Goal: Task Accomplishment & Management: Use online tool/utility

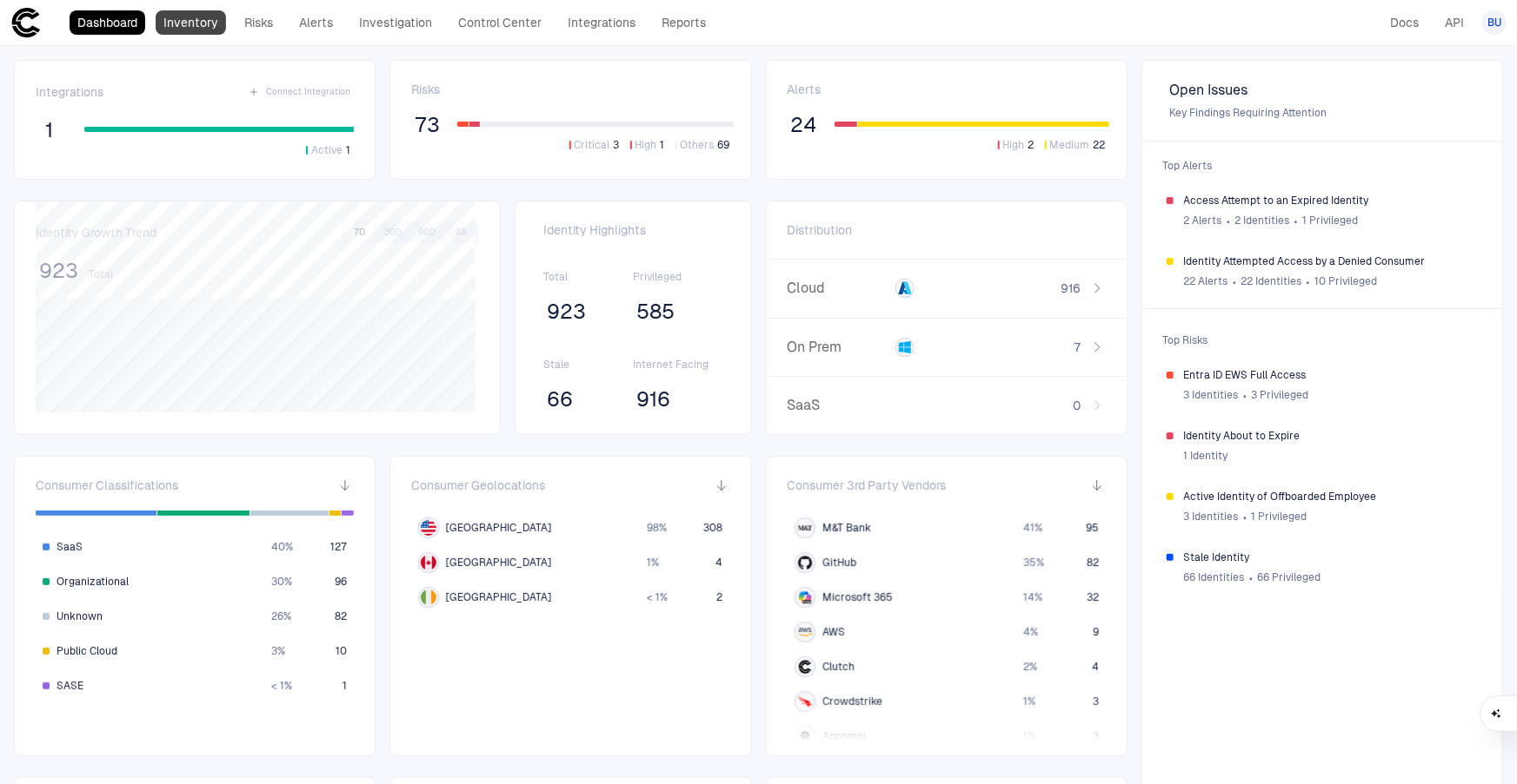
click at [193, 18] on link "Inventory" at bounding box center [191, 22] width 70 height 24
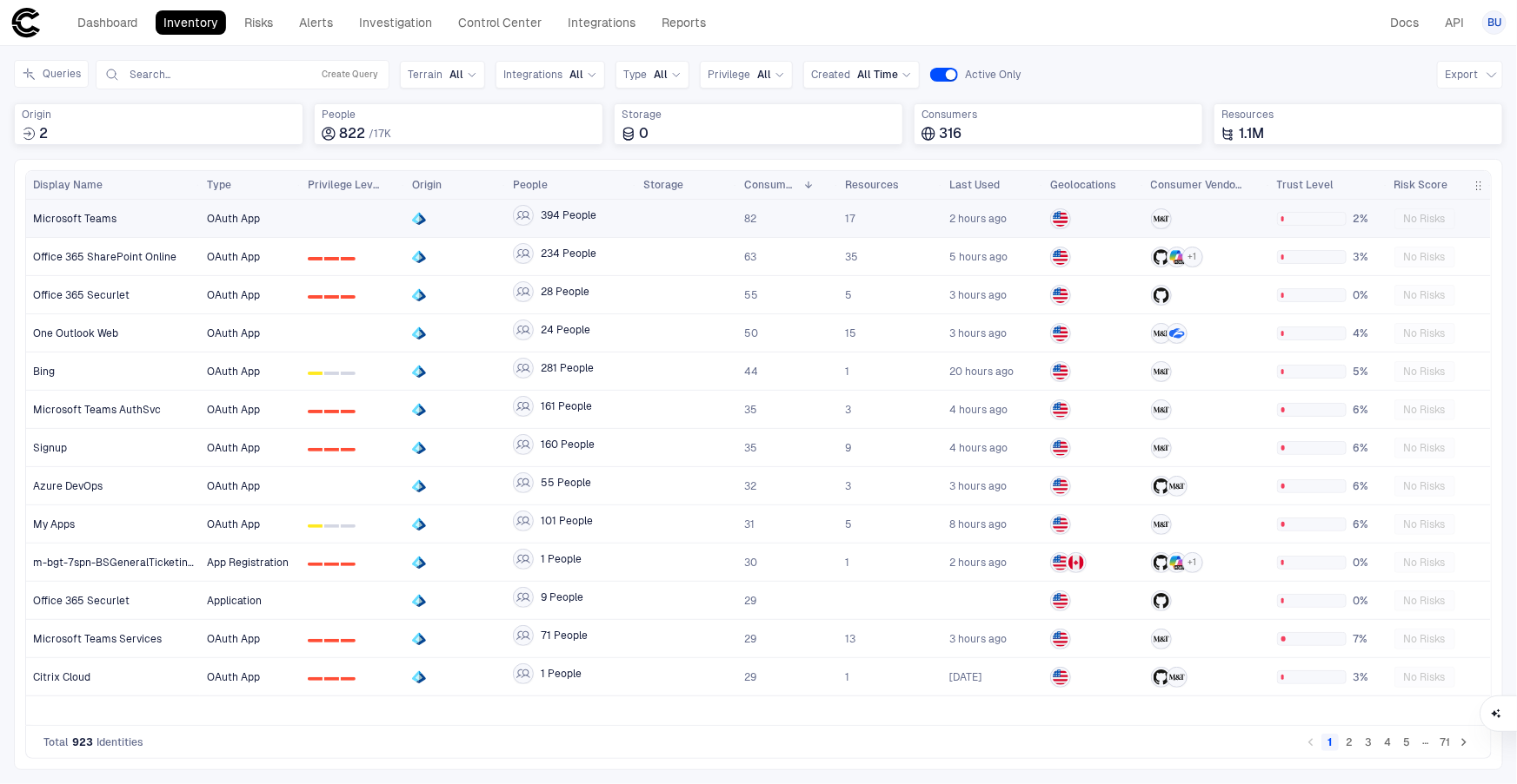
click at [118, 215] on div "Microsoft Teams" at bounding box center [114, 218] width 161 height 14
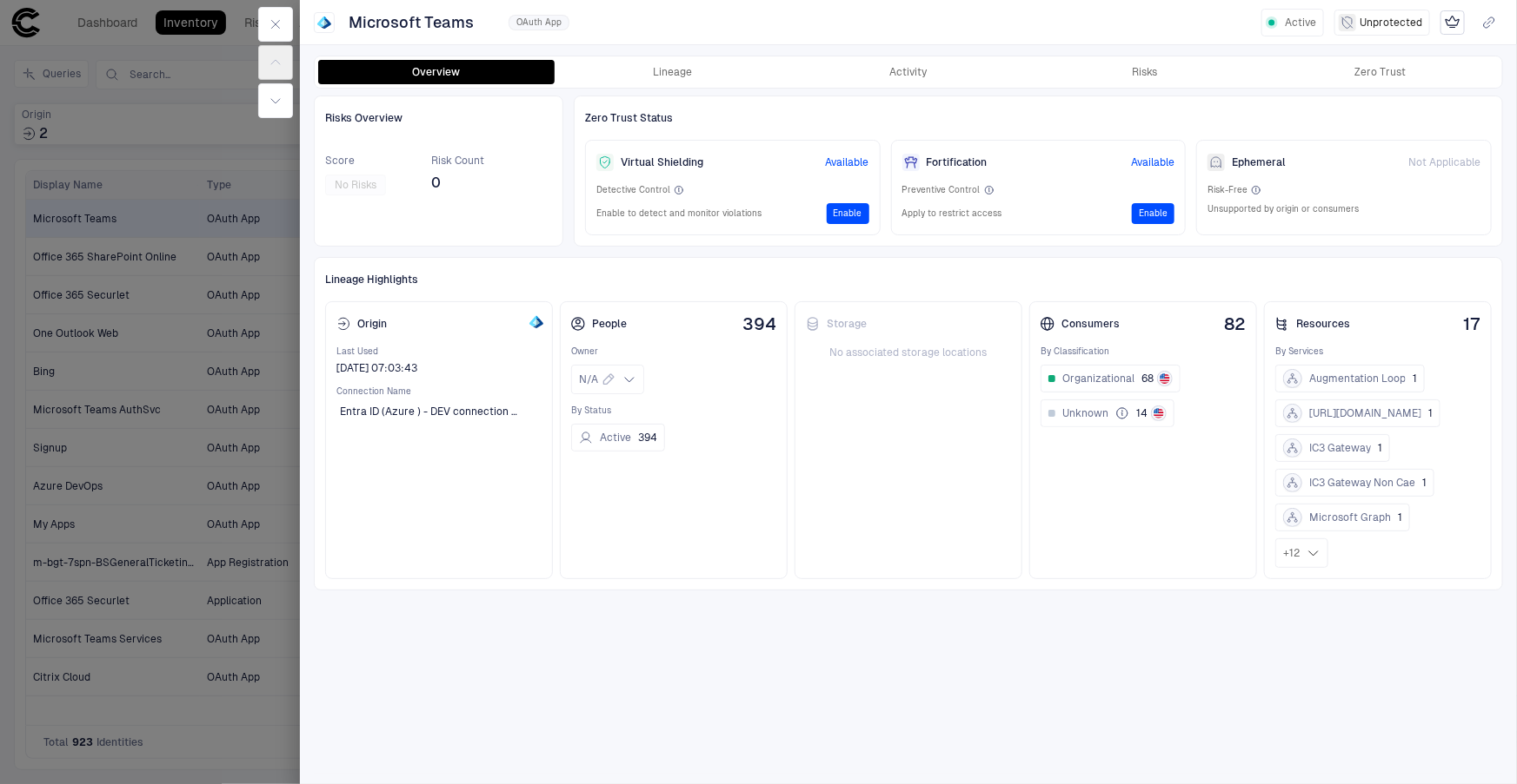
drag, startPoint x: 901, startPoint y: 66, endPoint x: 844, endPoint y: 351, distance: 290.6
click at [901, 66] on button "Activity" at bounding box center [908, 72] width 237 height 24
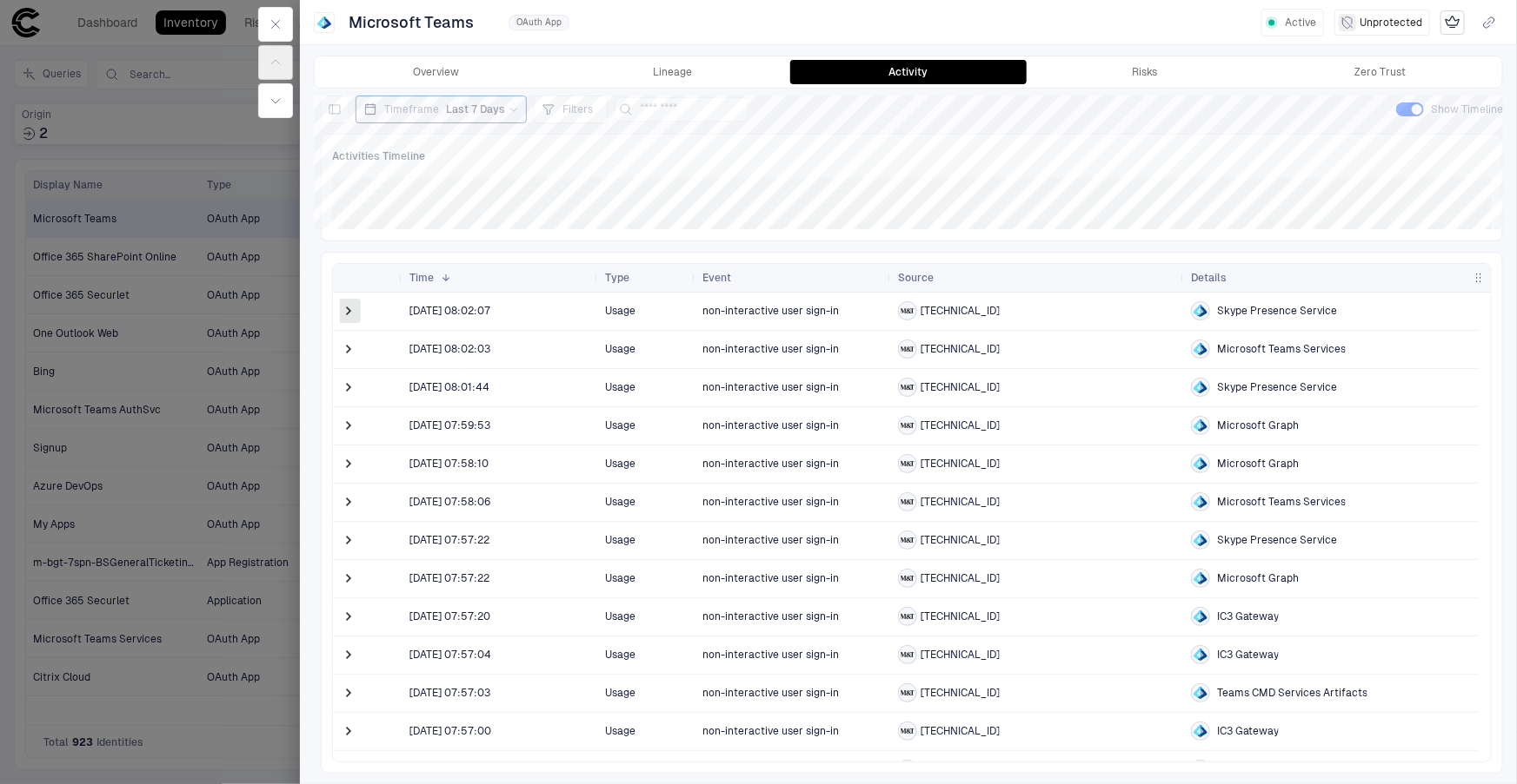
click at [342, 315] on span at bounding box center [348, 311] width 18 height 18
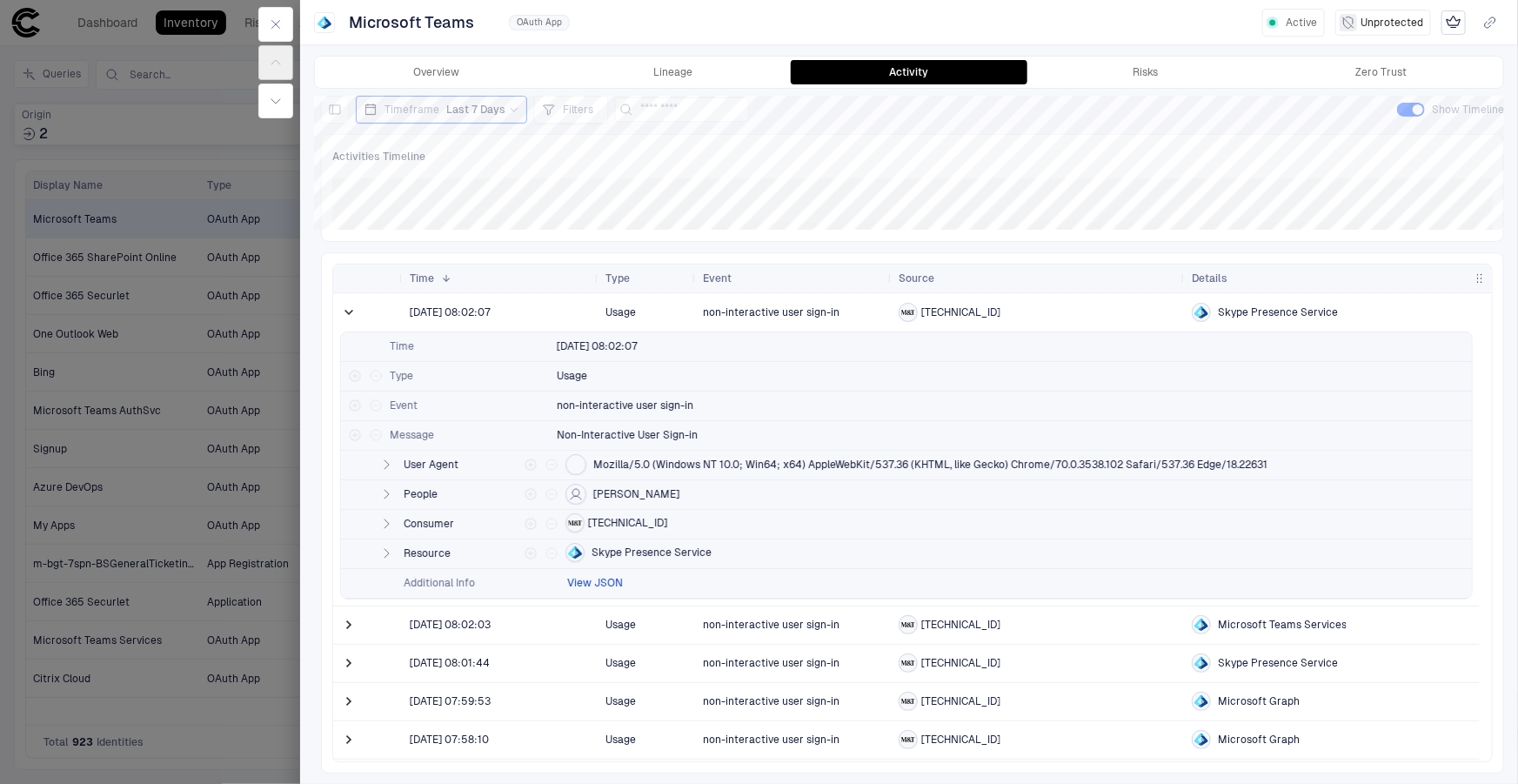
click at [592, 580] on button "View JSON" at bounding box center [595, 582] width 56 height 14
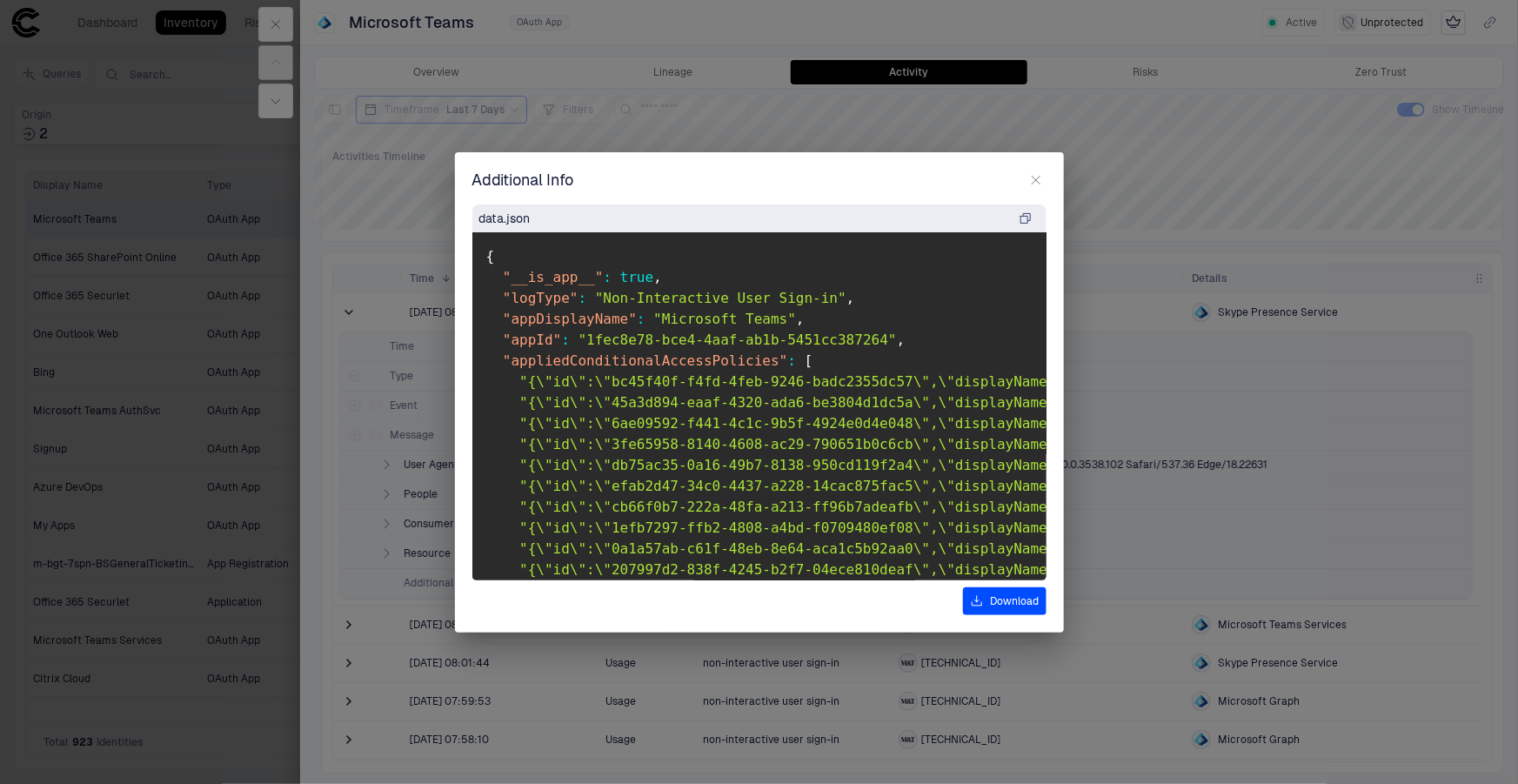
click at [635, 473] on pre "{ "__is_app__" : true , "logType" : "Non-Interactive User Sign-in" , "appDispla…" at bounding box center [759, 406] width 574 height 348
click at [1030, 176] on icon "button" at bounding box center [1036, 180] width 14 height 14
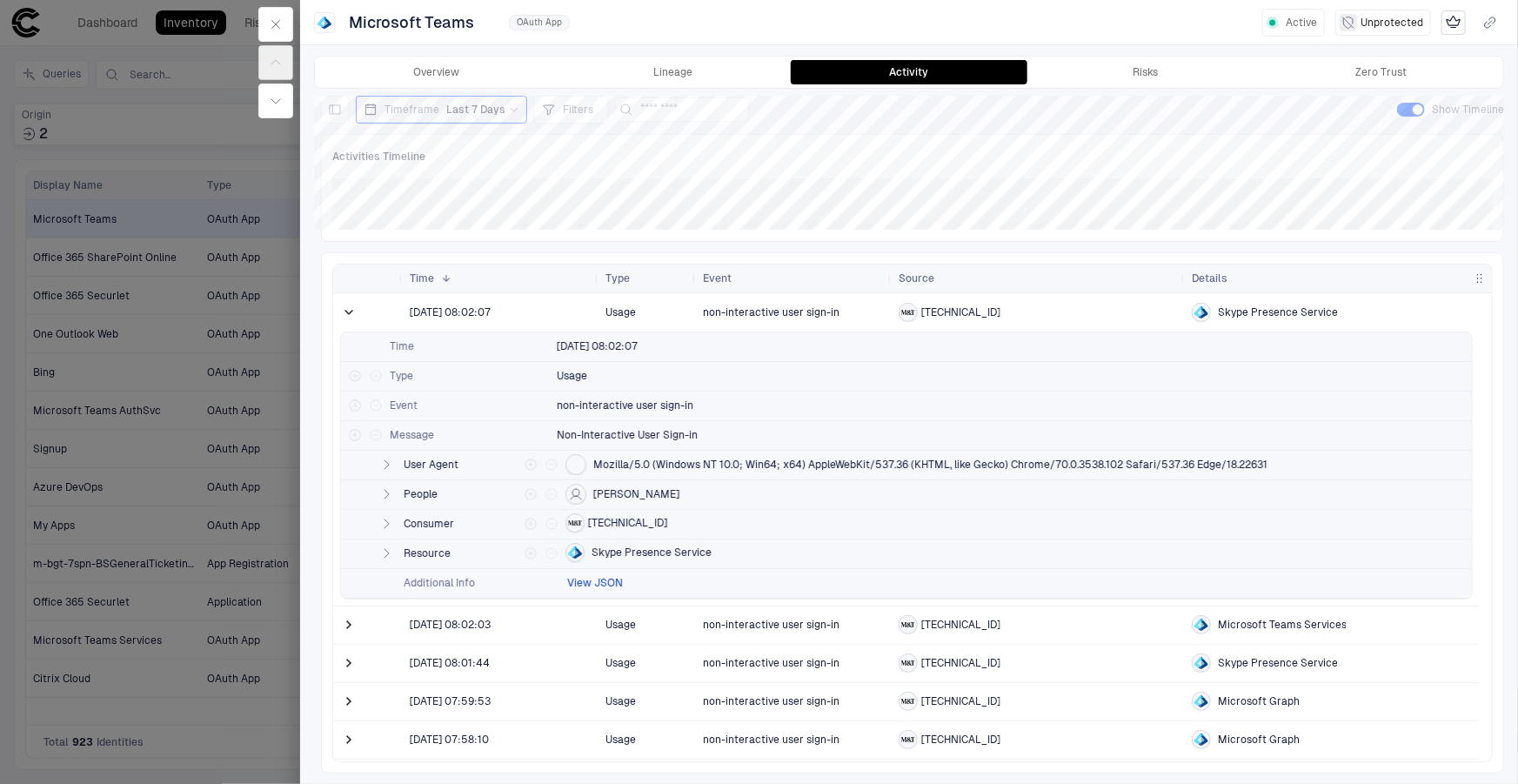
click at [591, 582] on button "View JSON" at bounding box center [595, 582] width 56 height 14
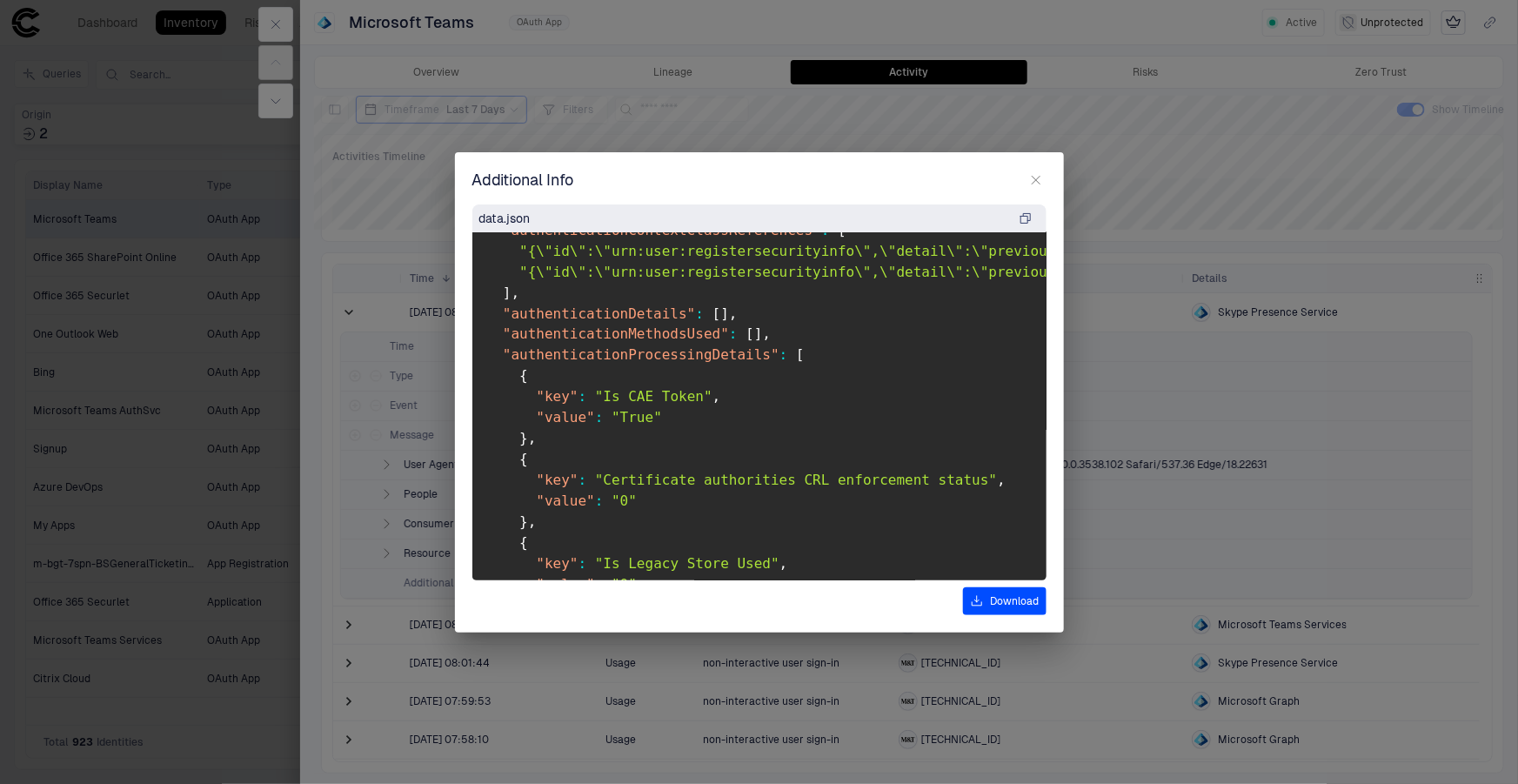
scroll to position [1739, 0]
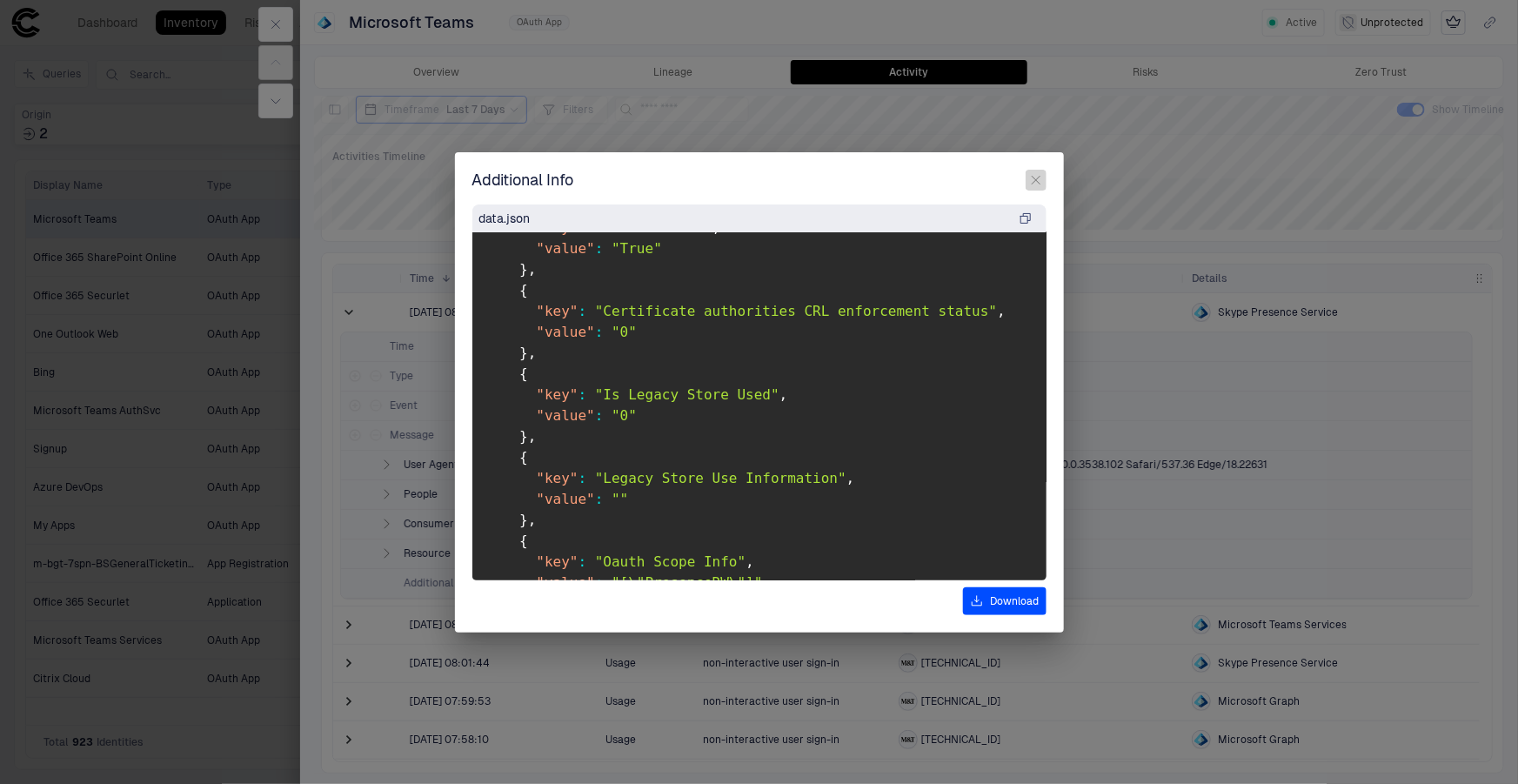
click at [1035, 182] on icon "button" at bounding box center [1036, 180] width 14 height 14
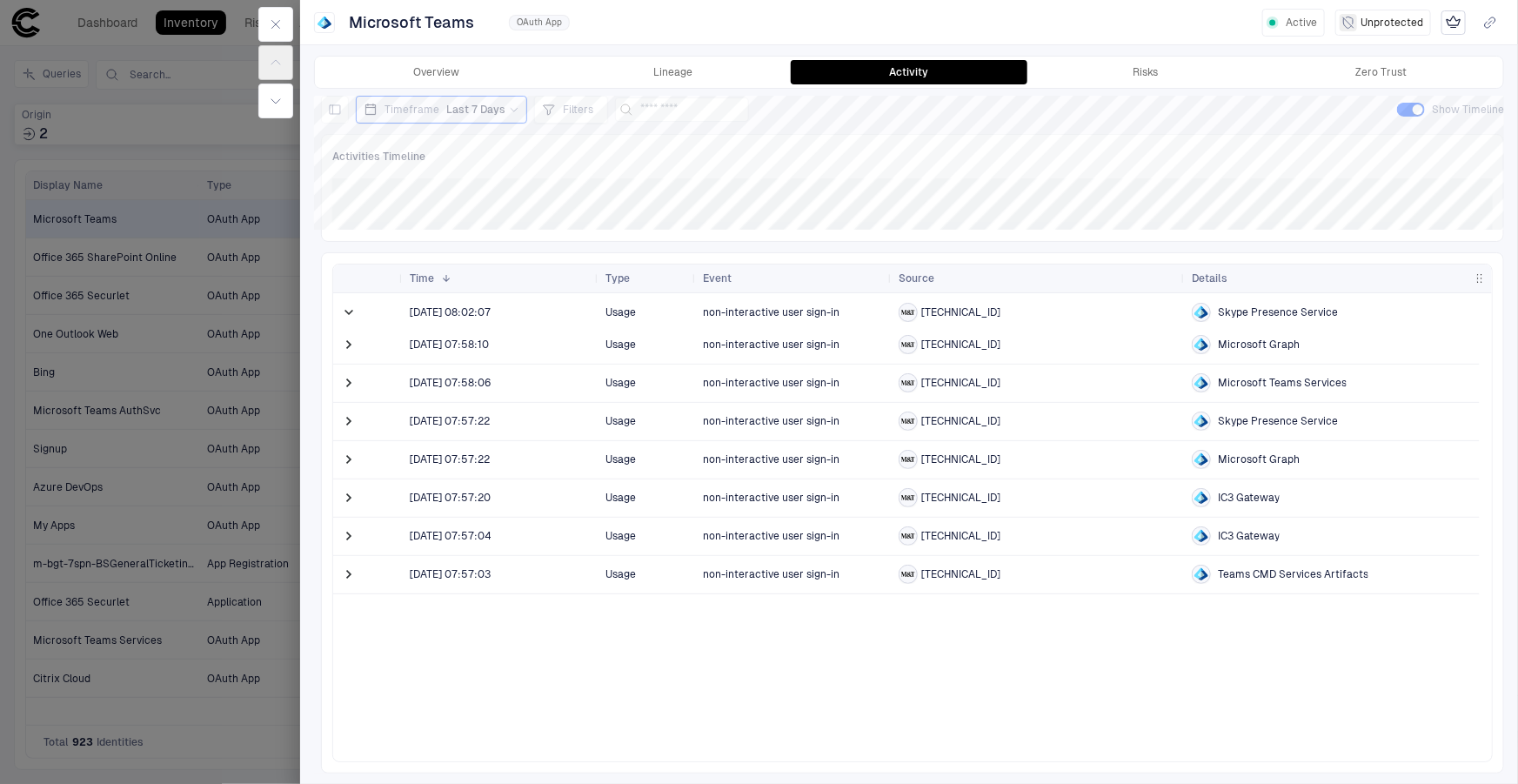
scroll to position [0, 0]
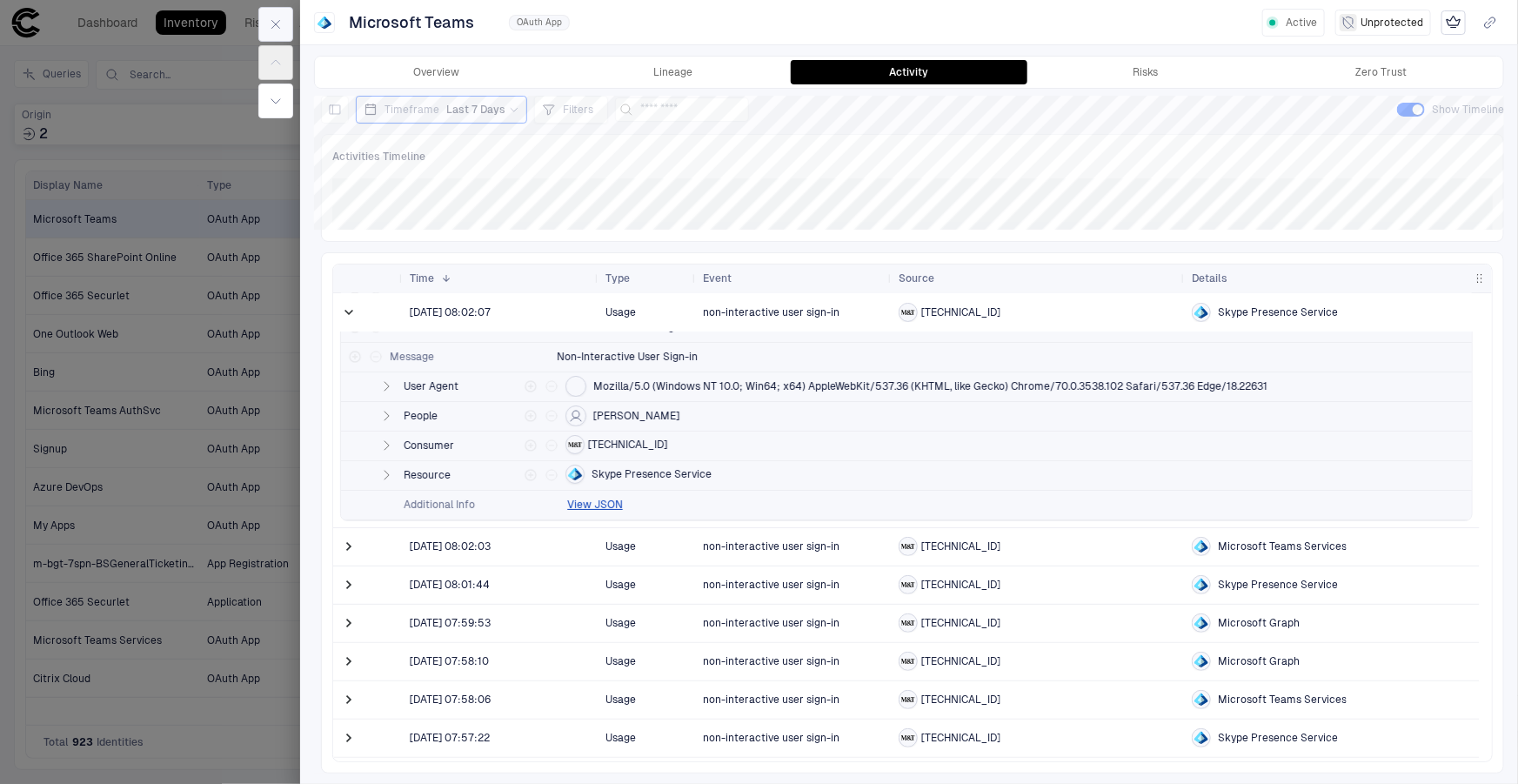
click at [288, 19] on button "button" at bounding box center [276, 25] width 35 height 35
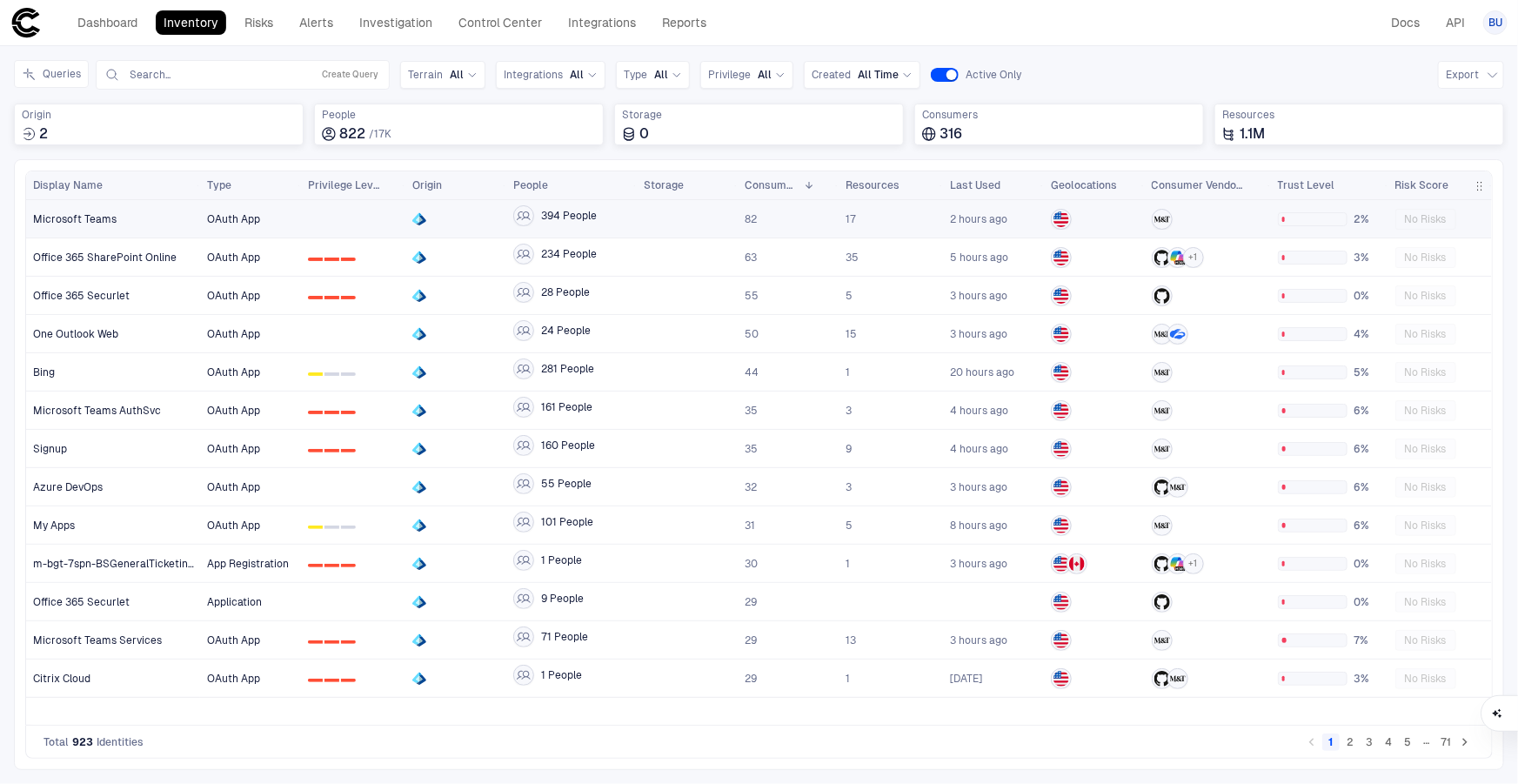
click at [93, 223] on span "Microsoft Teams" at bounding box center [75, 218] width 83 height 14
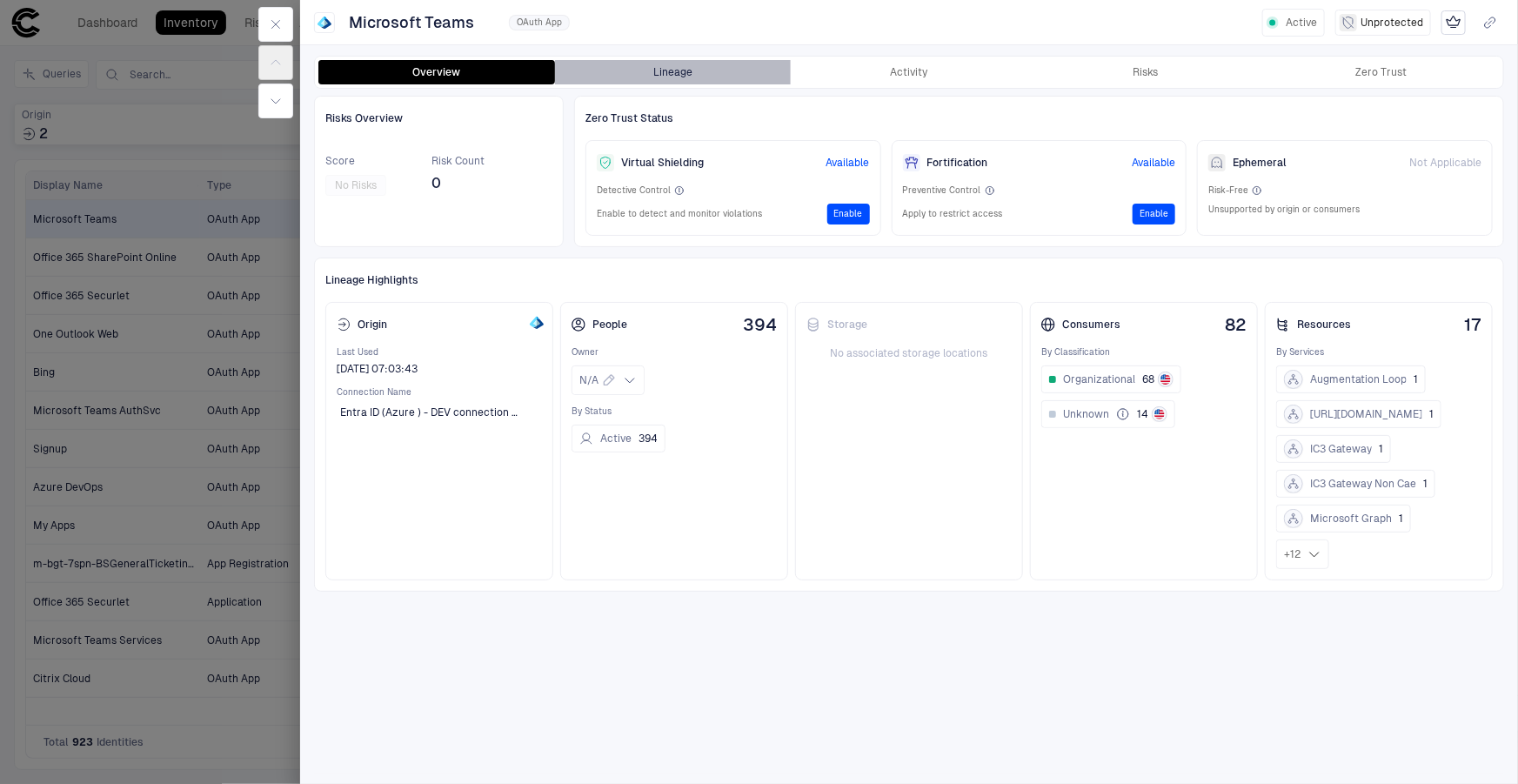
click at [700, 73] on button "Lineage" at bounding box center [673, 72] width 237 height 24
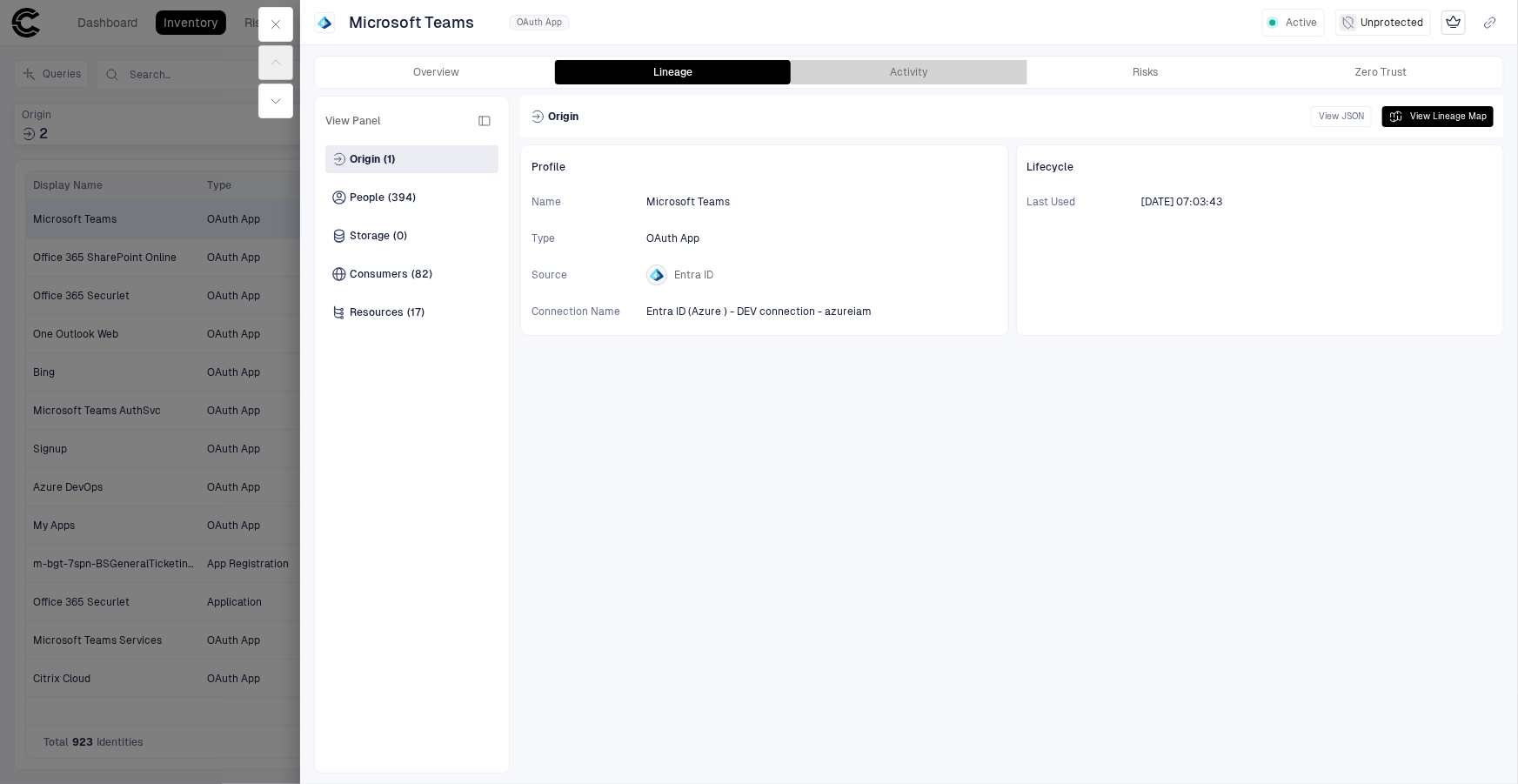
click at [917, 69] on button "Activity" at bounding box center [909, 72] width 237 height 24
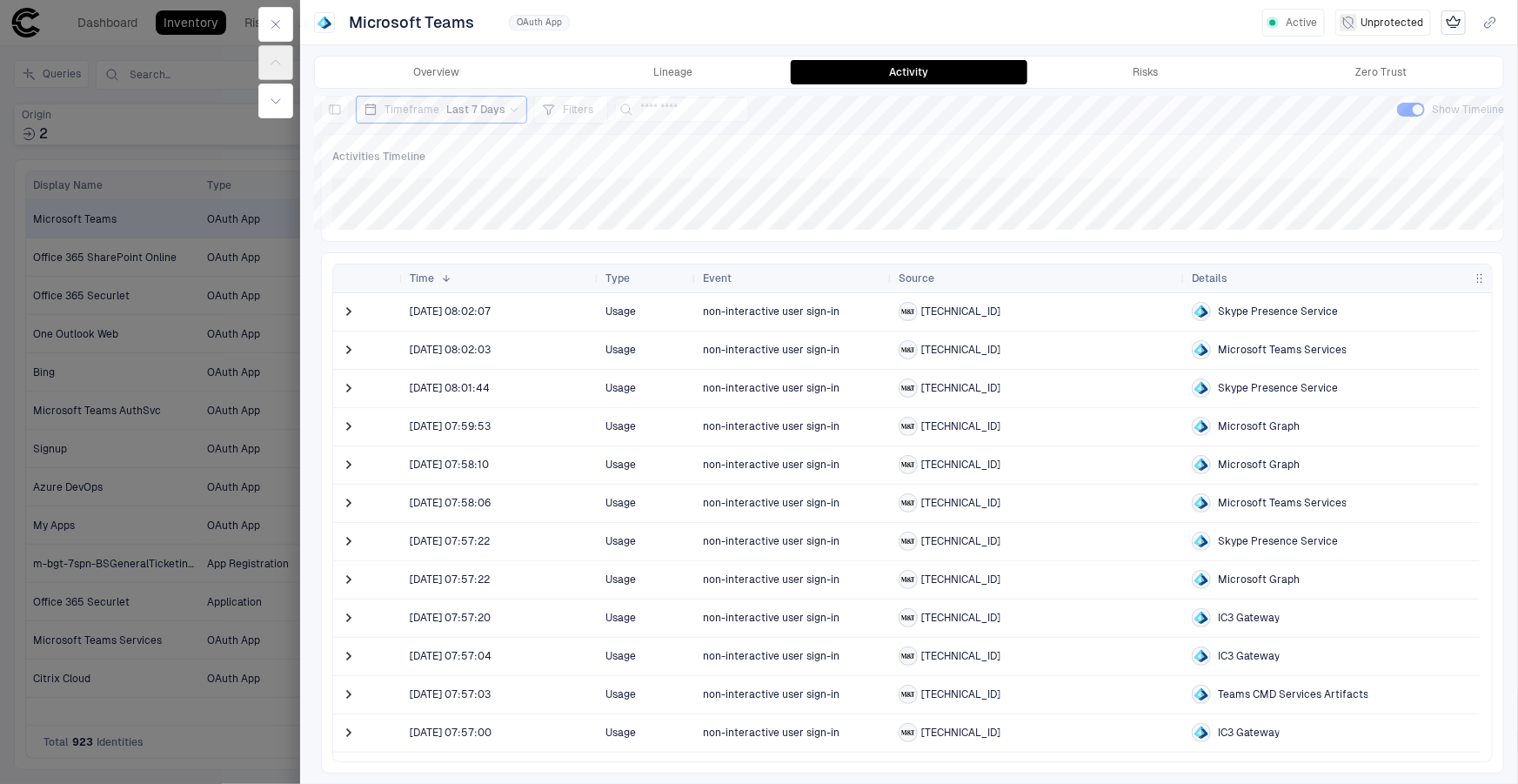
click at [254, 237] on div at bounding box center [759, 392] width 1518 height 784
click at [106, 260] on span "Office 365 SharePoint Online" at bounding box center [105, 257] width 143 height 14
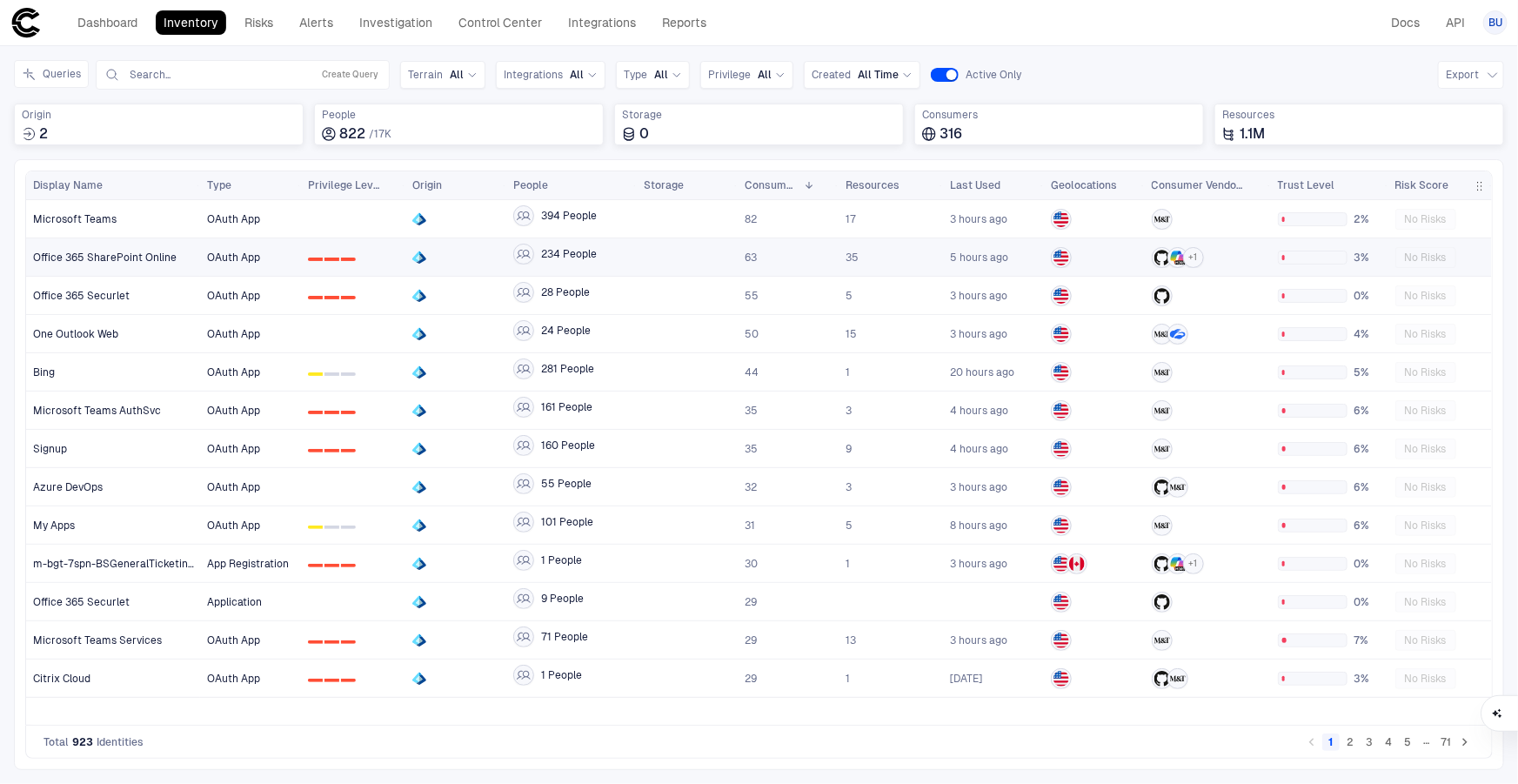
click at [118, 258] on span "Office 365 SharePoint Online" at bounding box center [105, 257] width 143 height 14
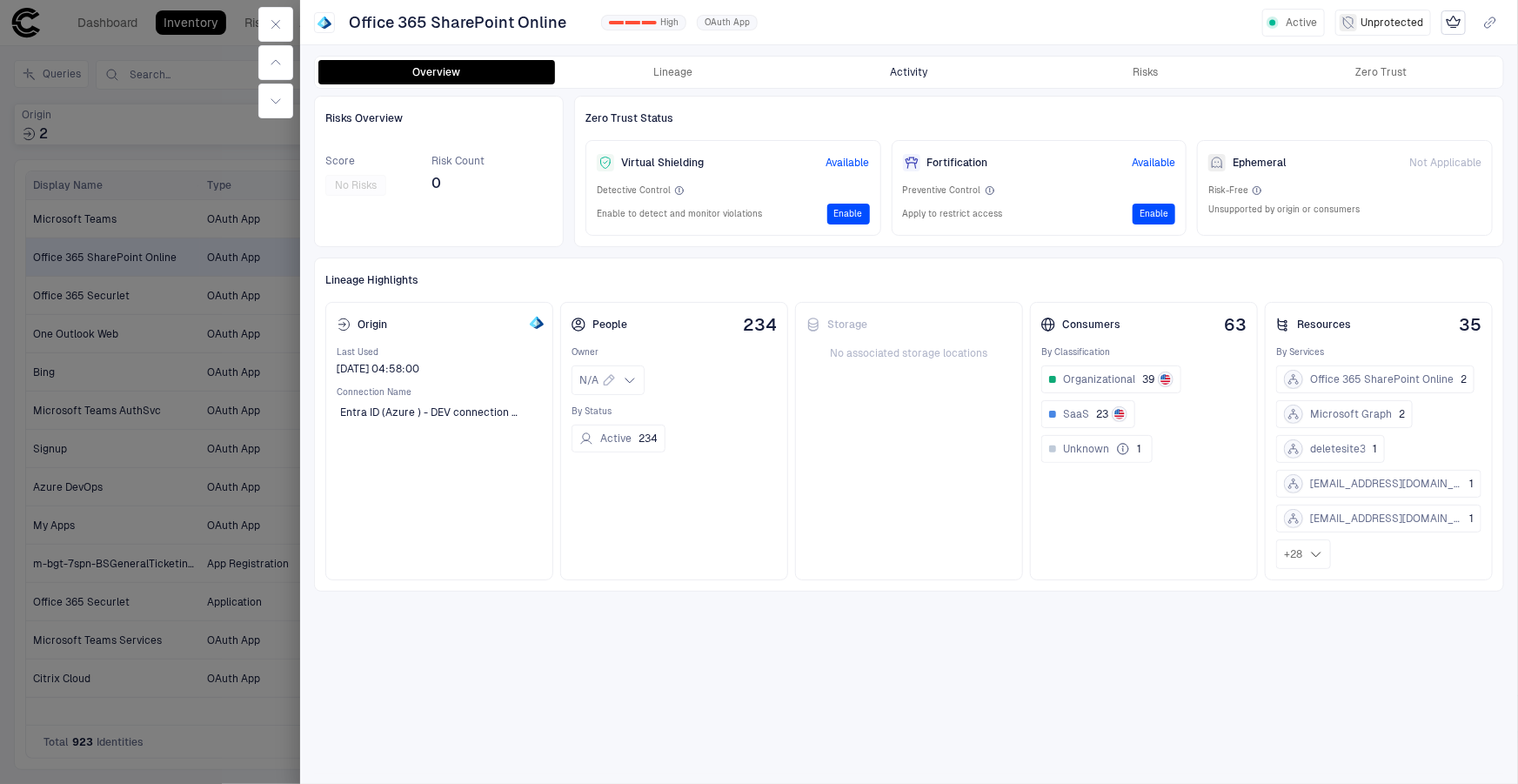
click at [883, 69] on button "Activity" at bounding box center [909, 72] width 237 height 24
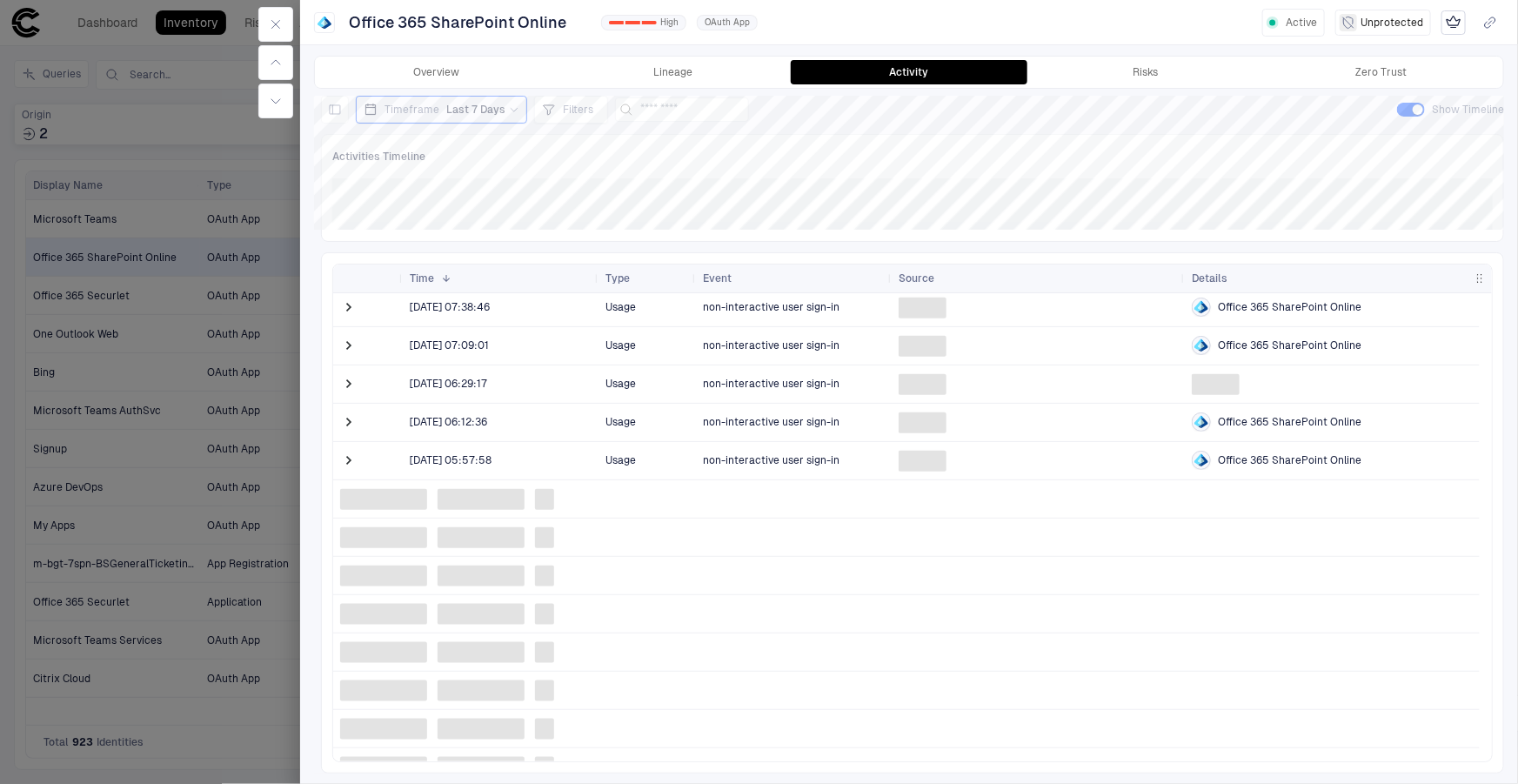
scroll to position [1344, 0]
click at [199, 135] on div at bounding box center [759, 392] width 1518 height 784
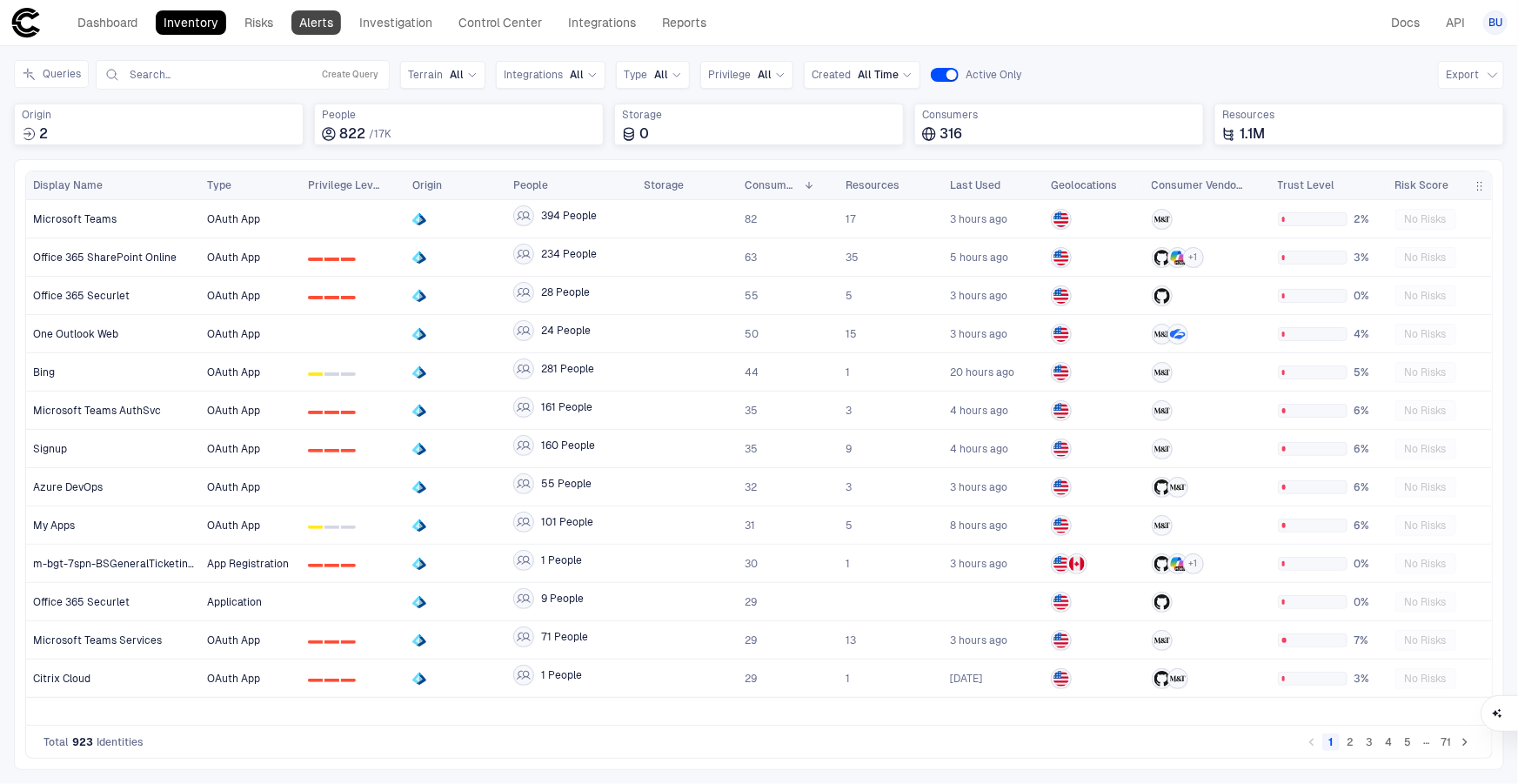
click at [293, 23] on link "Alerts" at bounding box center [317, 22] width 50 height 24
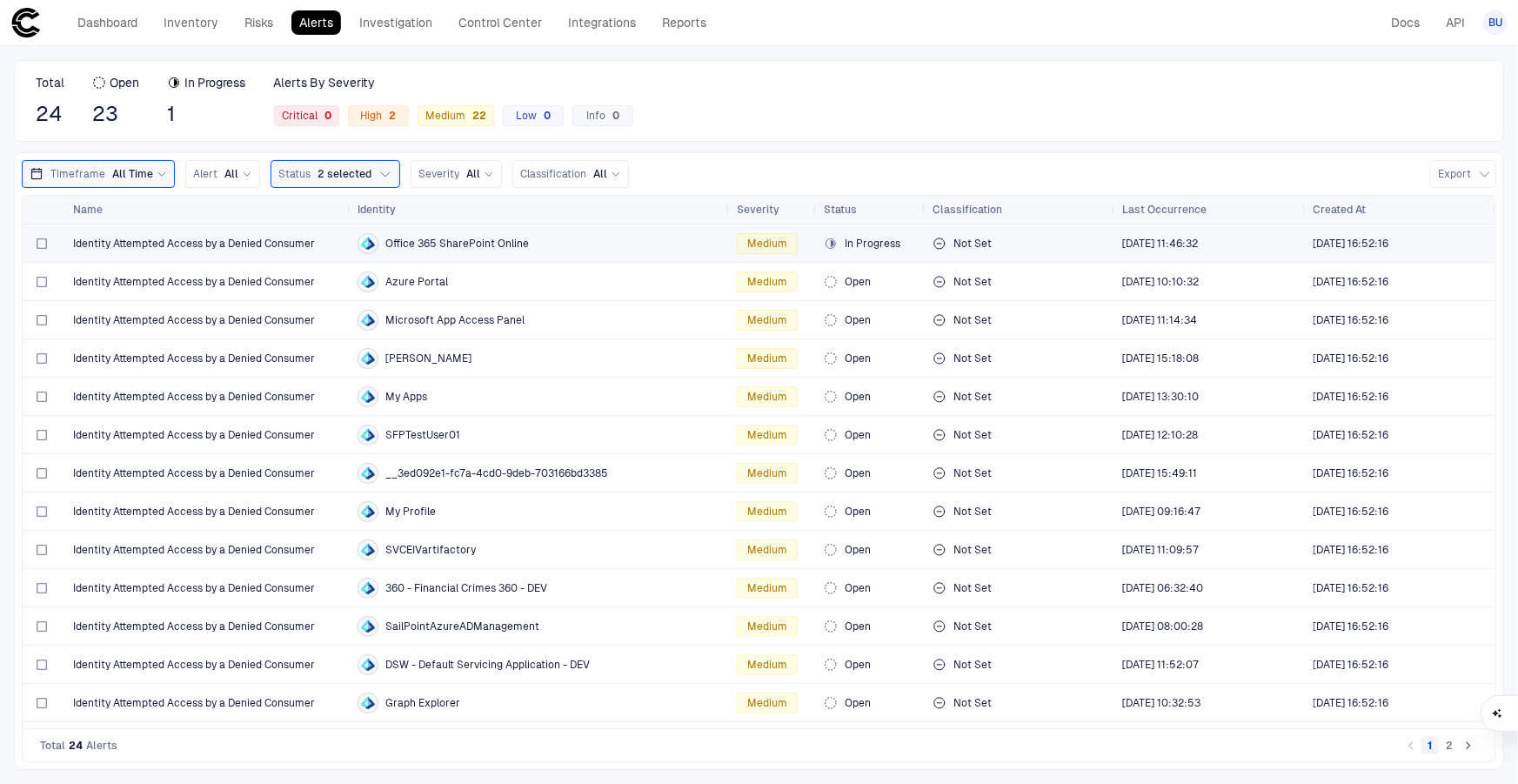
click at [174, 245] on span "Identity Attempted Access by a Denied Consumer" at bounding box center [193, 243] width 242 height 14
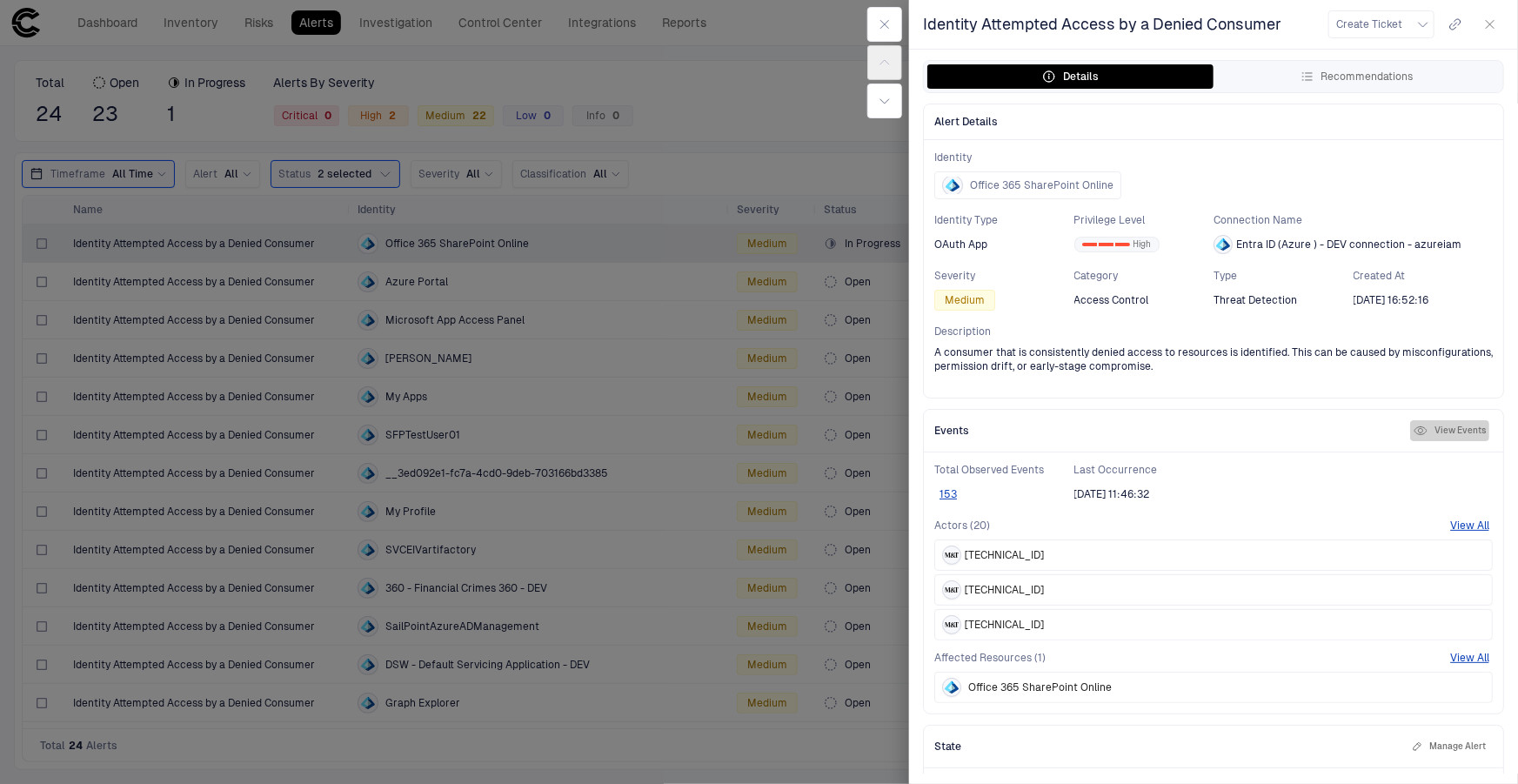
click at [1425, 423] on button "View Events" at bounding box center [1450, 430] width 80 height 21
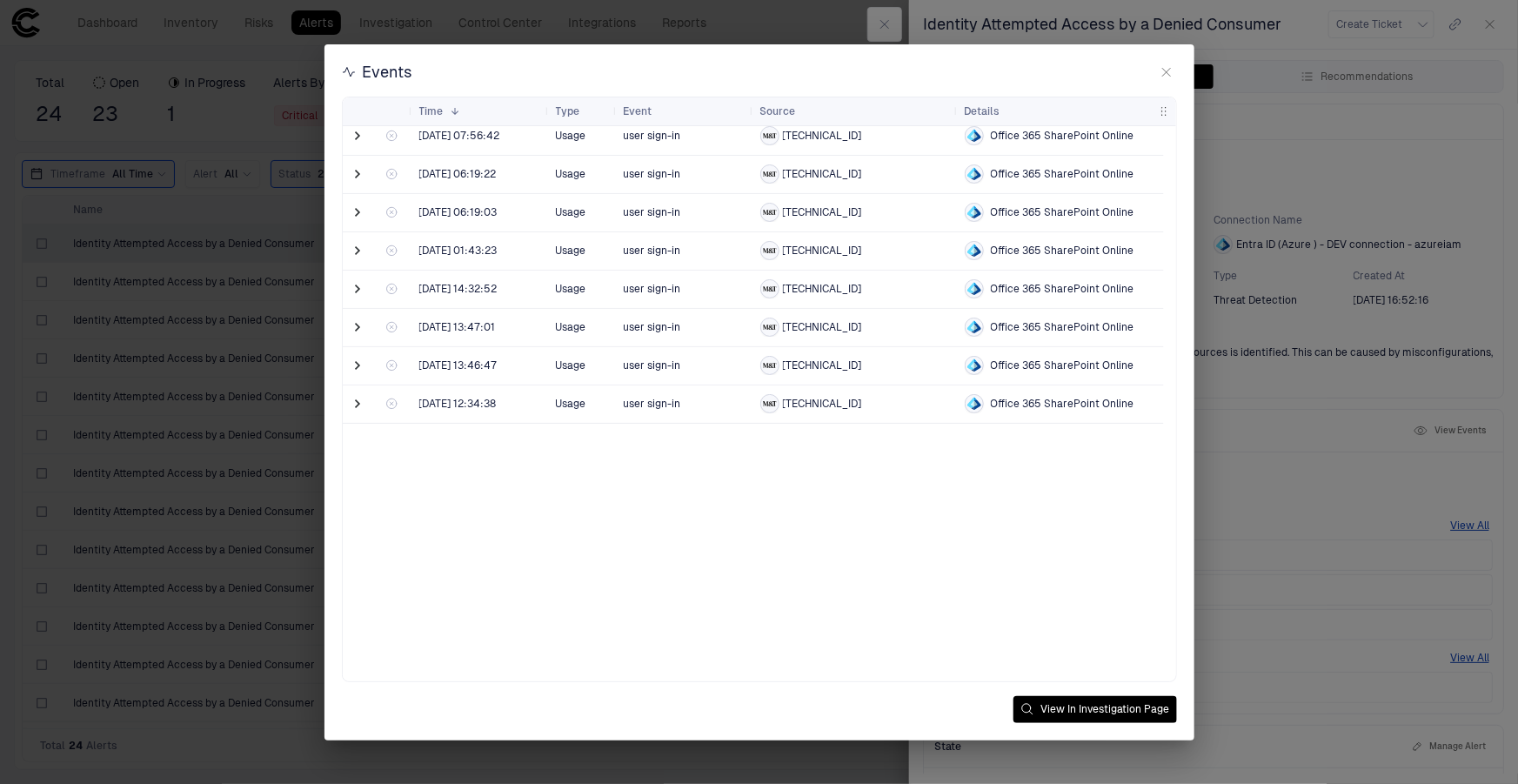
scroll to position [2293, 0]
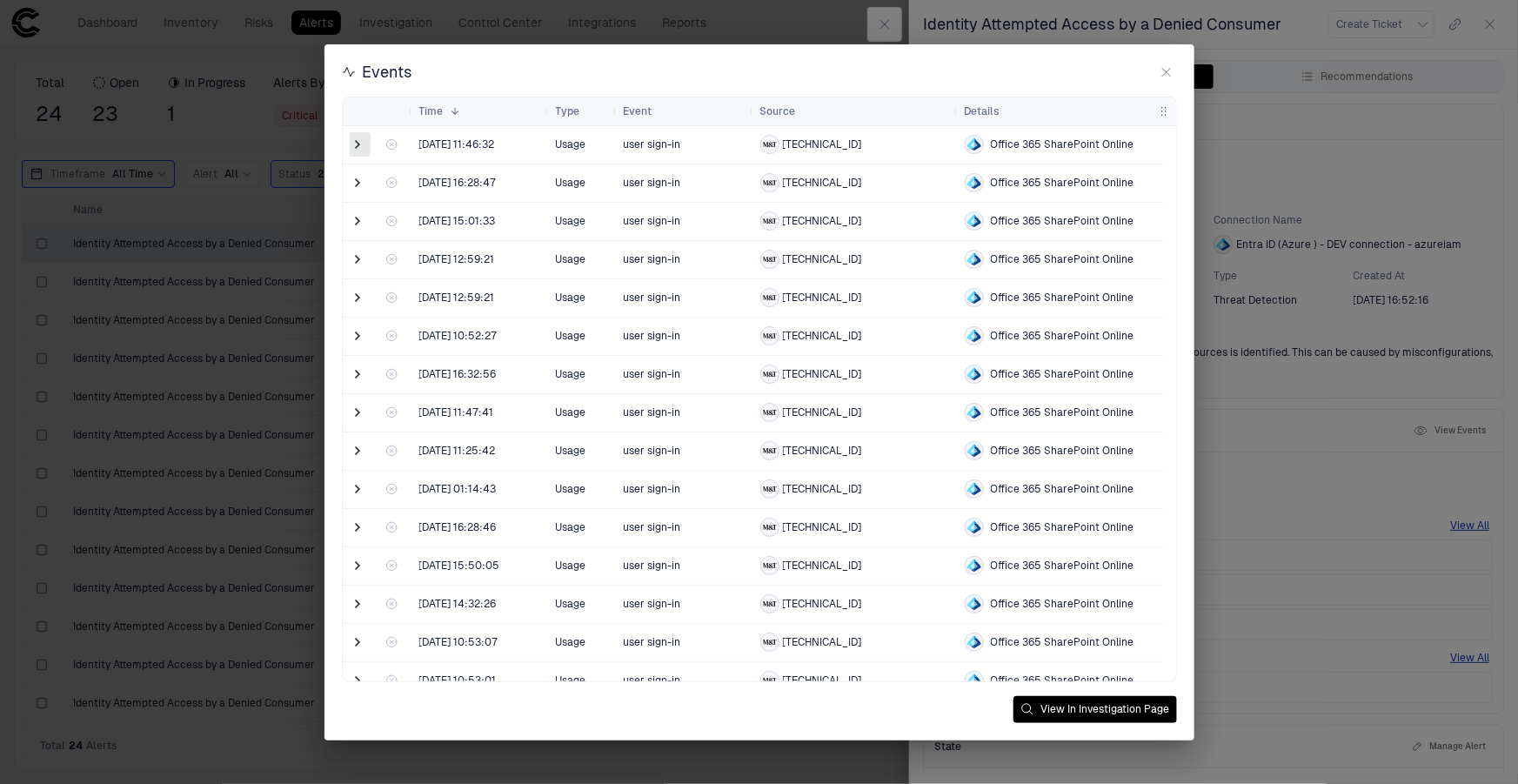
click at [355, 147] on span at bounding box center [358, 144] width 18 height 18
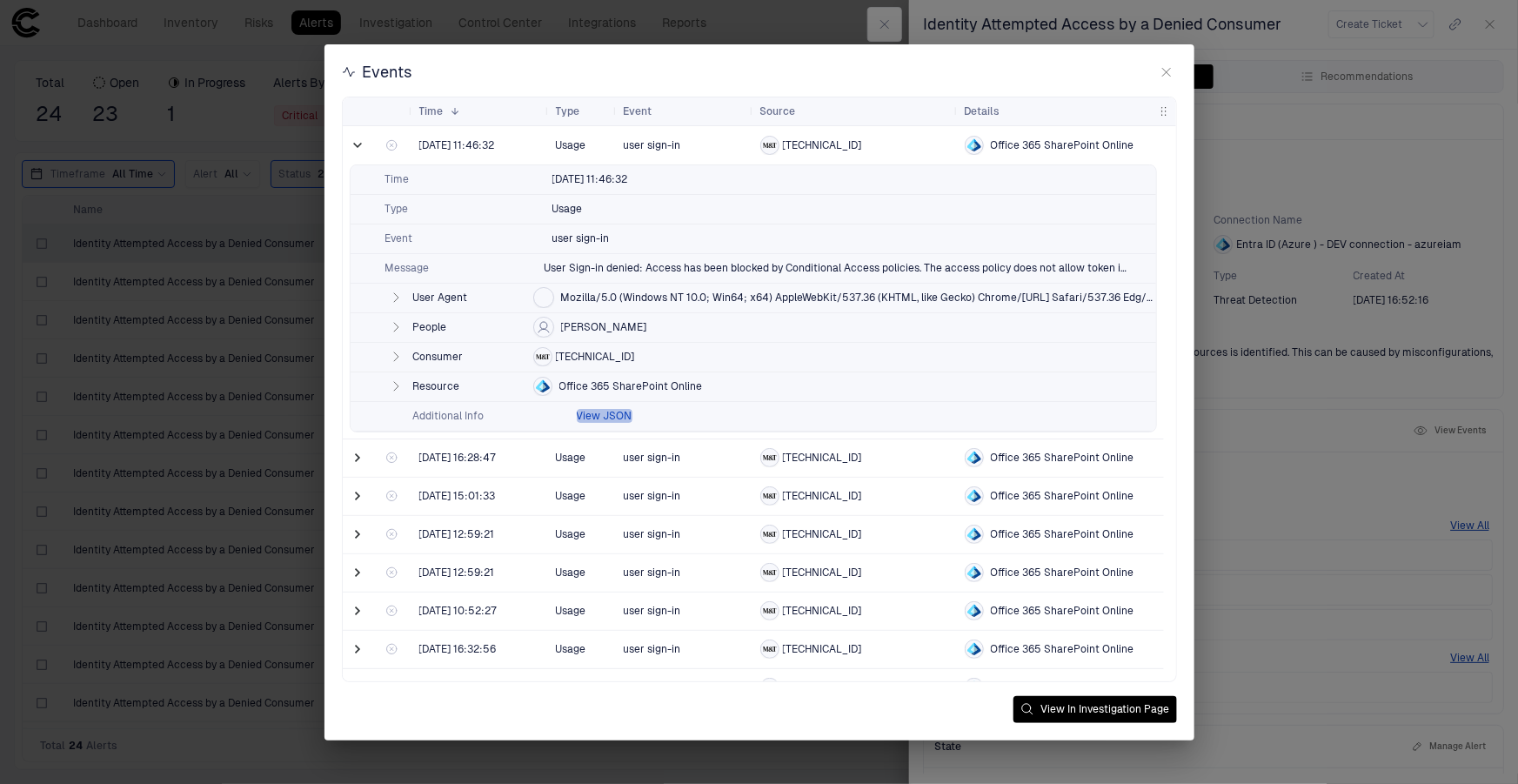
click at [602, 412] on button "View JSON" at bounding box center [604, 416] width 56 height 14
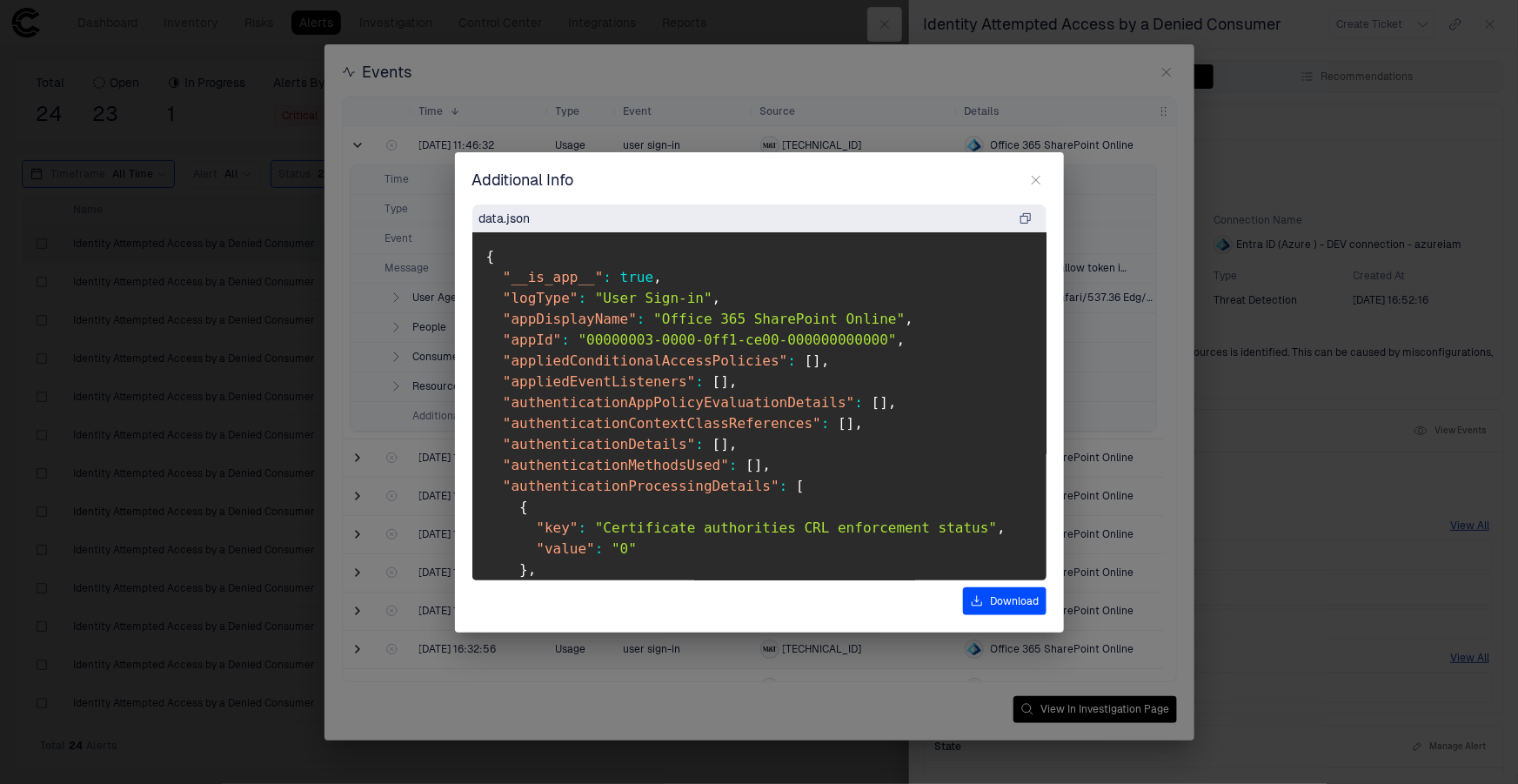
click at [1030, 183] on icon "button" at bounding box center [1036, 180] width 14 height 14
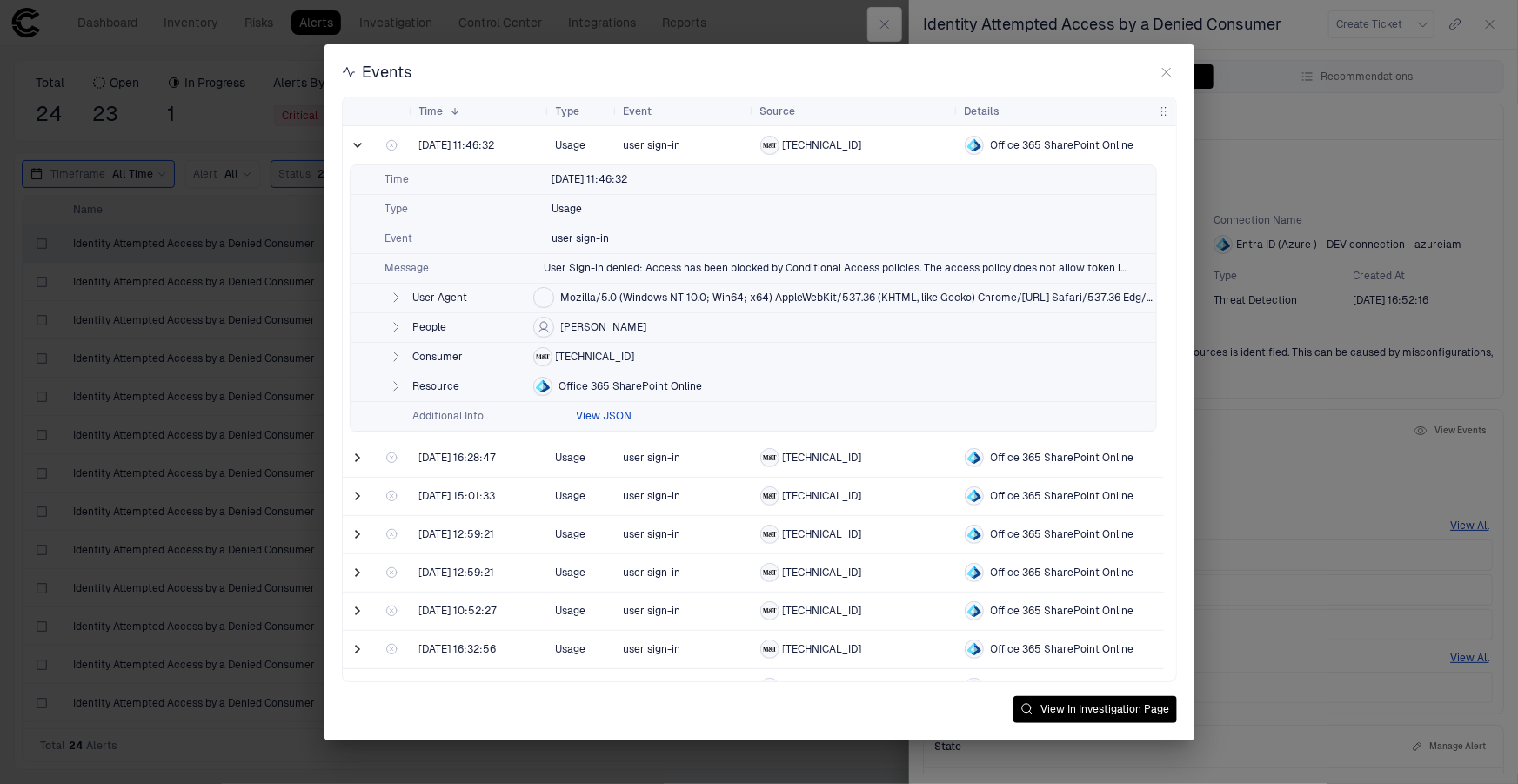
click at [587, 413] on button "View JSON" at bounding box center [604, 416] width 56 height 14
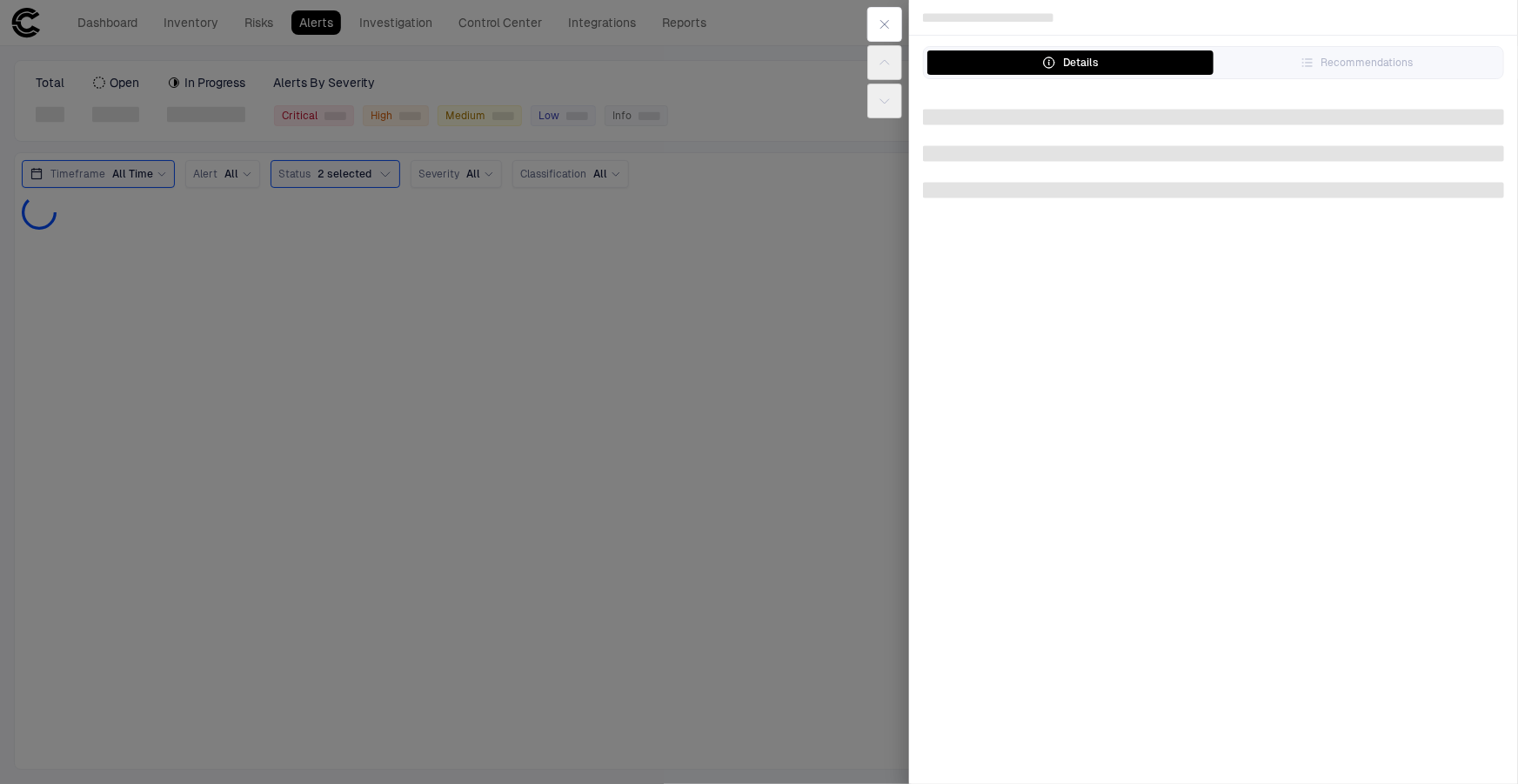
click at [281, 154] on div at bounding box center [759, 392] width 1518 height 784
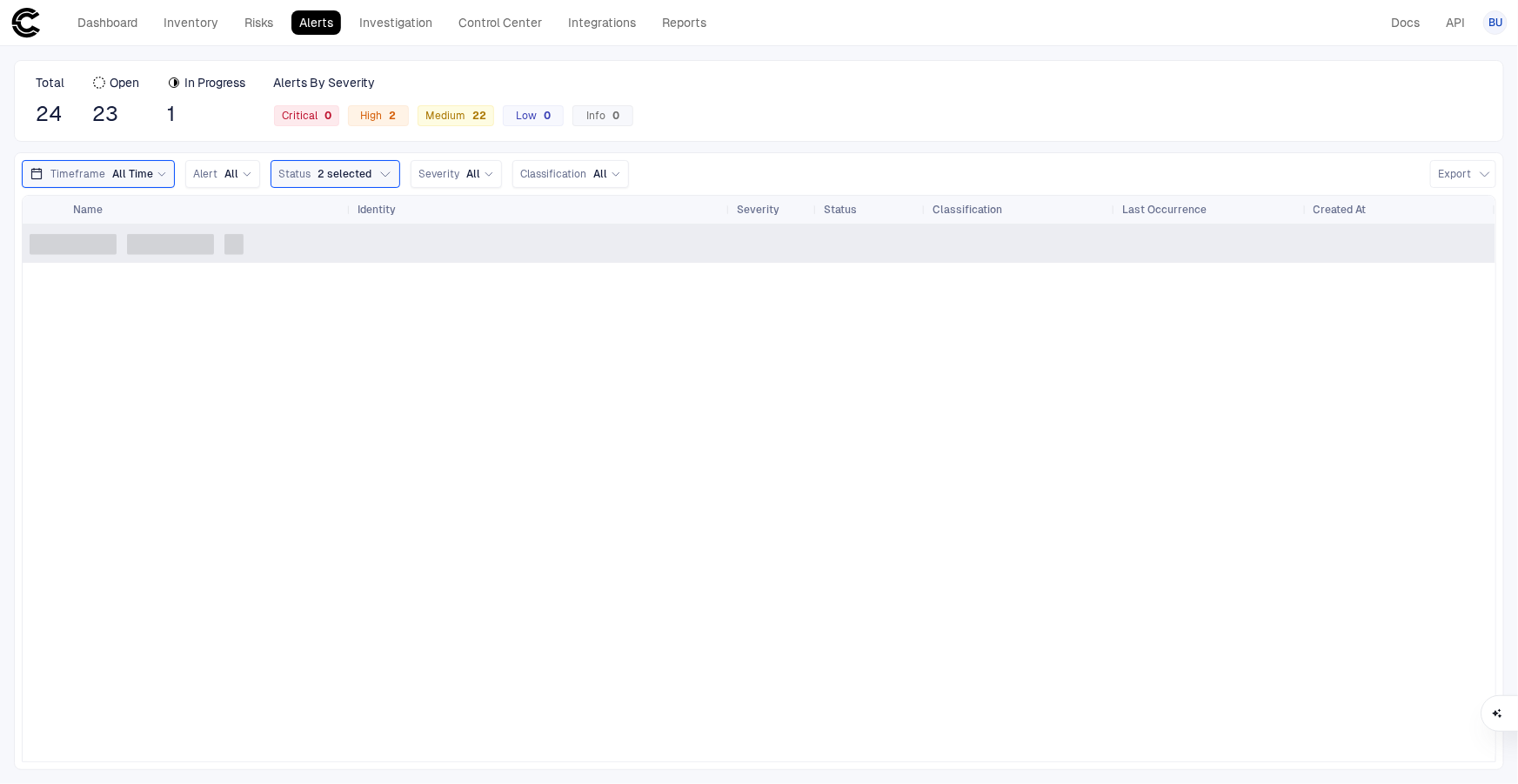
click at [252, 139] on div "Total 24 Open 23 In Progress 1 Alerts By Severity Critical 0 High 2 Medium 22 L…" at bounding box center [759, 101] width 1490 height 81
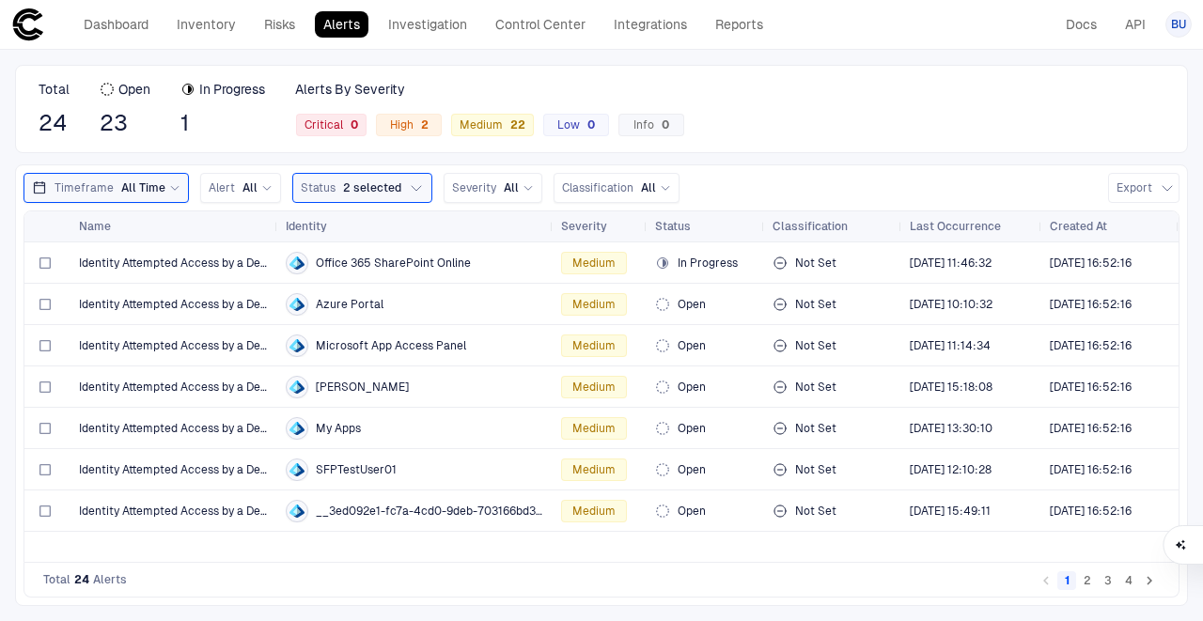
drag, startPoint x: 113, startPoint y: 22, endPoint x: 135, endPoint y: 42, distance: 30.6
click at [113, 22] on link "Dashboard" at bounding box center [116, 24] width 82 height 26
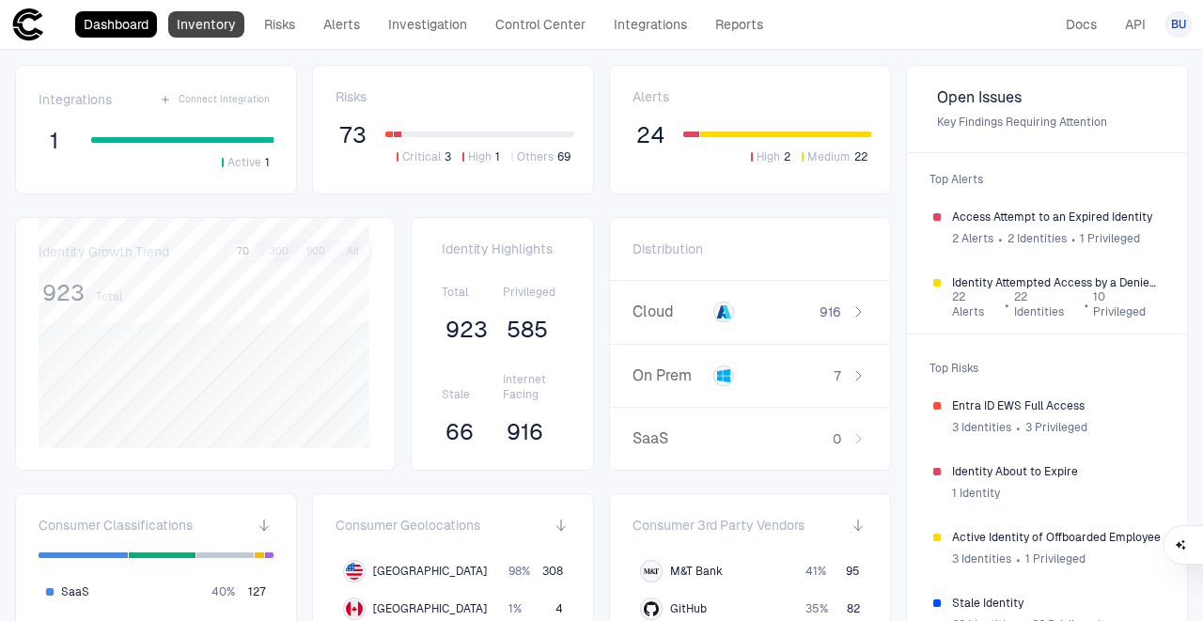
click at [182, 29] on link "Inventory" at bounding box center [206, 24] width 76 height 26
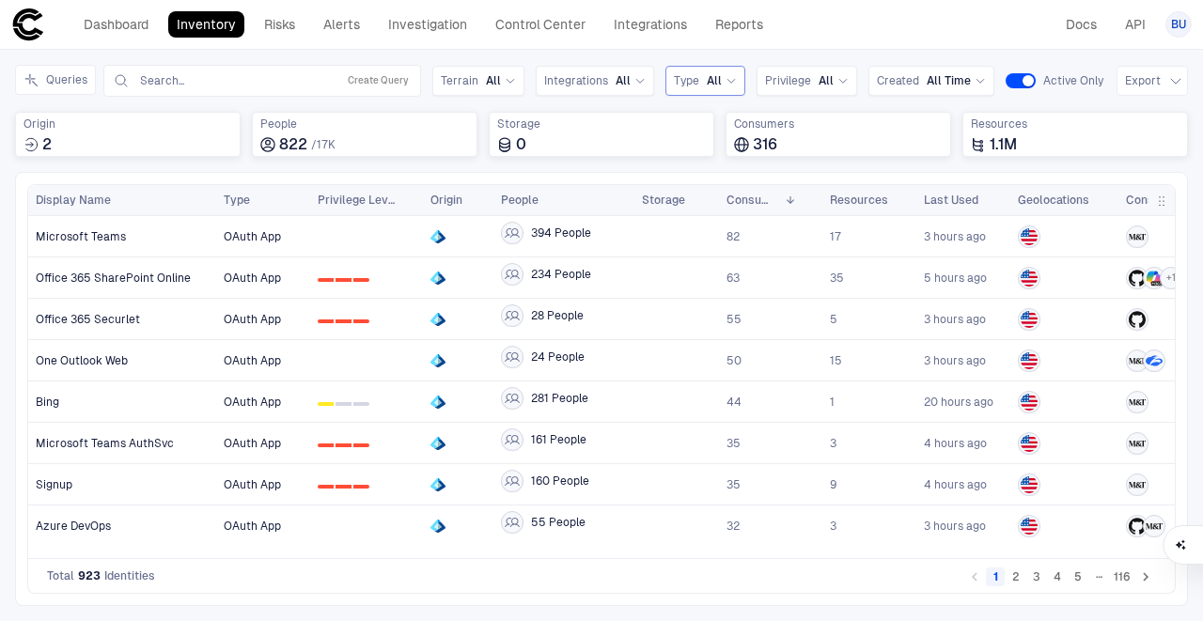
click at [728, 77] on icon at bounding box center [730, 80] width 11 height 11
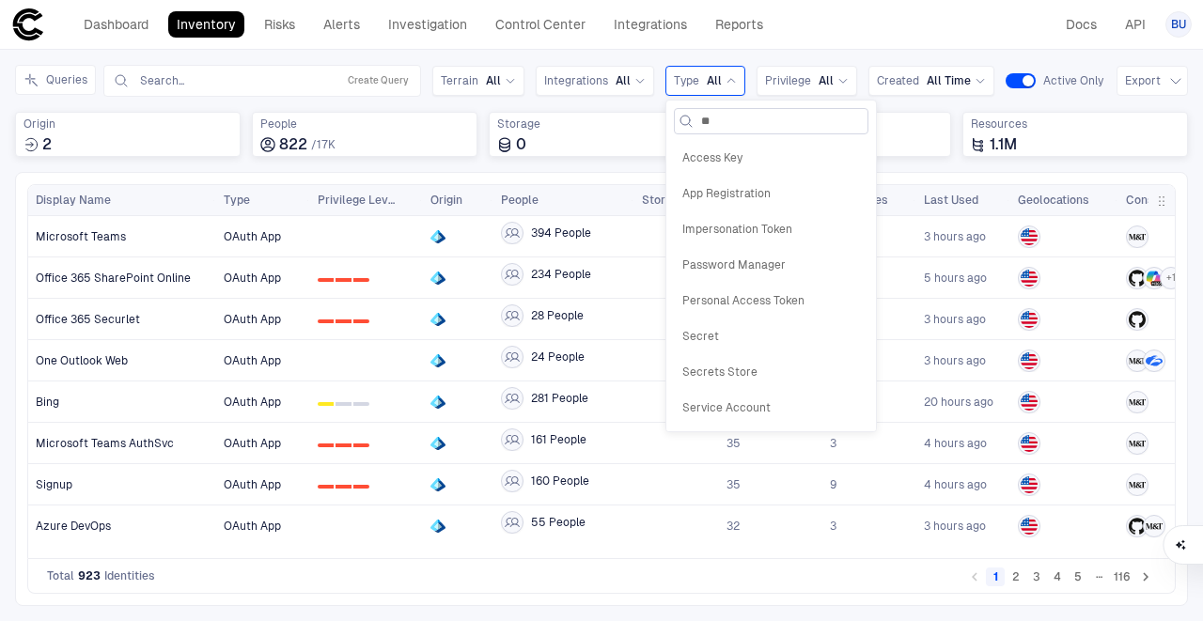
type input "***"
click at [781, 157] on span "Service Account" at bounding box center [771, 157] width 178 height 15
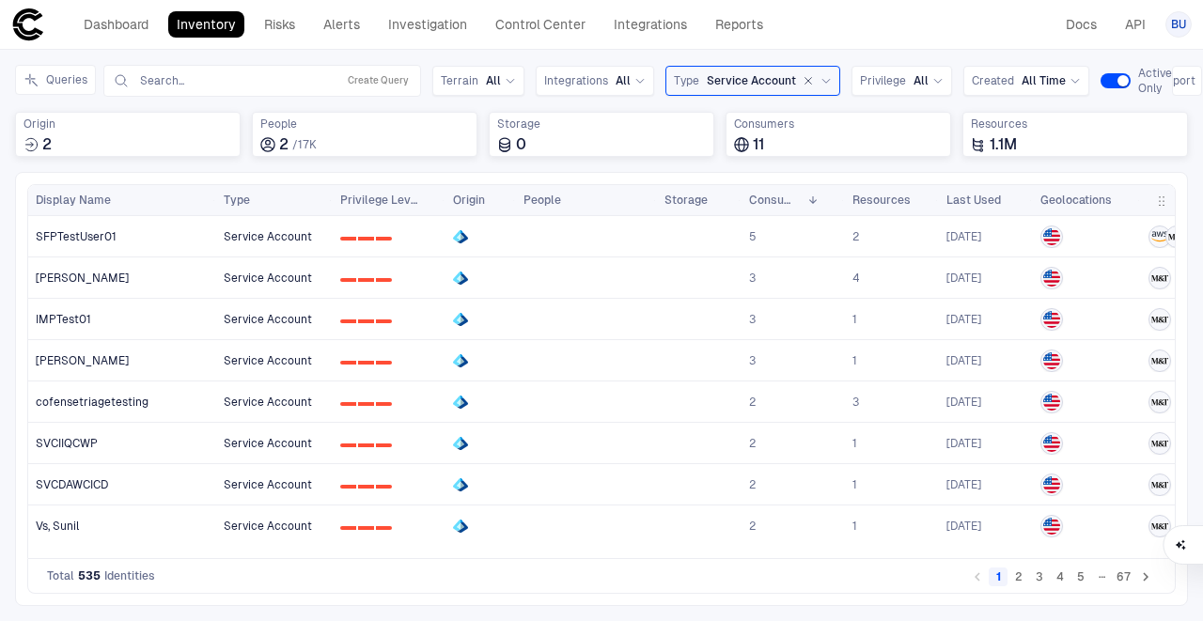
drag, startPoint x: 306, startPoint y: 195, endPoint x: 329, endPoint y: 202, distance: 23.8
click at [329, 202] on div at bounding box center [332, 200] width 8 height 30
drag, startPoint x: 210, startPoint y: 202, endPoint x: 210, endPoint y: 170, distance: 31.9
click at [210, 170] on div "Queries Search... Create Query Terrain All Integrations All Type Service Accoun…" at bounding box center [601, 335] width 1173 height 541
click at [113, 241] on span "SFPTestUser01" at bounding box center [76, 236] width 81 height 15
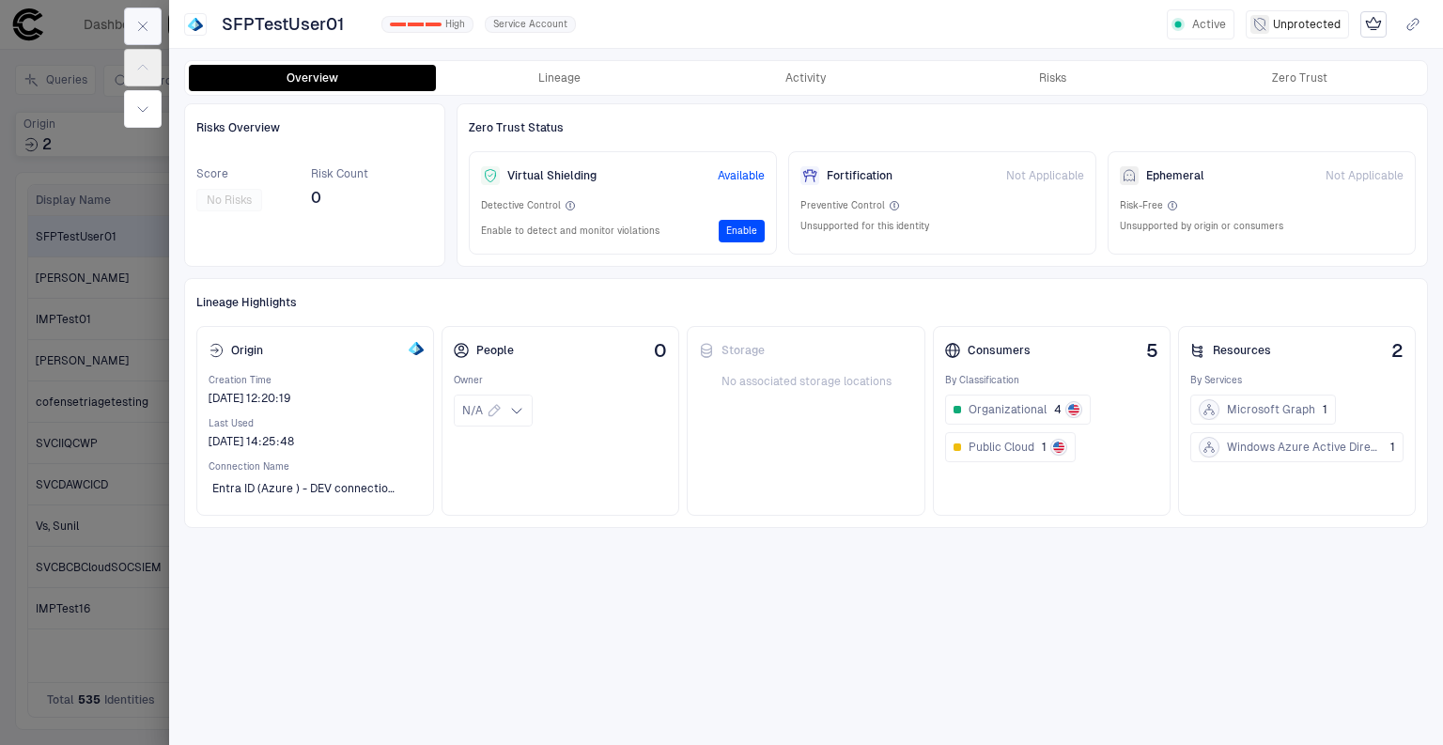
click at [143, 22] on icon "button" at bounding box center [142, 26] width 15 height 15
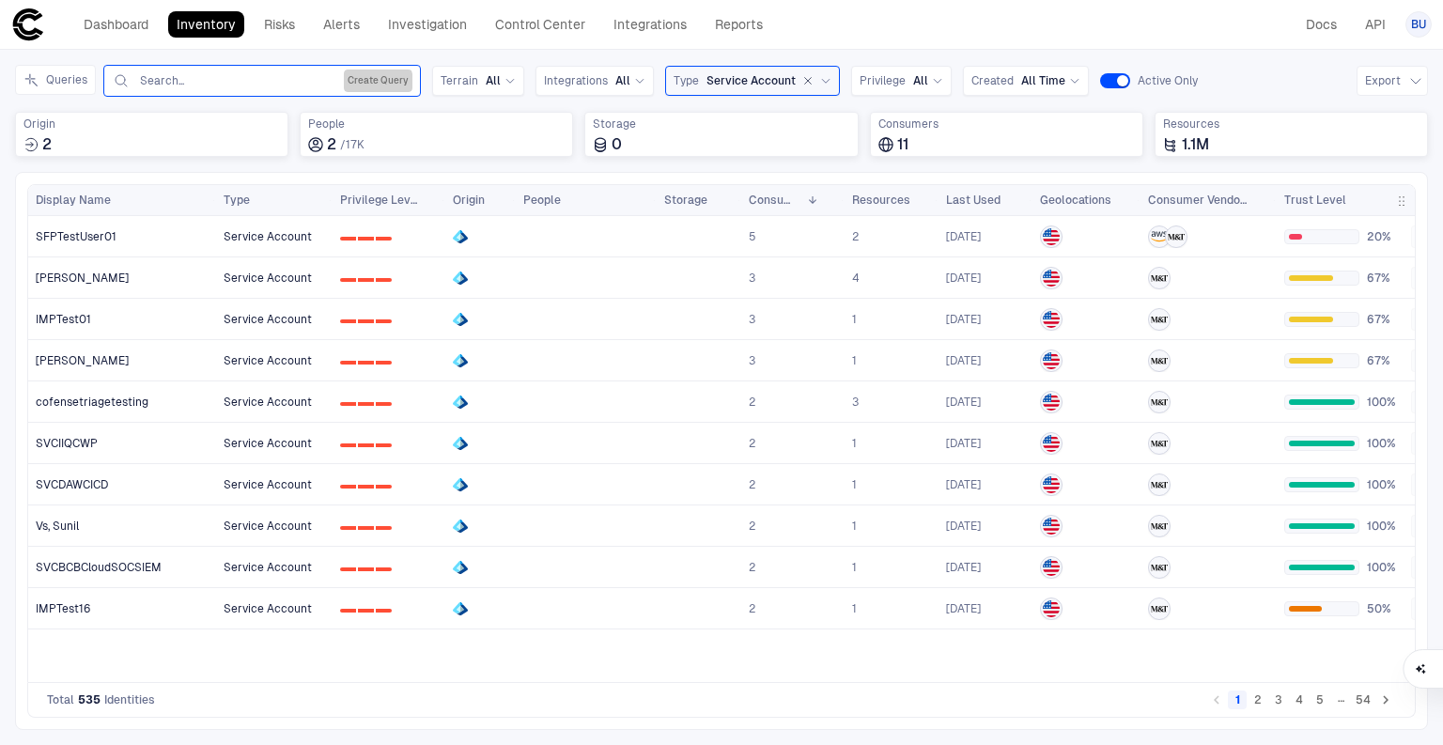
drag, startPoint x: 362, startPoint y: 84, endPoint x: 373, endPoint y: 90, distance: 13.1
click at [362, 84] on button "Create Query" at bounding box center [378, 81] width 69 height 23
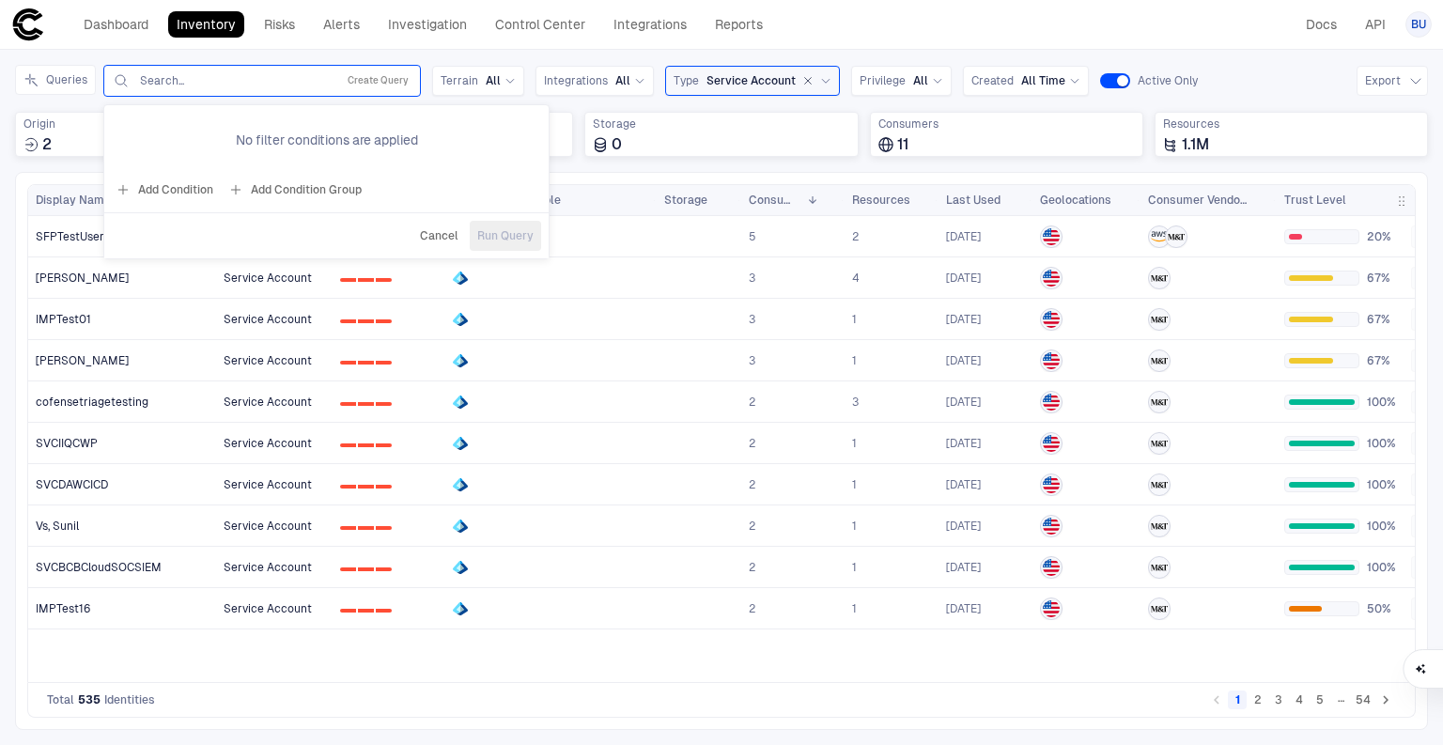
click at [160, 186] on button "Add Condition" at bounding box center [164, 190] width 105 height 30
click at [255, 132] on icon at bounding box center [259, 135] width 11 height 11
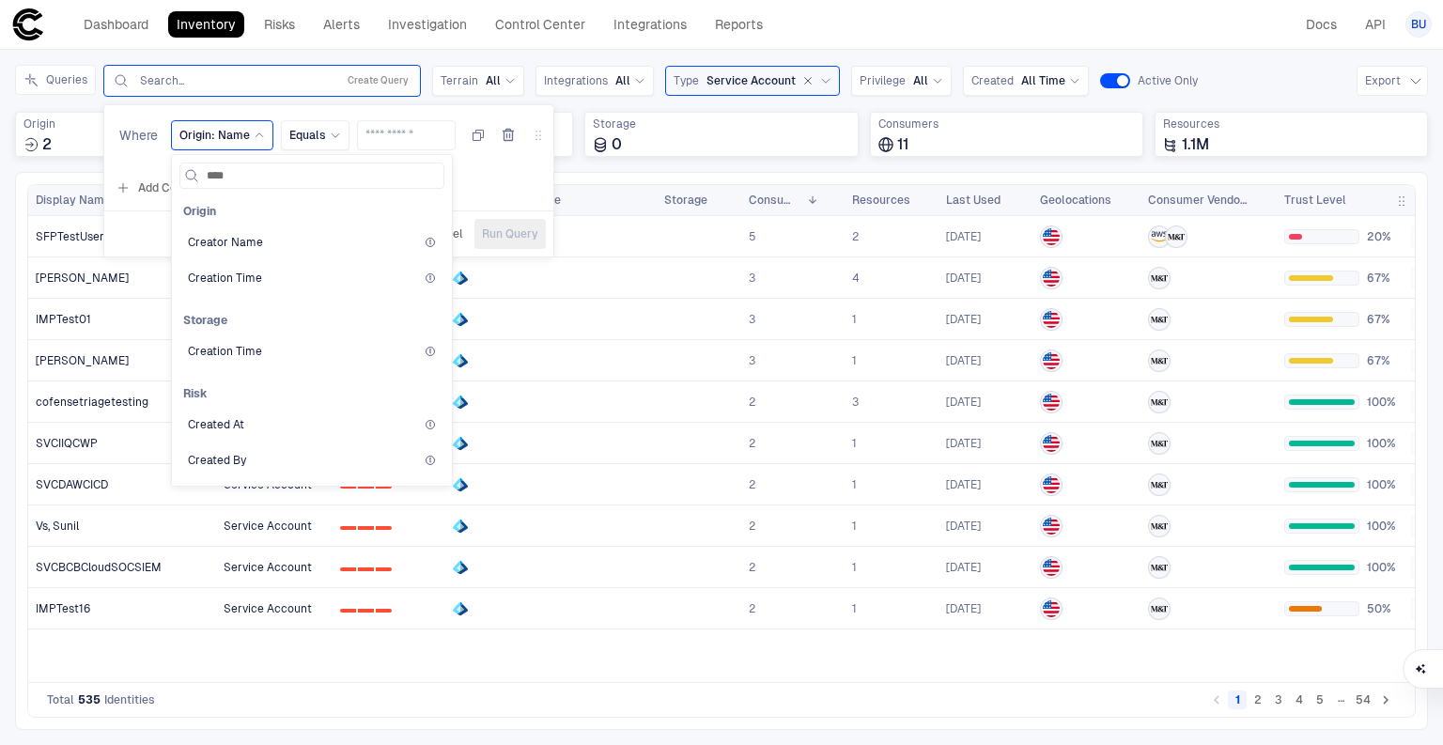
type input "*****"
click at [280, 274] on div "Creation Time" at bounding box center [312, 278] width 248 height 15
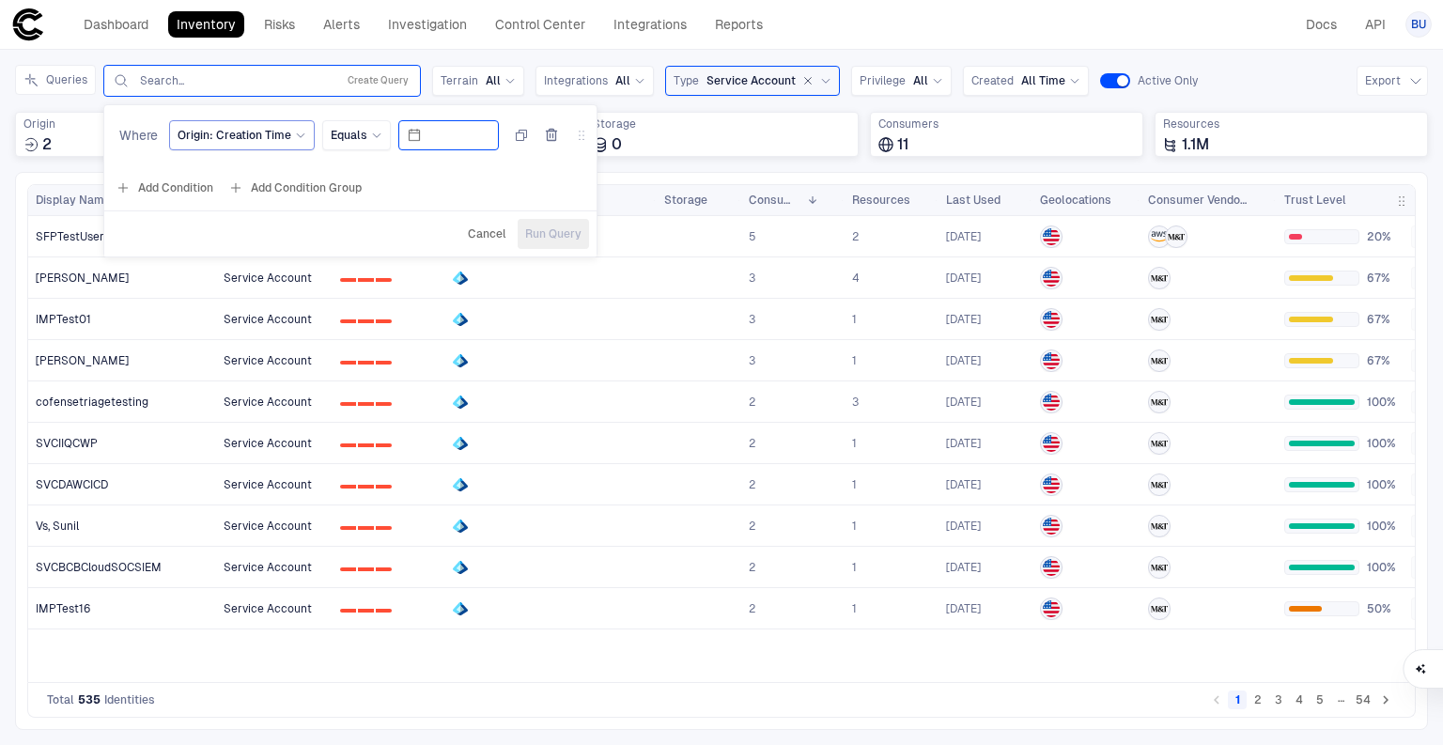
click at [434, 139] on input at bounding box center [459, 135] width 61 height 28
click at [354, 131] on span "Equals" at bounding box center [349, 135] width 37 height 15
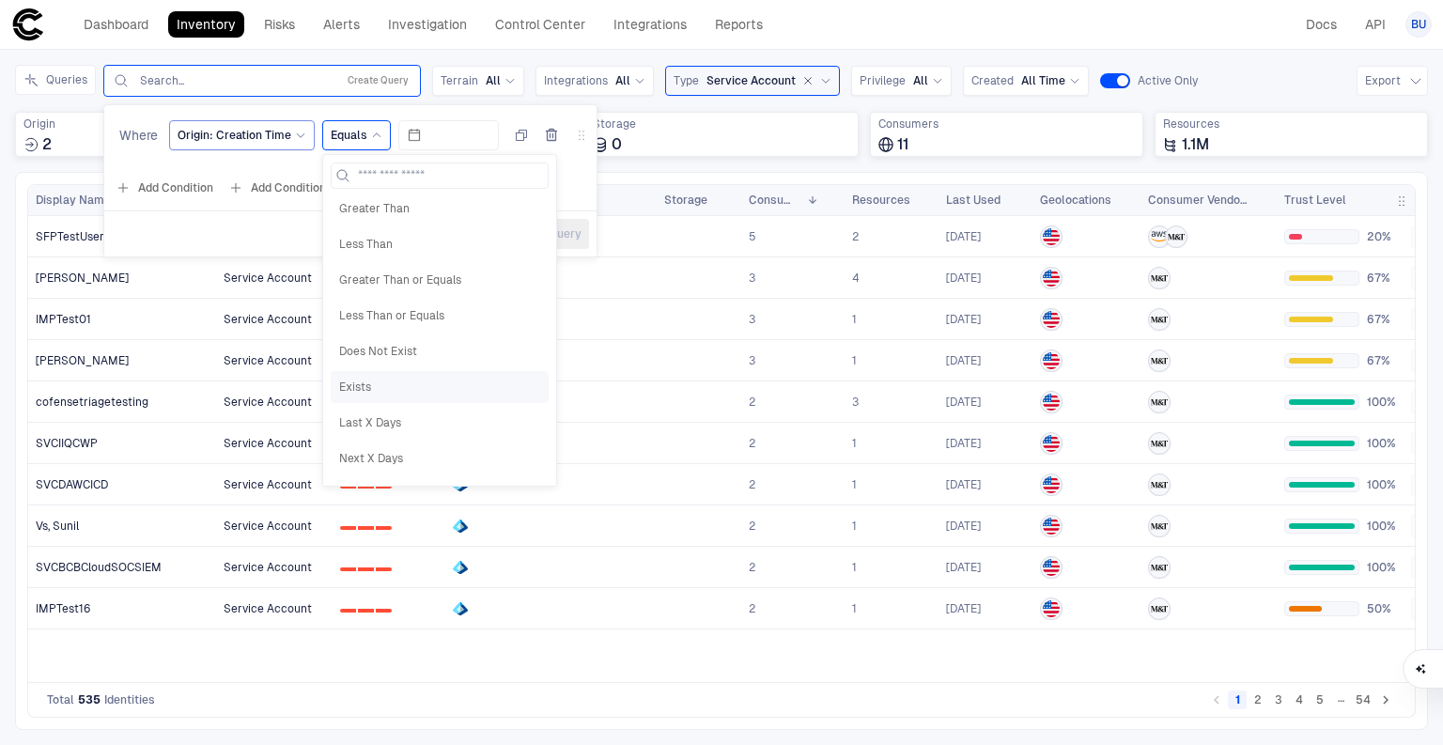
scroll to position [142, 0]
click at [406, 355] on span "Last X Days" at bounding box center [439, 356] width 201 height 15
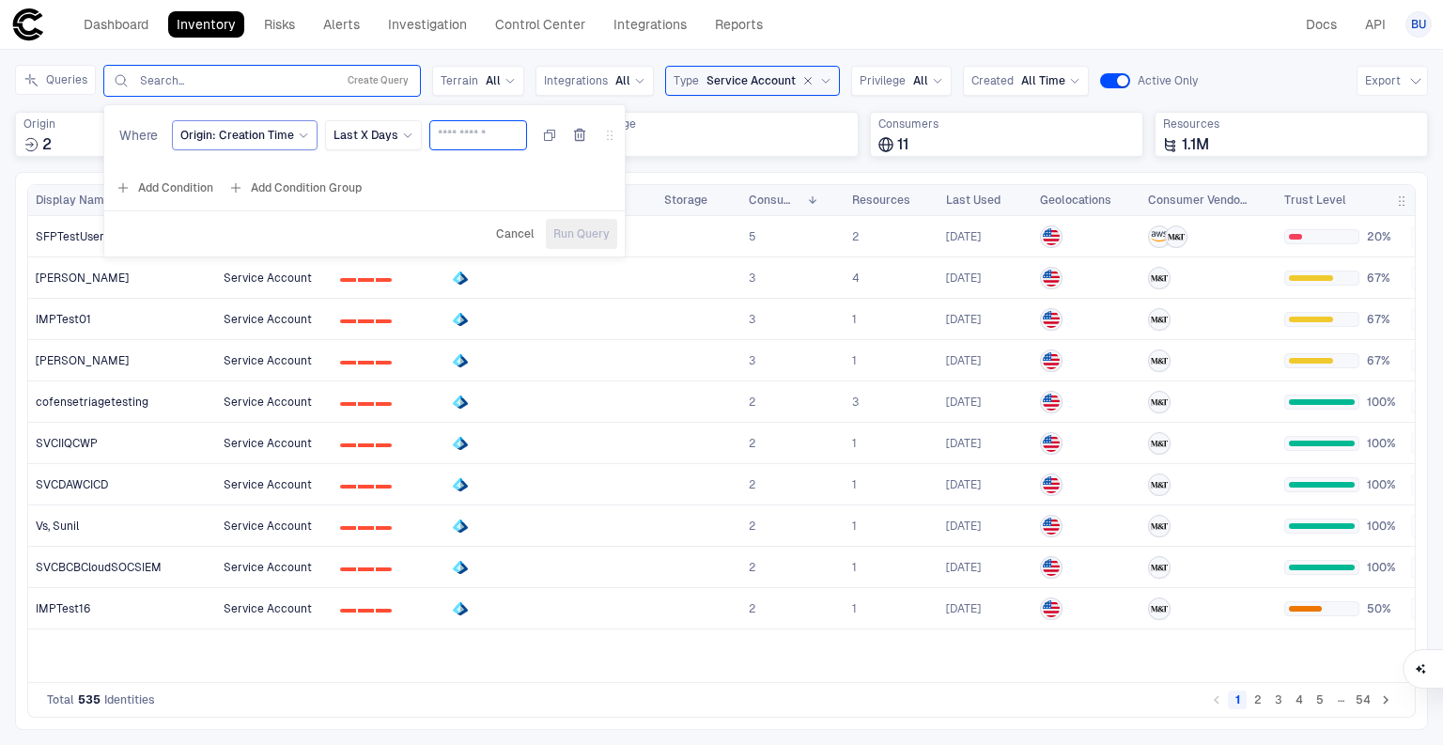
click at [459, 135] on input "number" at bounding box center [478, 135] width 81 height 28
type input "**"
click at [571, 226] on span "Run Query" at bounding box center [581, 233] width 56 height 15
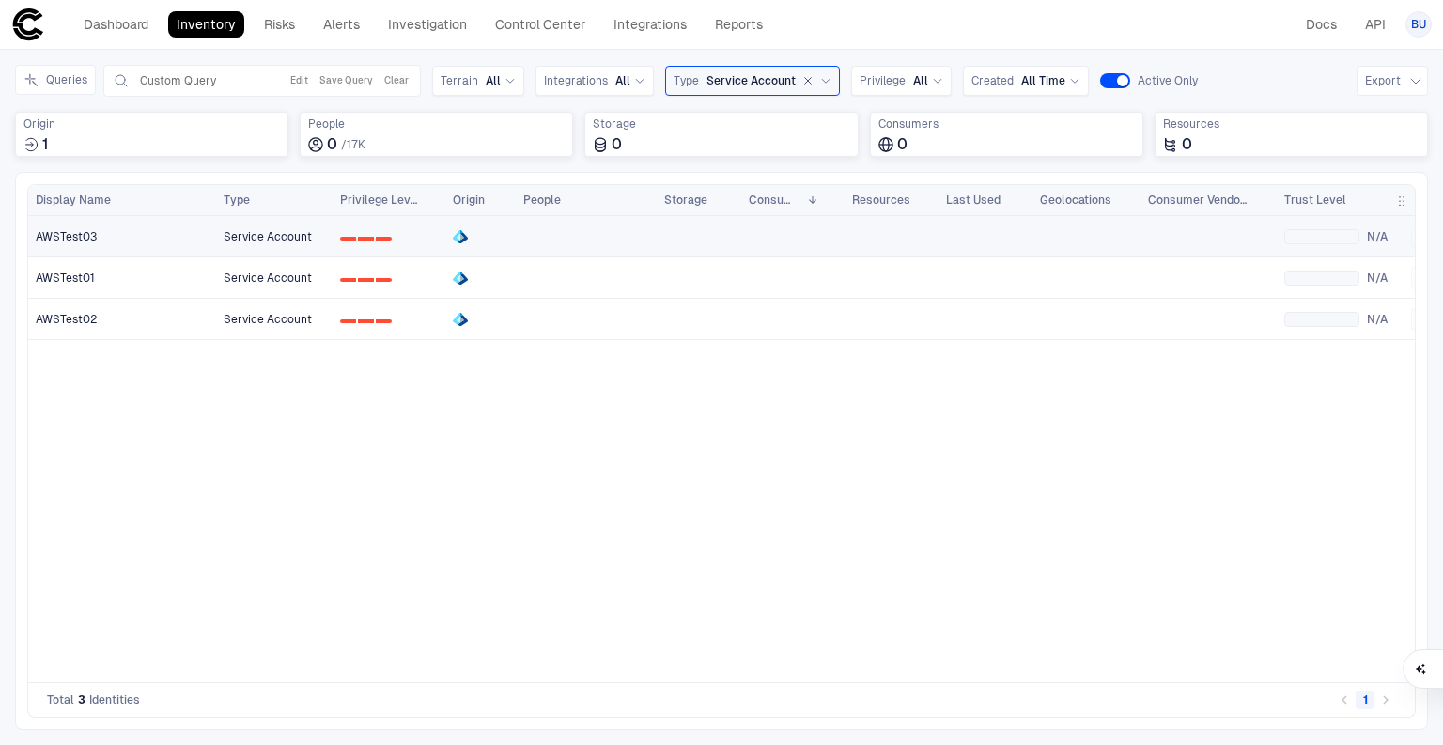
click at [62, 237] on span "AWSTest03" at bounding box center [66, 236] width 61 height 15
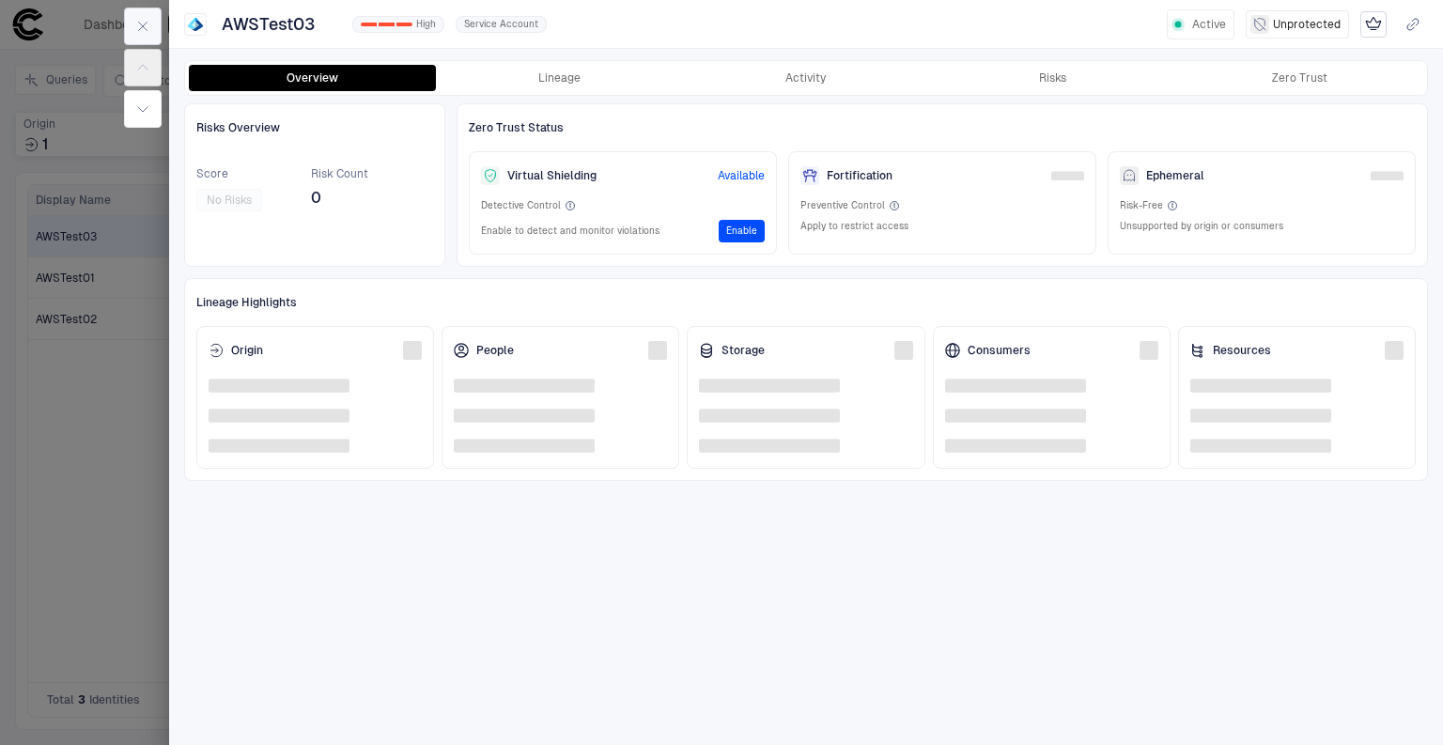
click at [132, 23] on button "button" at bounding box center [143, 27] width 38 height 38
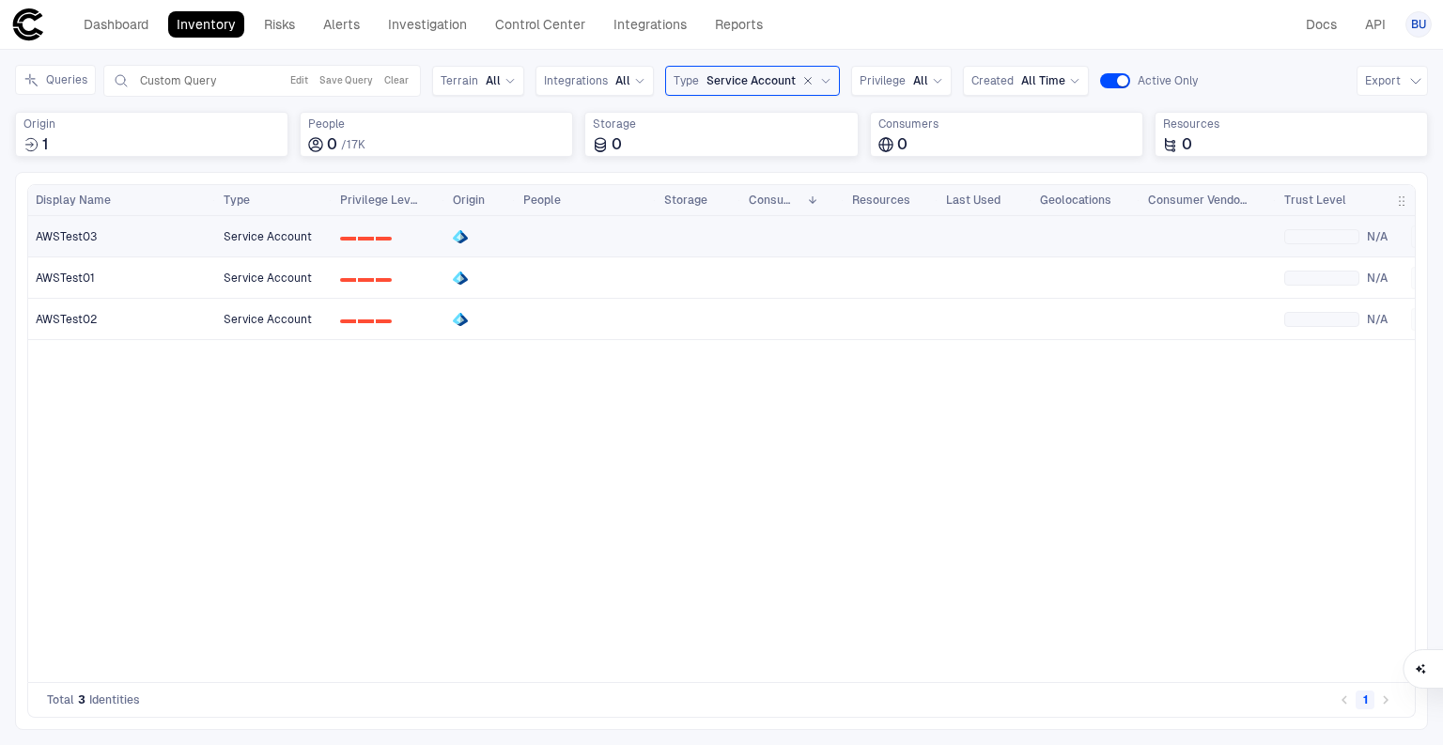
click at [52, 230] on span "AWSTest03" at bounding box center [66, 236] width 61 height 15
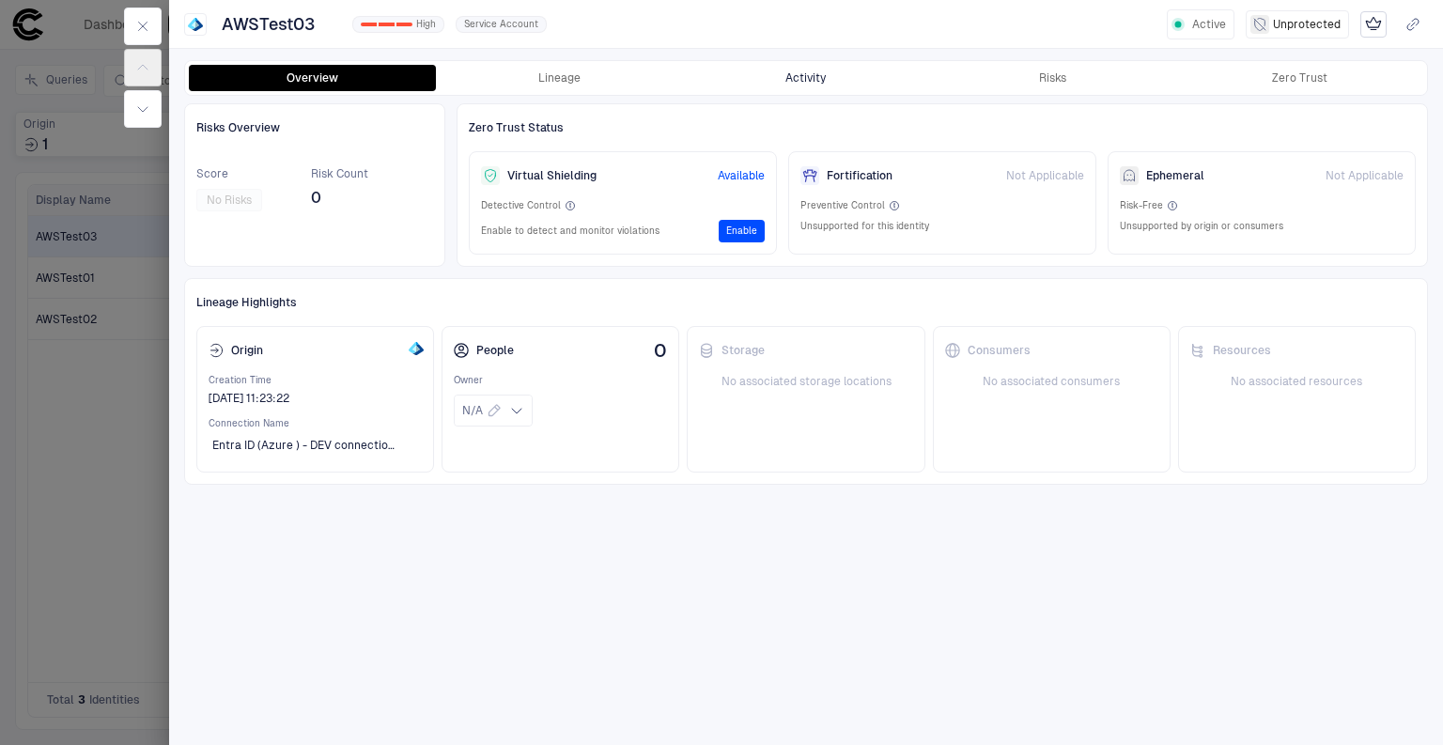
click at [767, 73] on button "Activity" at bounding box center [806, 78] width 247 height 26
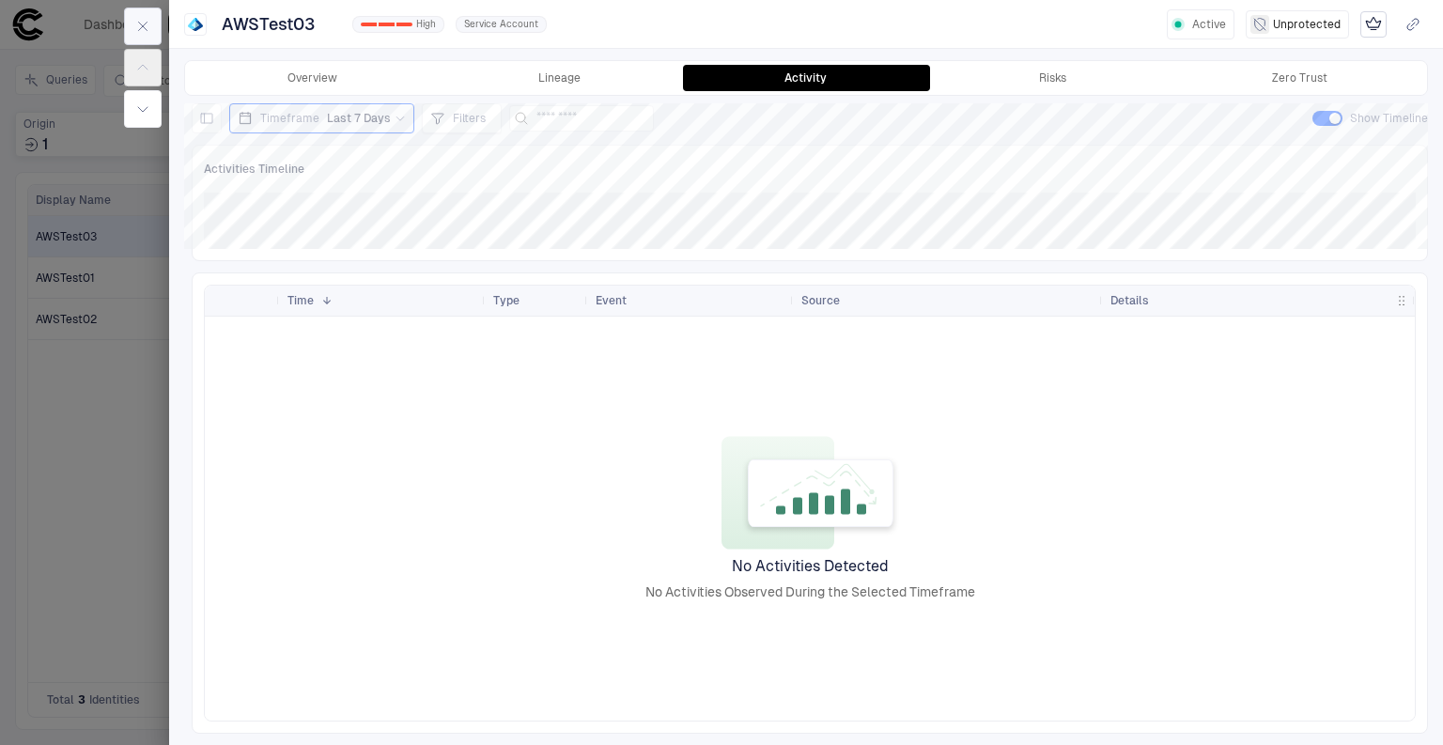
click at [135, 28] on icon "button" at bounding box center [142, 26] width 15 height 15
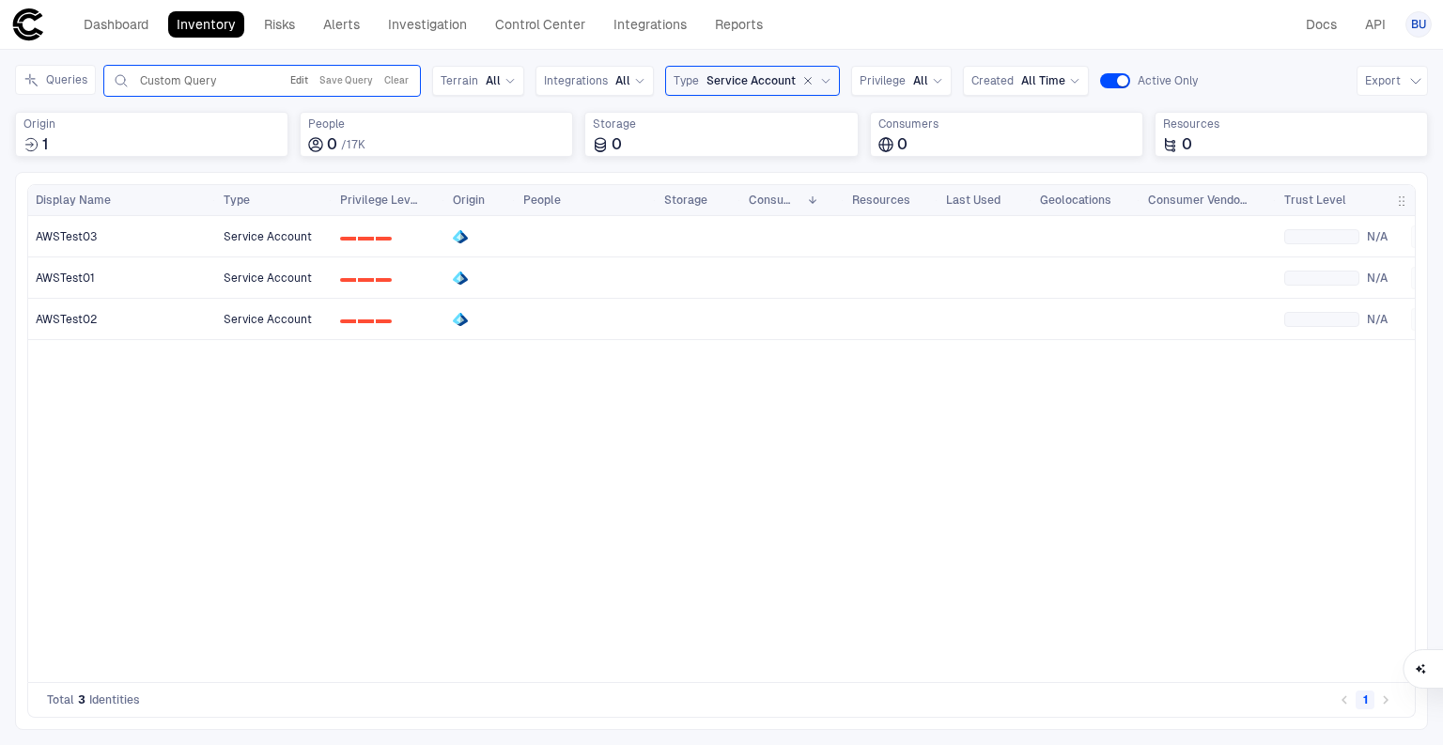
click at [304, 84] on button "Edit" at bounding box center [299, 81] width 25 height 23
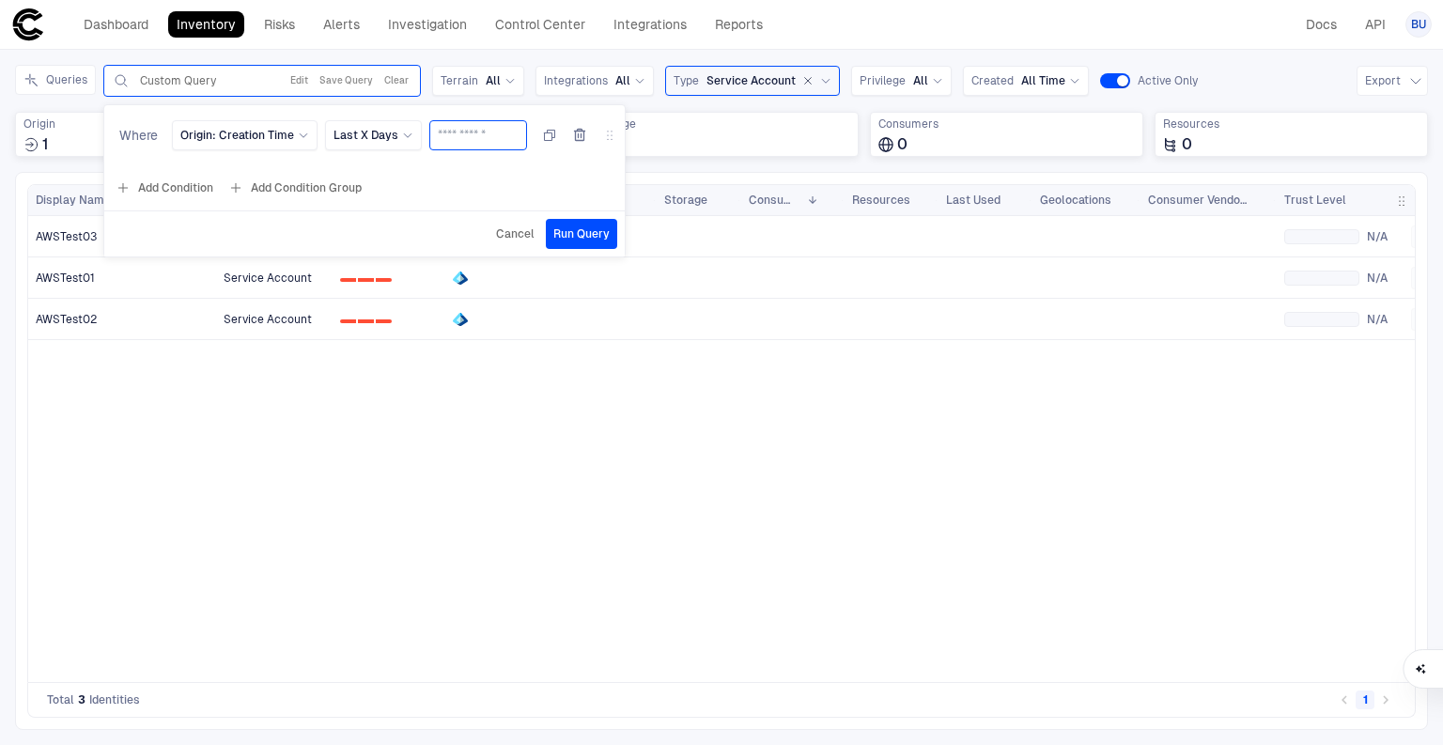
click at [442, 139] on input "**" at bounding box center [478, 135] width 81 height 28
drag, startPoint x: 437, startPoint y: 132, endPoint x: 392, endPoint y: 123, distance: 45.9
click at [392, 123] on div "Origin: Creation Time Last X Days **" at bounding box center [394, 135] width 445 height 30
type input "**"
click at [570, 233] on span "Run Query" at bounding box center [581, 233] width 56 height 15
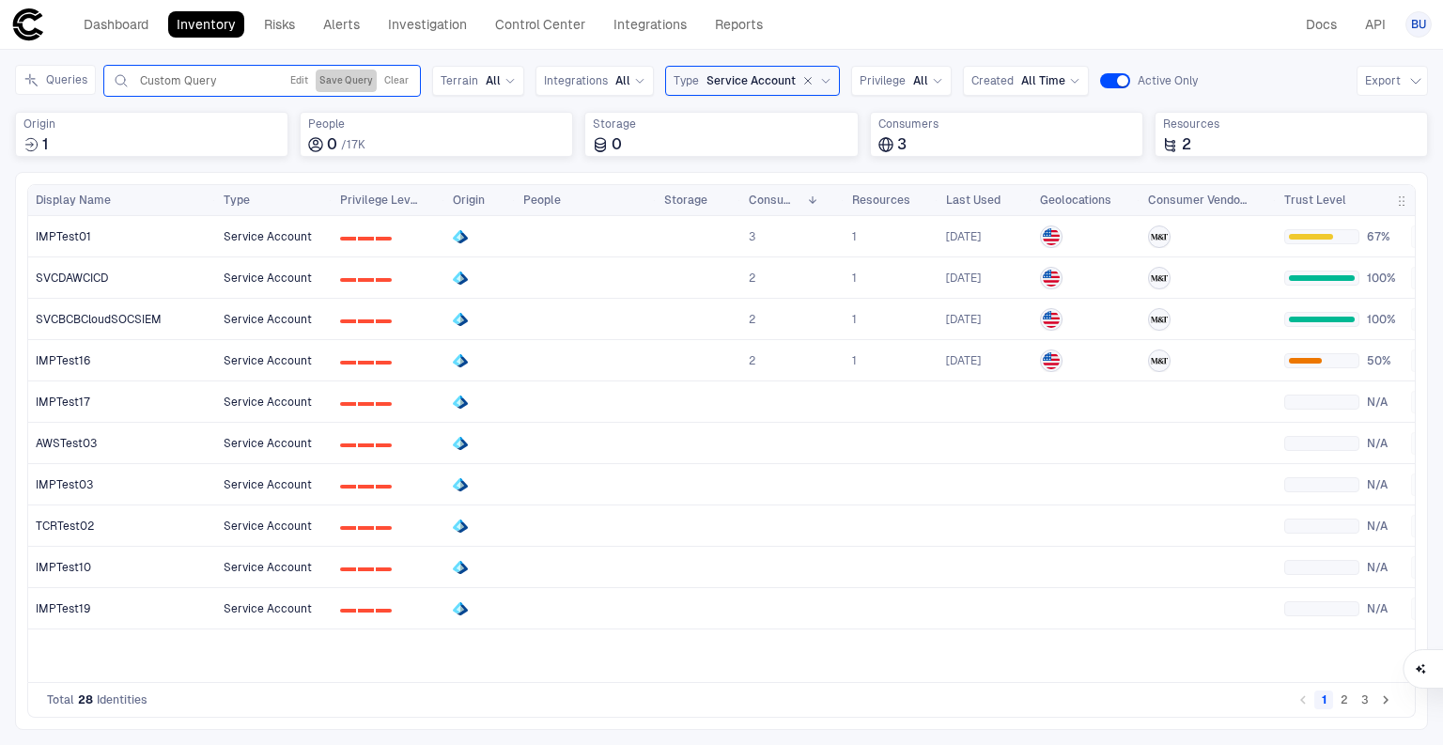
click at [355, 77] on button "Save Query" at bounding box center [346, 81] width 61 height 23
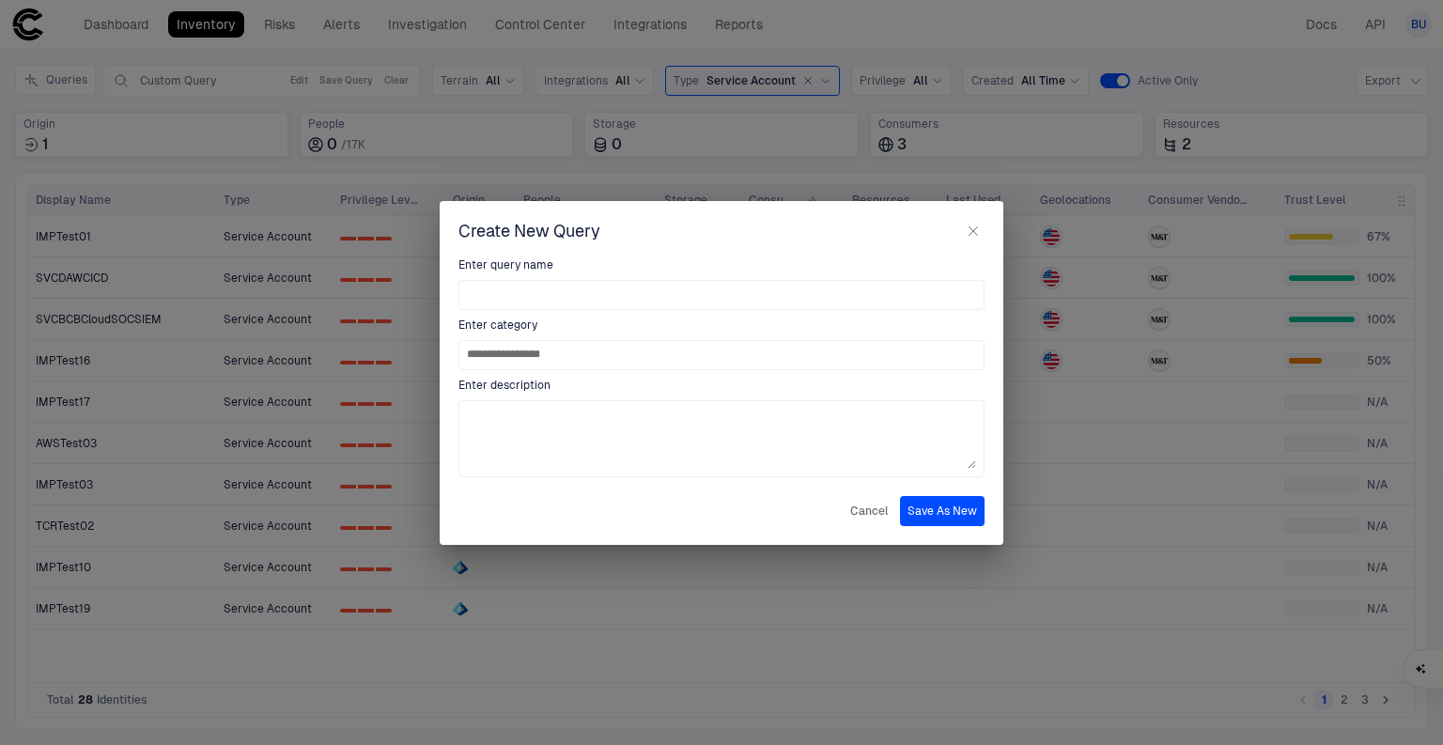
drag, startPoint x: 594, startPoint y: 361, endPoint x: 246, endPoint y: 301, distance: 352.8
click at [246, 301] on div "**********" at bounding box center [721, 372] width 1443 height 745
type input "*"
click at [902, 352] on input at bounding box center [721, 355] width 509 height 28
type input "**********"
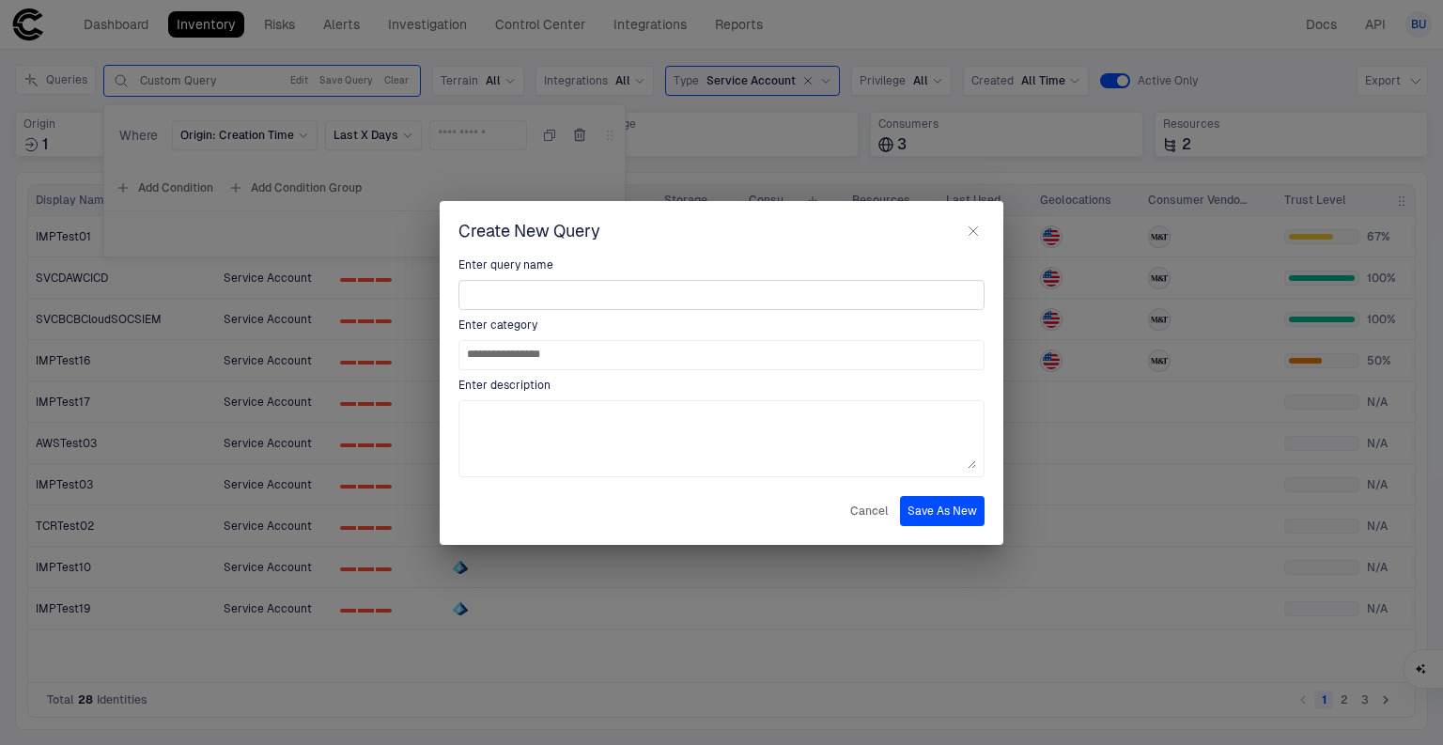
click at [592, 280] on div at bounding box center [722, 295] width 526 height 30
click at [583, 294] on input at bounding box center [721, 295] width 509 height 28
type input "**********"
click at [949, 515] on button "Save As New" at bounding box center [942, 511] width 85 height 30
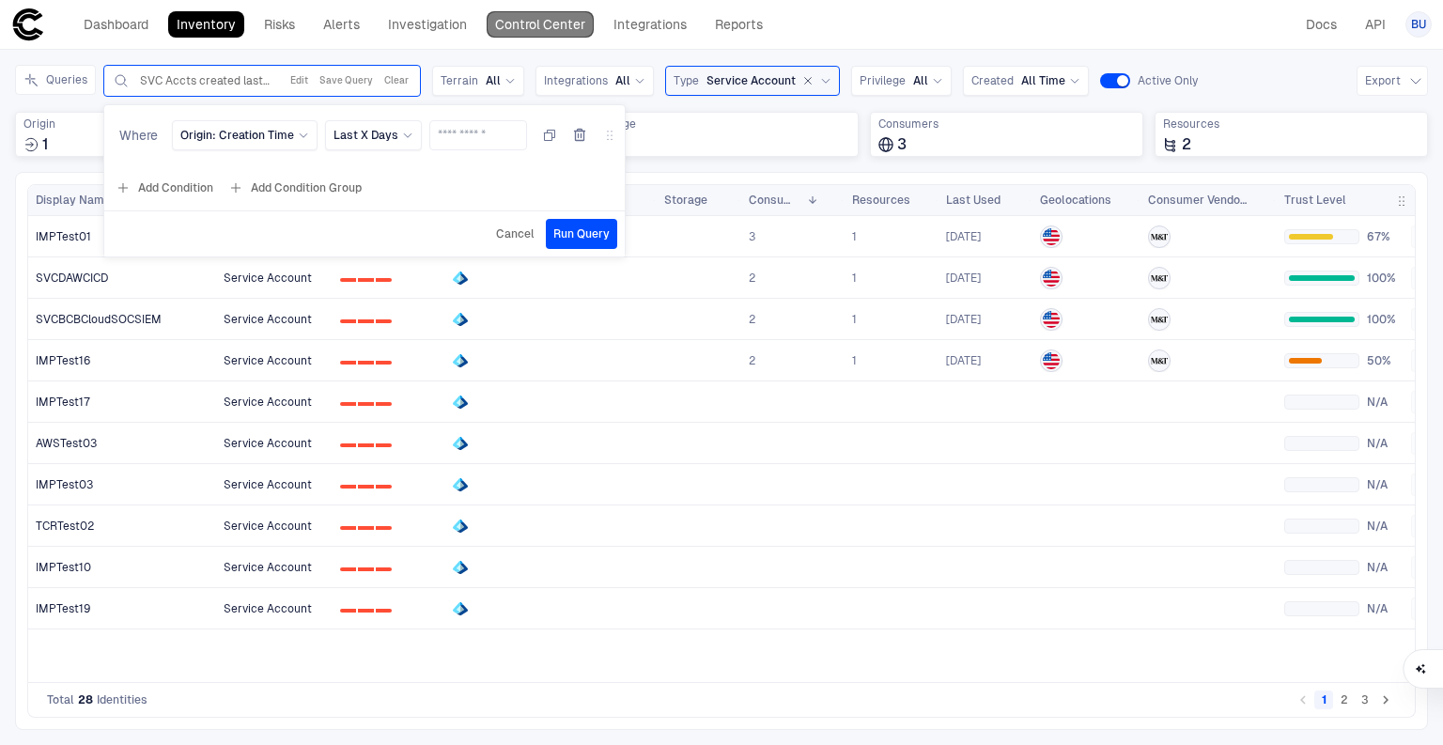
click at [508, 33] on link "Control Center" at bounding box center [540, 24] width 107 height 26
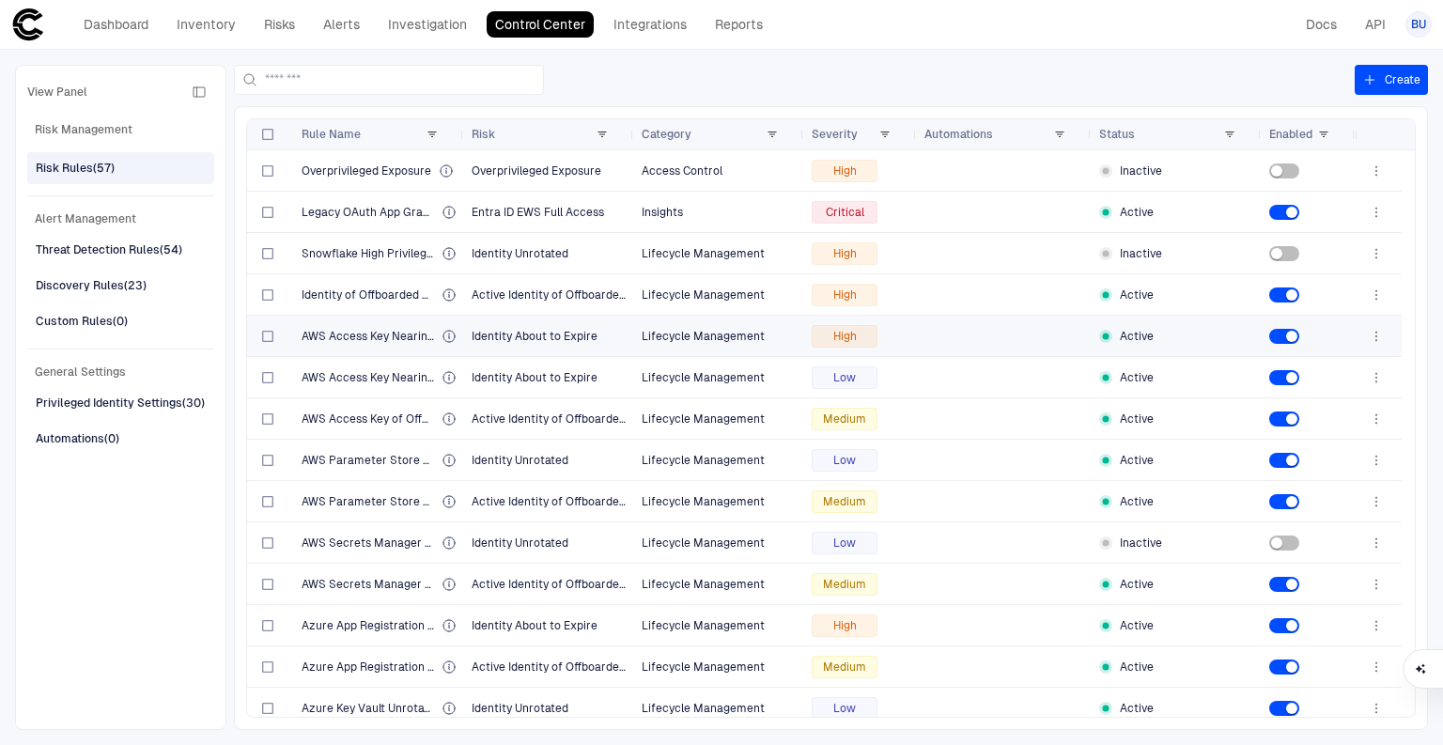
click at [1376, 86] on icon "button" at bounding box center [1369, 79] width 15 height 15
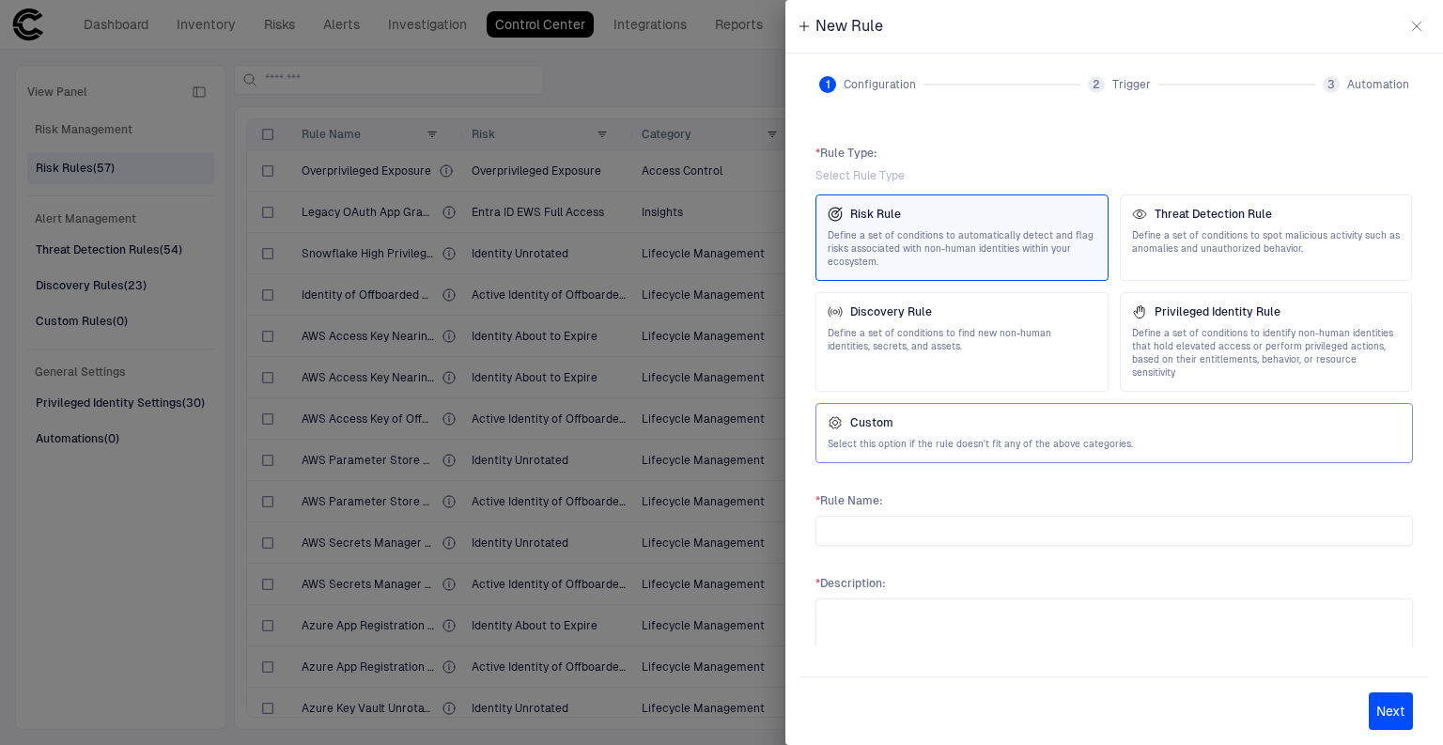
click at [921, 438] on span "Select this option if the rule doesn't fit any of the above categories." at bounding box center [1114, 444] width 573 height 13
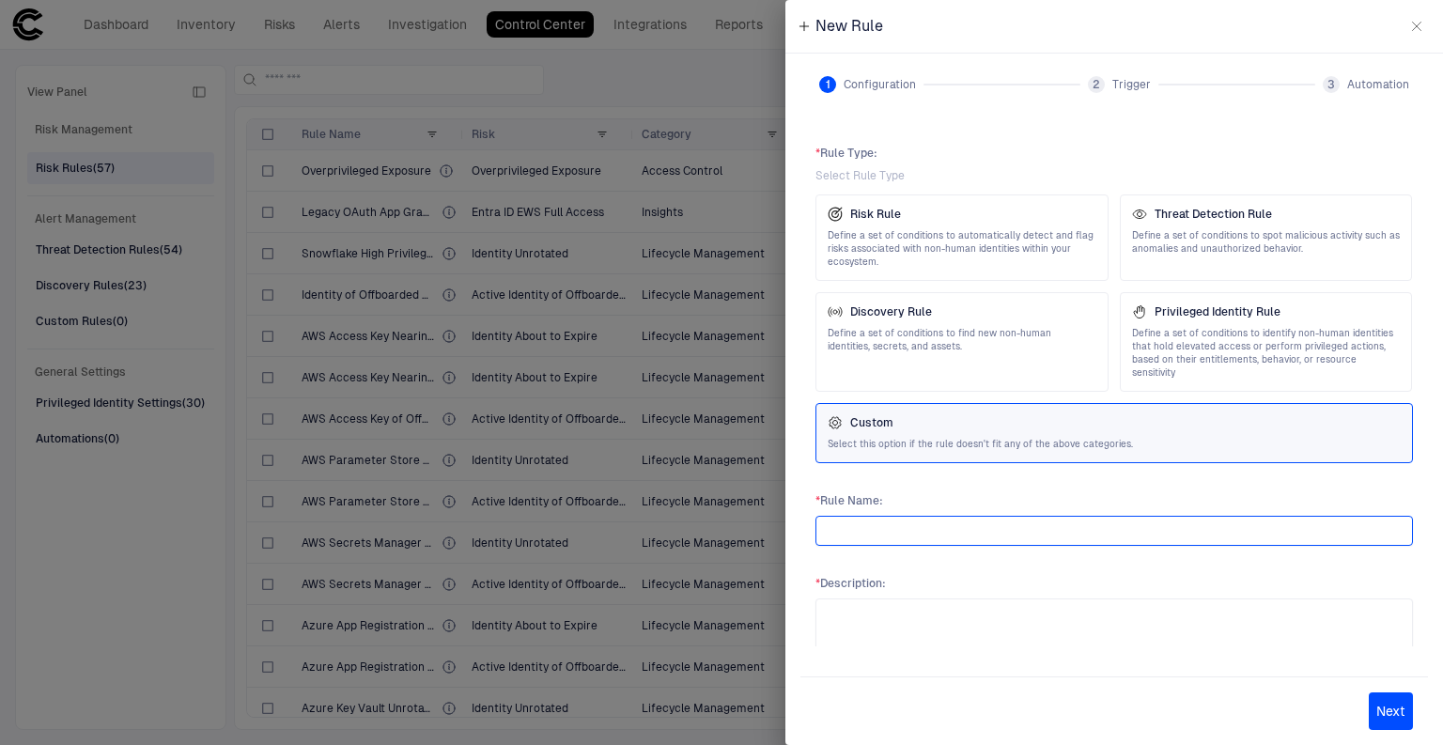
click at [907, 517] on input "text" at bounding box center [1114, 531] width 581 height 28
type input "**********"
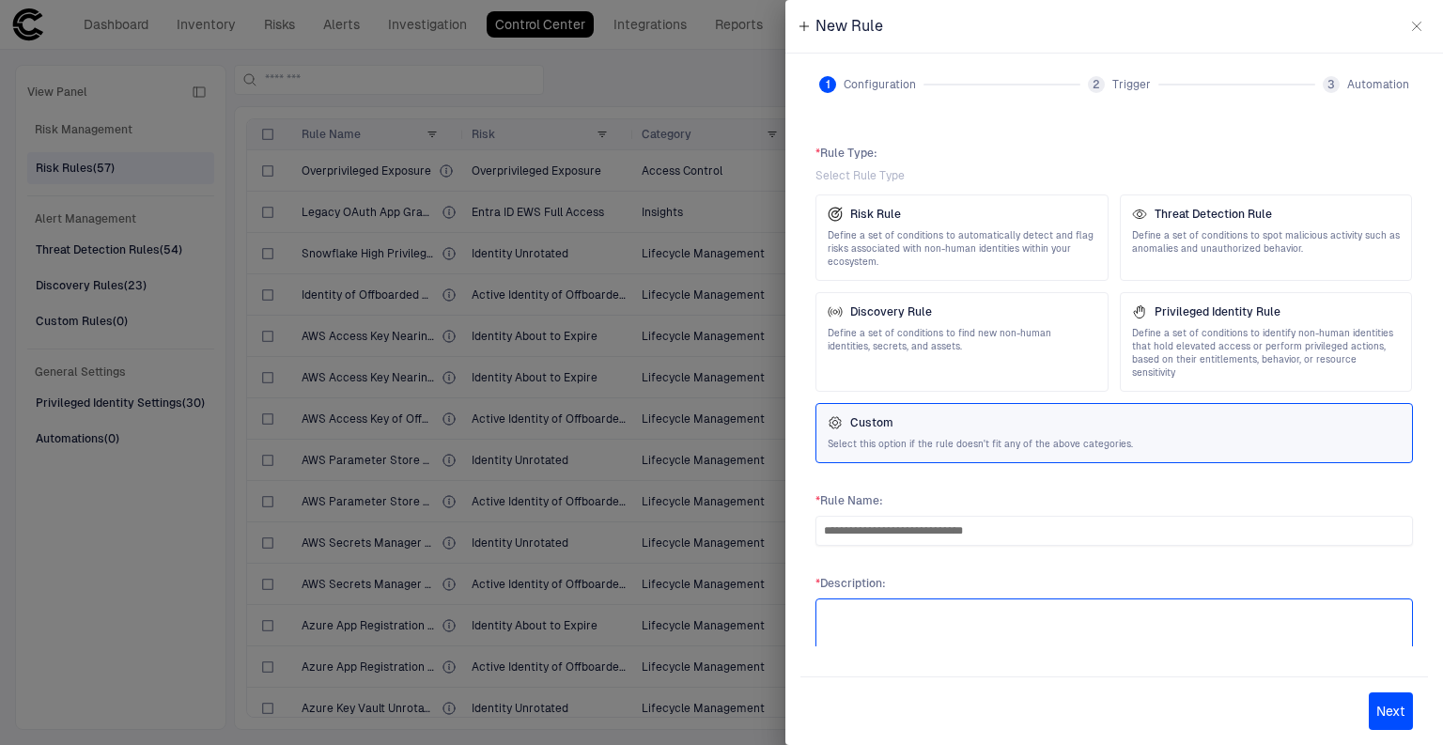
click at [889, 611] on textarea at bounding box center [1114, 637] width 581 height 60
paste textarea "**********"
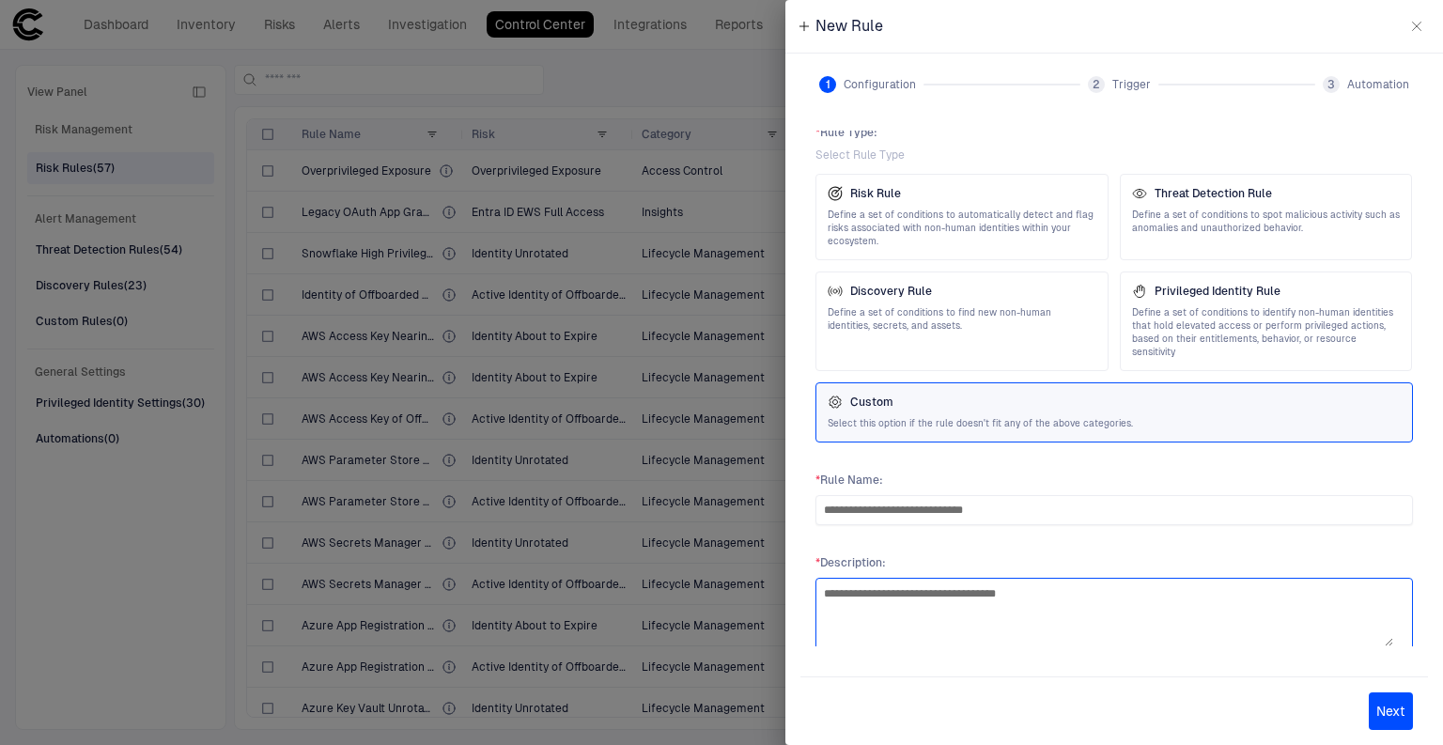
scroll to position [29, 0]
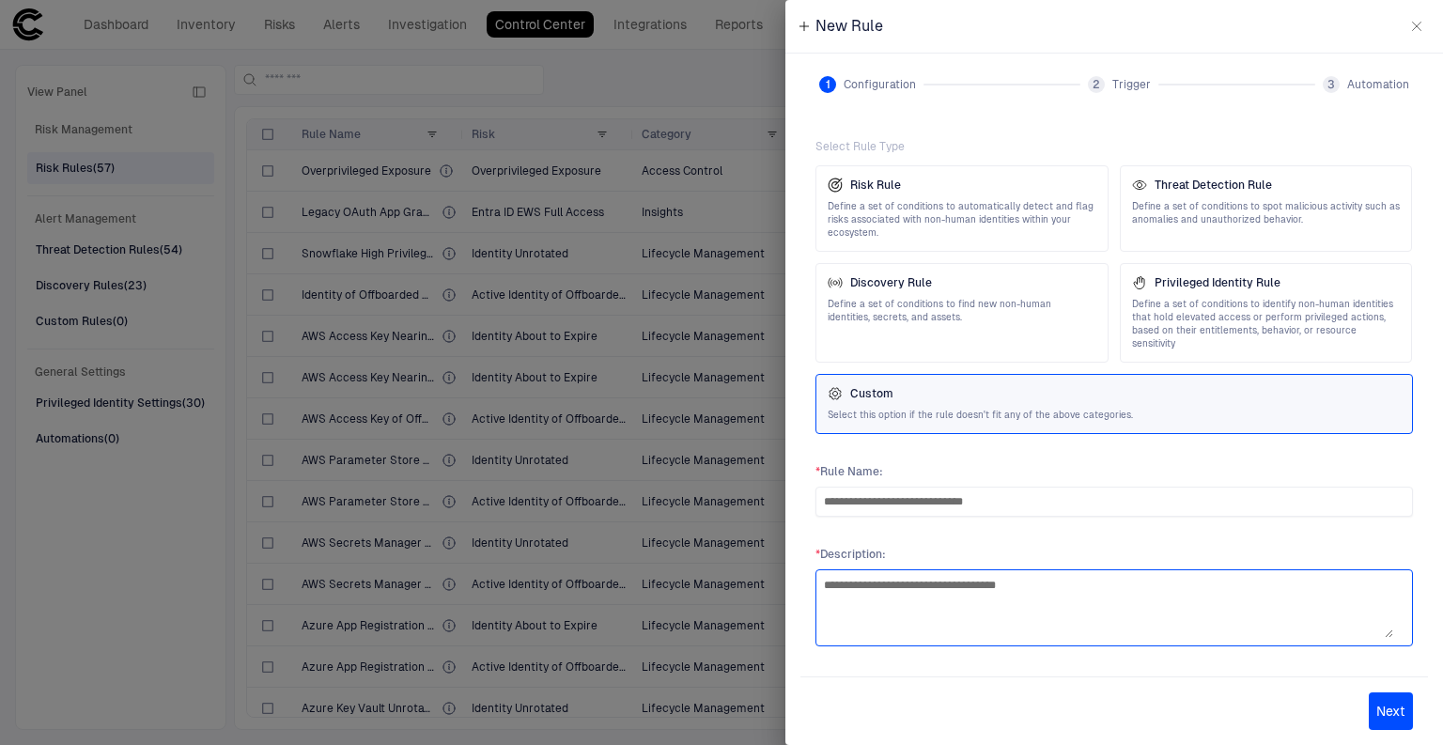
type textarea "**********"
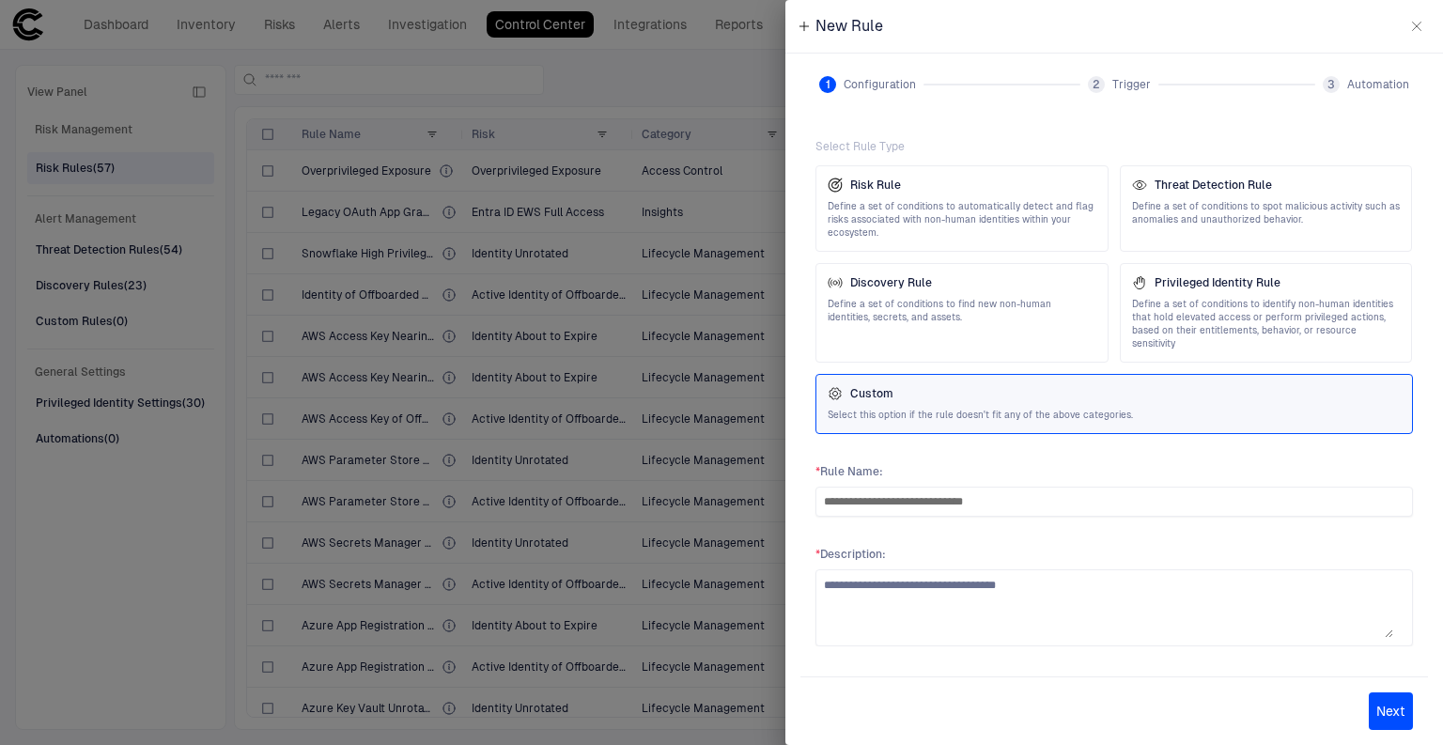
click at [1376, 700] on button "Next" at bounding box center [1391, 712] width 44 height 38
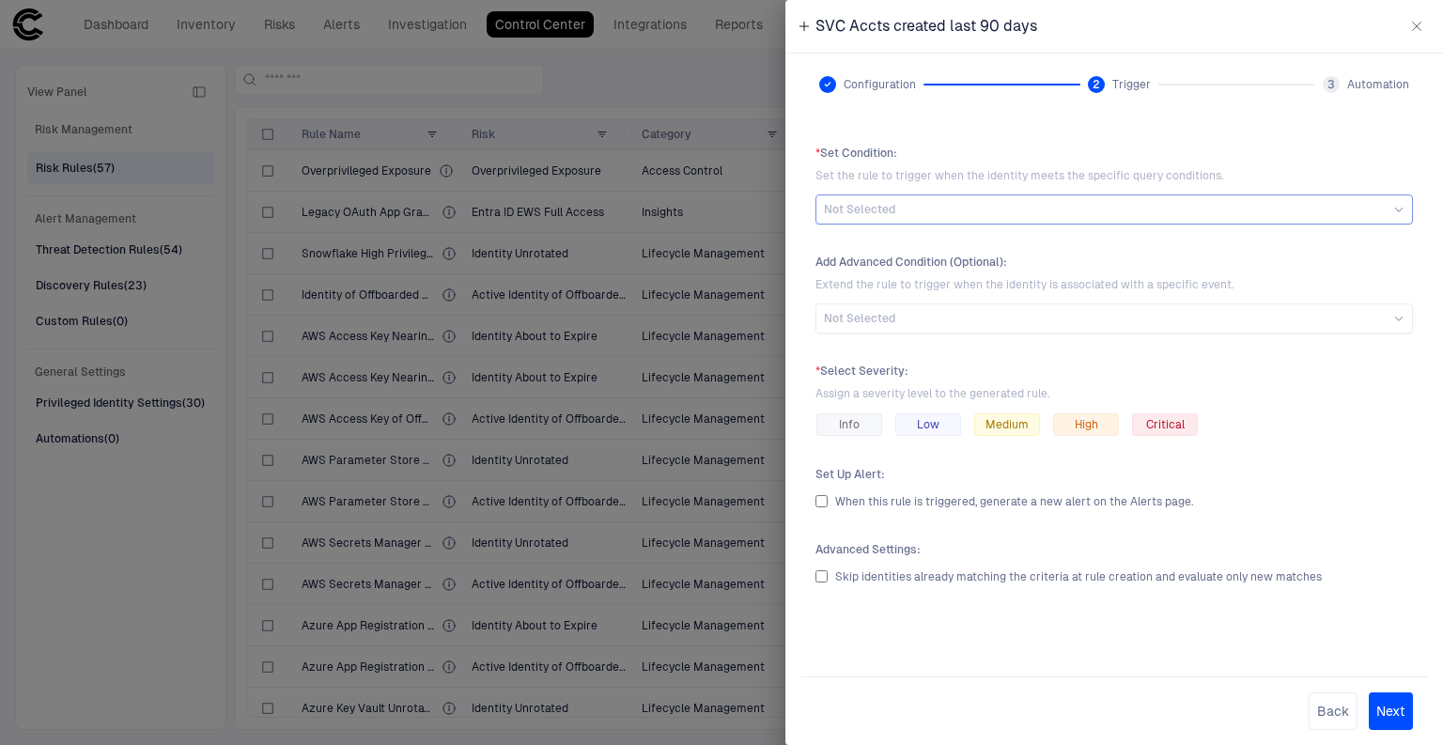
click at [1130, 209] on div "Not Selected" at bounding box center [1114, 209] width 581 height 15
type input "***"
click at [888, 291] on span "SVC Accts created last 90 days" at bounding box center [920, 290] width 174 height 15
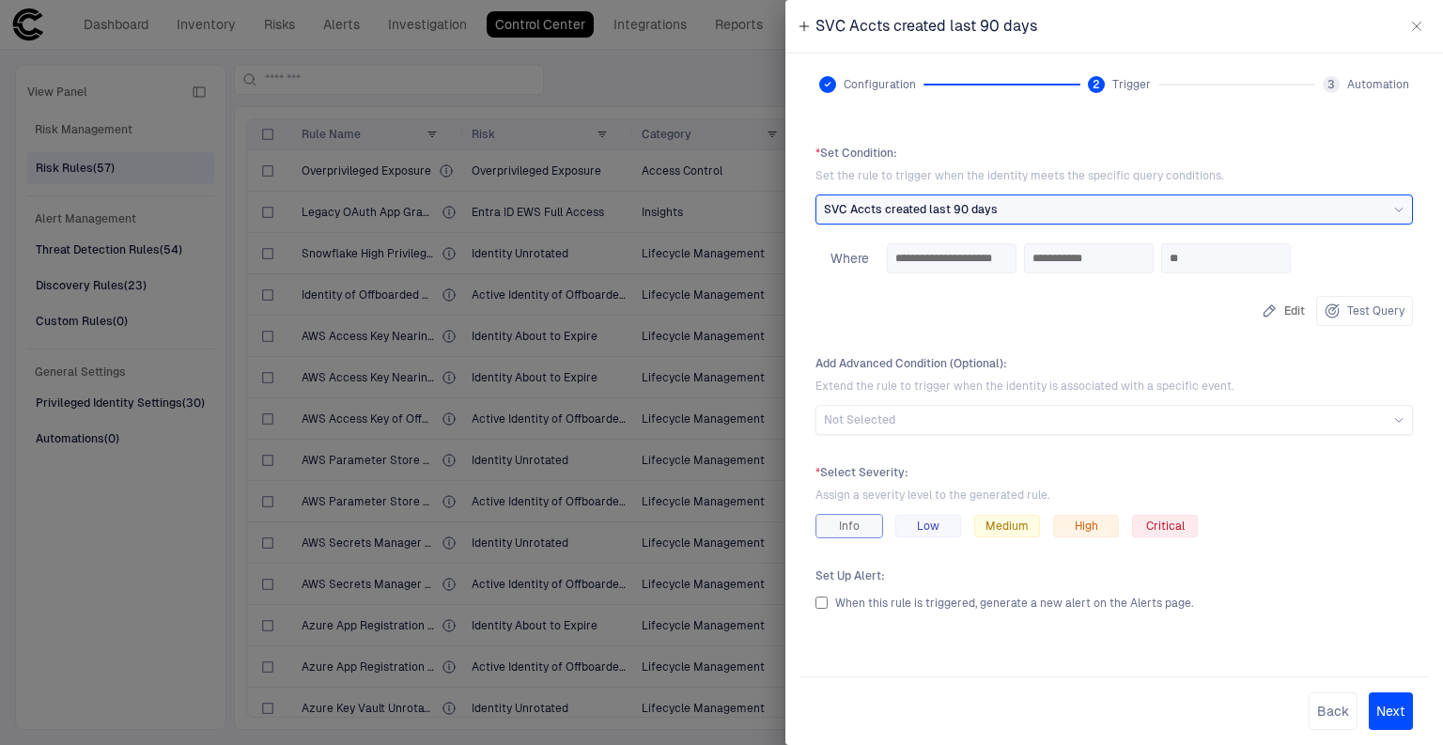
click at [873, 527] on div "Info" at bounding box center [850, 526] width 66 height 23
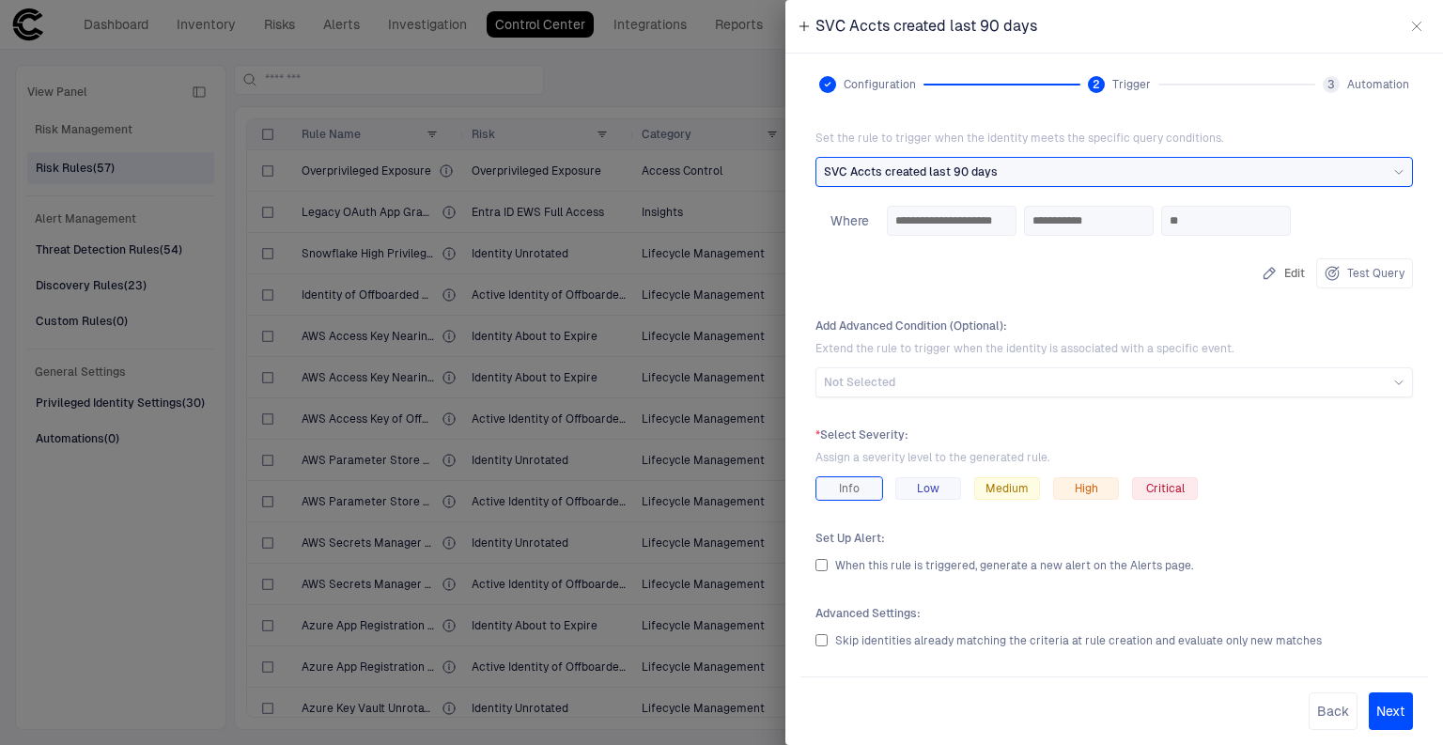
scroll to position [56, 0]
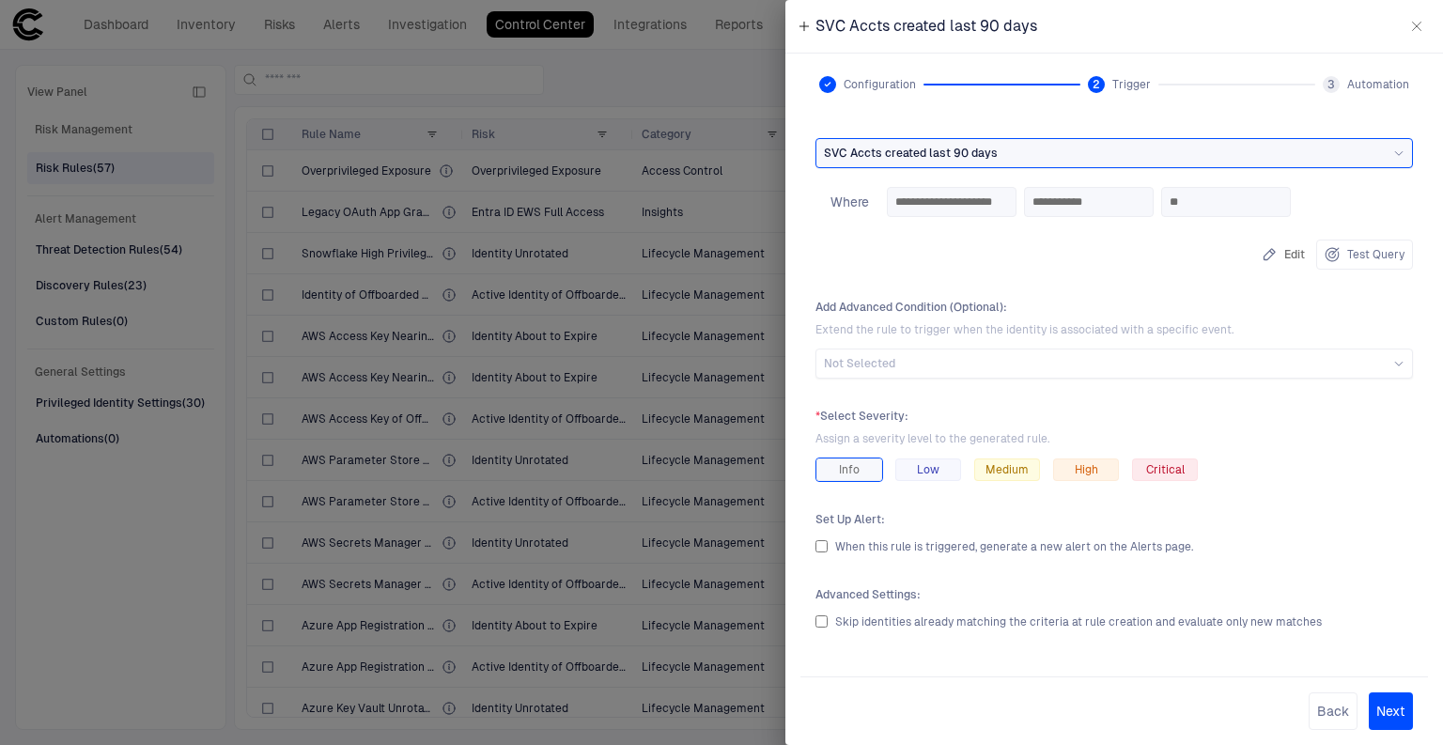
click at [1401, 705] on button "Next" at bounding box center [1391, 712] width 44 height 38
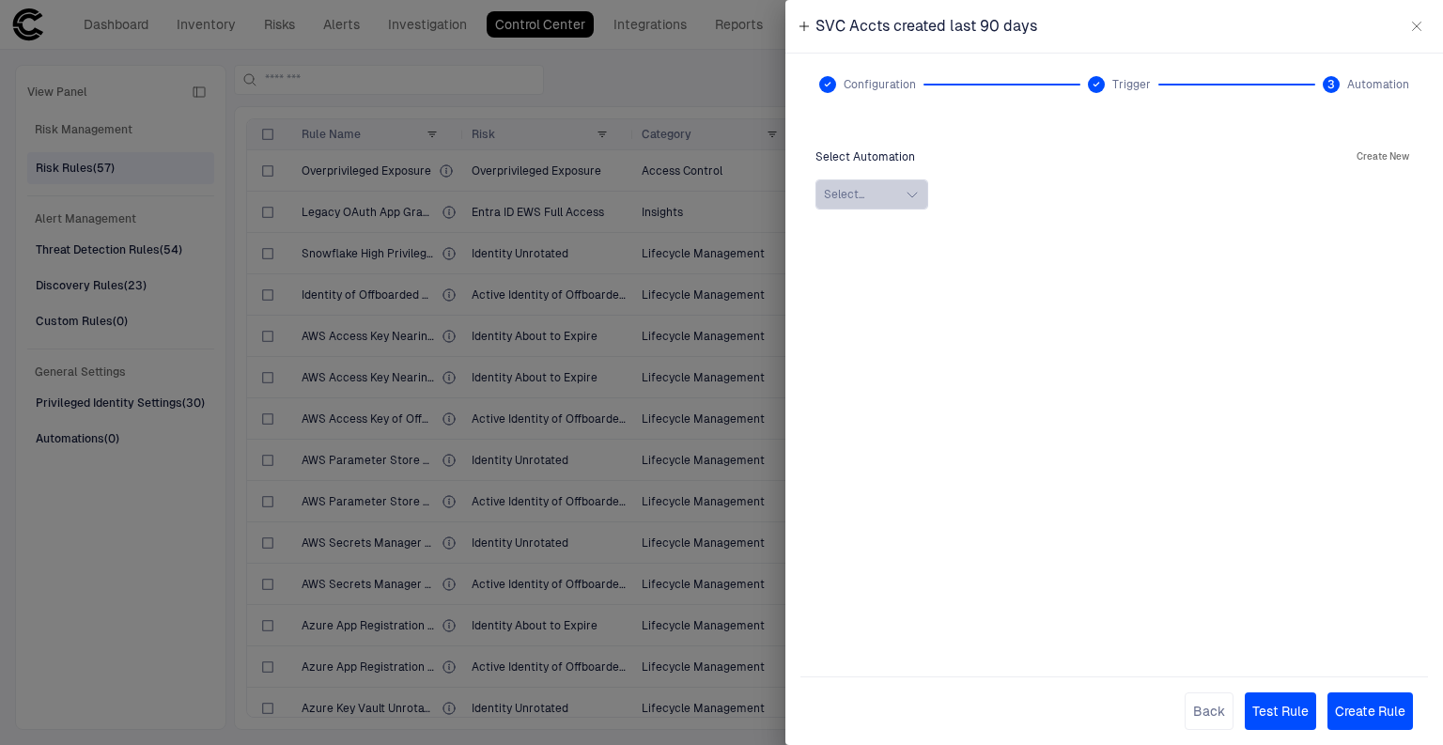
click at [875, 191] on button "Select..." at bounding box center [872, 194] width 113 height 30
click at [1358, 148] on button "Create New" at bounding box center [1383, 157] width 60 height 23
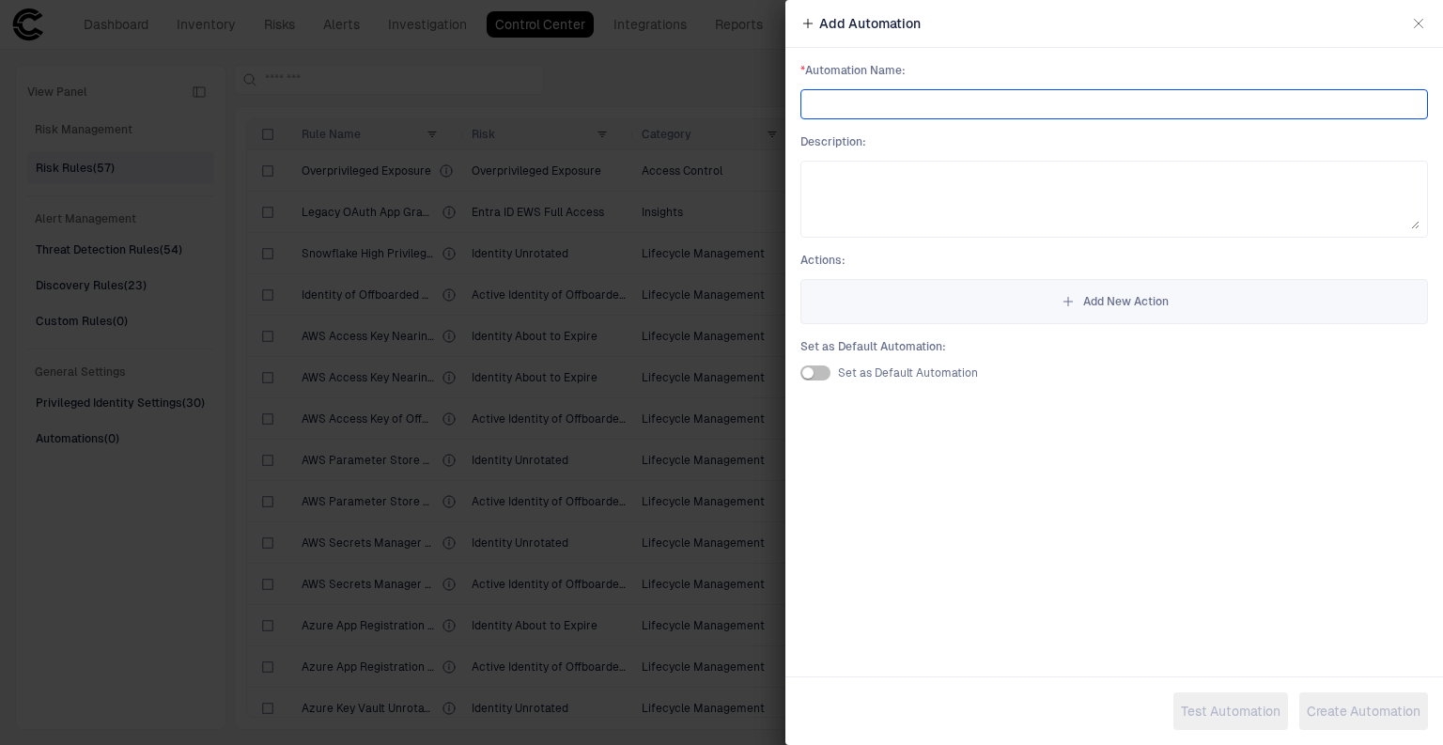
click at [923, 94] on input at bounding box center [1114, 104] width 611 height 28
type input "**********"
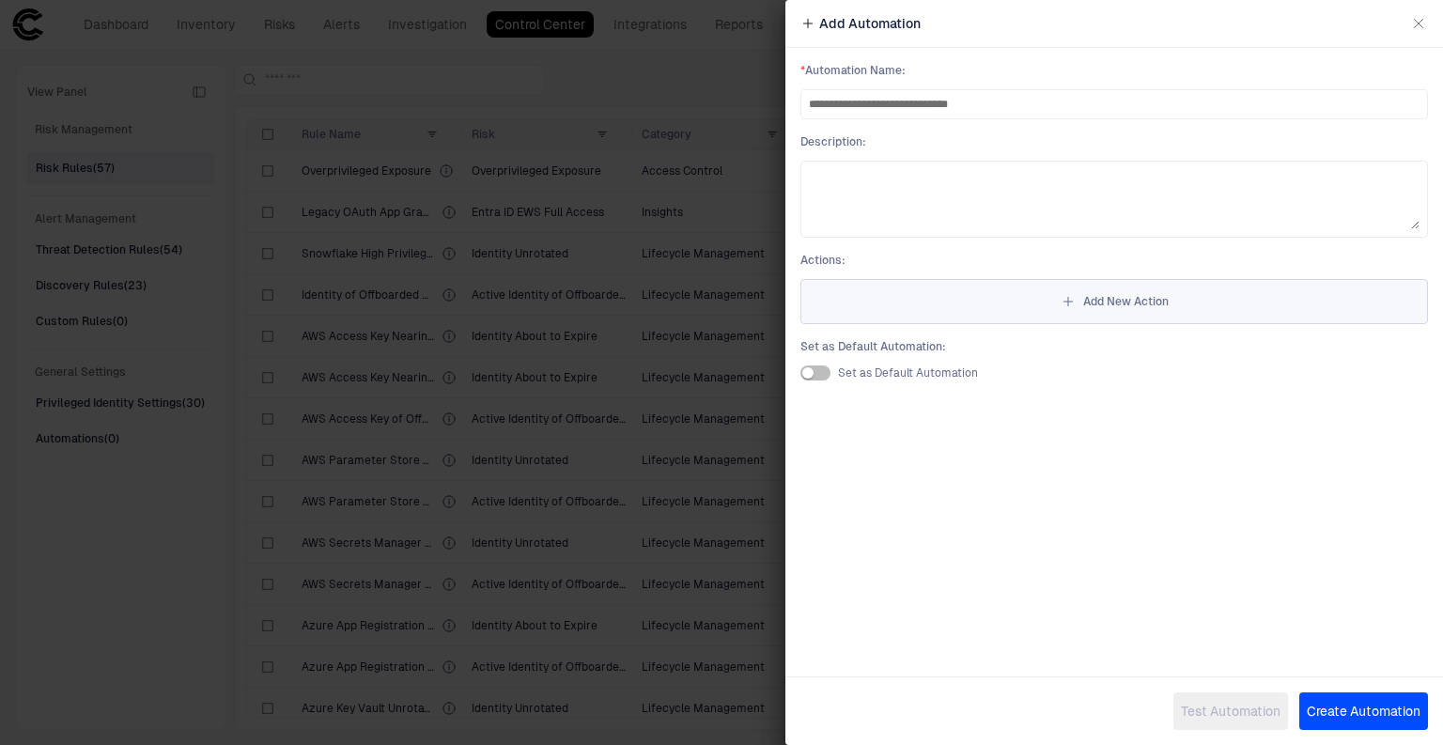
click at [1131, 312] on button "Add New Action" at bounding box center [1115, 301] width 628 height 45
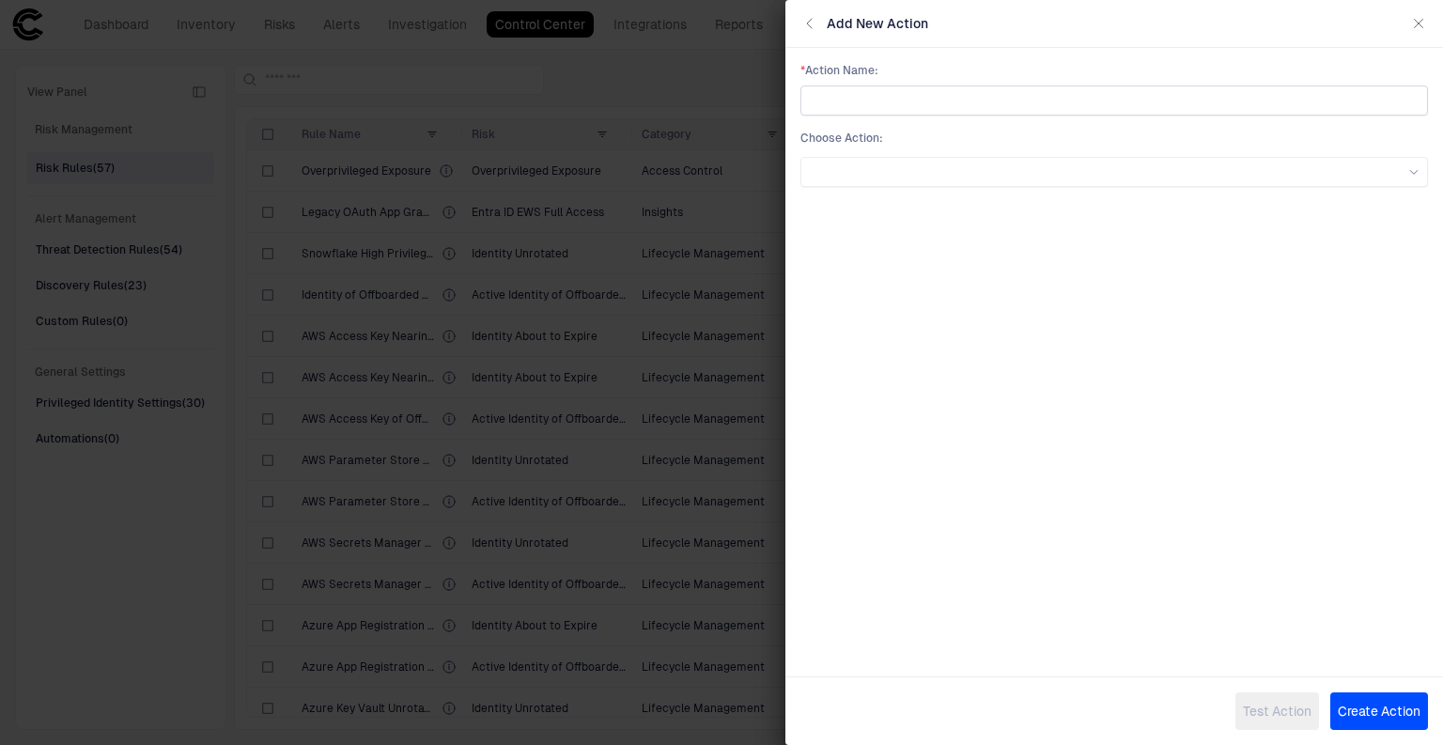
click at [880, 95] on input "text" at bounding box center [1114, 100] width 611 height 28
click at [856, 173] on div at bounding box center [1114, 171] width 611 height 11
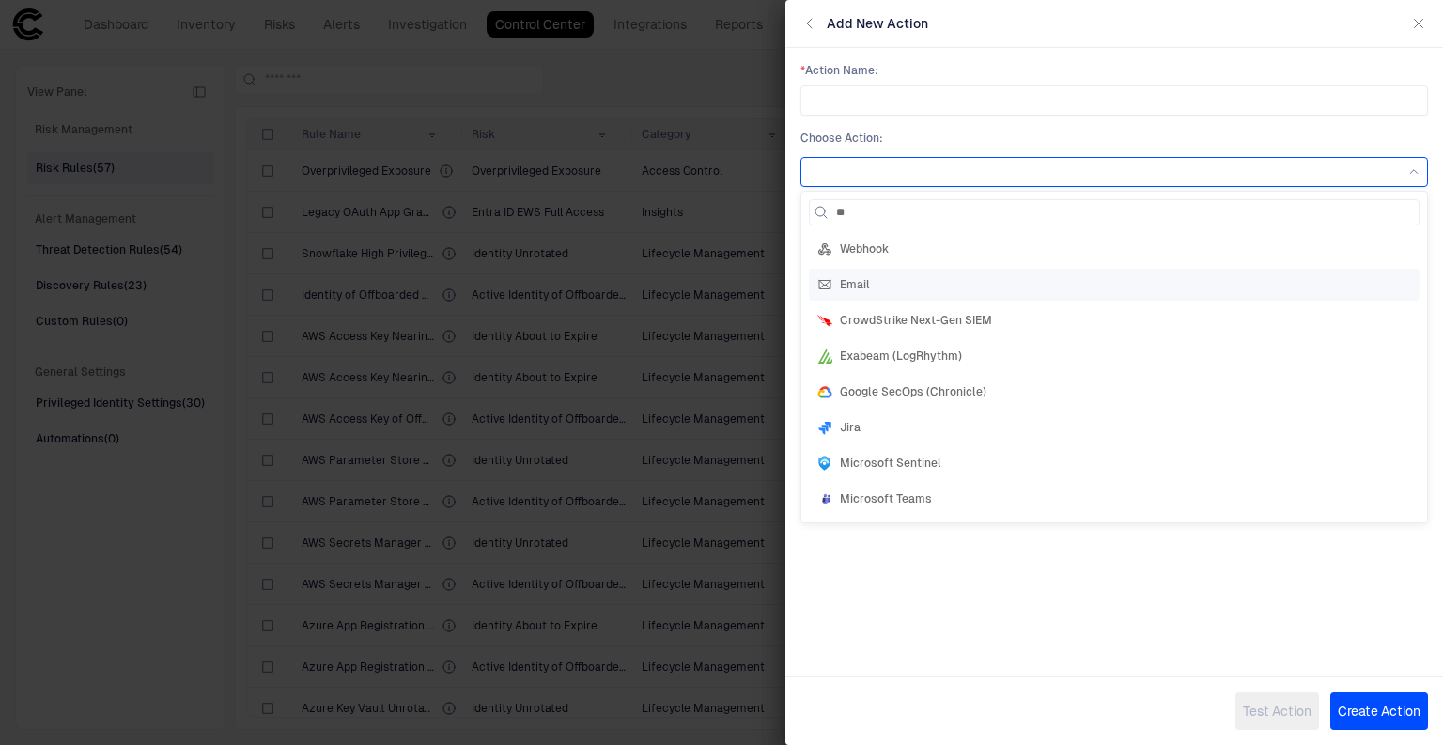
type input "***"
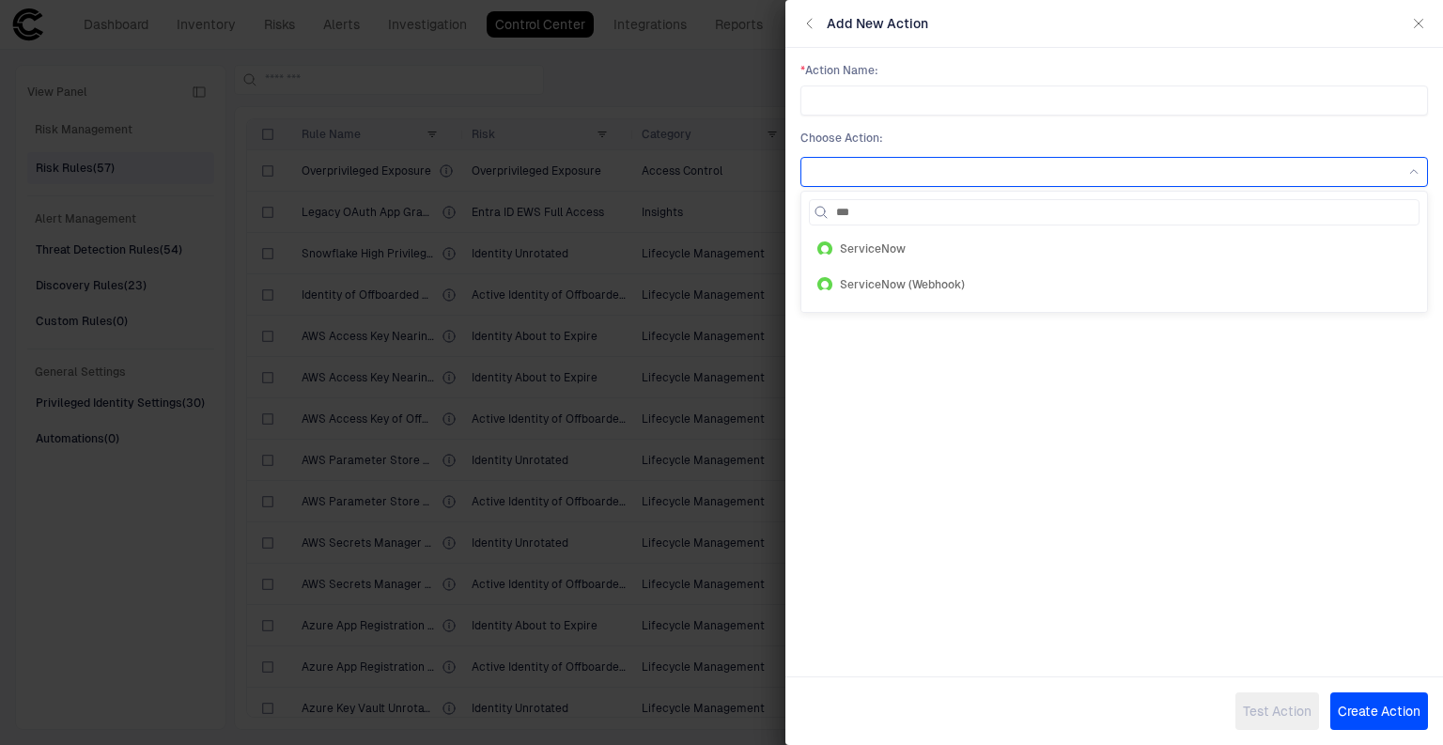
click at [934, 242] on div "ServiceNow" at bounding box center [1114, 248] width 594 height 15
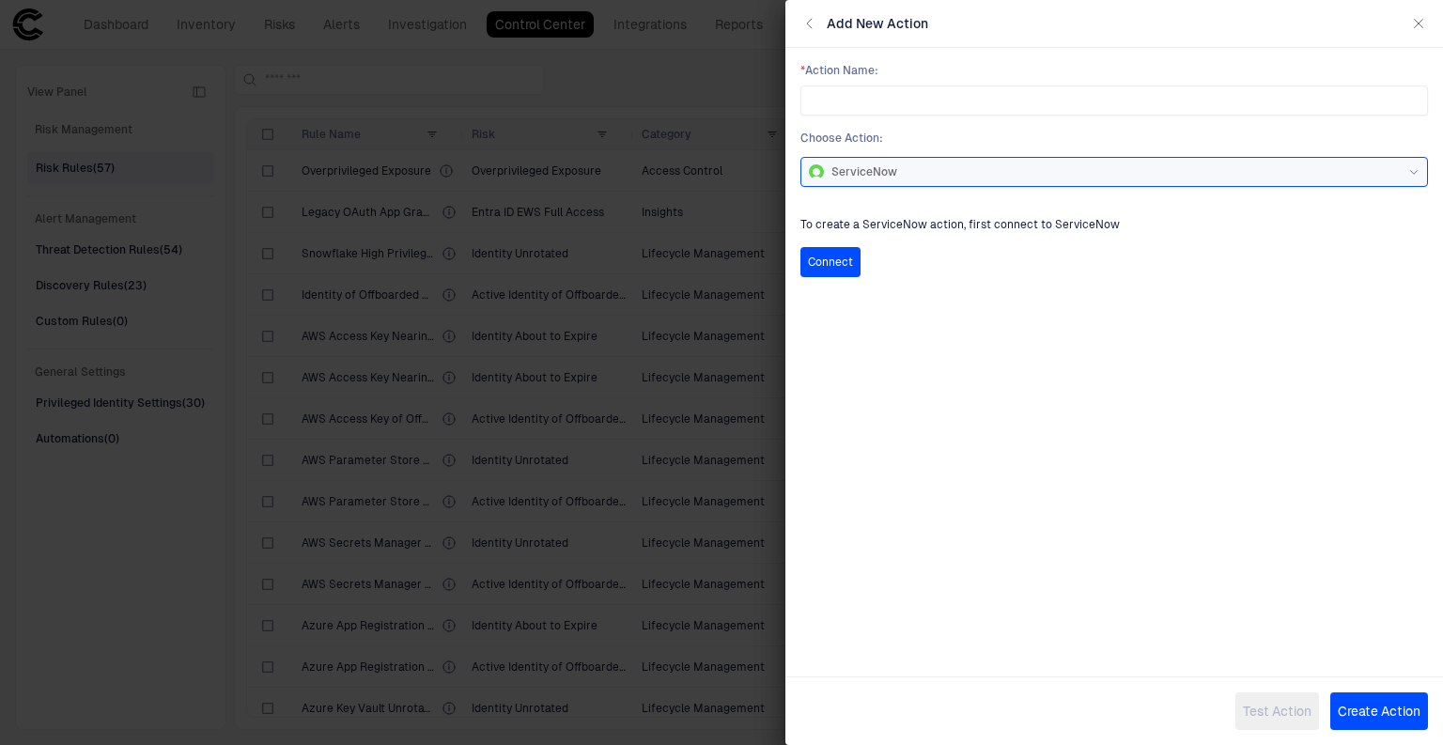
click at [833, 261] on button "Connect" at bounding box center [831, 262] width 60 height 30
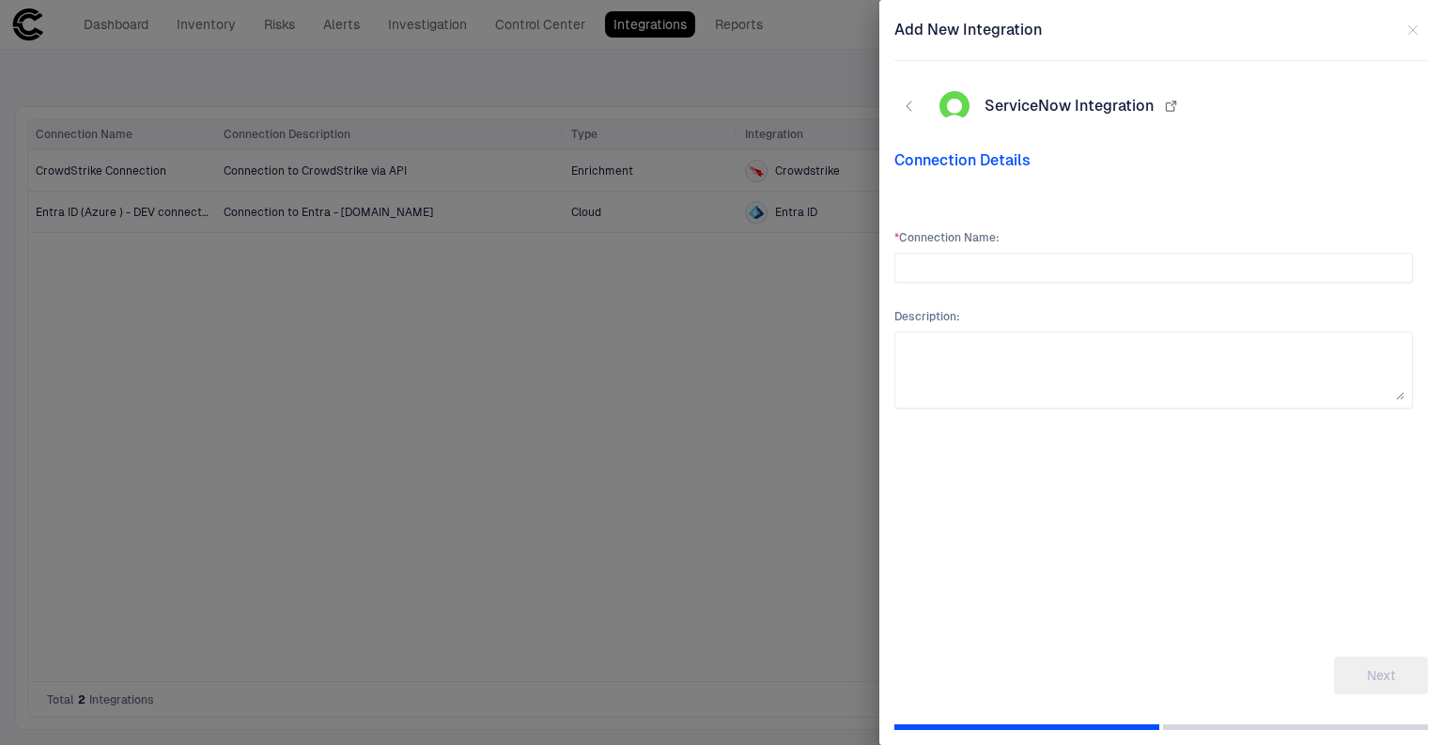
click at [120, 64] on div at bounding box center [721, 372] width 1443 height 745
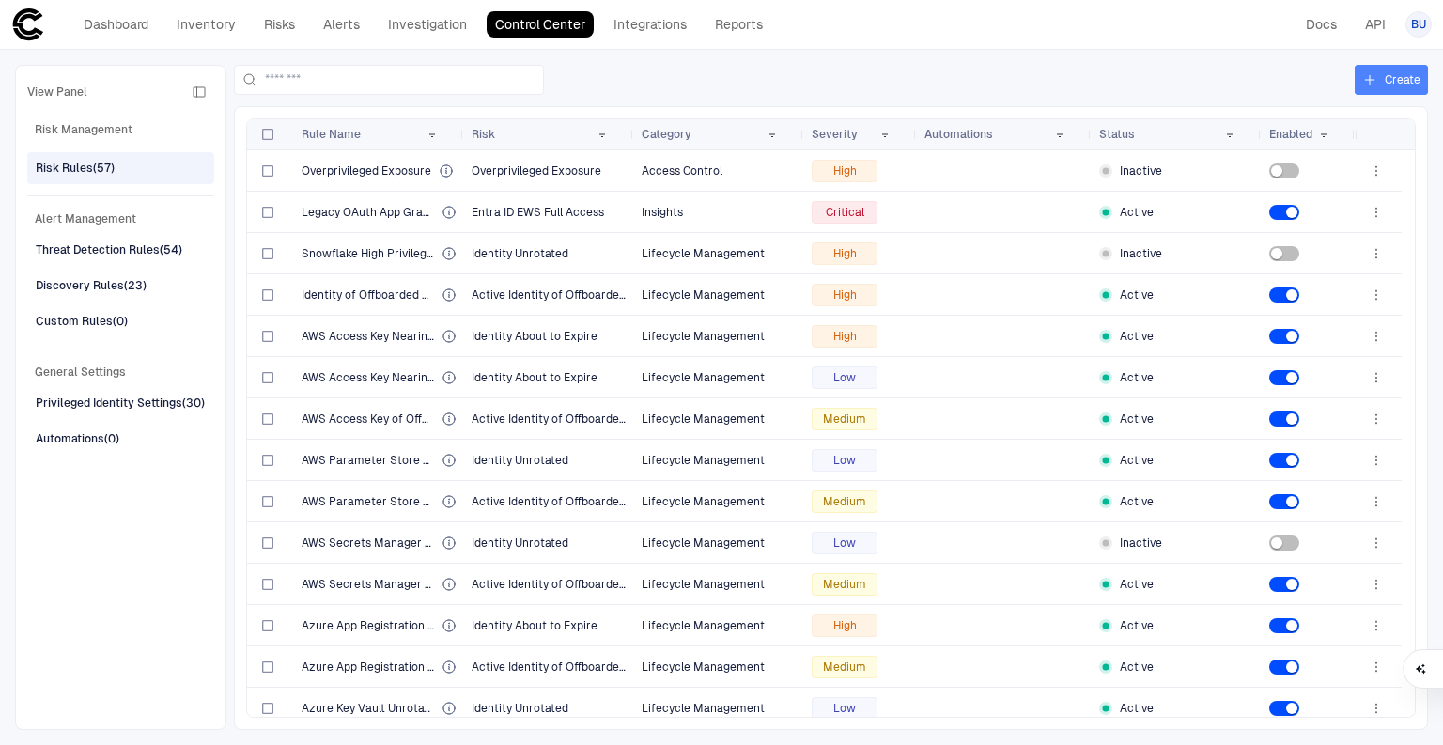
click at [1382, 84] on button "Create" at bounding box center [1391, 80] width 73 height 30
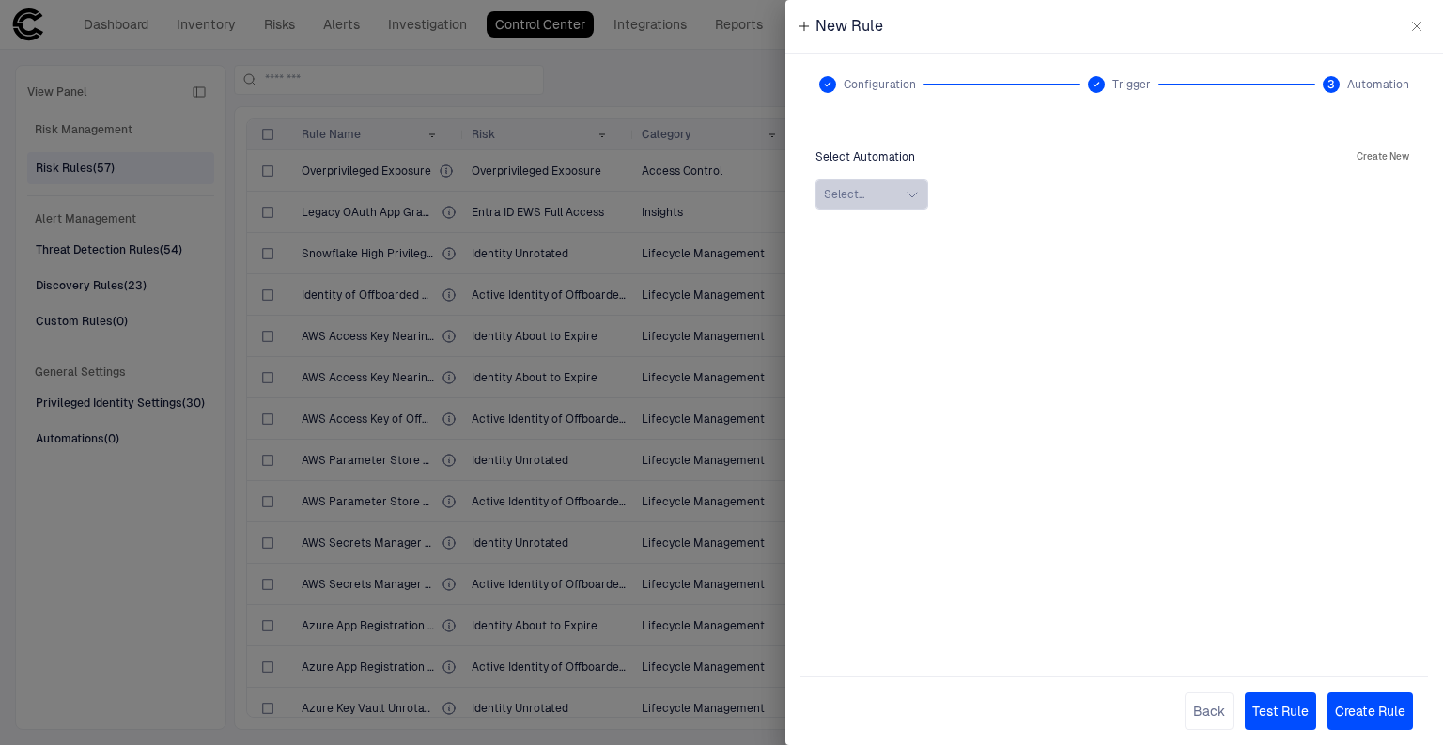
click at [898, 199] on button "Select..." at bounding box center [872, 194] width 113 height 30
click at [1392, 152] on button "Create New" at bounding box center [1383, 157] width 60 height 23
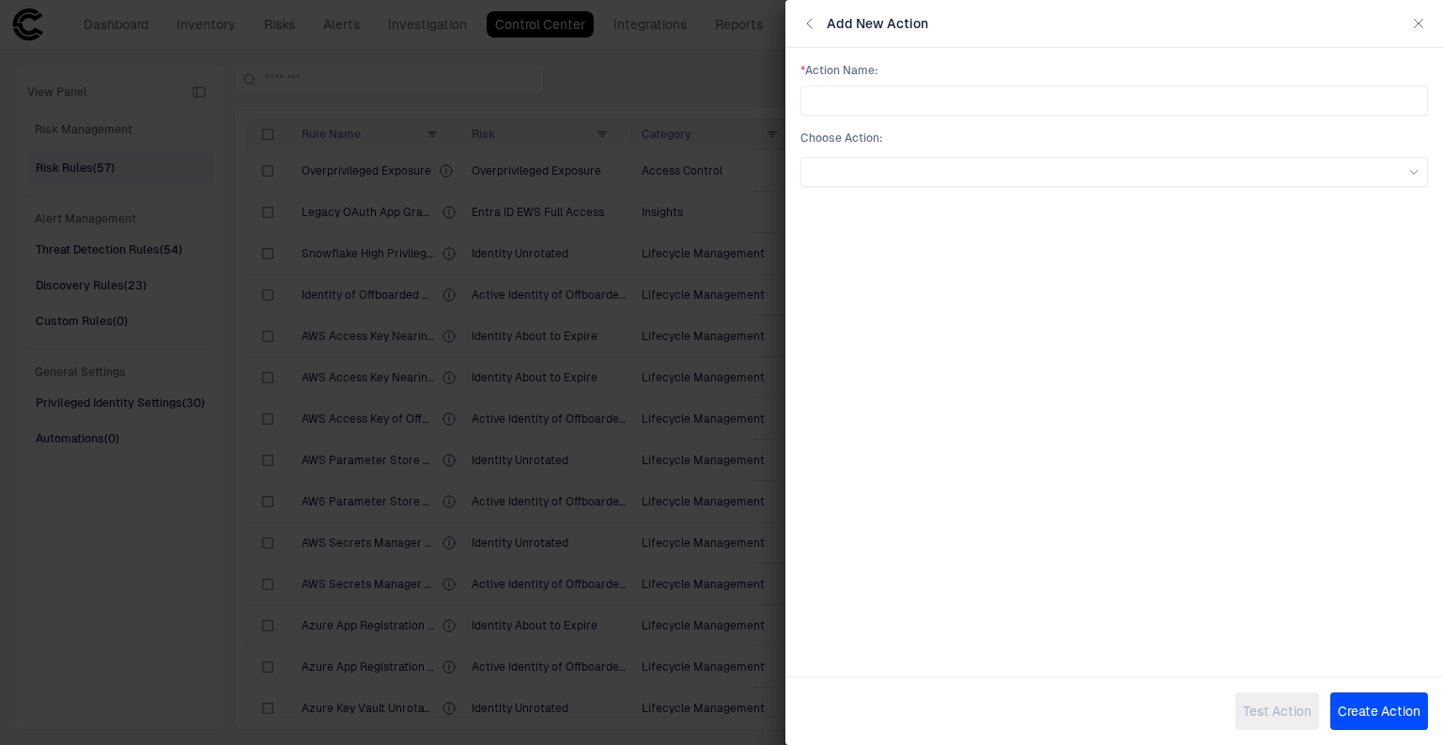
click at [1085, 151] on div "Choose Action :" at bounding box center [1115, 159] width 628 height 56
click at [1079, 170] on div at bounding box center [1114, 171] width 611 height 11
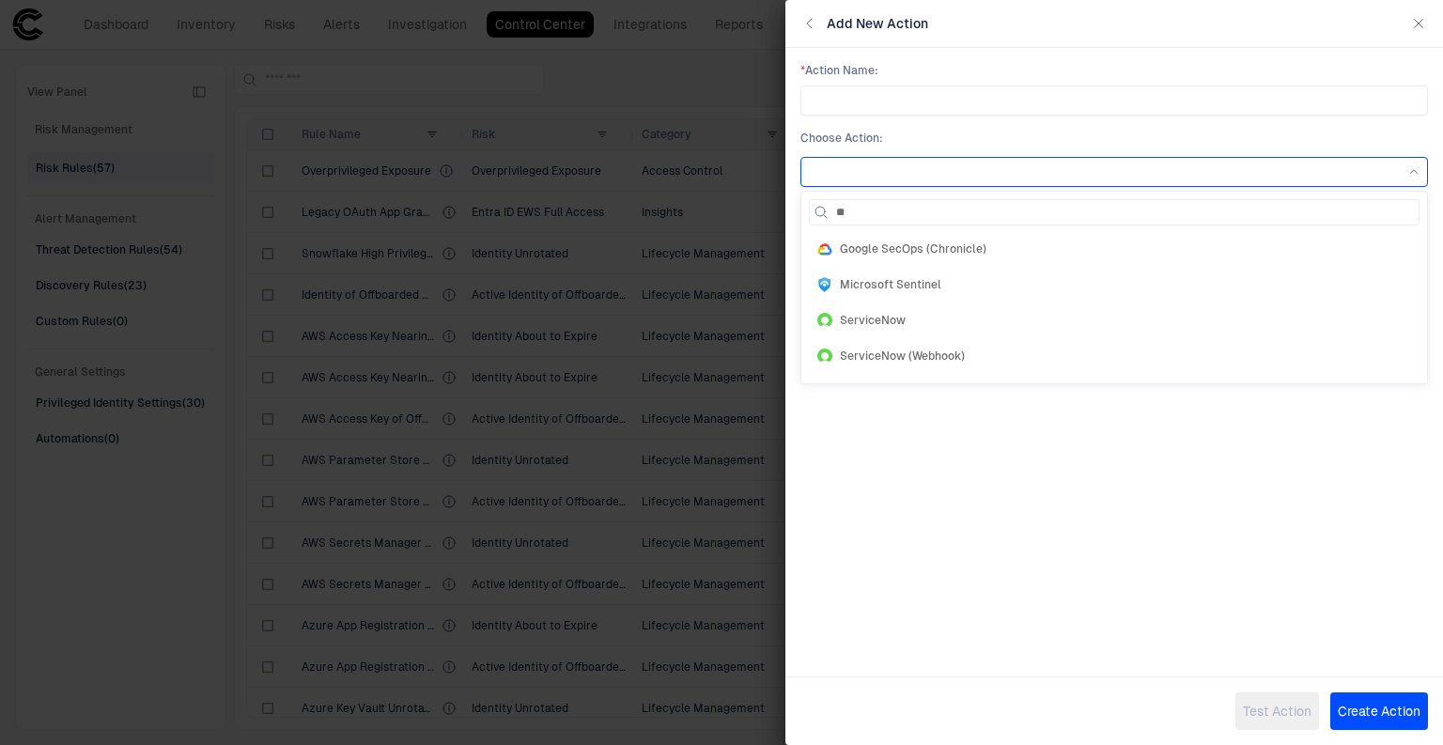
type input "***"
click at [935, 246] on div "ServiceNow" at bounding box center [1114, 248] width 594 height 15
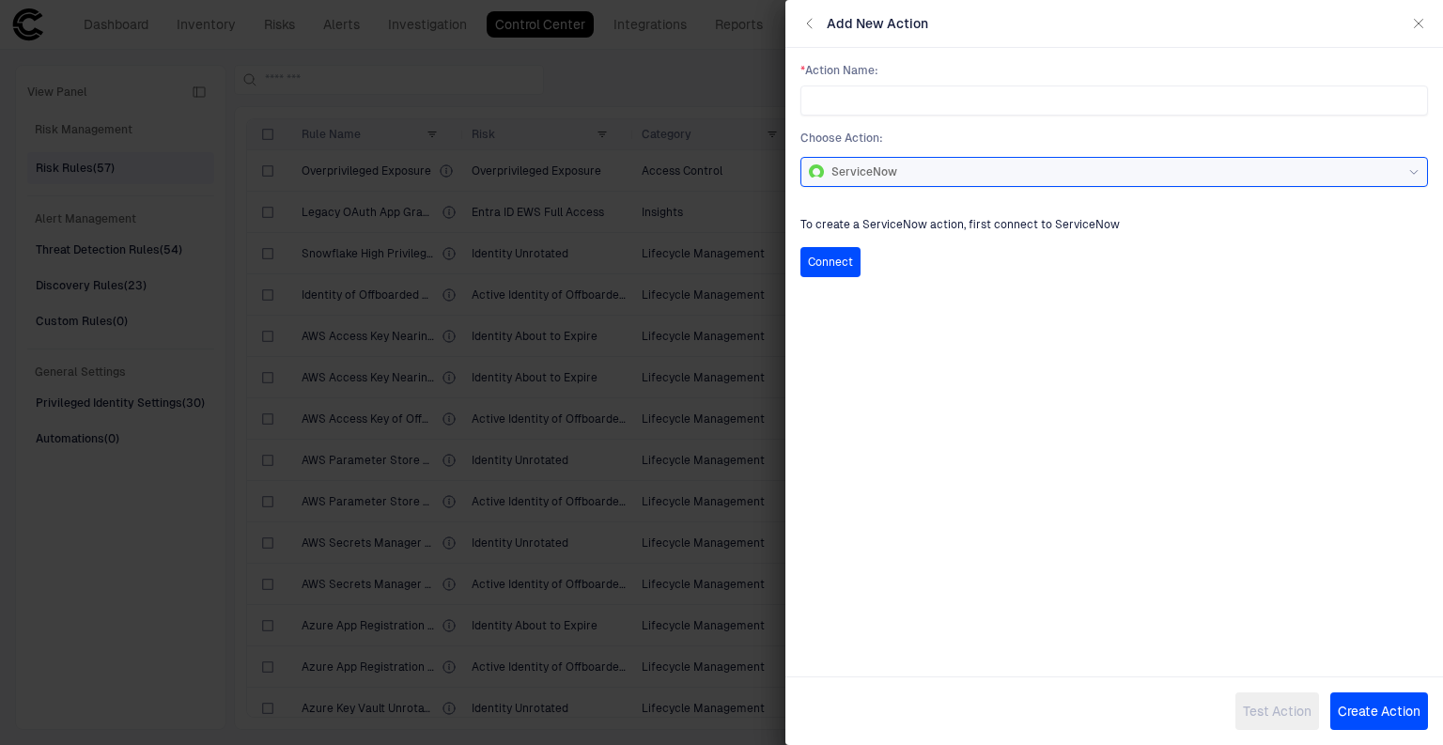
click at [813, 25] on icon "button" at bounding box center [809, 23] width 15 height 15
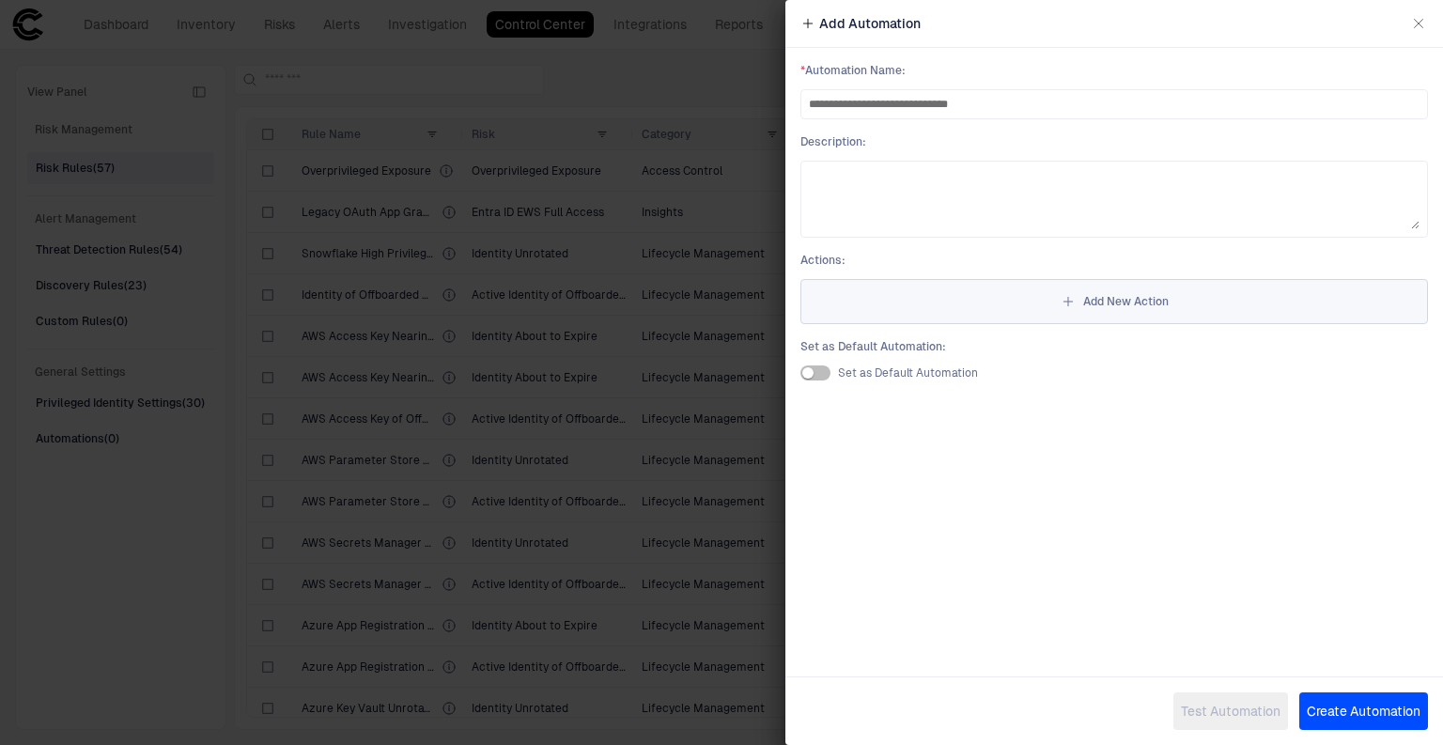
click at [918, 315] on button "Add New Action" at bounding box center [1115, 301] width 628 height 45
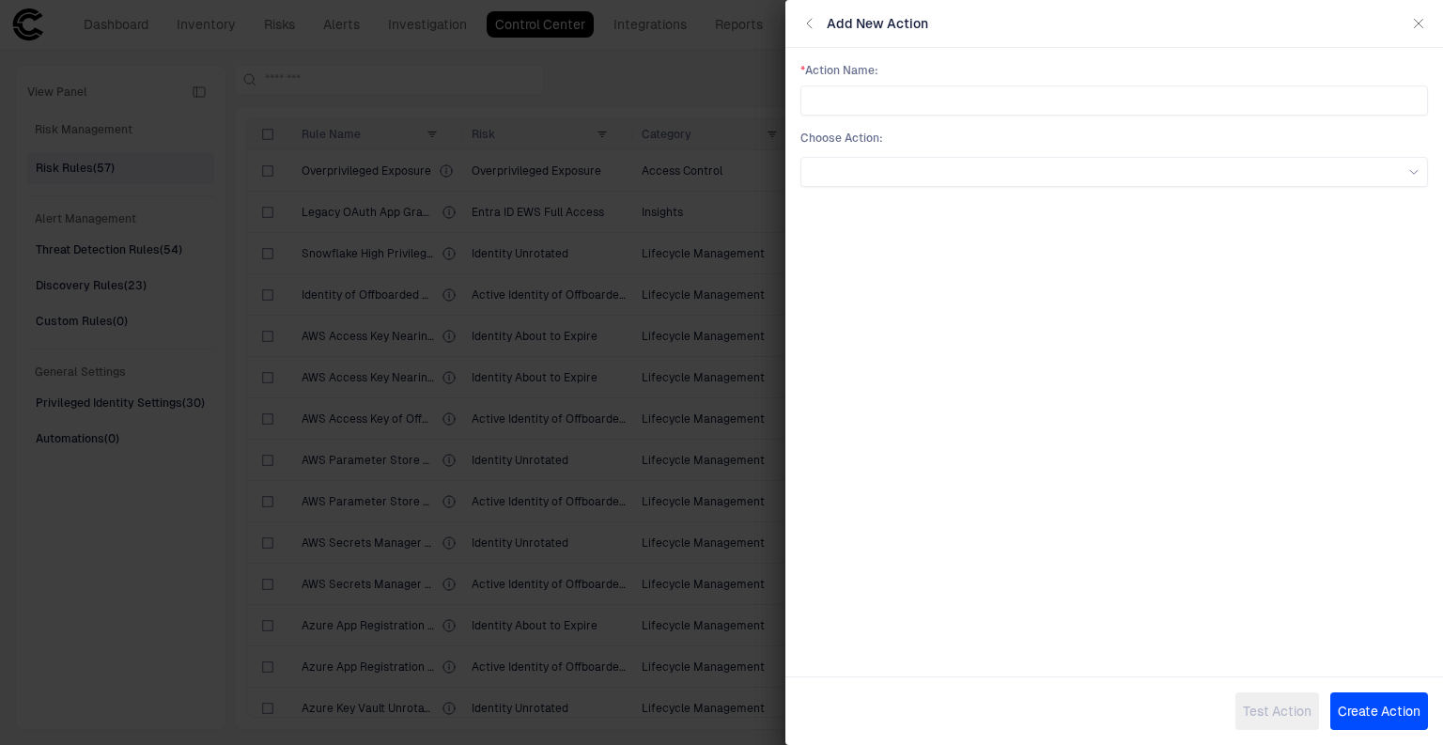
click at [814, 23] on icon "button" at bounding box center [809, 23] width 15 height 15
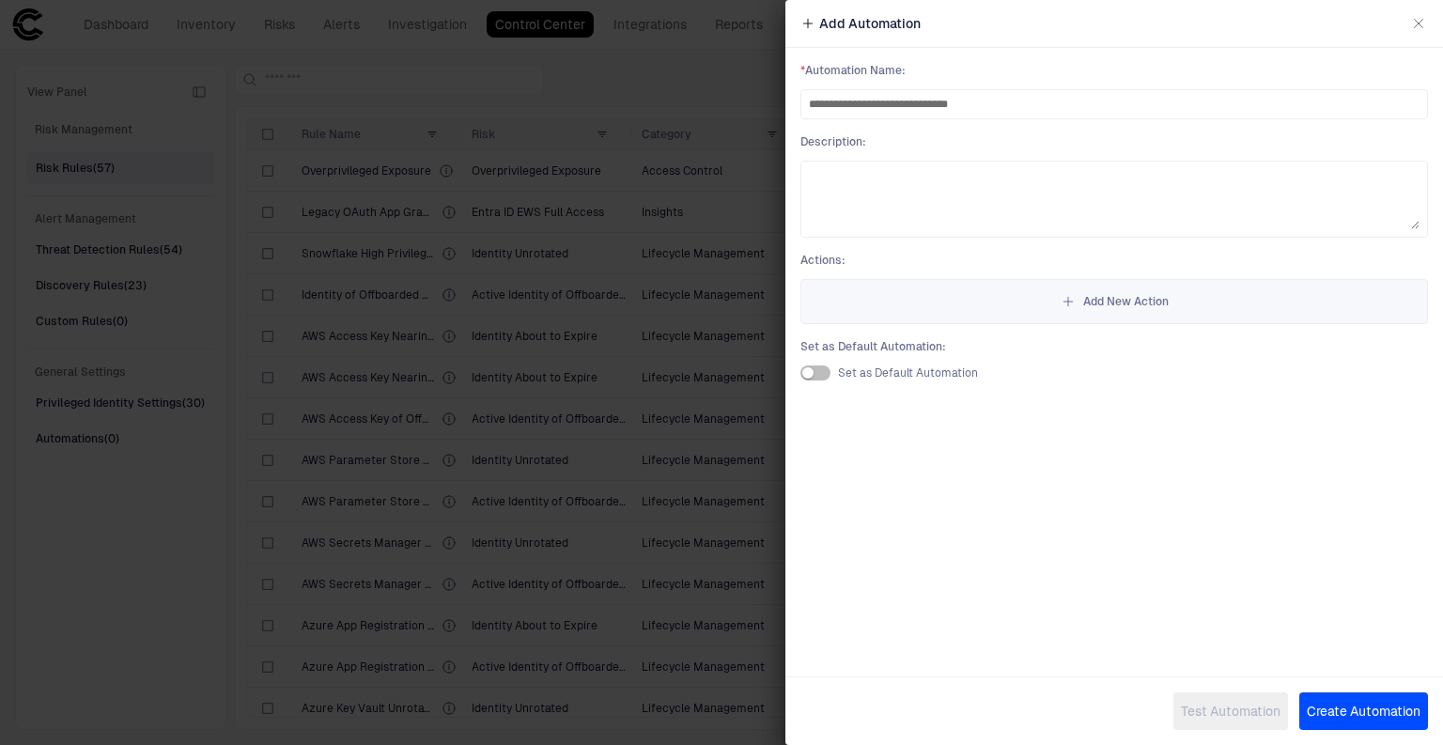
click at [804, 25] on icon at bounding box center [808, 23] width 15 height 15
click at [737, 66] on div at bounding box center [721, 372] width 1443 height 745
click at [1411, 22] on icon "button" at bounding box center [1418, 23] width 15 height 15
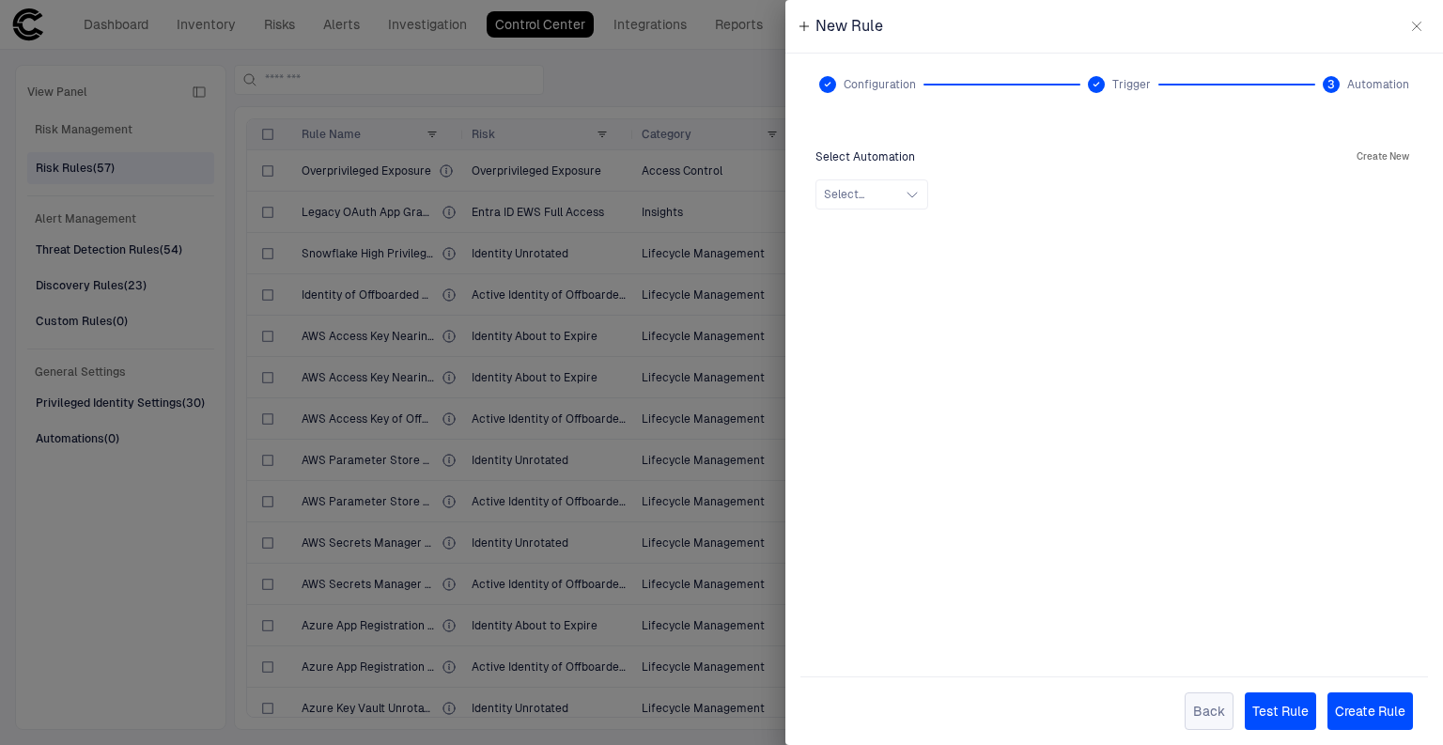
click at [1195, 714] on button "Back" at bounding box center [1209, 712] width 49 height 38
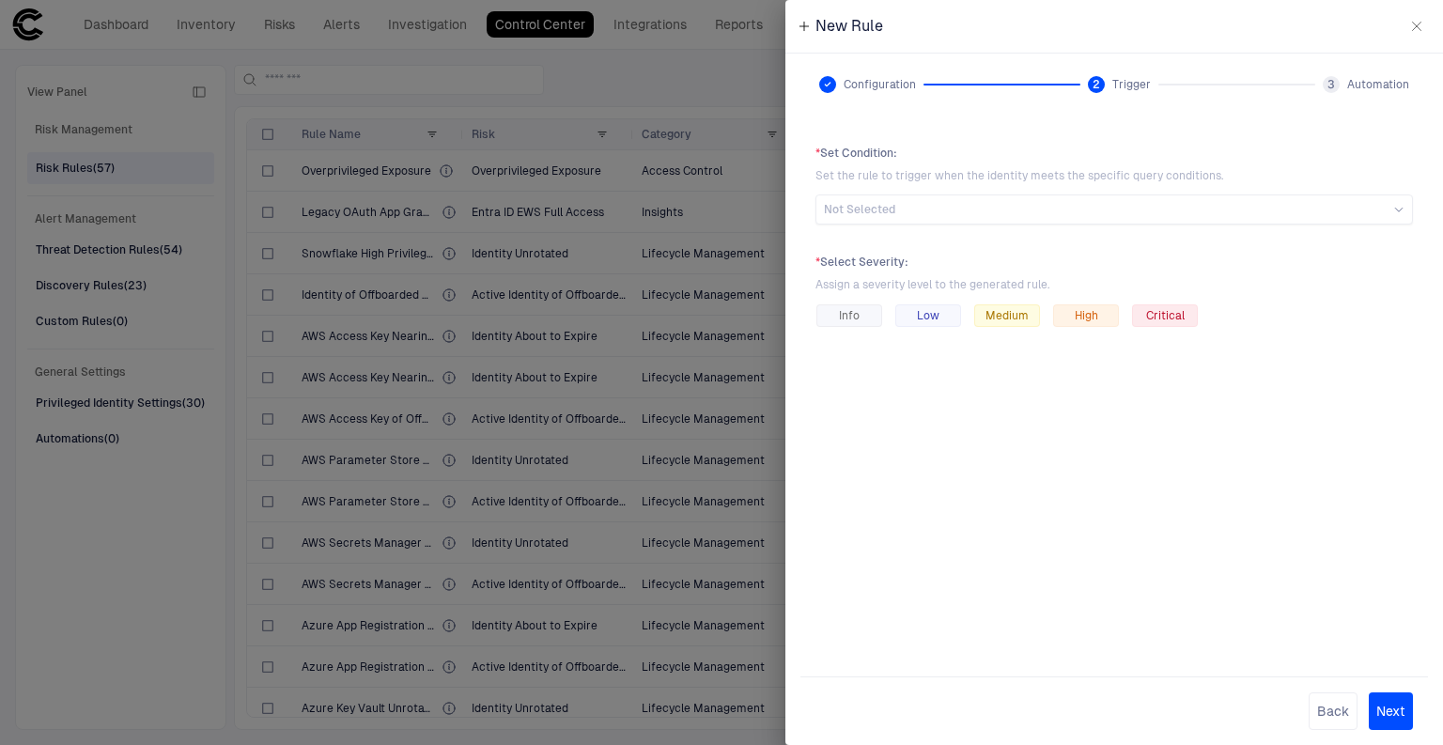
click at [1412, 23] on icon "button" at bounding box center [1416, 26] width 15 height 15
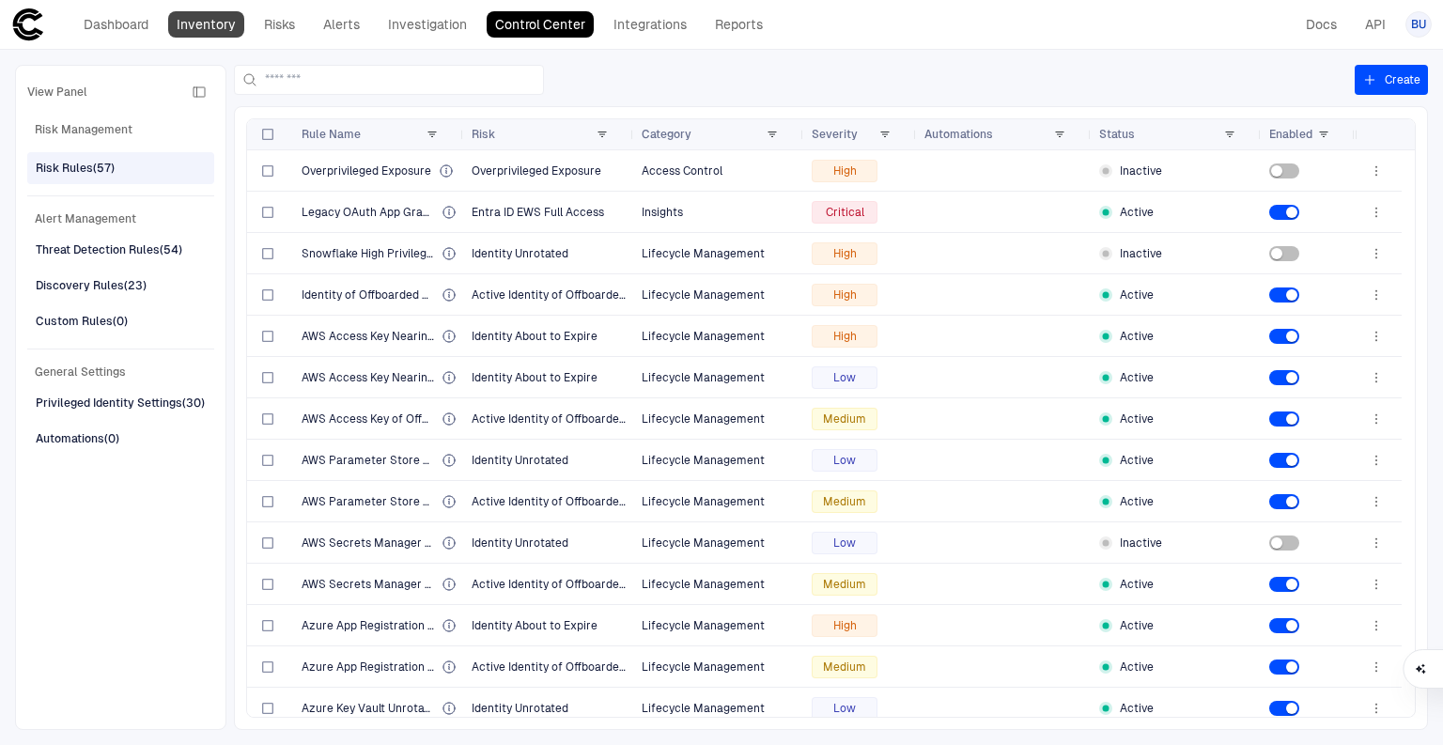
click at [207, 30] on link "Inventory" at bounding box center [206, 24] width 76 height 26
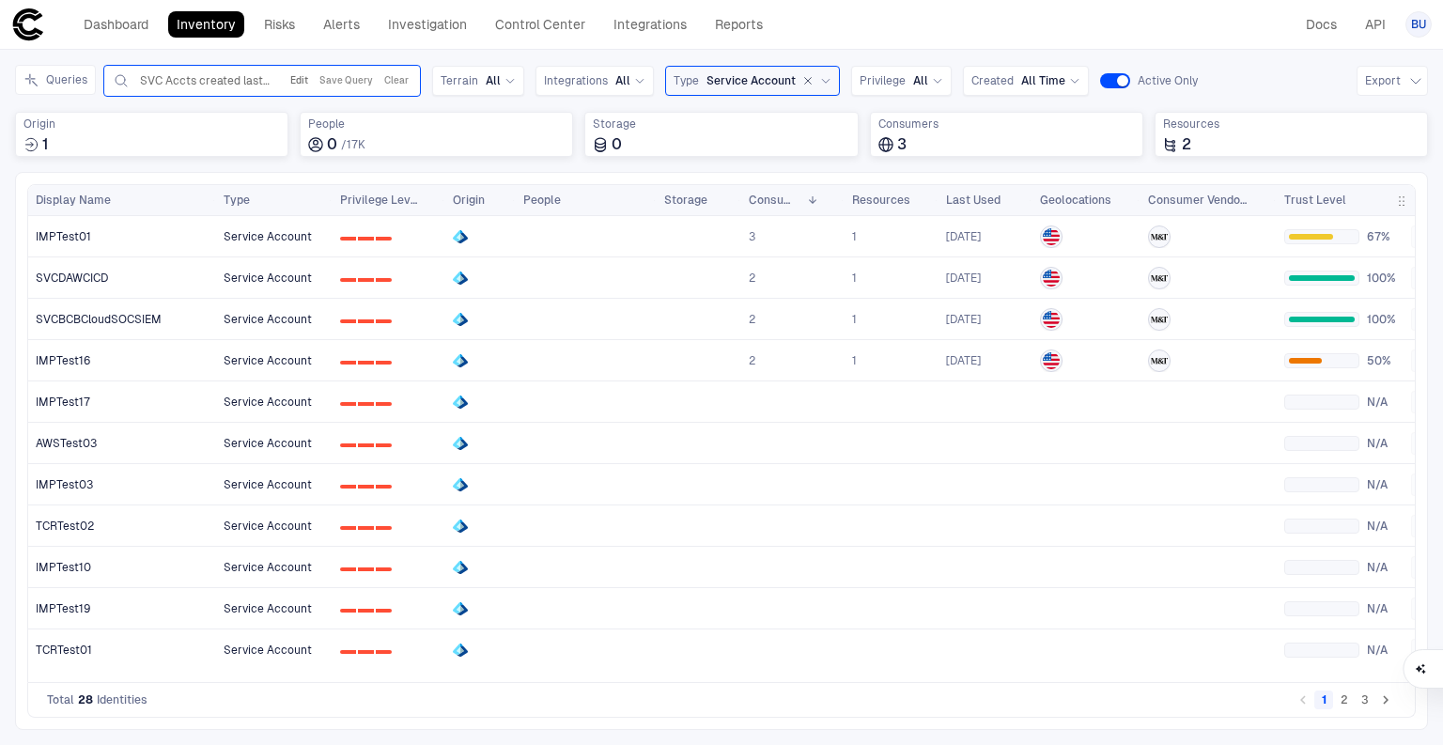
click at [299, 75] on button "Edit" at bounding box center [299, 81] width 25 height 23
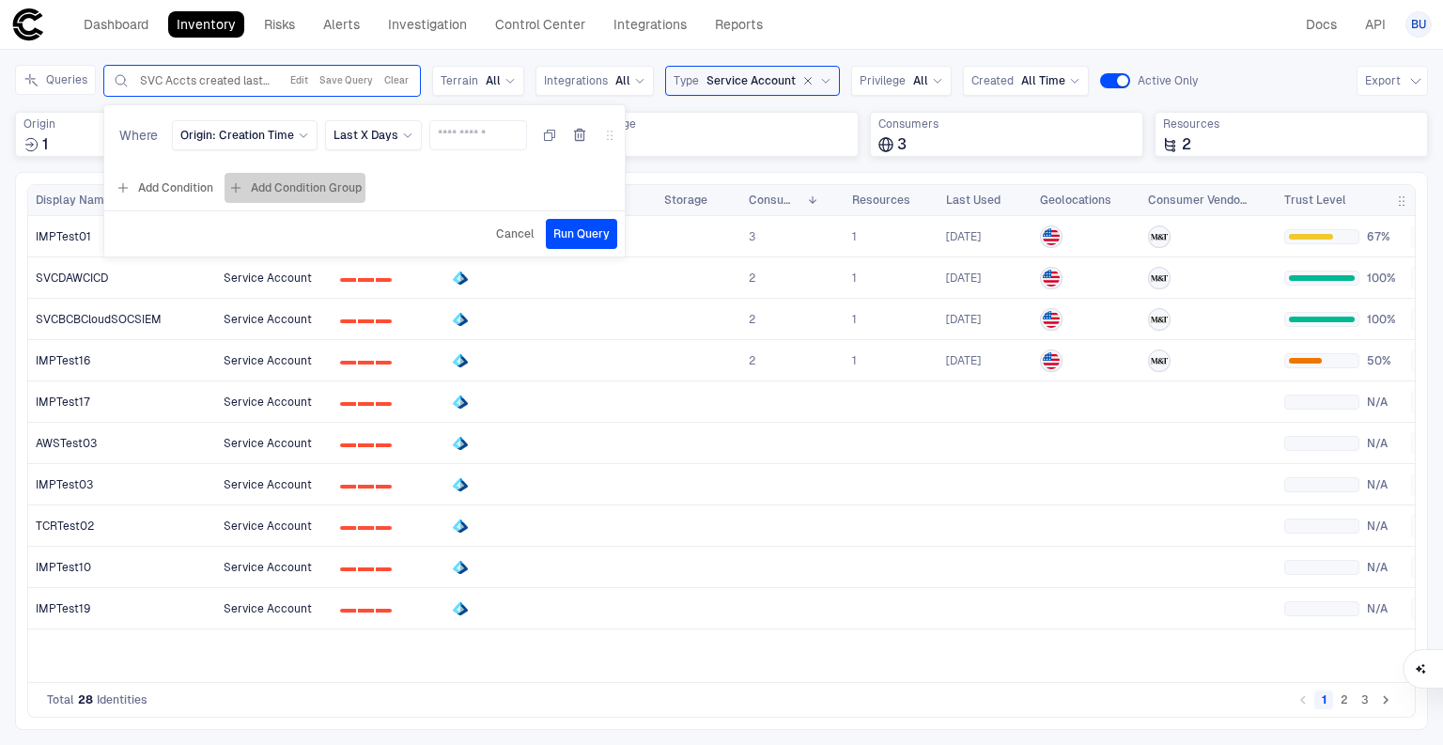
click at [293, 191] on button "Add Condition Group" at bounding box center [295, 188] width 141 height 30
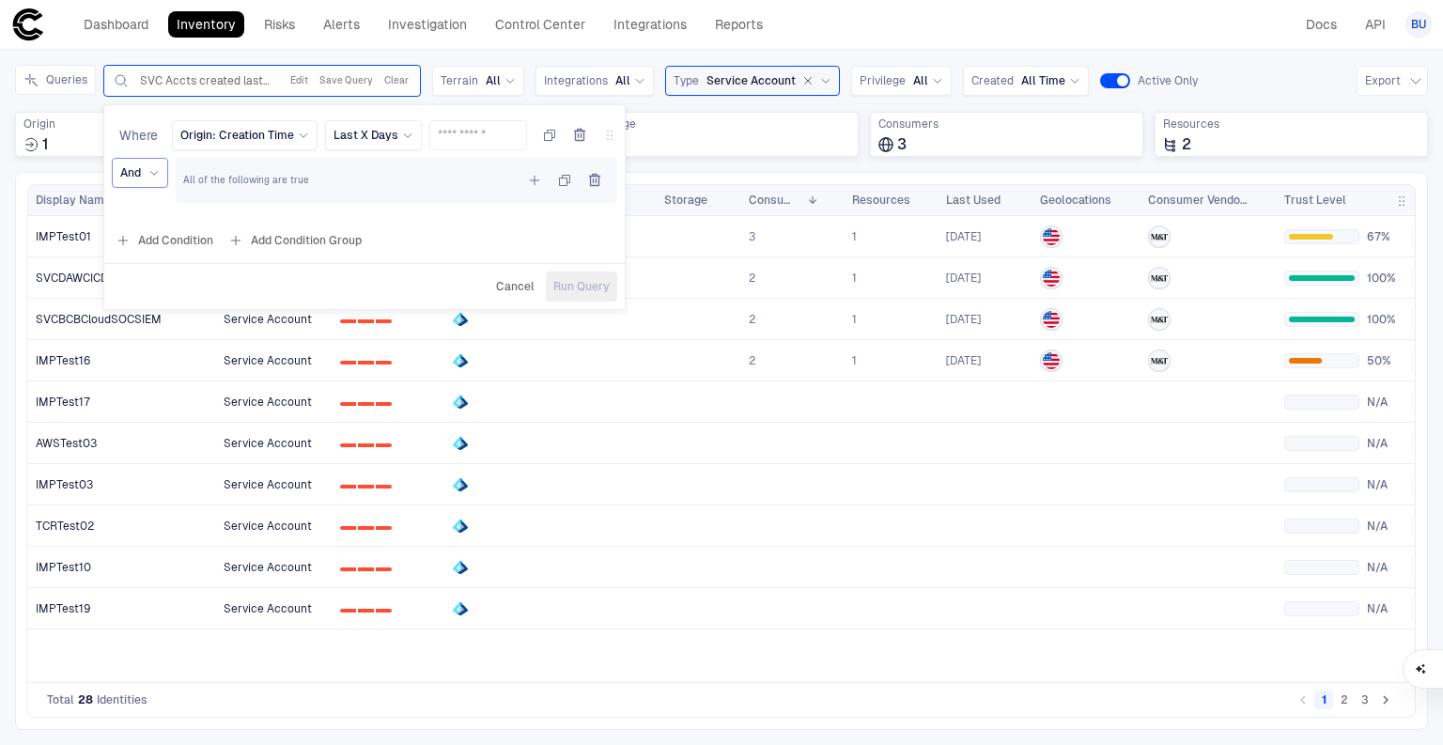
click at [128, 181] on div "And" at bounding box center [139, 173] width 39 height 21
click at [270, 180] on span "All of the following are true" at bounding box center [246, 180] width 126 height 13
drag, startPoint x: 195, startPoint y: 183, endPoint x: 307, endPoint y: 180, distance: 111.9
click at [295, 179] on span "All of the following are true" at bounding box center [246, 180] width 126 height 13
click at [309, 180] on div "All of the following are true" at bounding box center [396, 180] width 427 height 30
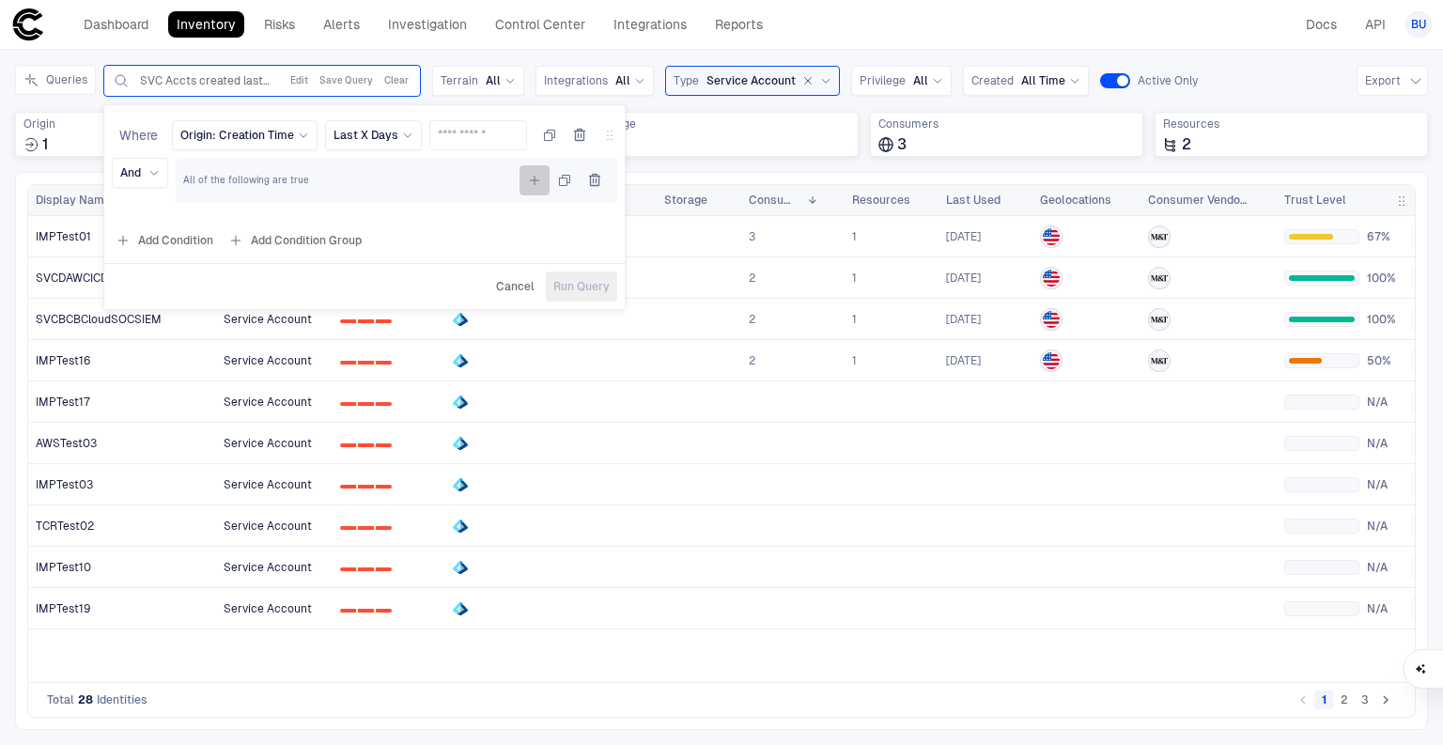
click at [528, 186] on icon "button" at bounding box center [534, 180] width 15 height 15
click at [542, 228] on span "Add Condition" at bounding box center [595, 223] width 117 height 15
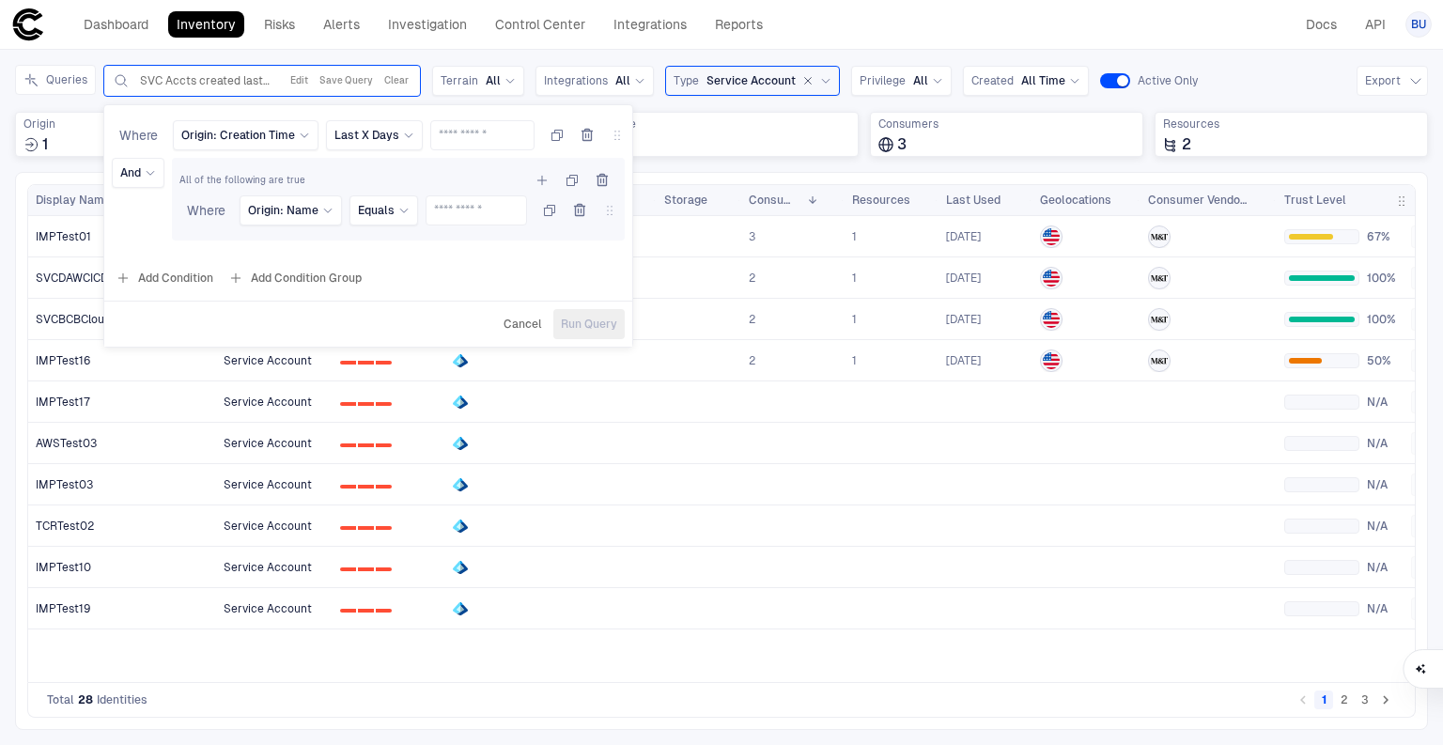
click at [398, 80] on button "Clear" at bounding box center [397, 81] width 32 height 23
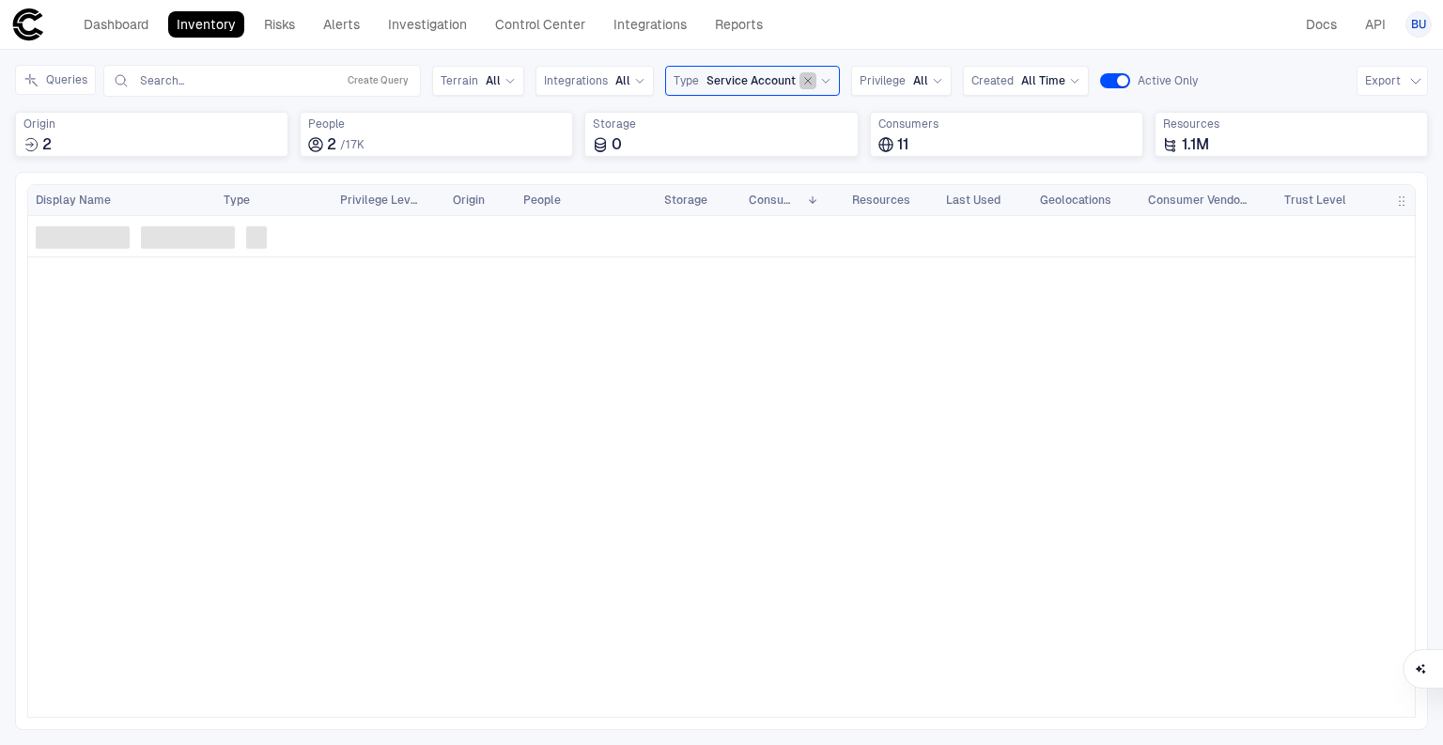
click at [803, 82] on icon "button" at bounding box center [807, 80] width 11 height 11
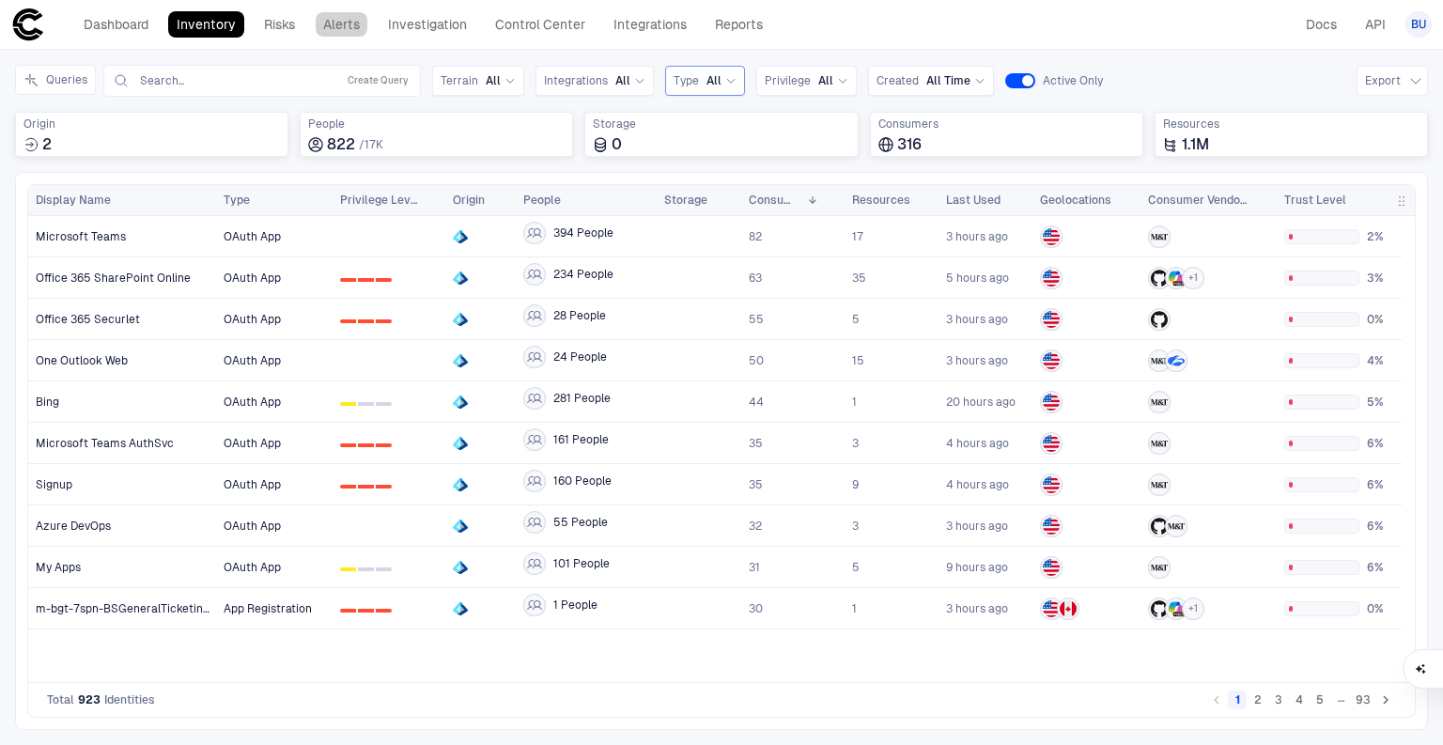
drag, startPoint x: 336, startPoint y: 26, endPoint x: 298, endPoint y: 105, distance: 87.8
click at [336, 26] on link "Alerts" at bounding box center [342, 24] width 54 height 26
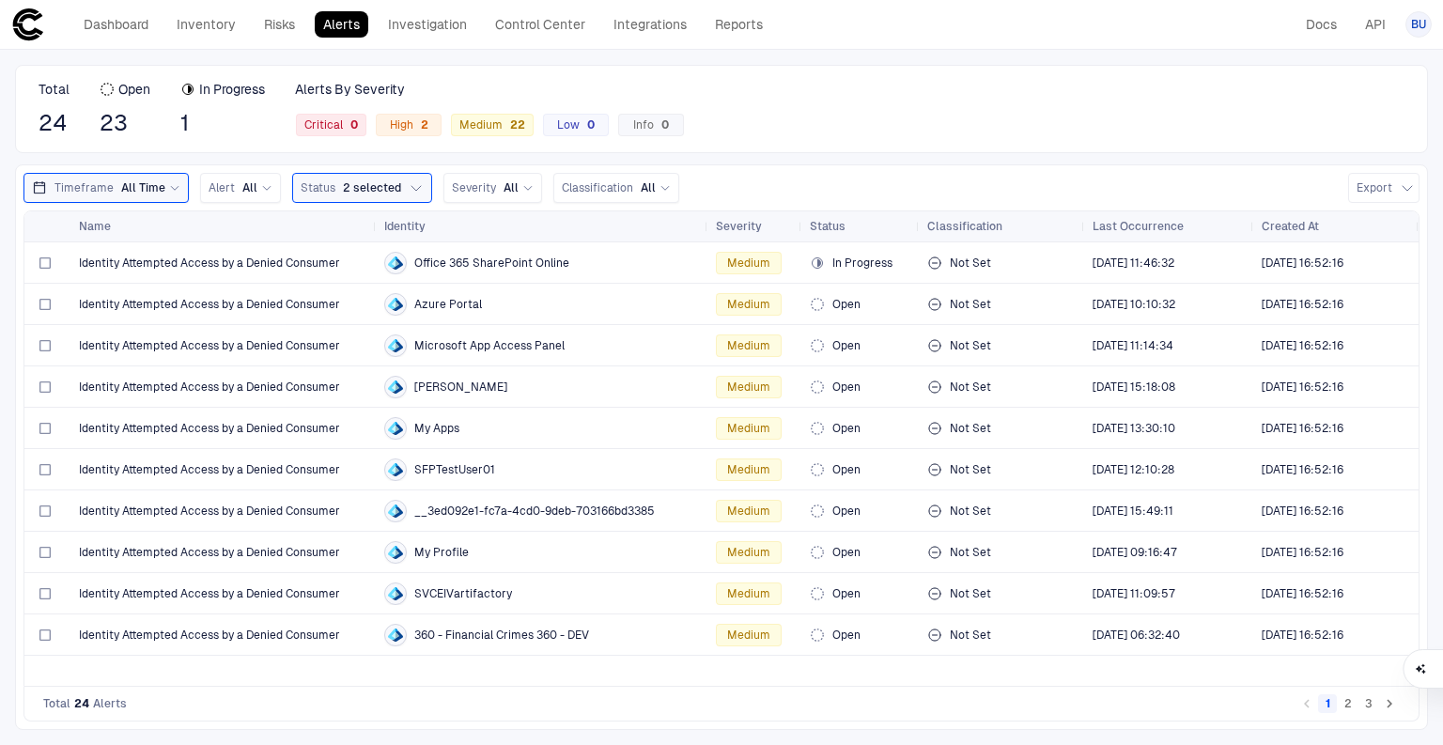
drag, startPoint x: 331, startPoint y: 229, endPoint x: 374, endPoint y: 241, distance: 44.7
click at [374, 241] on div "Name Identity Severity Status" at bounding box center [721, 226] width 1395 height 30
click at [864, 41] on header "Dashboard Inventory Risks Alerts Investigation Control Center Integrations Repo…" at bounding box center [721, 25] width 1443 height 50
click at [235, 262] on span "Identity Attempted Access by a Denied Consumer" at bounding box center [209, 263] width 261 height 15
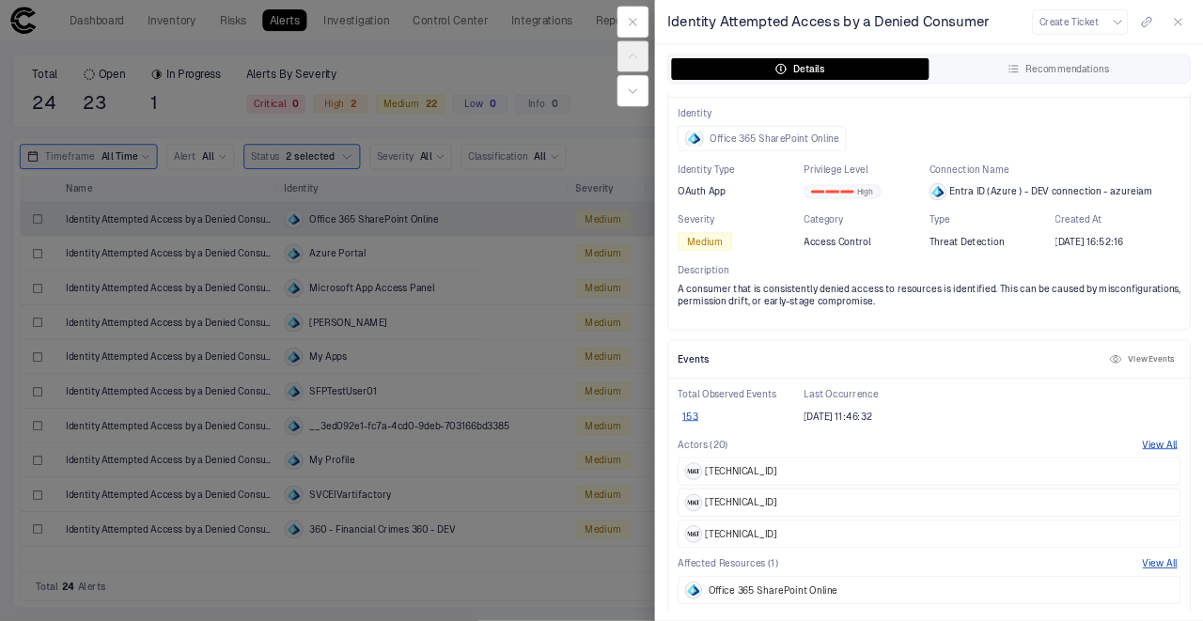
scroll to position [75, 0]
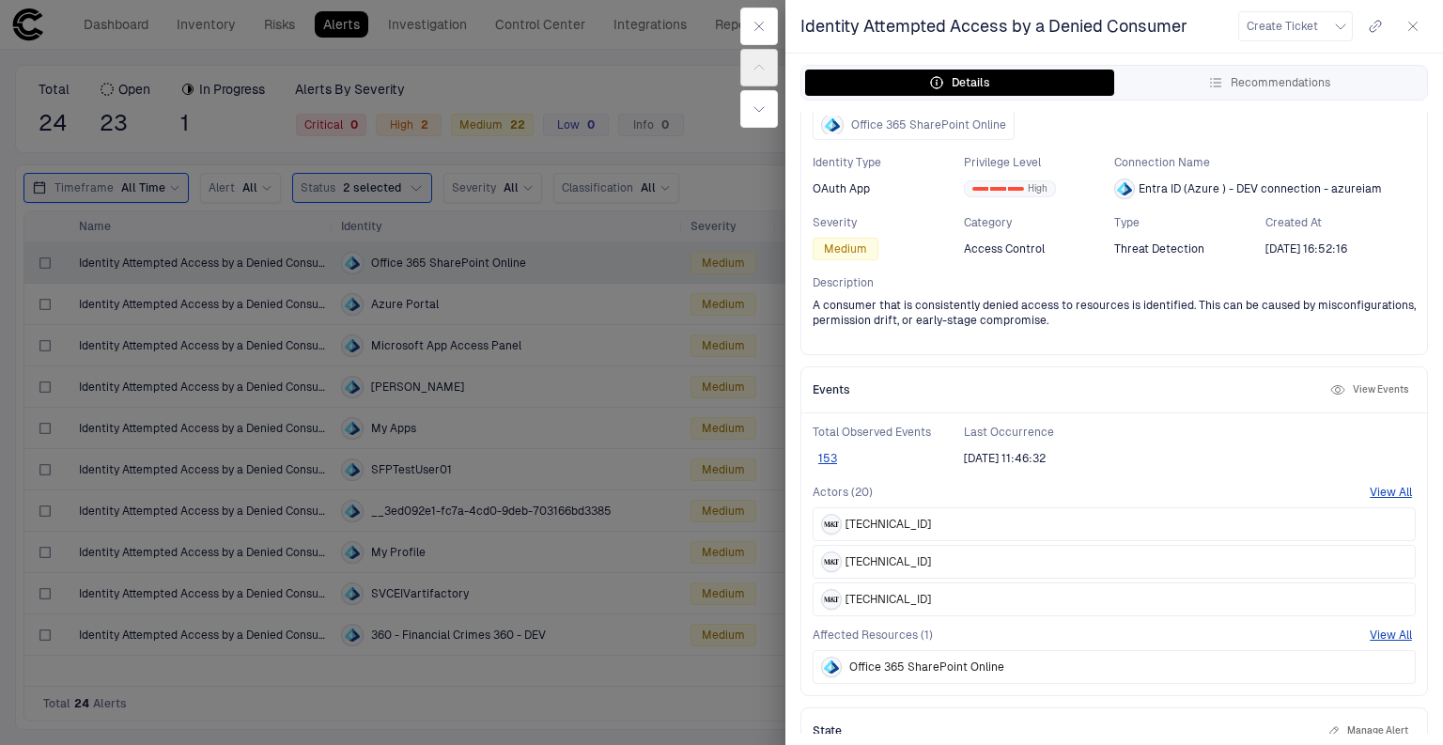
click at [1331, 382] on icon "button" at bounding box center [1338, 389] width 15 height 15
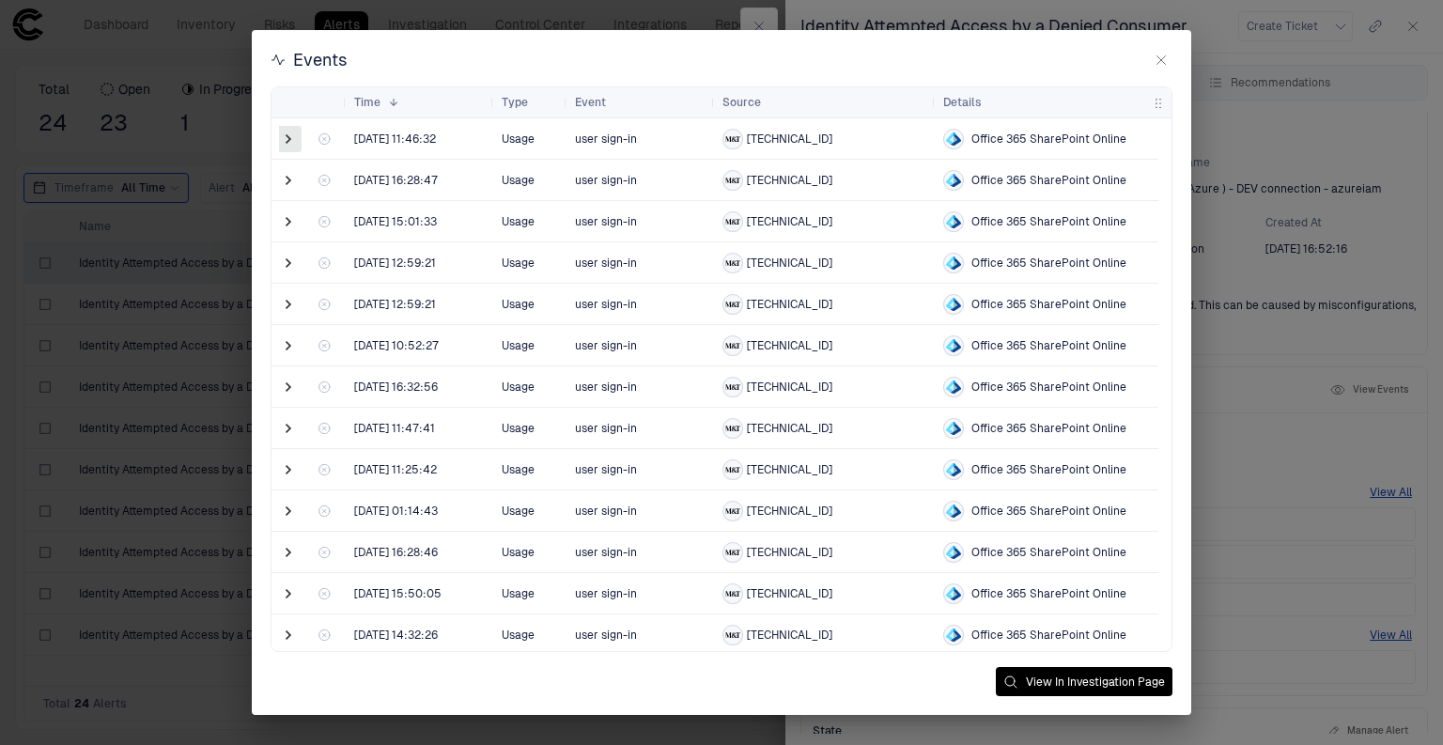
click at [282, 137] on span at bounding box center [288, 139] width 19 height 19
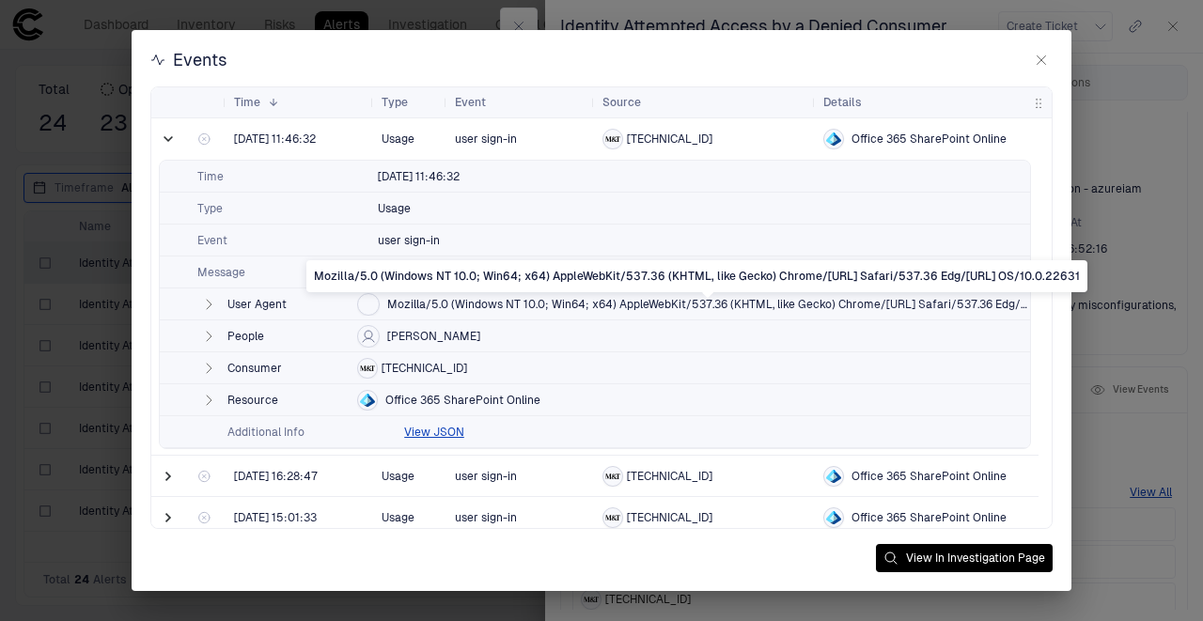
click at [420, 298] on span "Mozilla/5.0 (Windows NT 10.0; Win64; x64) AppleWebKit/537.36 (KHTML, like Gecko…" at bounding box center [708, 304] width 643 height 15
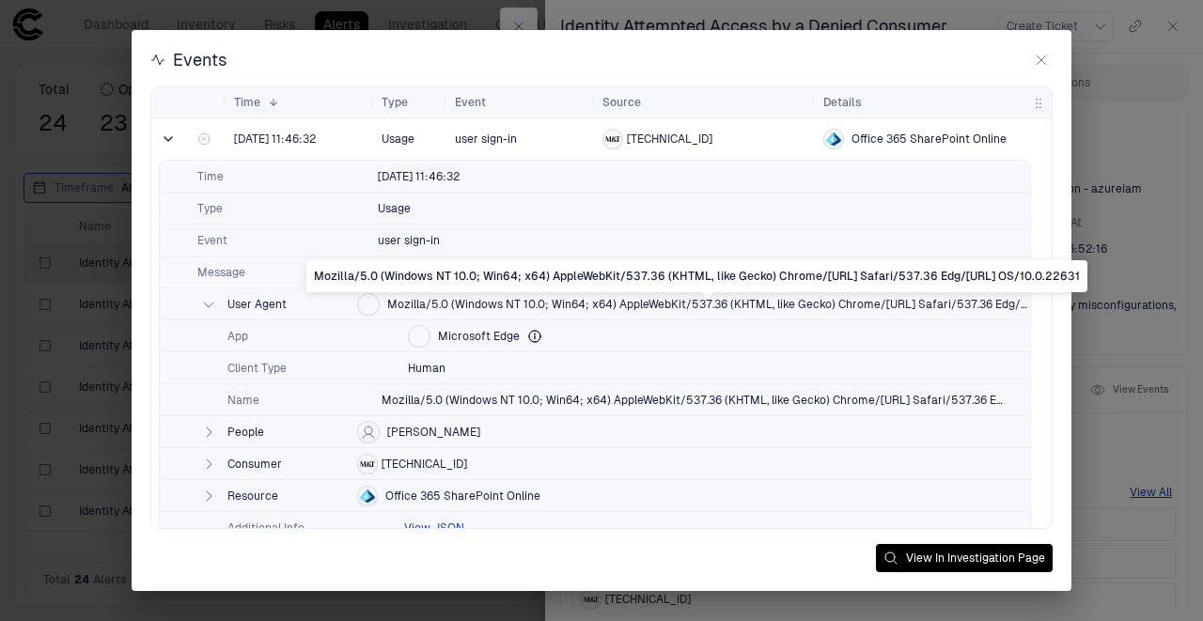
click at [447, 305] on span "Mozilla/5.0 (Windows NT 10.0; Win64; x64) AppleWebKit/537.36 (KHTML, like Gecko…" at bounding box center [708, 304] width 643 height 15
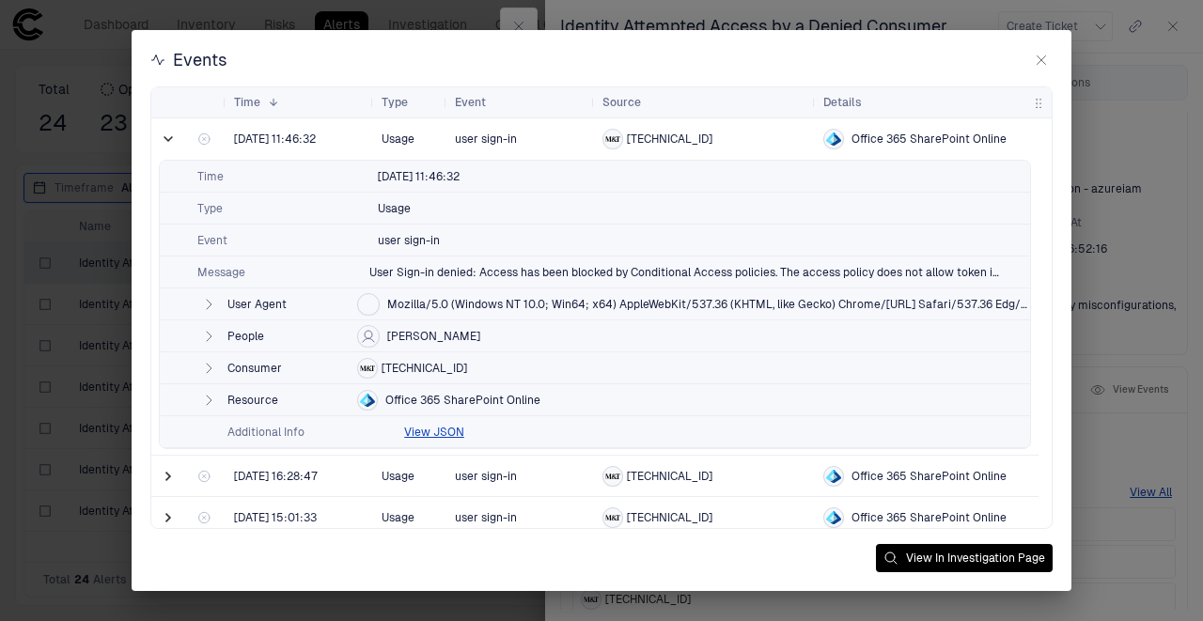
click at [397, 363] on span "[TECHNICAL_ID]" at bounding box center [424, 368] width 86 height 15
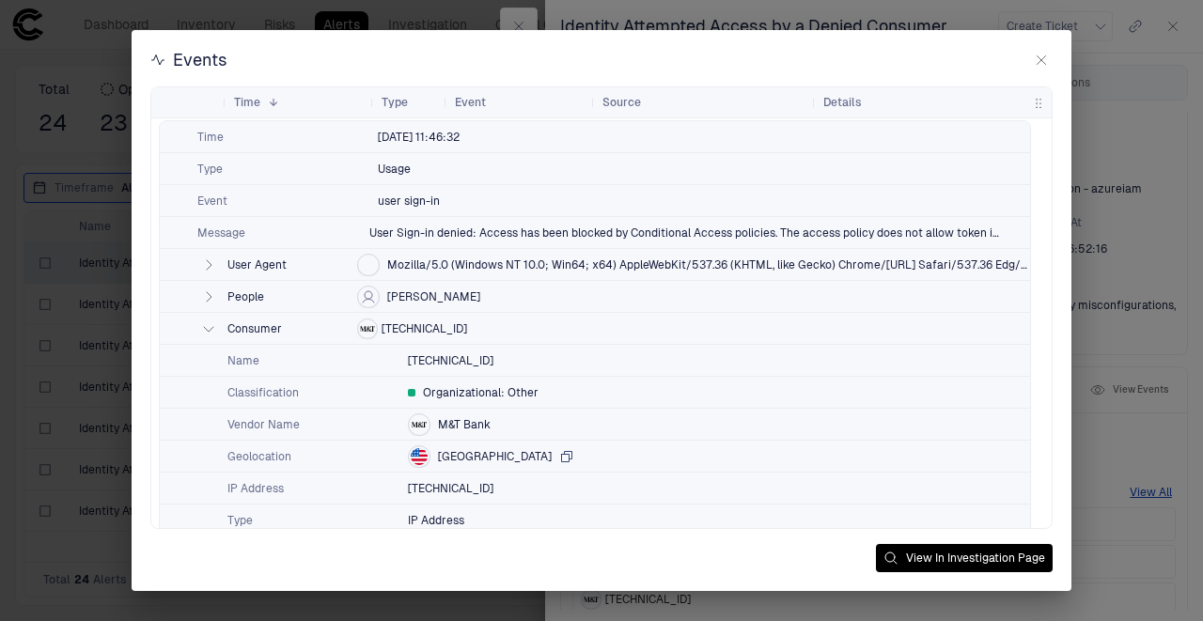
scroll to position [62, 0]
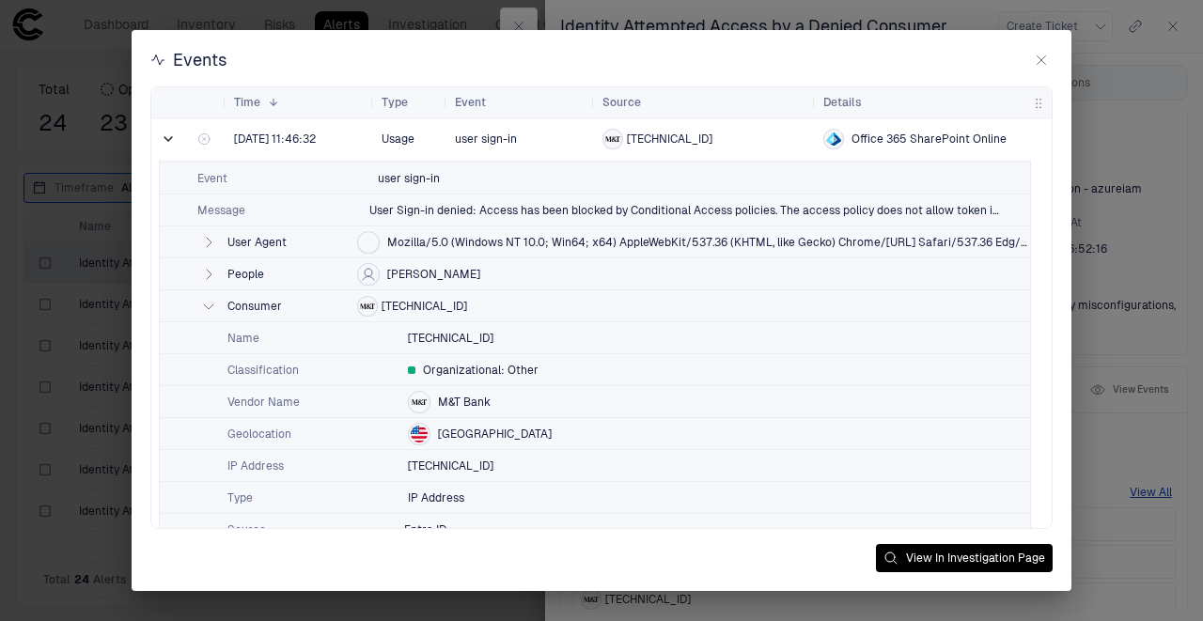
click at [406, 302] on span "[TECHNICAL_ID]" at bounding box center [424, 306] width 86 height 15
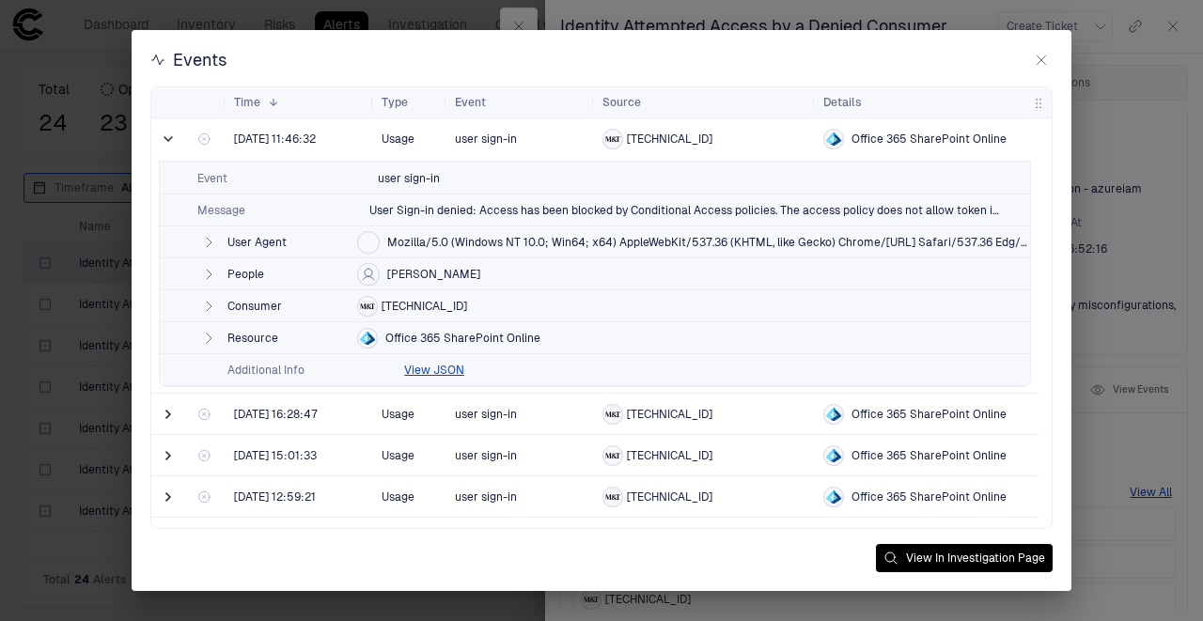
click at [408, 338] on span "Office 365 SharePoint Online" at bounding box center [462, 338] width 155 height 15
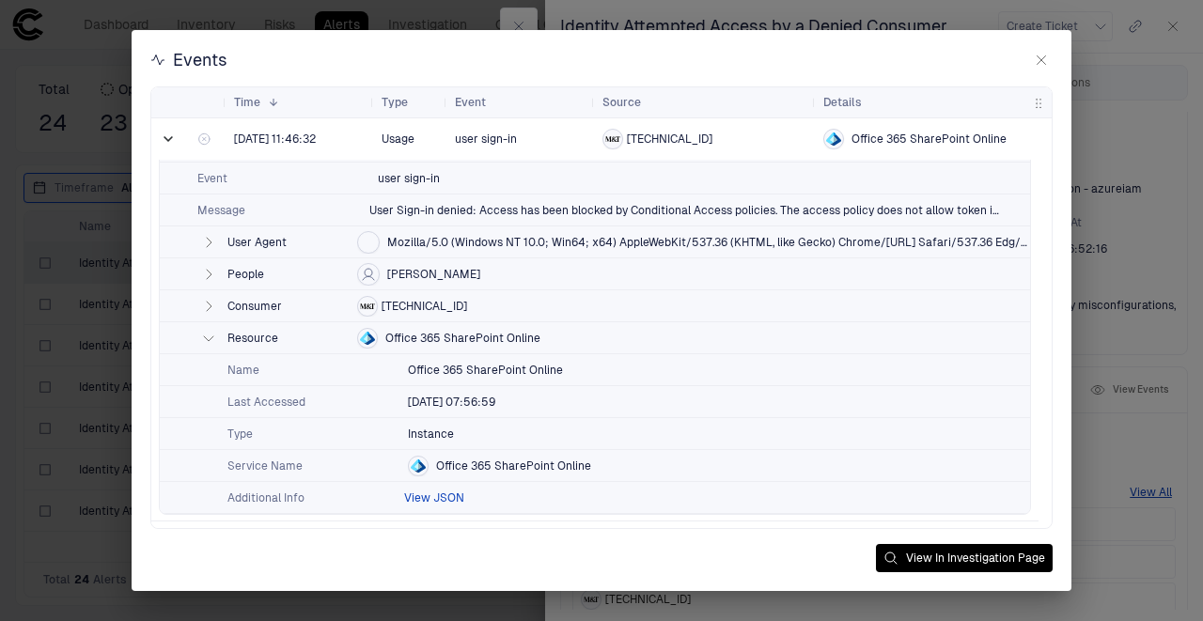
click at [419, 497] on button "View JSON" at bounding box center [434, 497] width 60 height 15
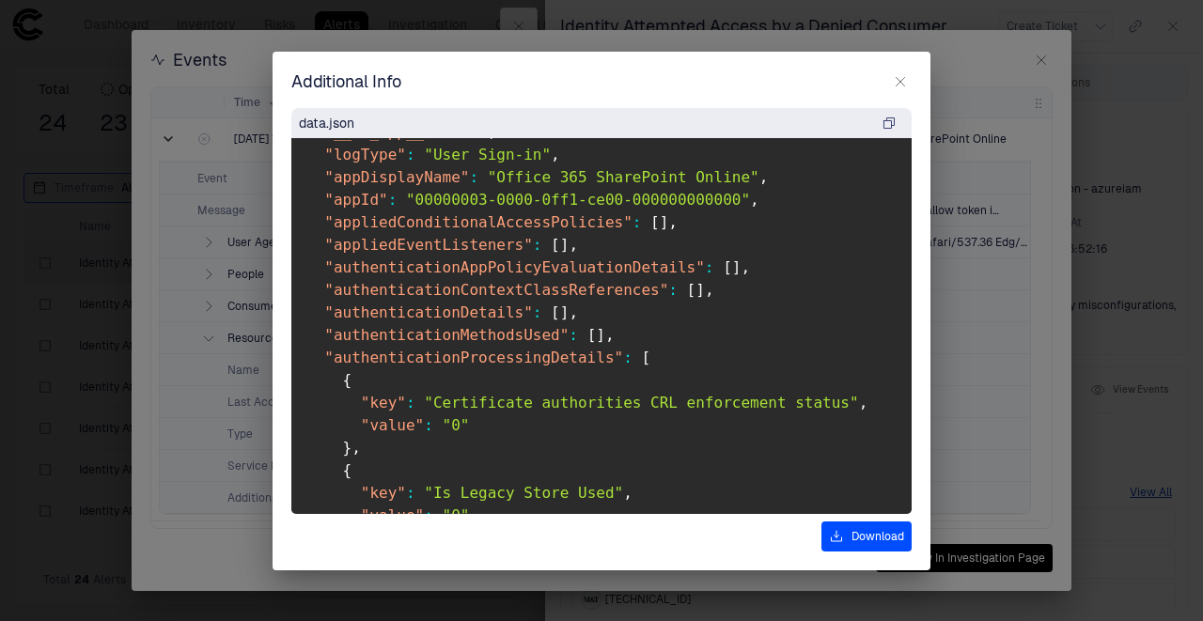
scroll to position [125, 0]
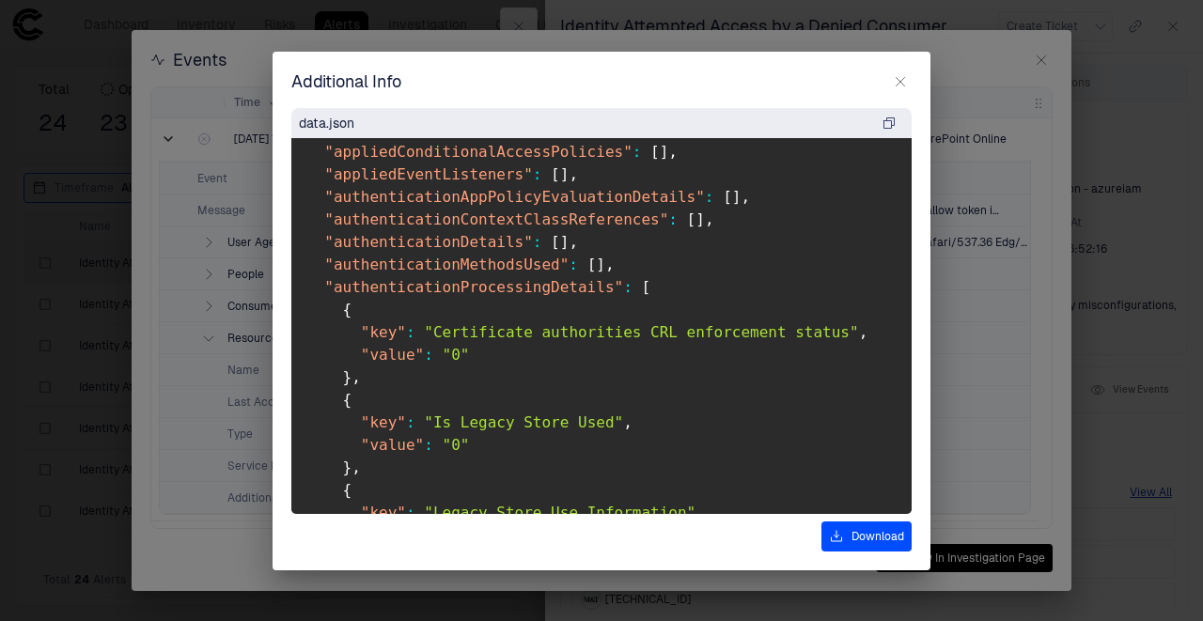
click at [976, 259] on div "Additional Info data.json { "__is_app__" : true , "logType" : "User Sign-in" , …" at bounding box center [601, 310] width 1203 height 621
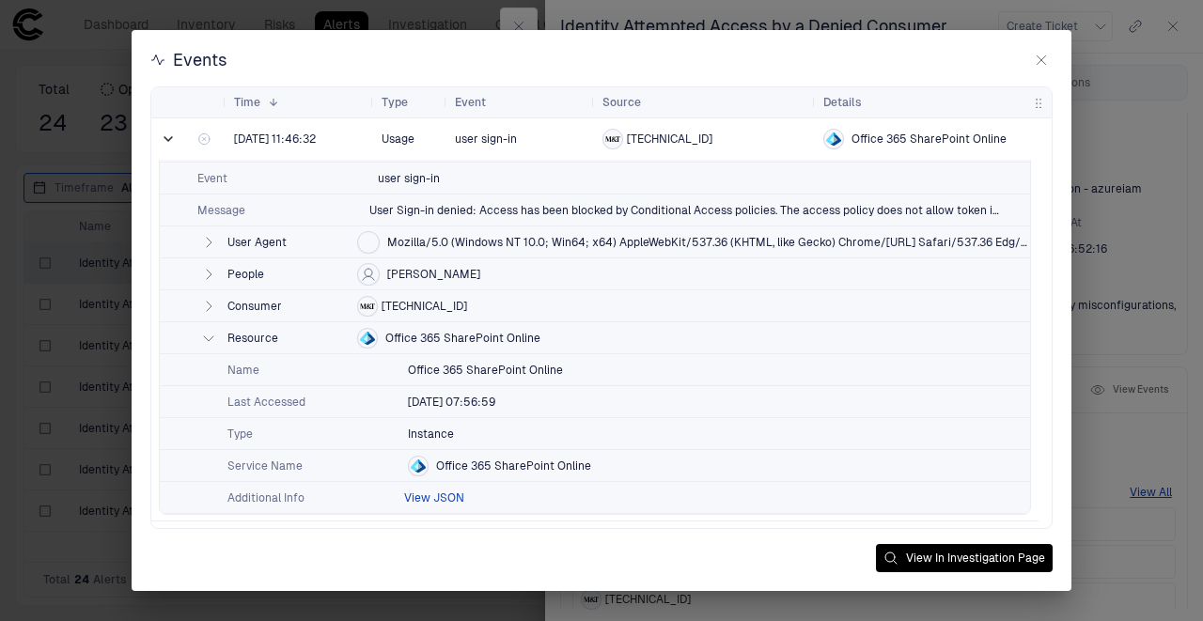
click at [454, 491] on button "View JSON" at bounding box center [434, 497] width 60 height 15
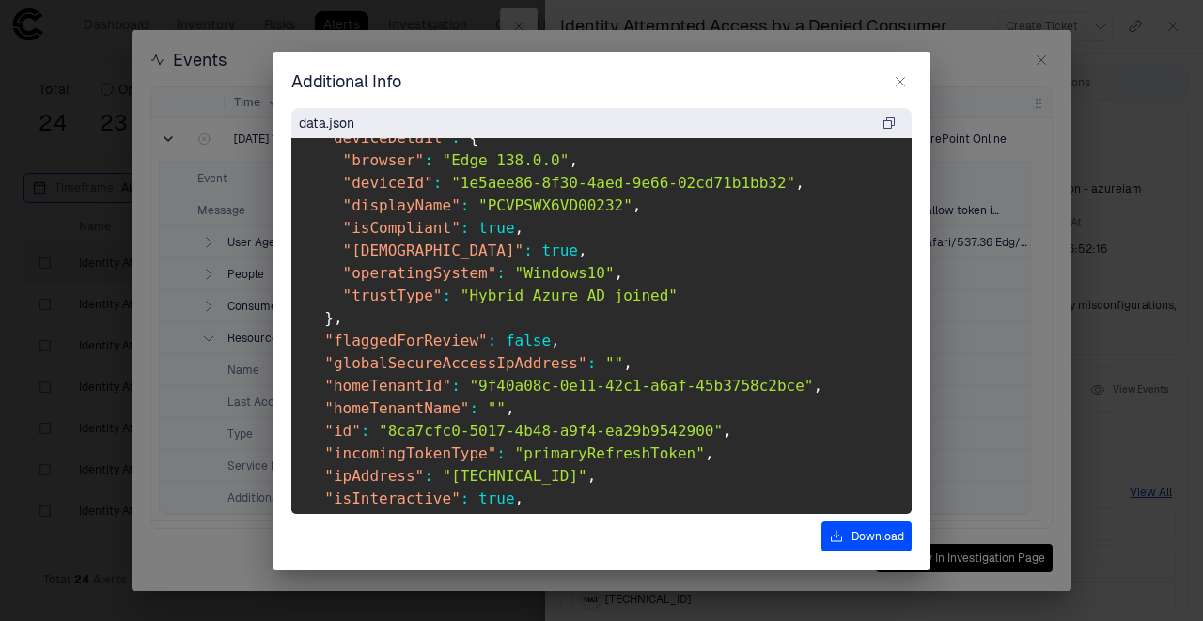
scroll to position [877, 0]
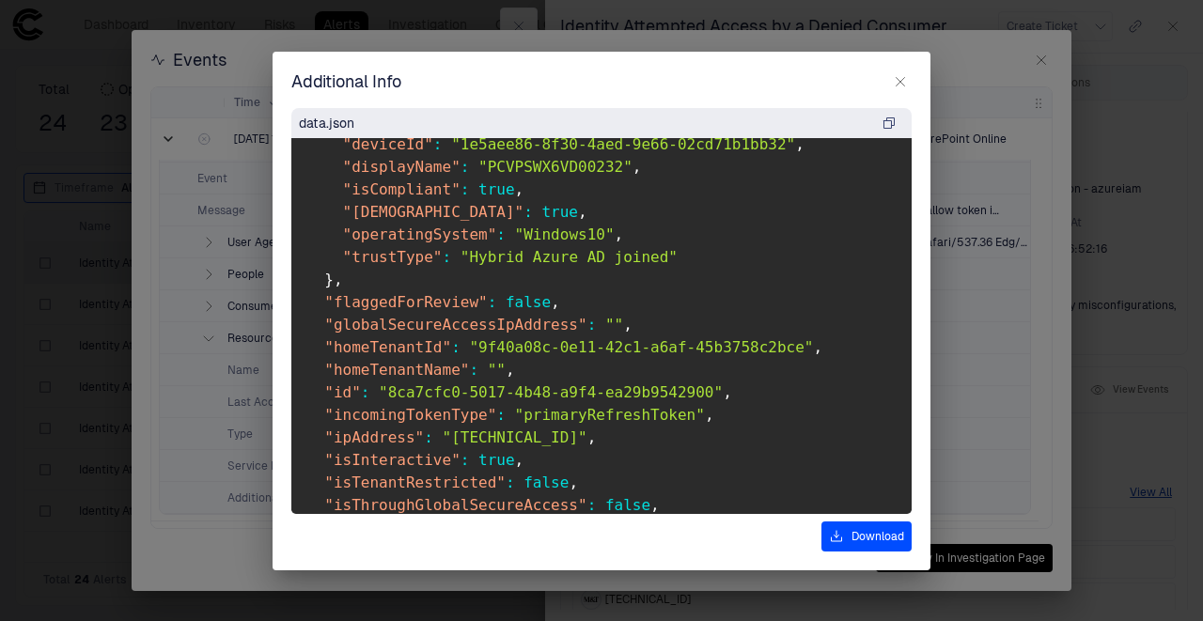
click at [903, 88] on button "button" at bounding box center [900, 81] width 23 height 23
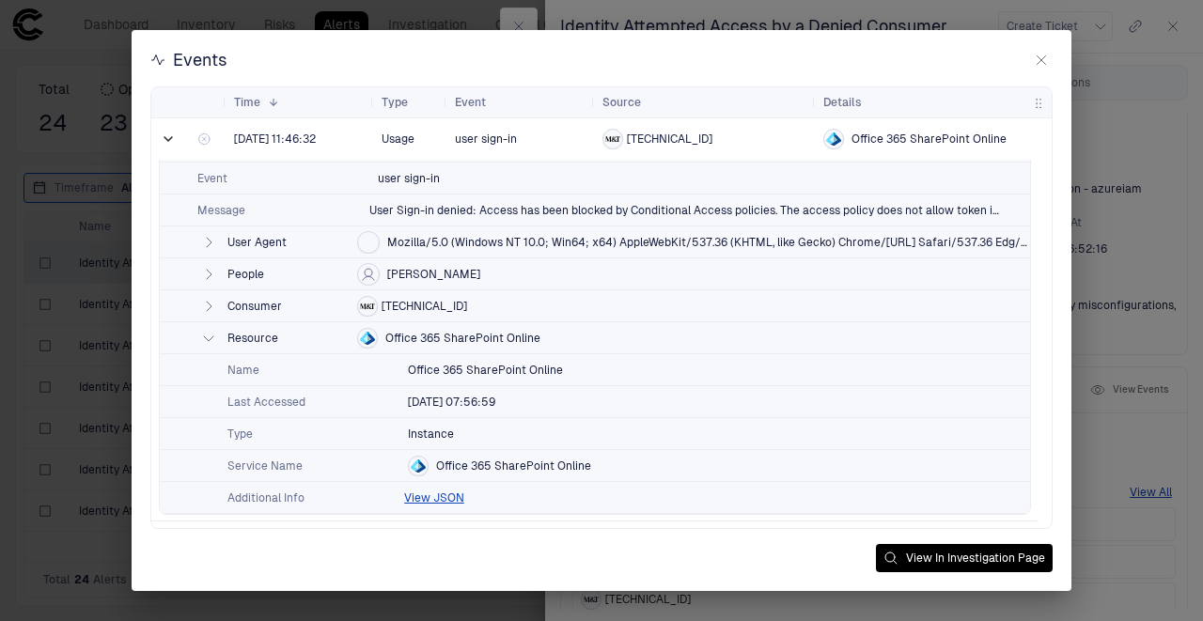
click at [258, 335] on span "Resource" at bounding box center [288, 338] width 122 height 15
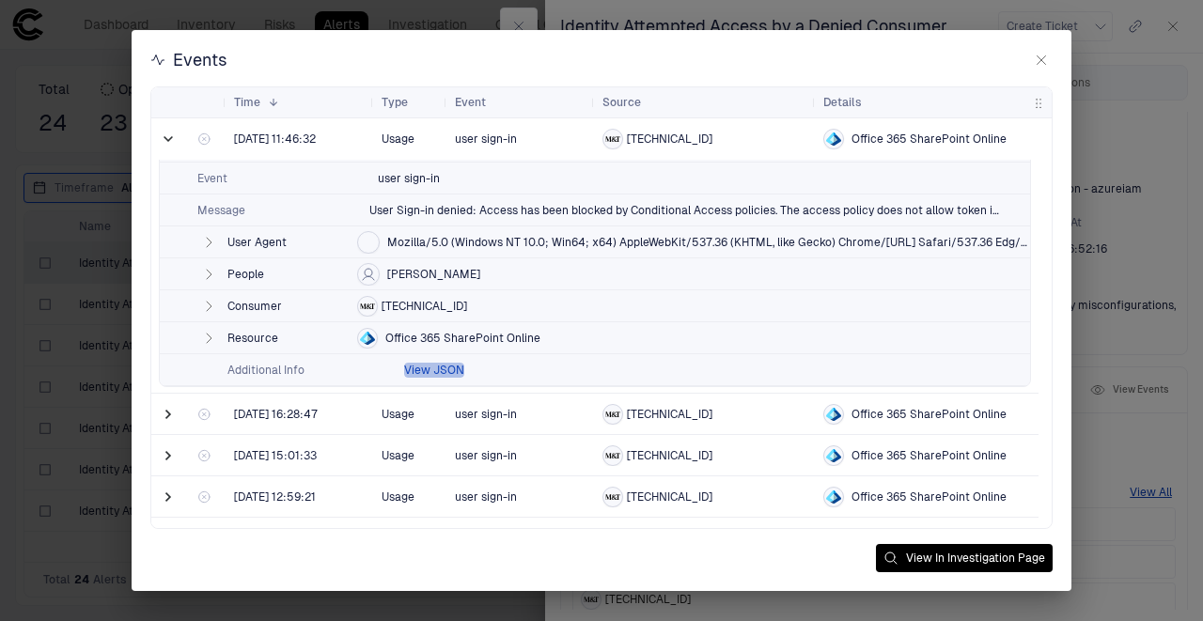
click at [426, 370] on button "View JSON" at bounding box center [434, 370] width 60 height 15
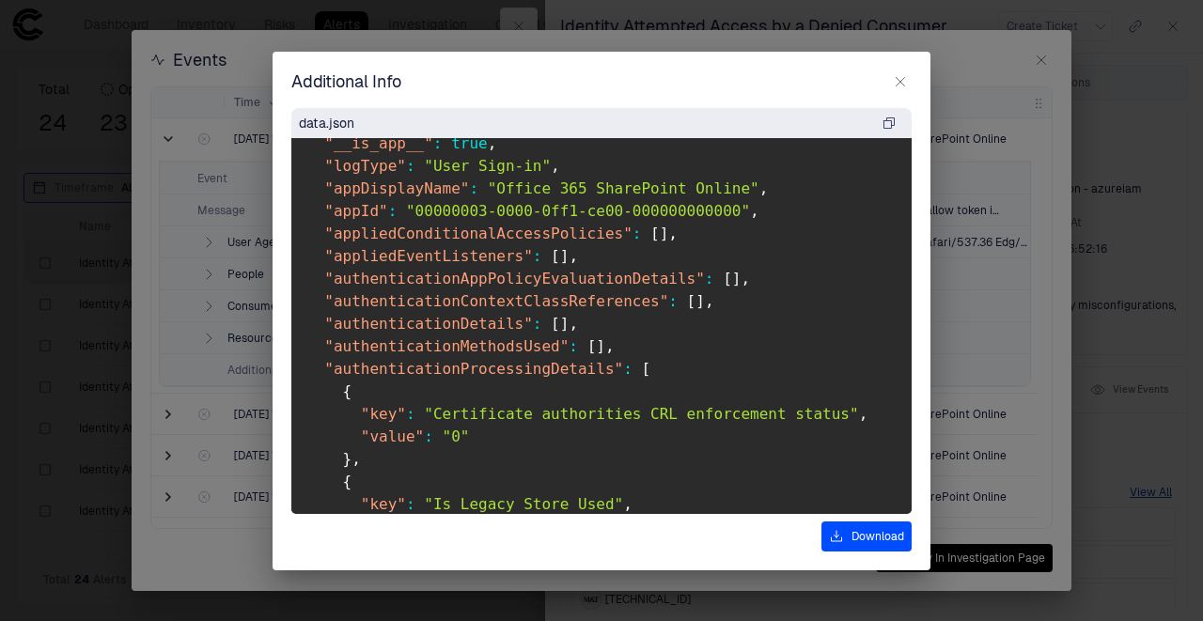
scroll to position [62, 0]
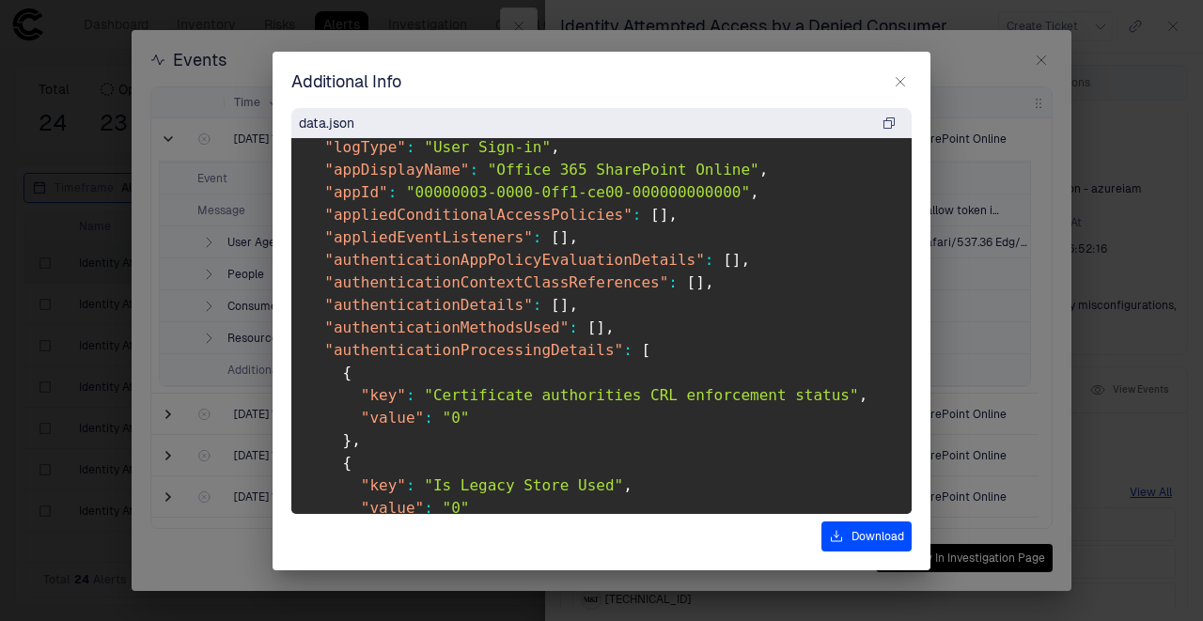
click at [451, 331] on span ""authenticationMethodsUsed"" at bounding box center [446, 328] width 244 height 18
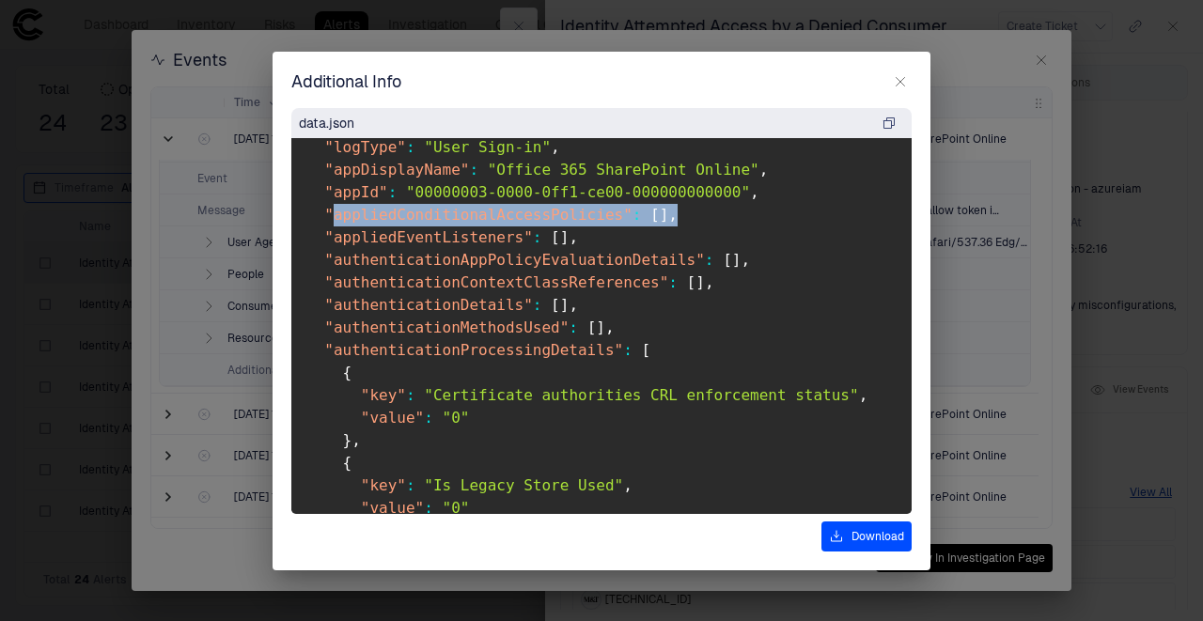
drag, startPoint x: 746, startPoint y: 220, endPoint x: 330, endPoint y: 219, distance: 416.3
click at [330, 219] on pre "{ "__is_app__" : true , "logType" : "User Sign-in" , "appDisplayName" : "Office…" at bounding box center [601, 326] width 620 height 376
click at [346, 219] on span ""appliedConditionalAccessPolicies"" at bounding box center [478, 215] width 308 height 18
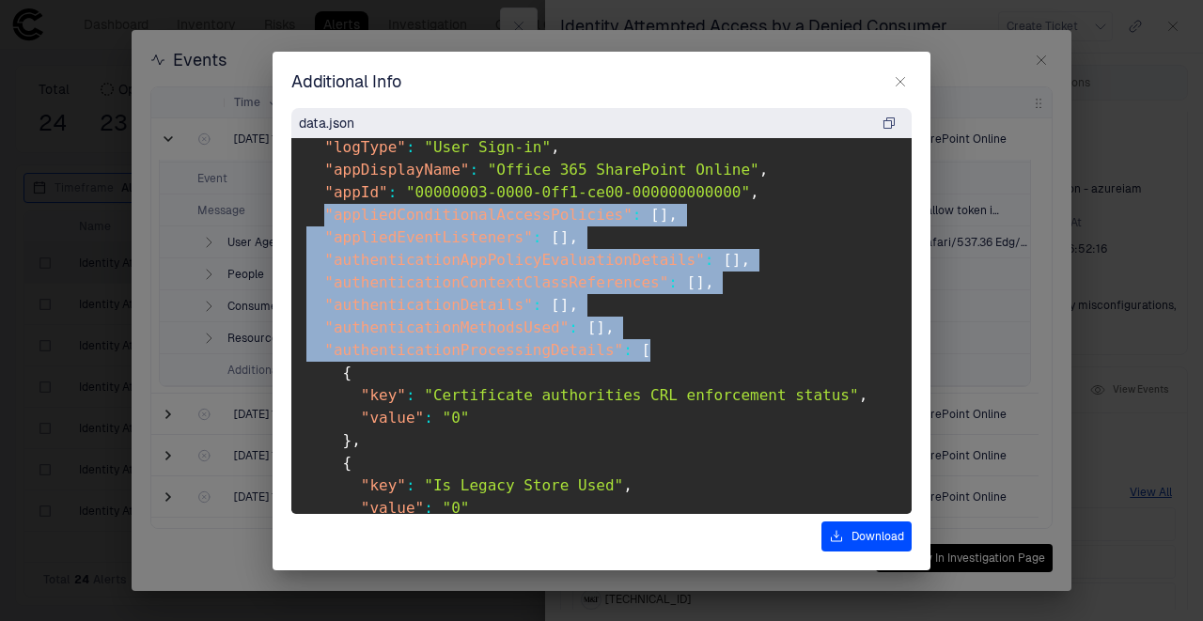
drag, startPoint x: 324, startPoint y: 208, endPoint x: 619, endPoint y: 352, distance: 328.6
click at [633, 244] on pre "{ "__is_app__" : true , "logType" : "User Sign-in" , "appDisplayName" : "Office…" at bounding box center [601, 326] width 620 height 376
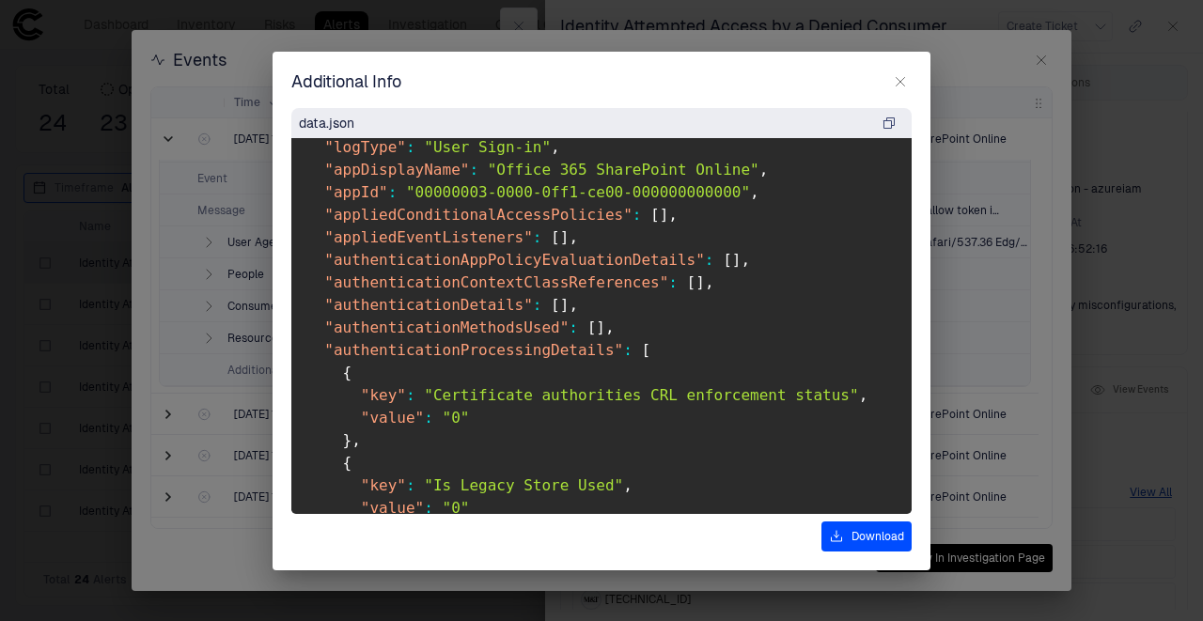
click at [889, 85] on button "button" at bounding box center [900, 81] width 23 height 23
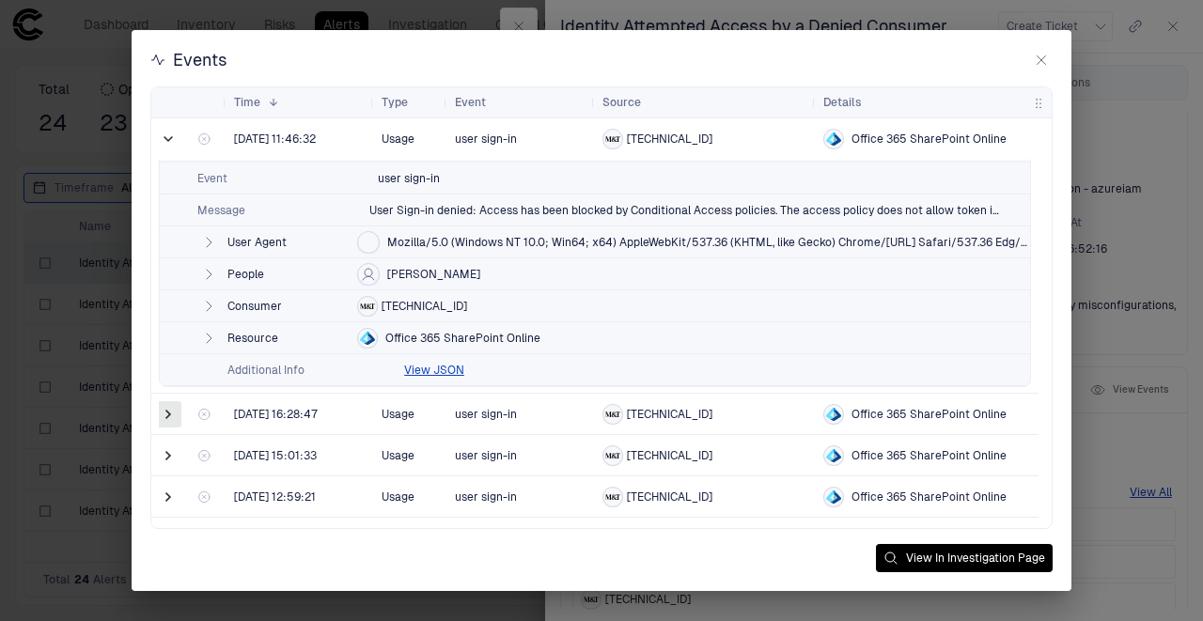
click at [169, 413] on span at bounding box center [168, 414] width 19 height 19
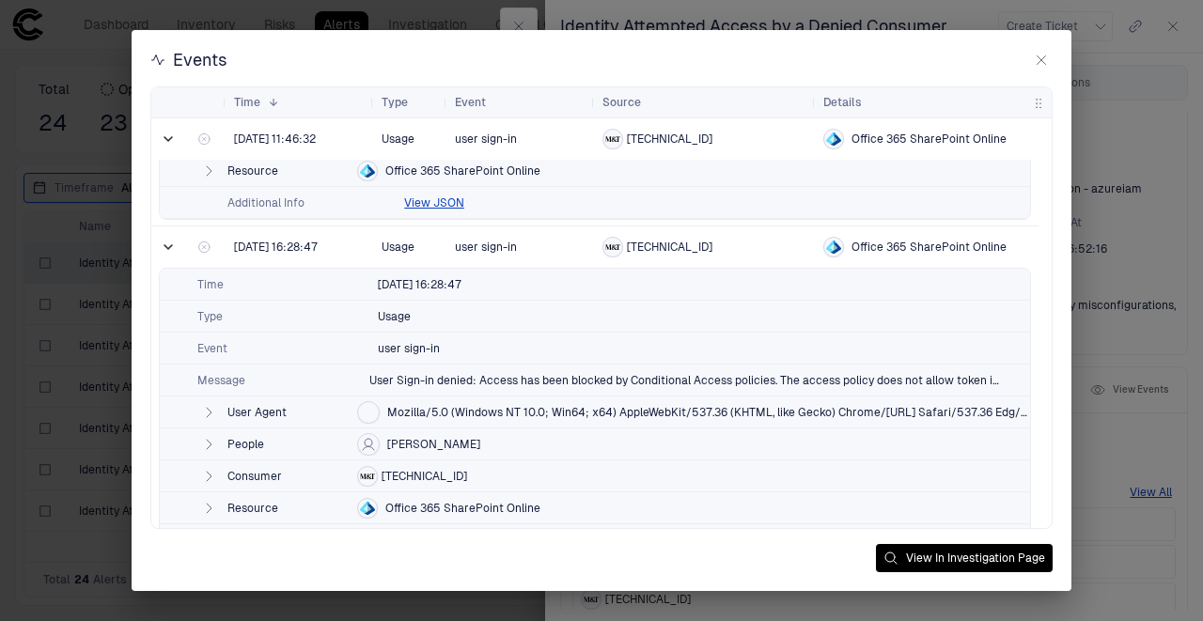
scroll to position [250, 0]
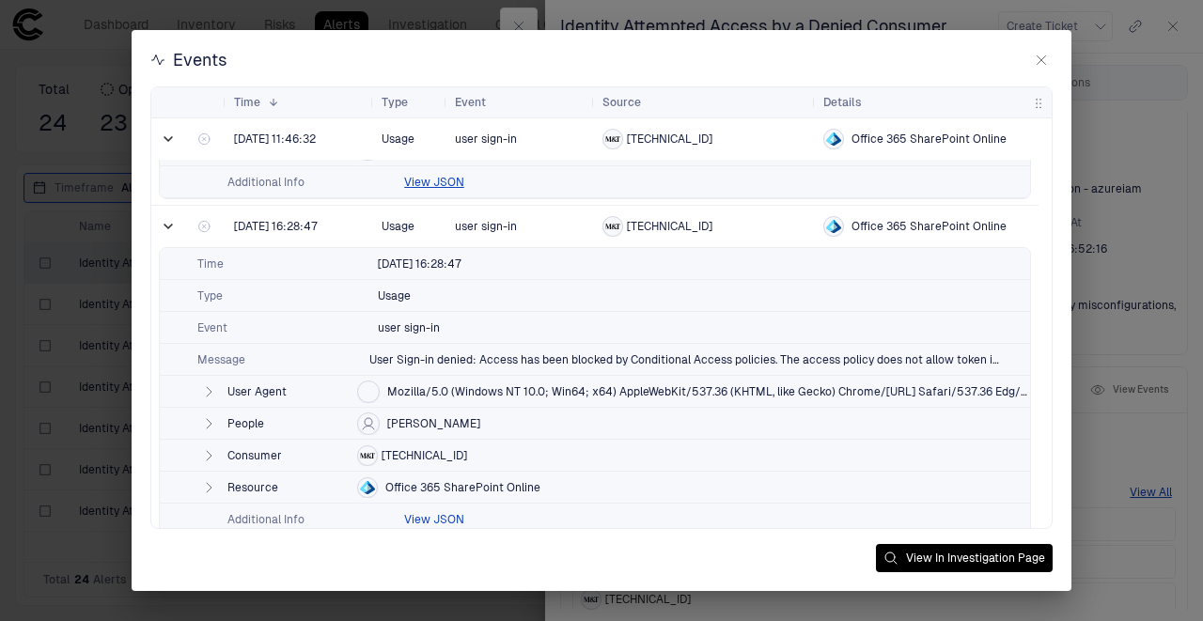
click at [428, 516] on button "View JSON" at bounding box center [434, 519] width 60 height 15
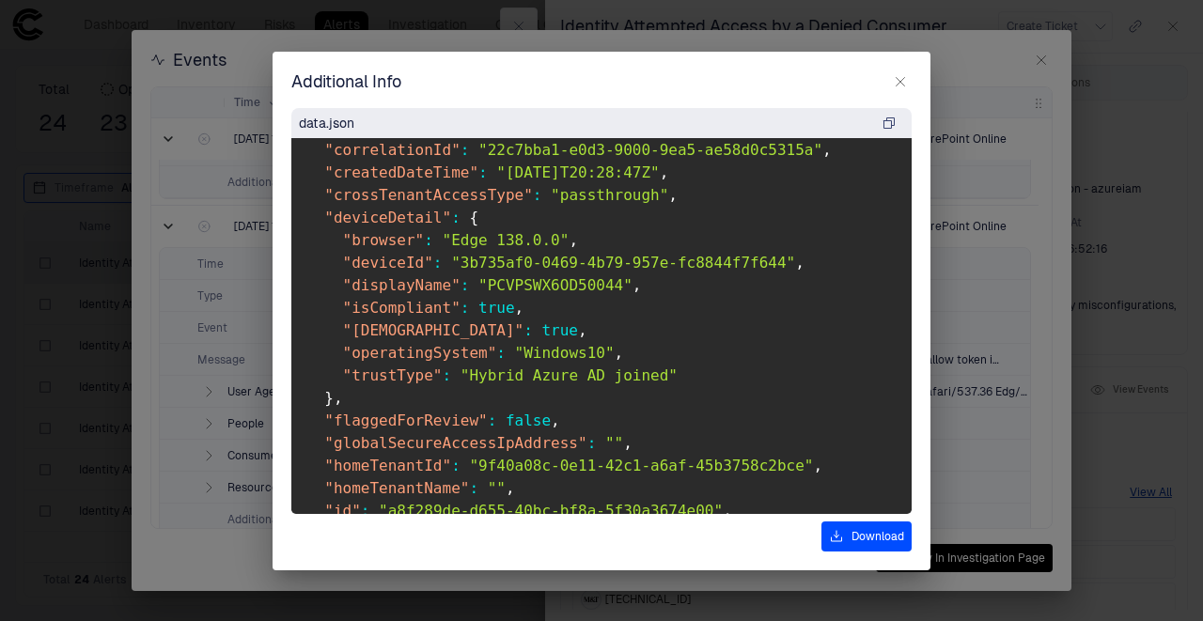
scroll to position [877, 0]
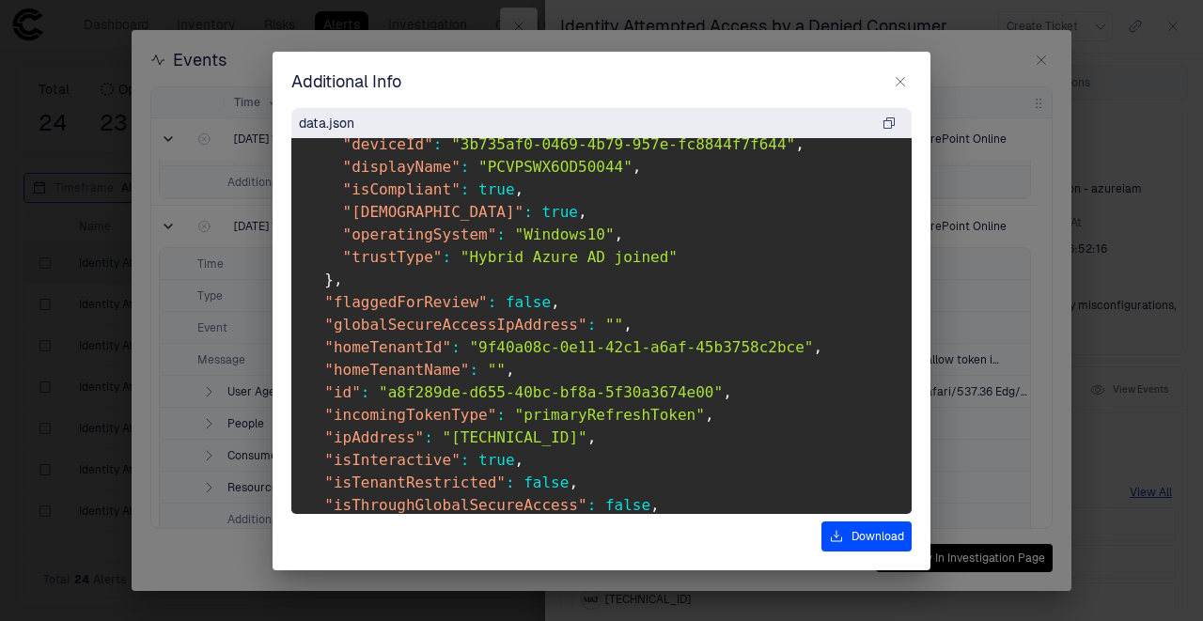
click at [541, 347] on span ""9f40a08c-0e11-42c1-a6af-45b3758c2bce"" at bounding box center [641, 347] width 344 height 18
click at [904, 80] on icon "button" at bounding box center [900, 81] width 15 height 15
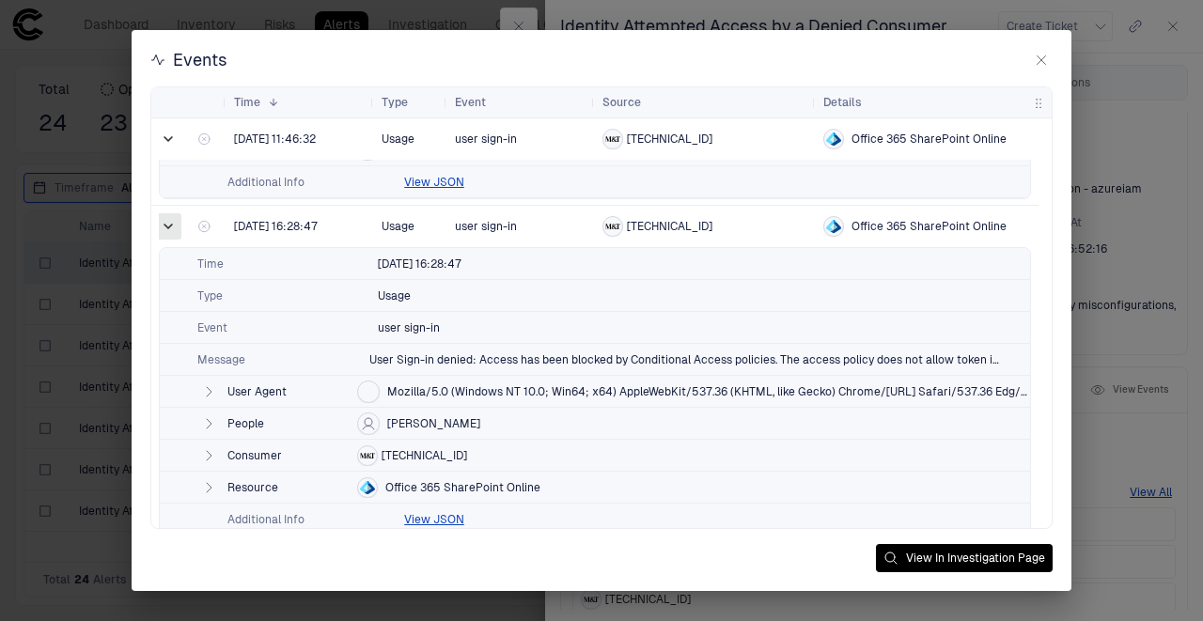
click at [161, 224] on span at bounding box center [168, 226] width 19 height 19
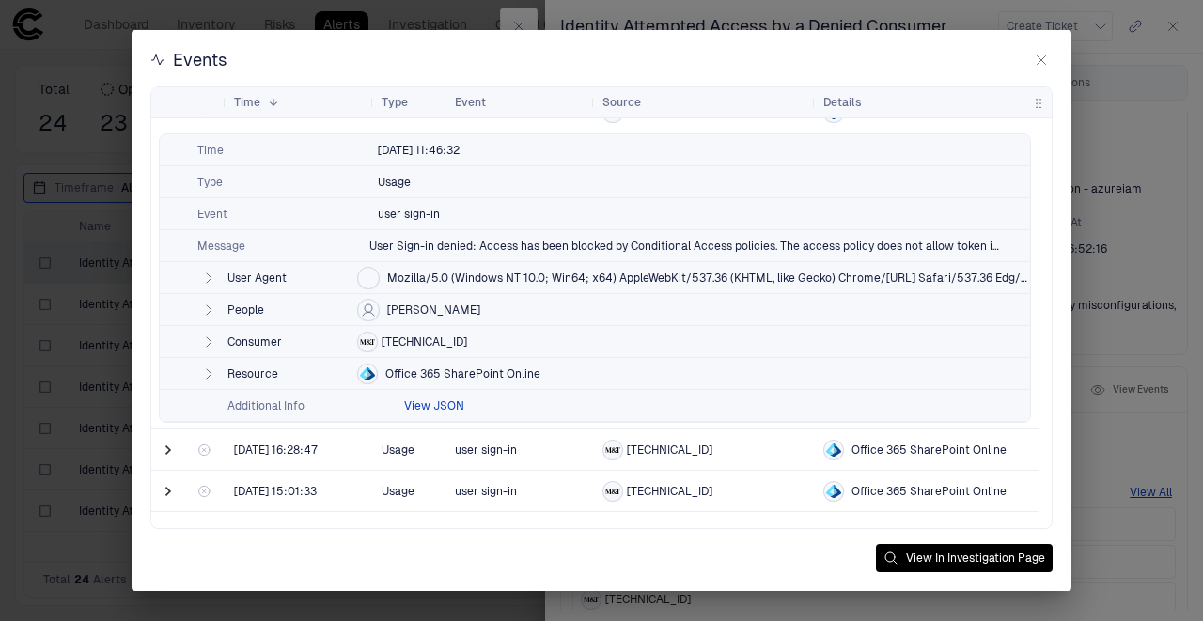
scroll to position [0, 0]
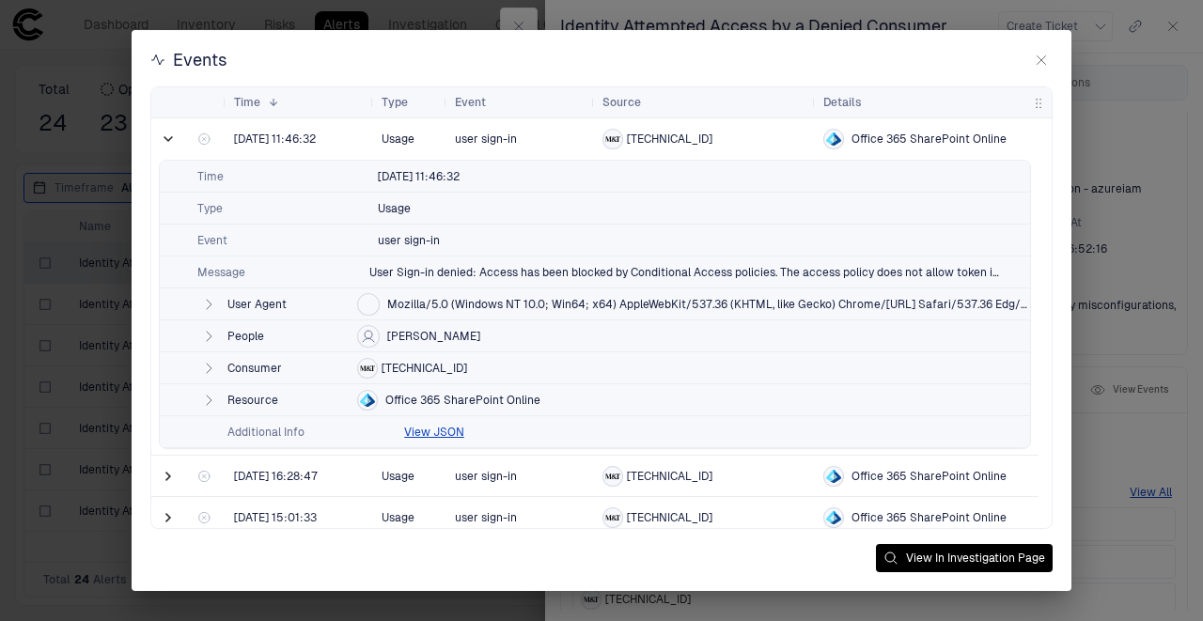
drag, startPoint x: 437, startPoint y: 269, endPoint x: 739, endPoint y: 323, distance: 307.4
click at [739, 323] on div "Time 8/15/2025 11:46:32 Type Usage Event user sign-in Message User Sign-in deni…" at bounding box center [595, 304] width 872 height 289
click at [417, 432] on button "View JSON" at bounding box center [434, 432] width 60 height 15
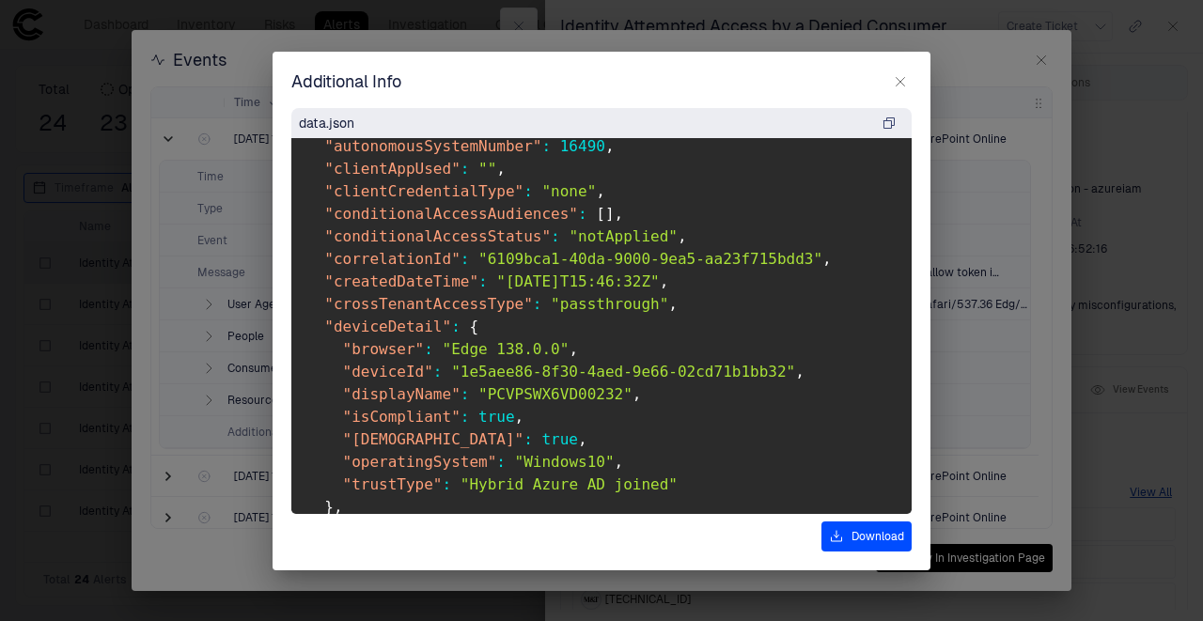
scroll to position [689, 0]
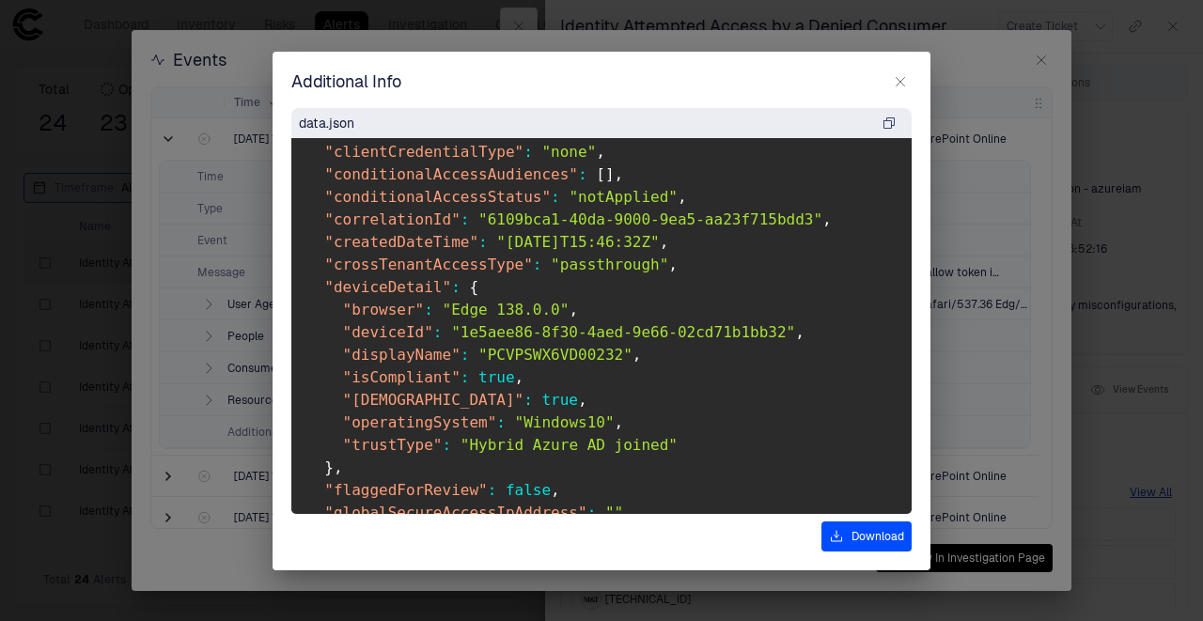
click at [517, 353] on span ""PCVPSWX6VD00232"" at bounding box center [555, 355] width 154 height 18
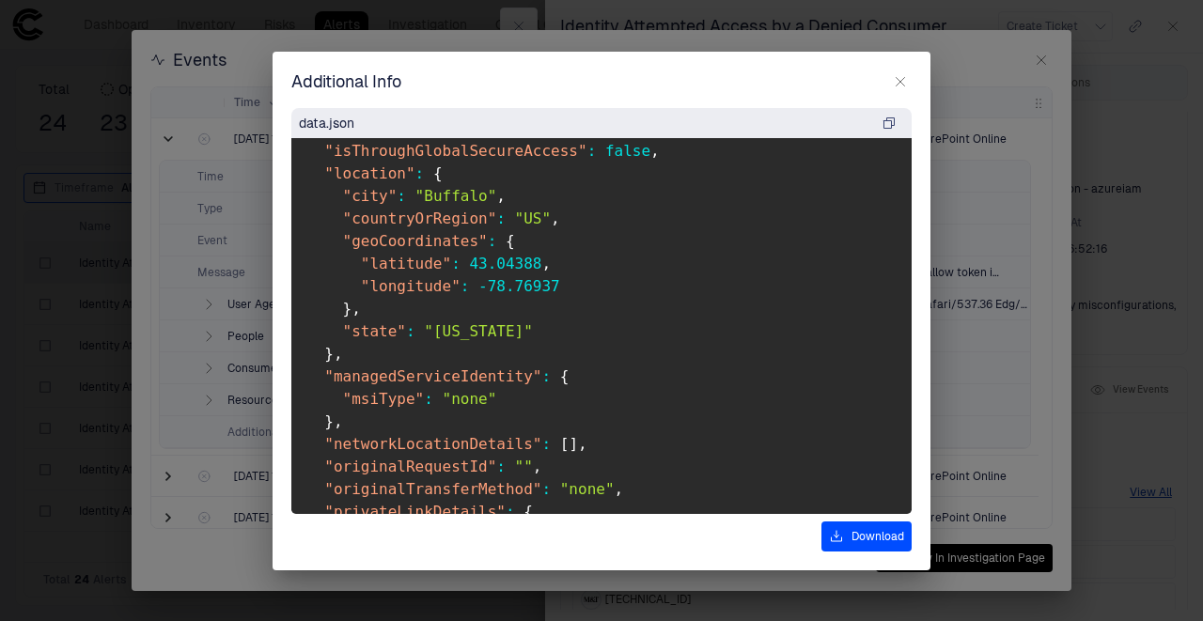
scroll to position [1253, 0]
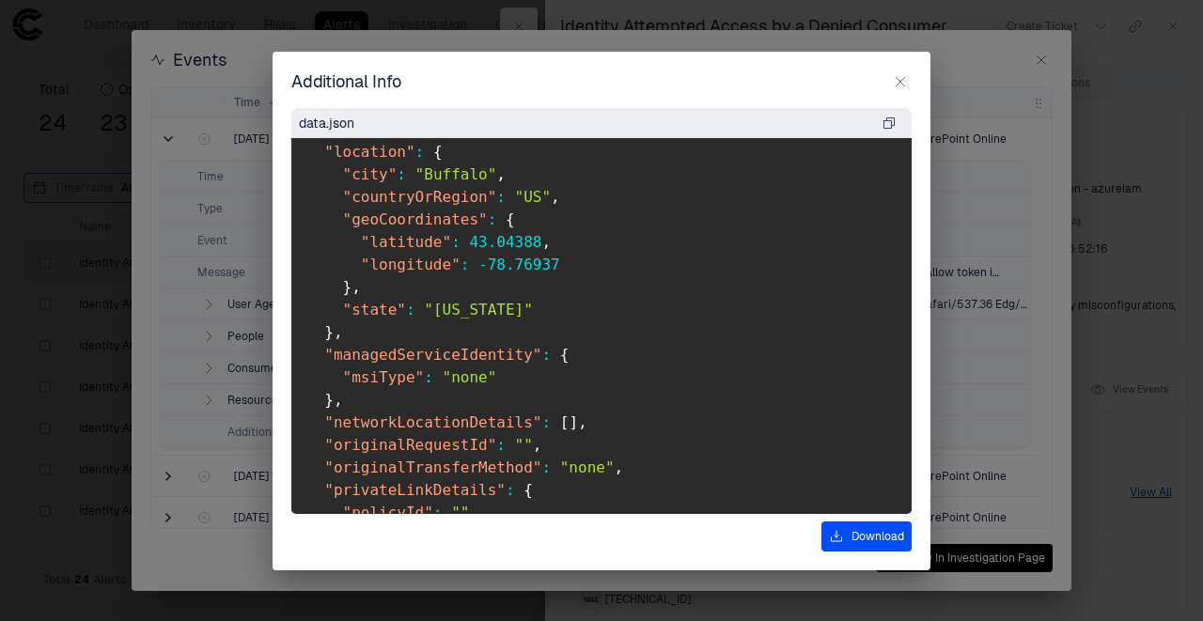
click at [464, 306] on span ""[US_STATE]"" at bounding box center [478, 310] width 109 height 18
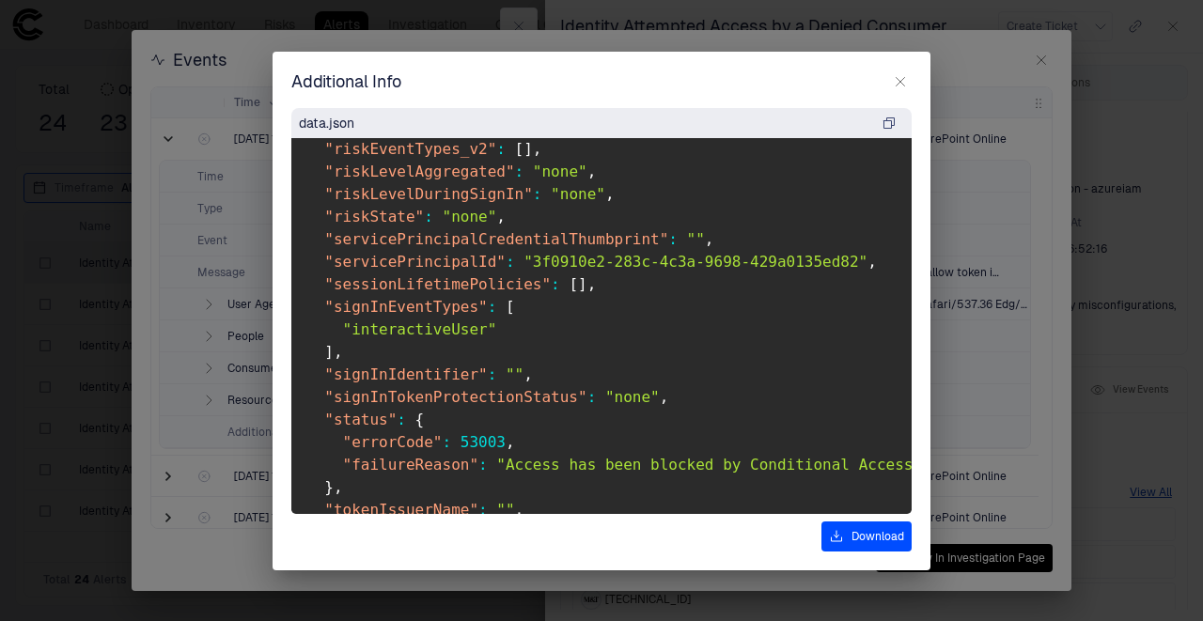
scroll to position [1941, 0]
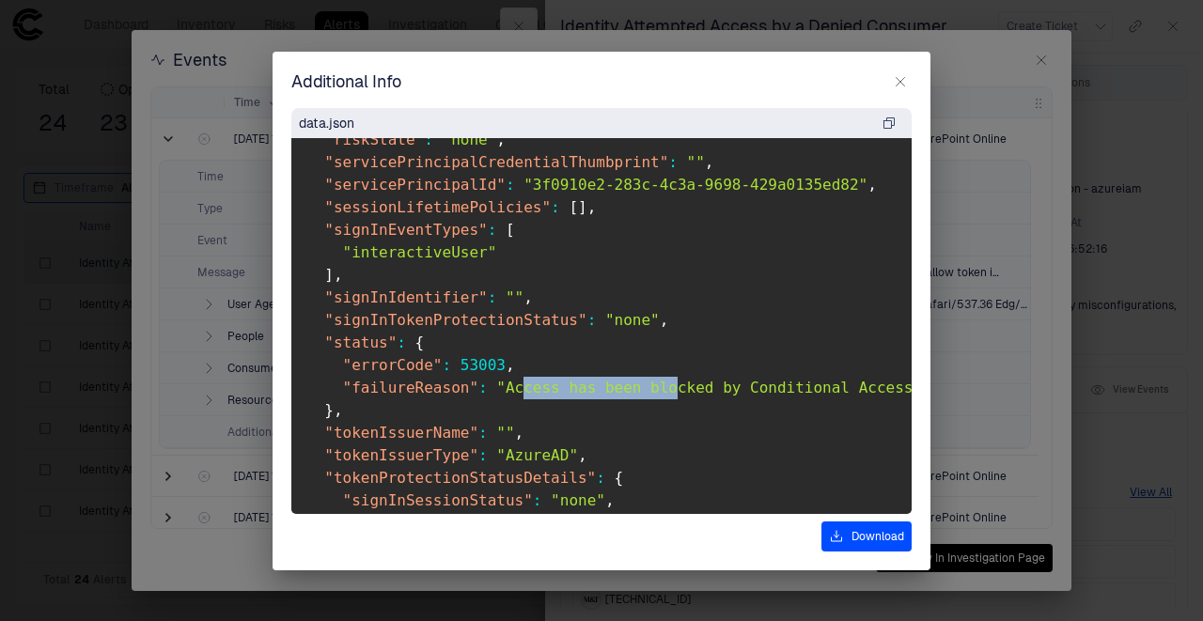
drag, startPoint x: 506, startPoint y: 383, endPoint x: 646, endPoint y: 383, distance: 140.9
click at [646, 383] on span ""Access has been blocked by Conditional Access policies. The access policy does…" at bounding box center [975, 388] width 959 height 18
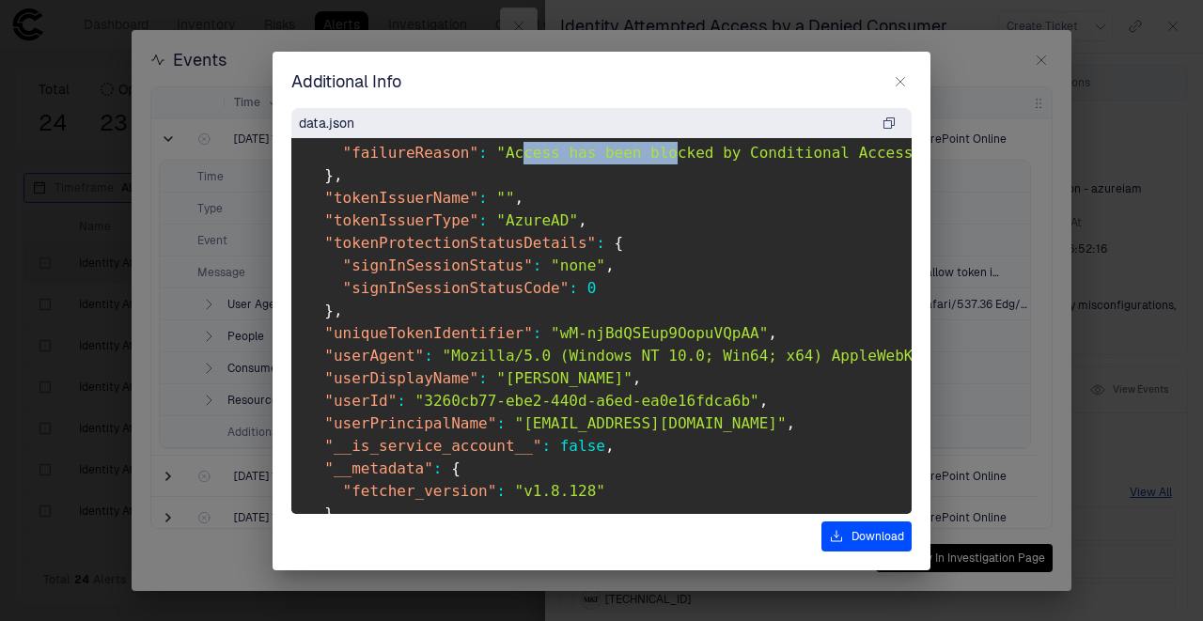
scroll to position [2192, 0]
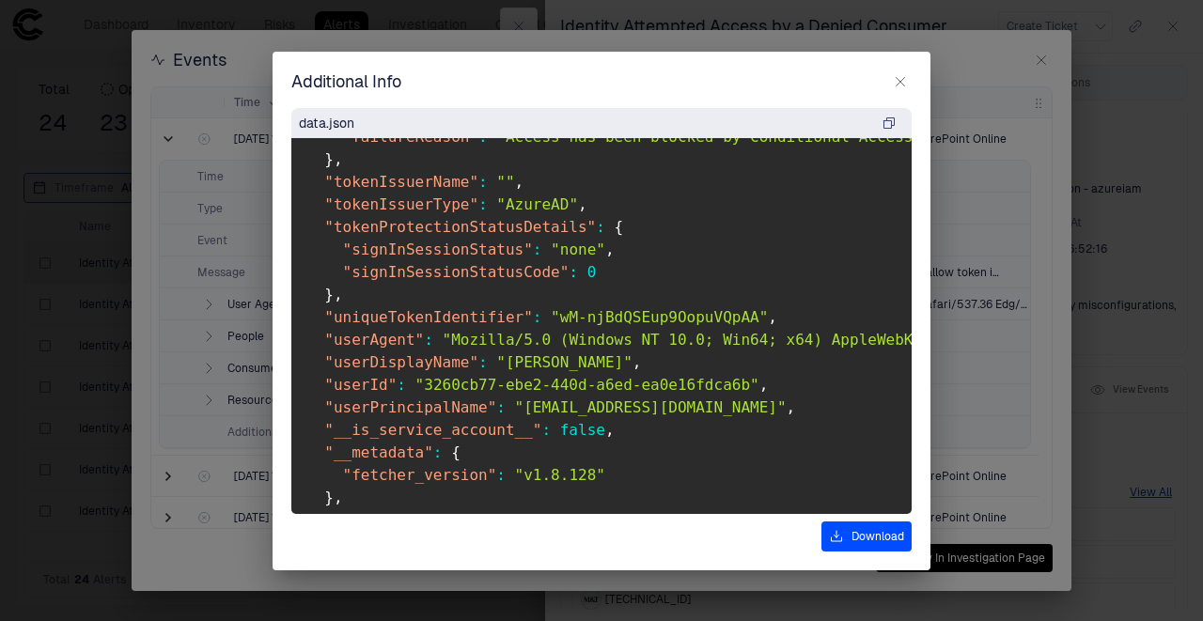
click at [568, 406] on span ""[EMAIL_ADDRESS][DOMAIN_NAME]"" at bounding box center [651, 407] width 272 height 18
drag, startPoint x: 631, startPoint y: 409, endPoint x: 506, endPoint y: 396, distance: 126.6
click at [506, 396] on pre "{ "__is_app__" : true , "logType" : "User Sign-in" , "appDisplayName" : "Office…" at bounding box center [601, 326] width 620 height 376
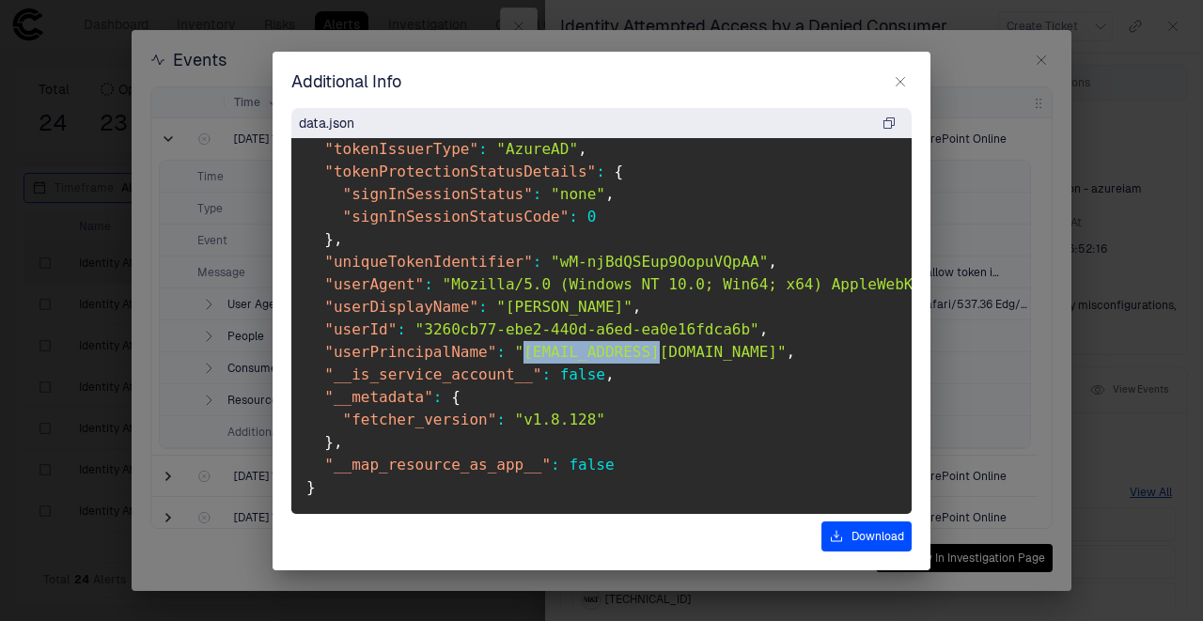
scroll to position [2257, 0]
click at [684, 343] on pre "{ "__is_app__" : true , "logType" : "User Sign-in" , "appDisplayName" : "Office…" at bounding box center [601, 326] width 620 height 376
click at [903, 79] on icon "button" at bounding box center [900, 81] width 15 height 15
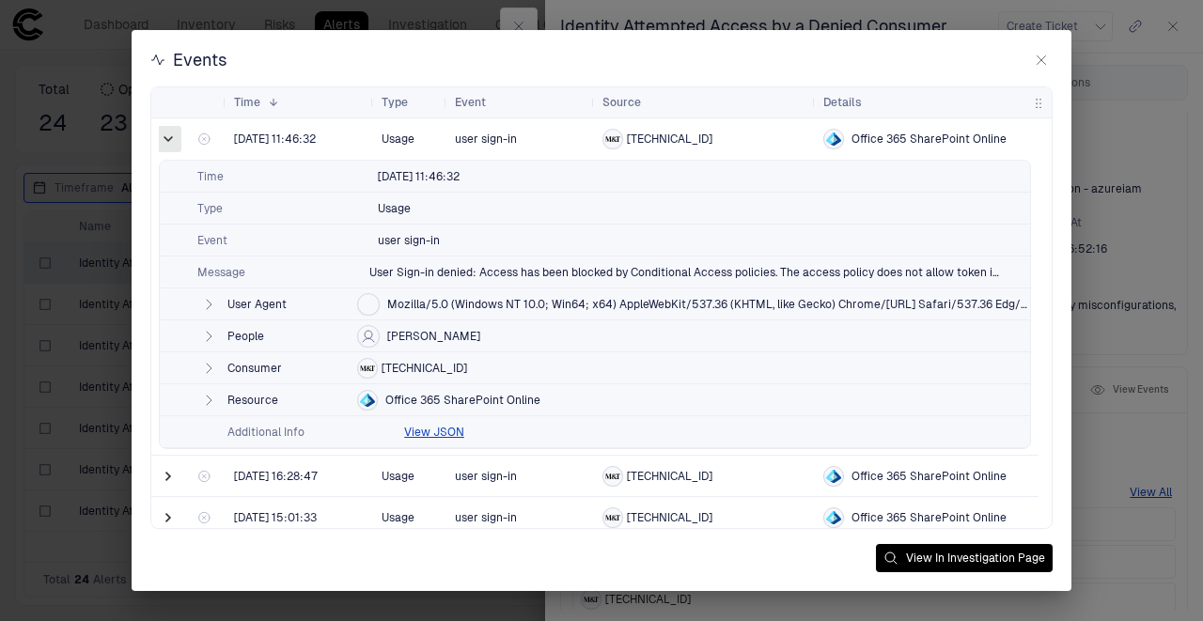
click at [169, 135] on span at bounding box center [168, 139] width 19 height 19
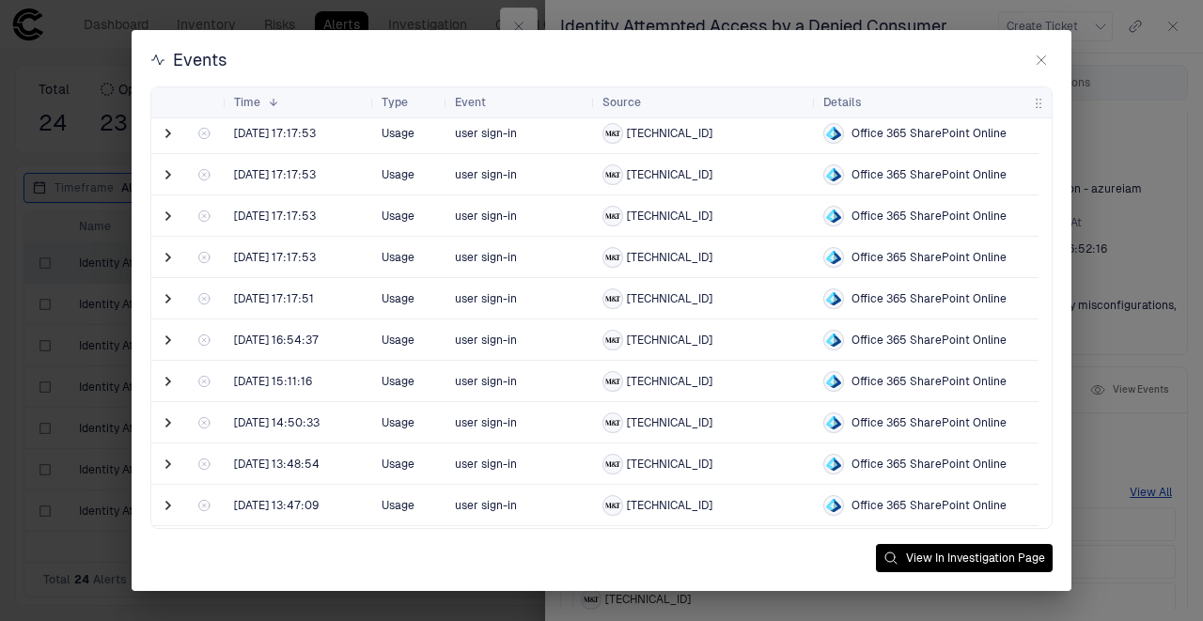
scroll to position [0, 0]
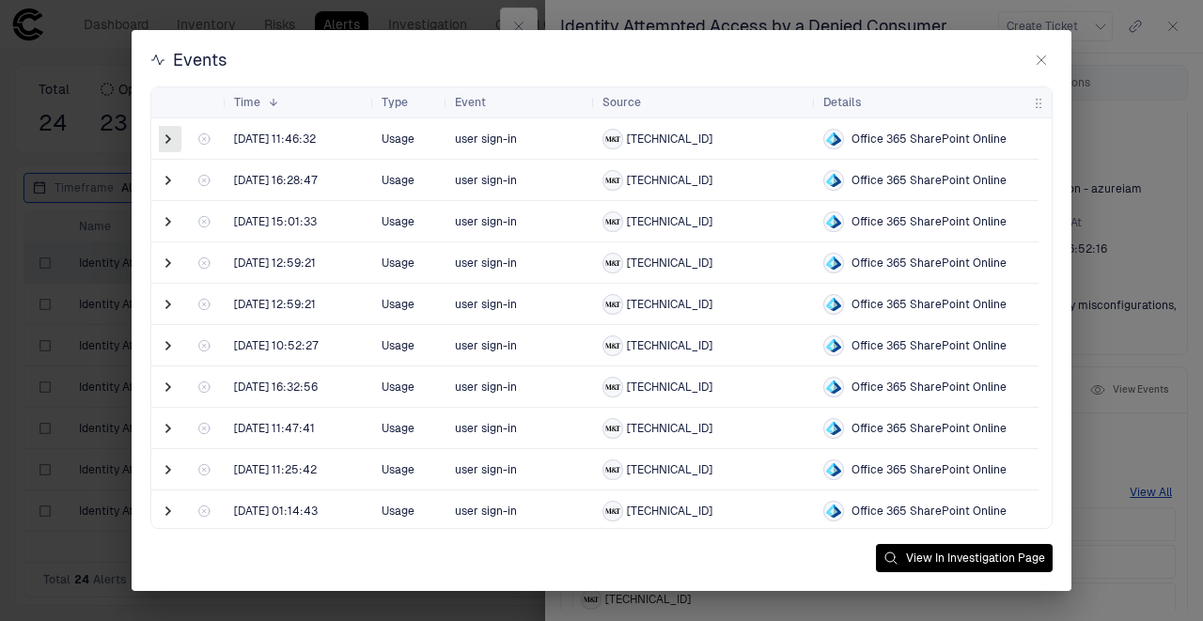
click at [171, 137] on span at bounding box center [168, 139] width 19 height 19
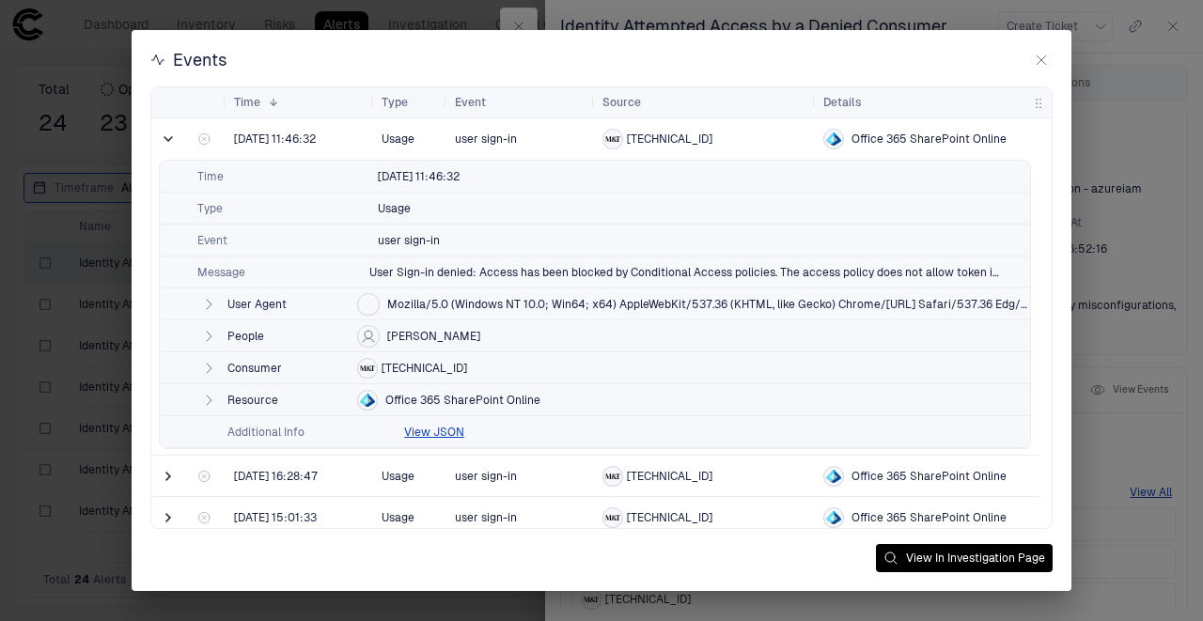
click at [210, 308] on icon "button" at bounding box center [208, 304] width 15 height 15
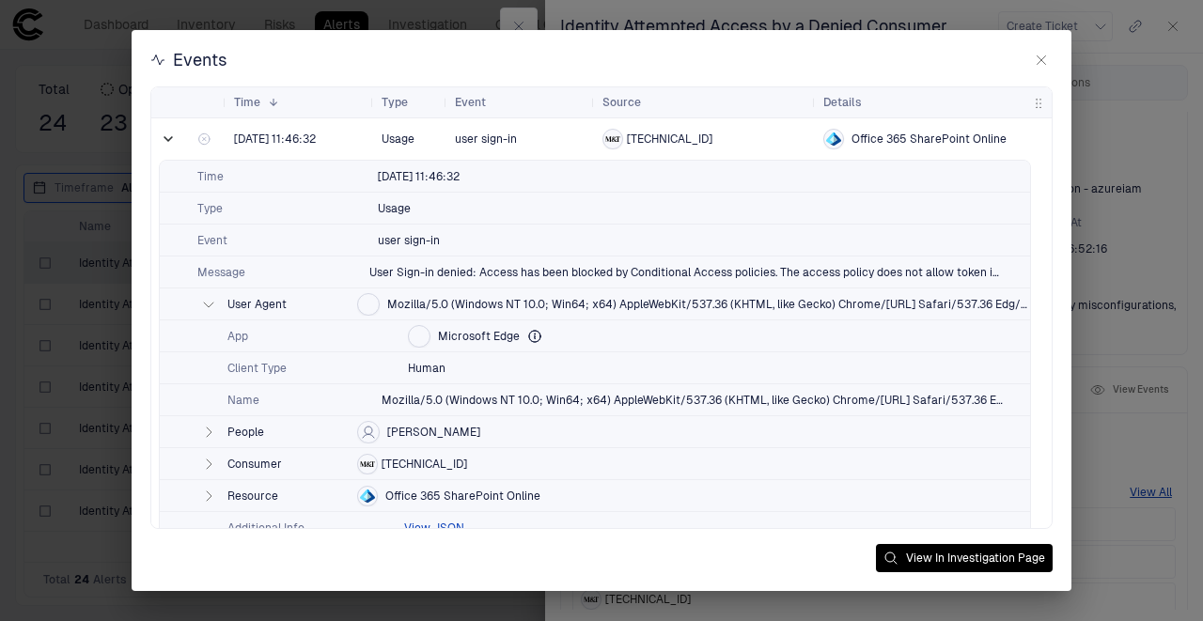
click at [204, 305] on icon "button" at bounding box center [208, 304] width 15 height 15
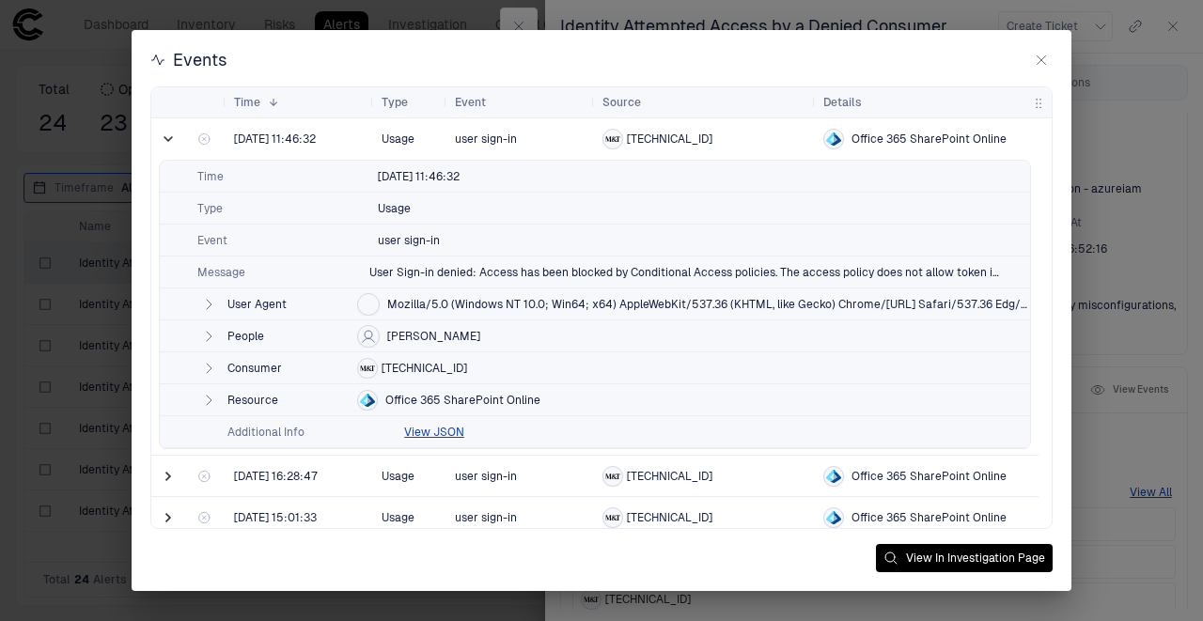
click at [208, 365] on icon "button" at bounding box center [209, 368] width 5 height 9
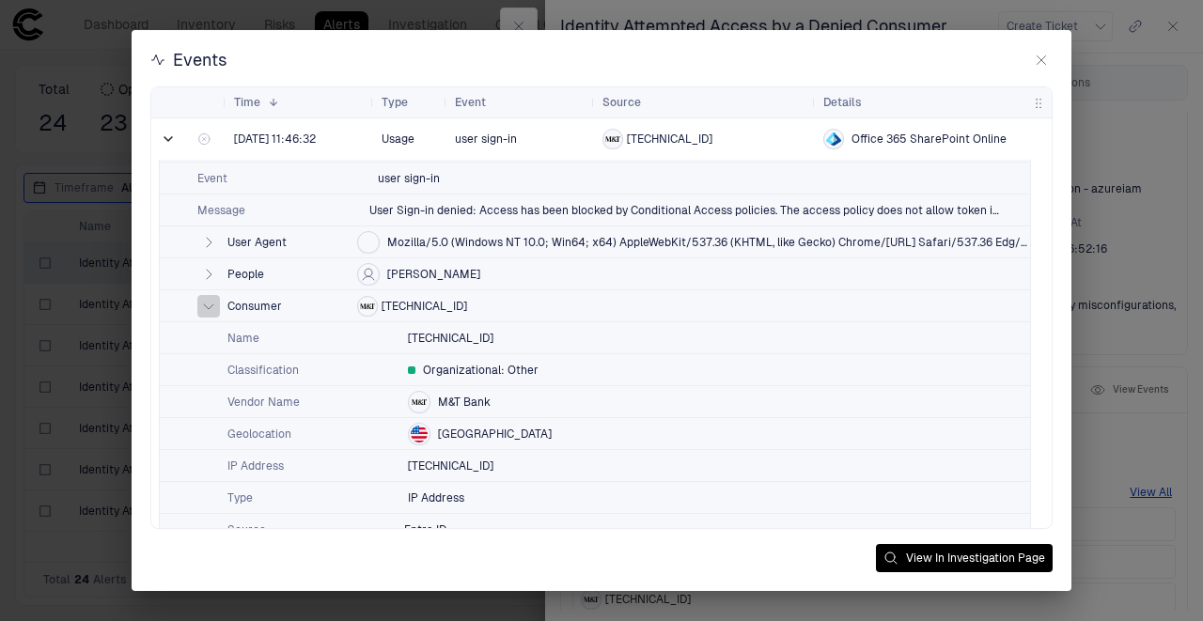
click at [204, 306] on icon "button" at bounding box center [208, 306] width 15 height 15
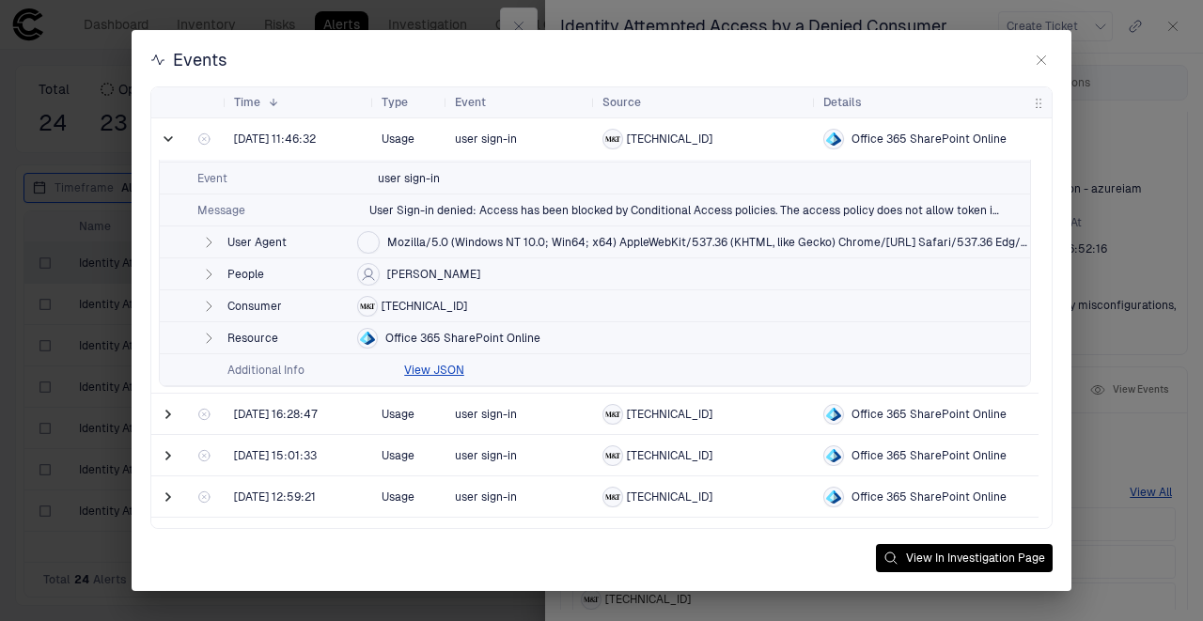
click at [204, 306] on icon "button" at bounding box center [208, 306] width 15 height 15
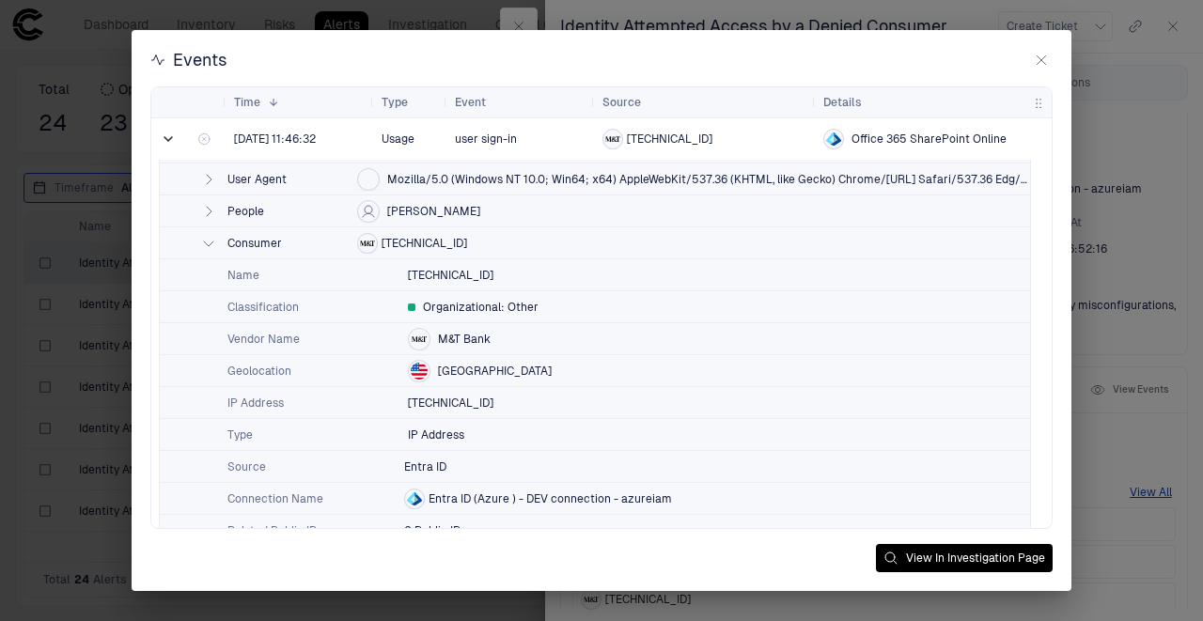
click at [202, 248] on button "button" at bounding box center [208, 243] width 23 height 23
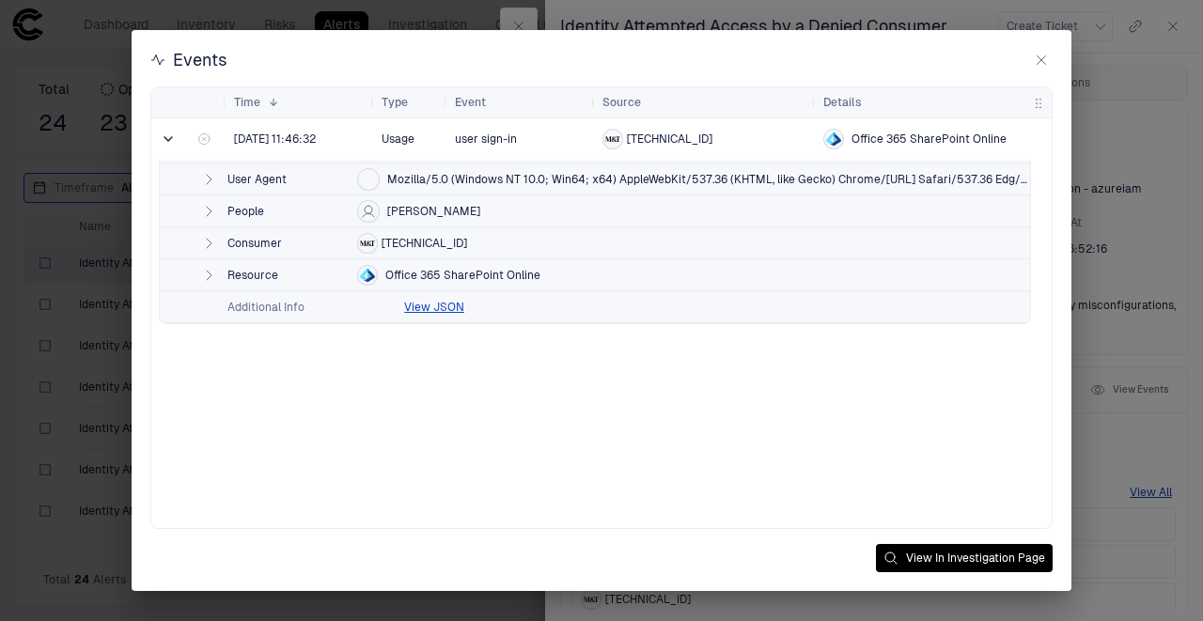
click at [202, 242] on icon "button" at bounding box center [208, 243] width 15 height 15
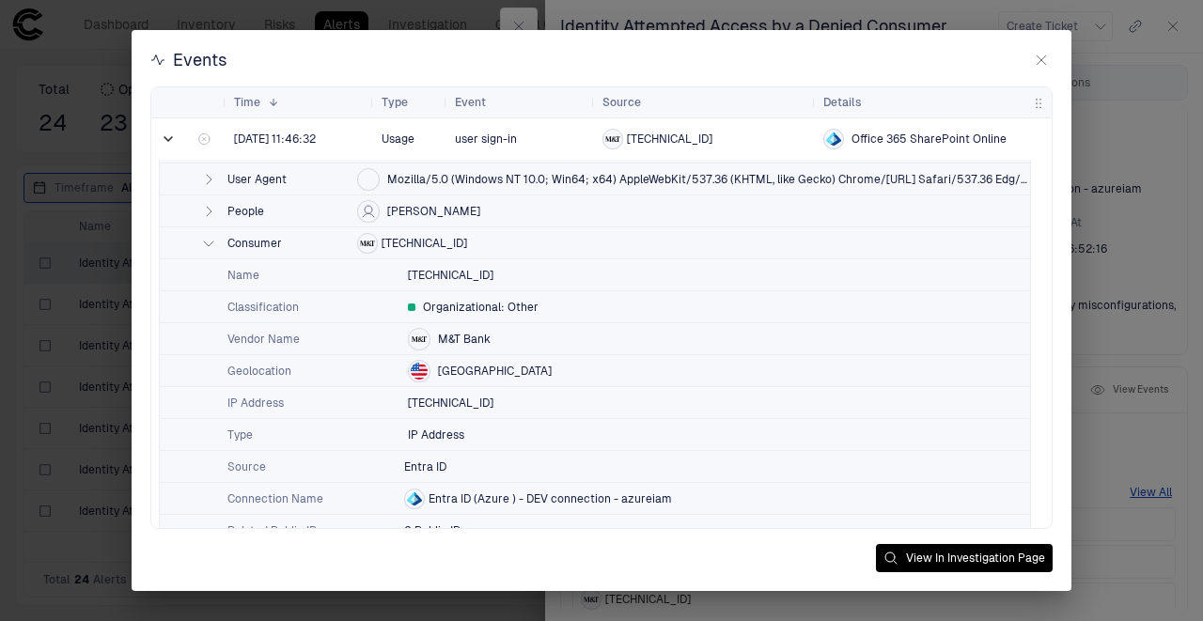
click at [202, 242] on icon "button" at bounding box center [208, 243] width 15 height 15
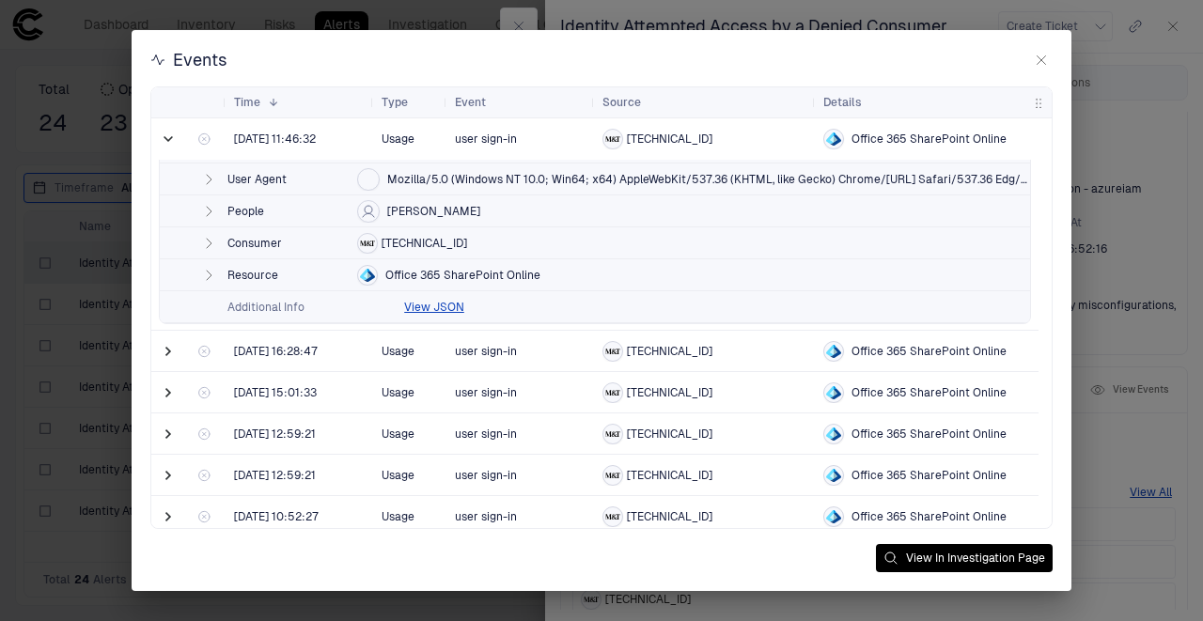
click at [1035, 60] on icon "button" at bounding box center [1041, 60] width 15 height 15
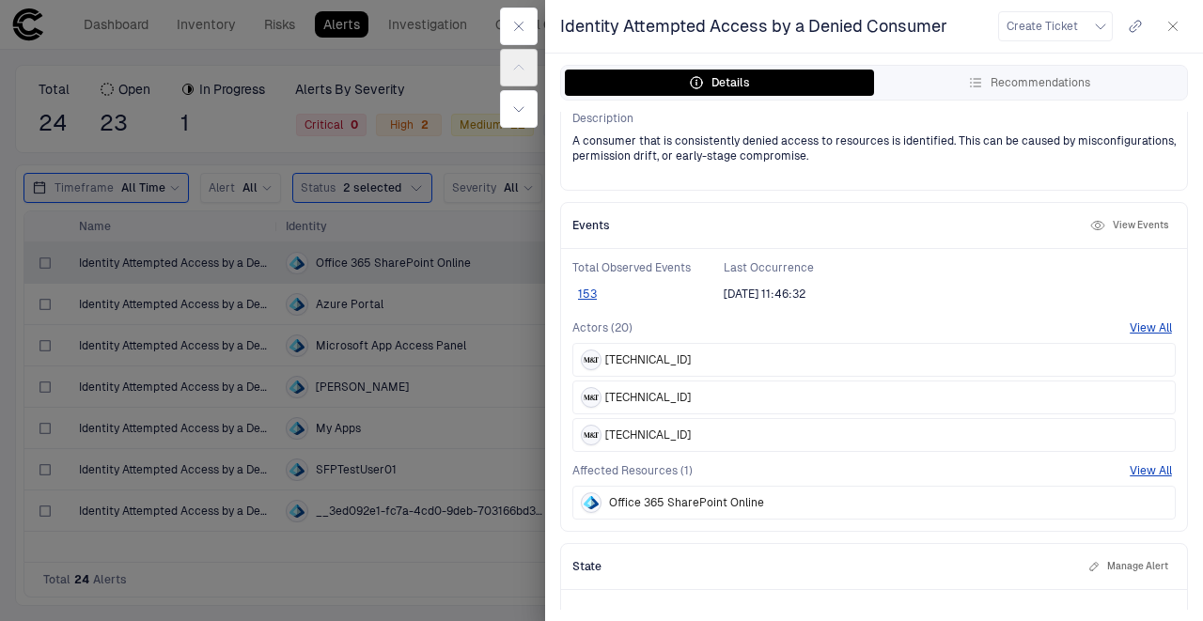
scroll to position [263, 0]
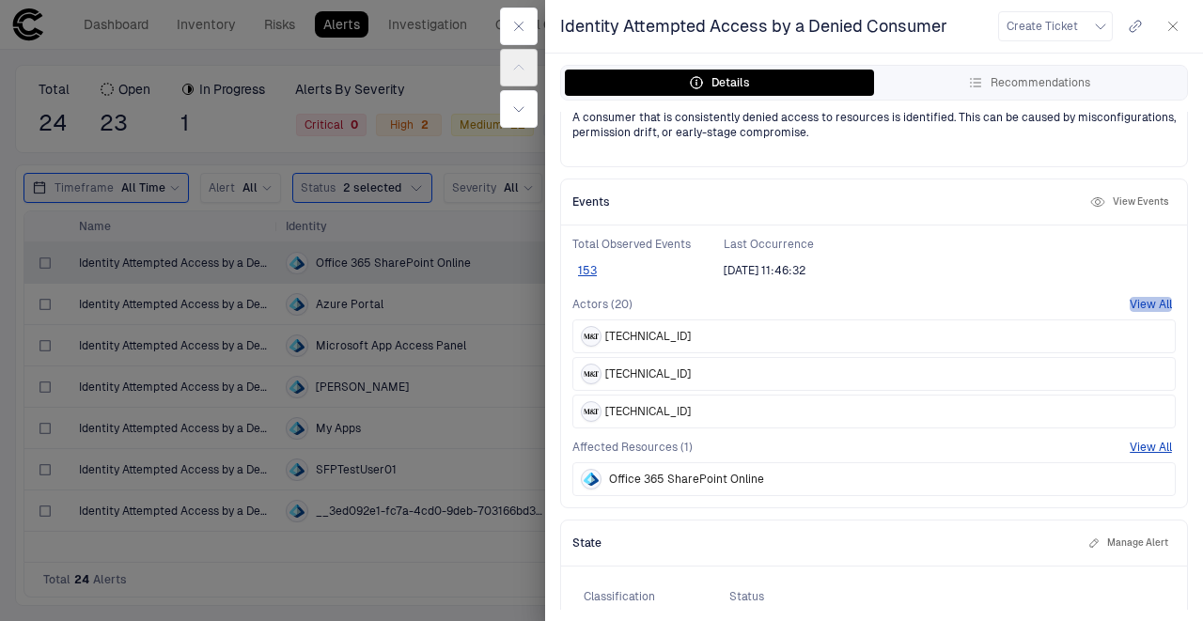
click at [1156, 298] on button "View All" at bounding box center [1150, 304] width 42 height 15
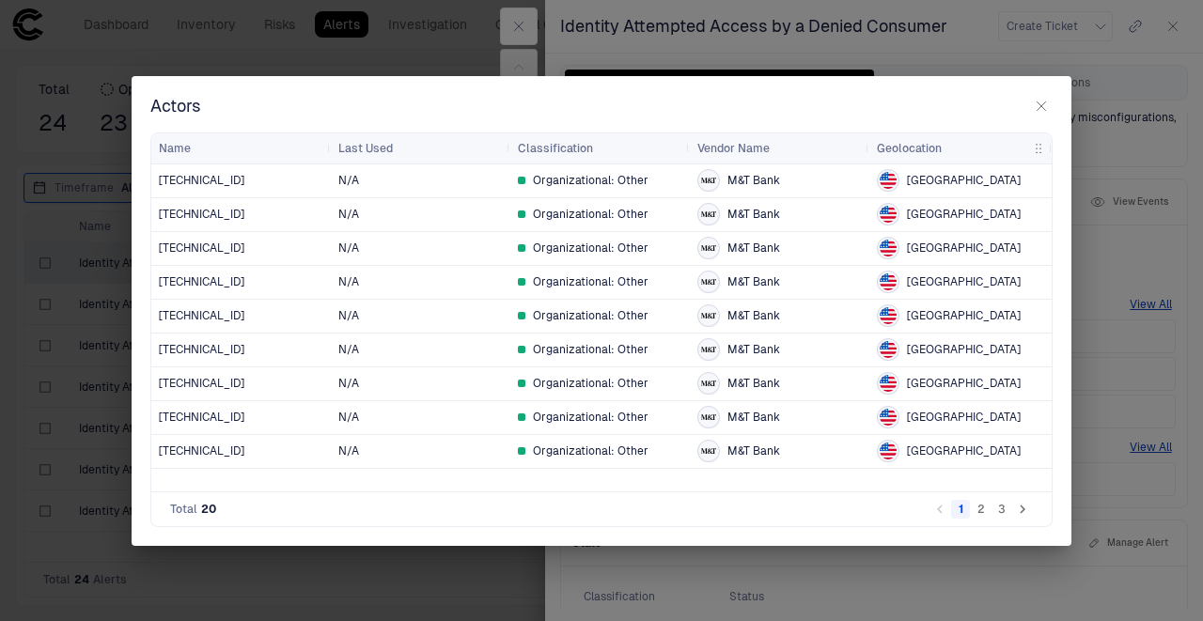
click at [1111, 426] on div "Actors Drag here to set row groups Drag here to set column labels Name Last Use…" at bounding box center [601, 310] width 1203 height 621
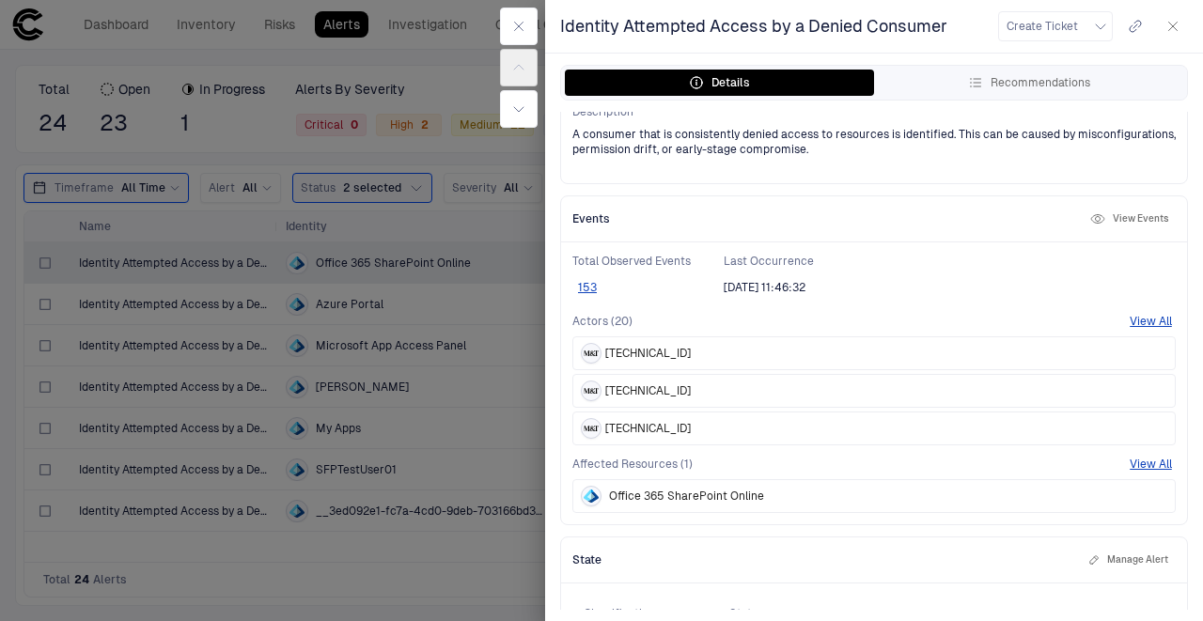
scroll to position [182, 0]
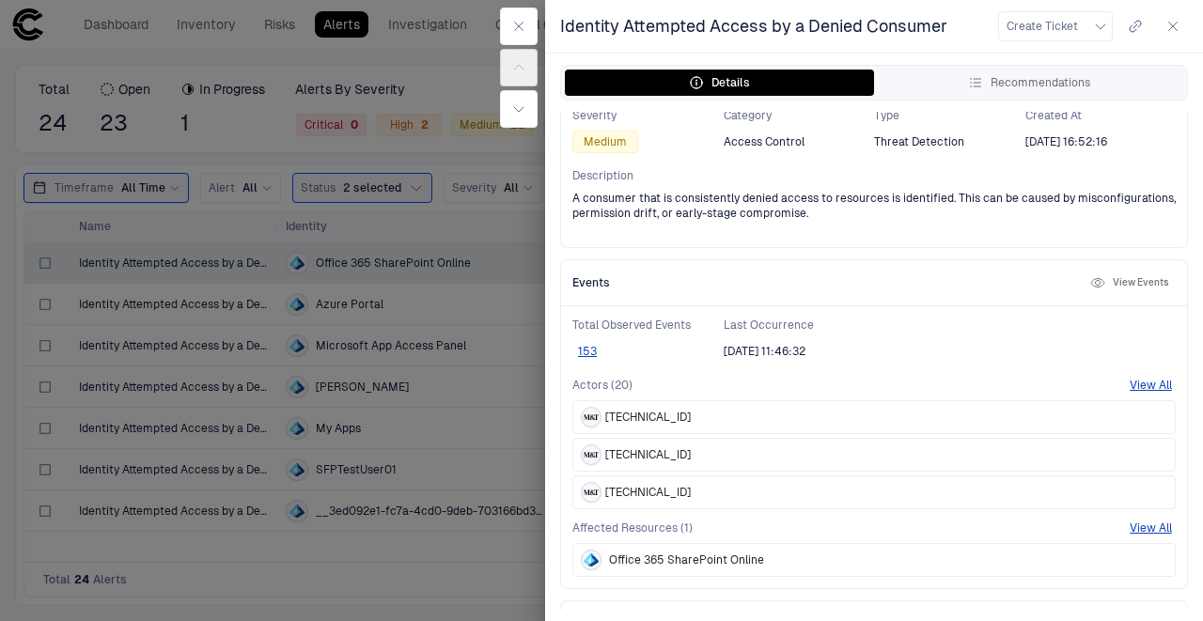
click at [650, 415] on span "[TECHNICAL_ID]" at bounding box center [648, 417] width 86 height 15
click at [1129, 383] on button "View All" at bounding box center [1150, 385] width 42 height 15
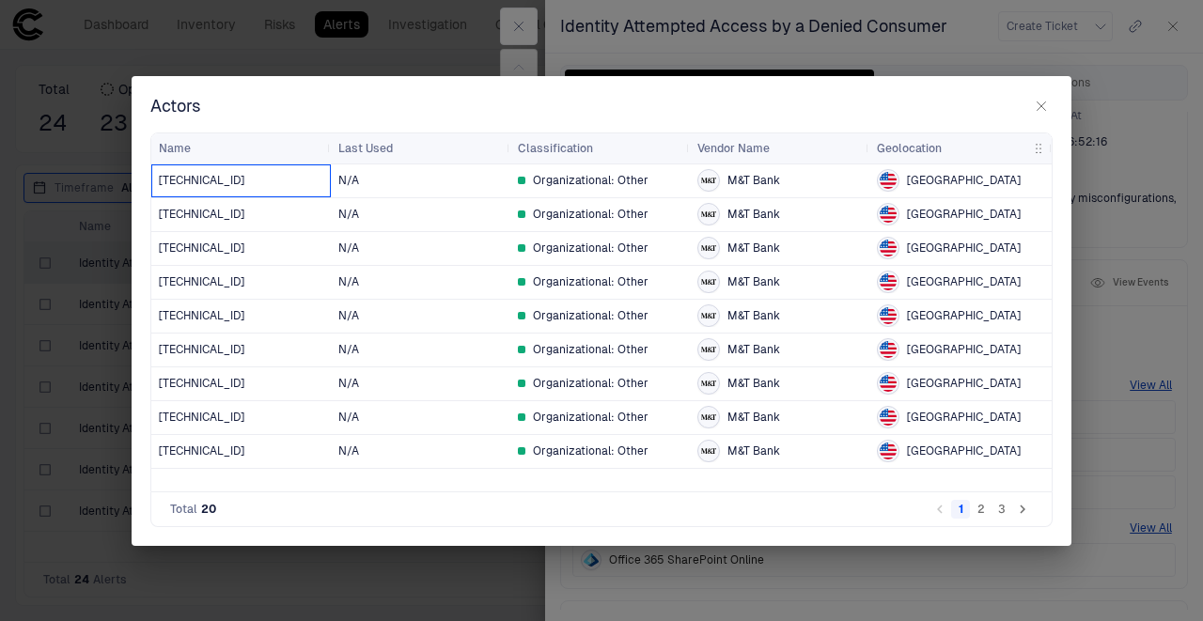
click at [216, 181] on span "[TECHNICAL_ID]" at bounding box center [202, 180] width 86 height 15
click at [1041, 102] on icon "button" at bounding box center [1041, 106] width 15 height 15
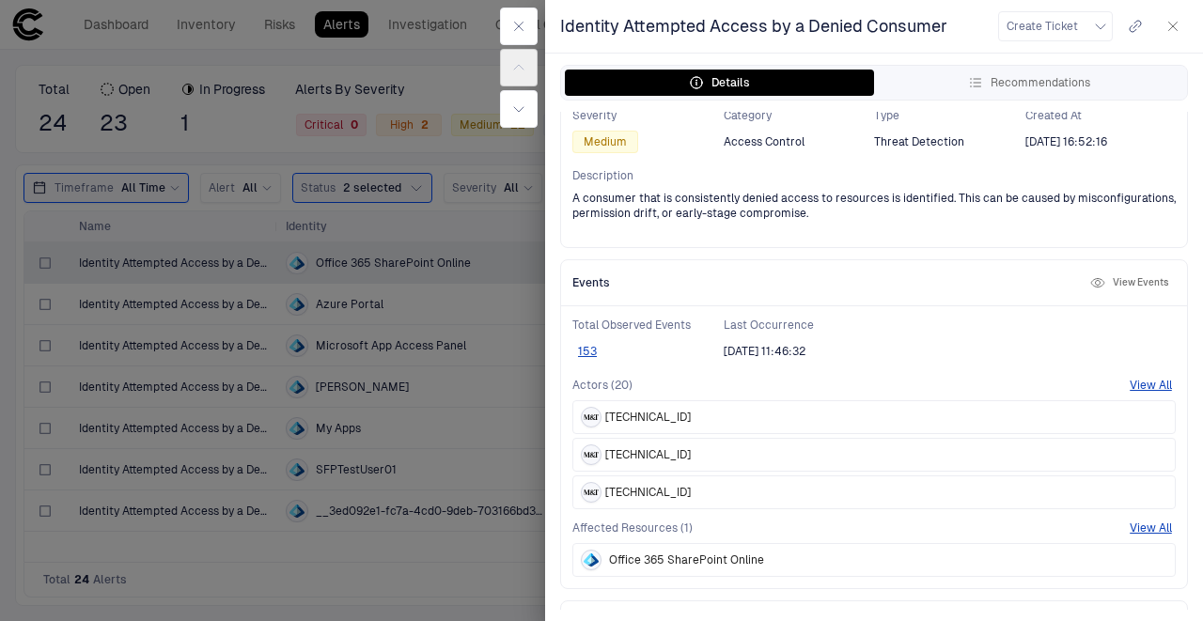
click at [1143, 286] on button "View Events" at bounding box center [1129, 283] width 86 height 23
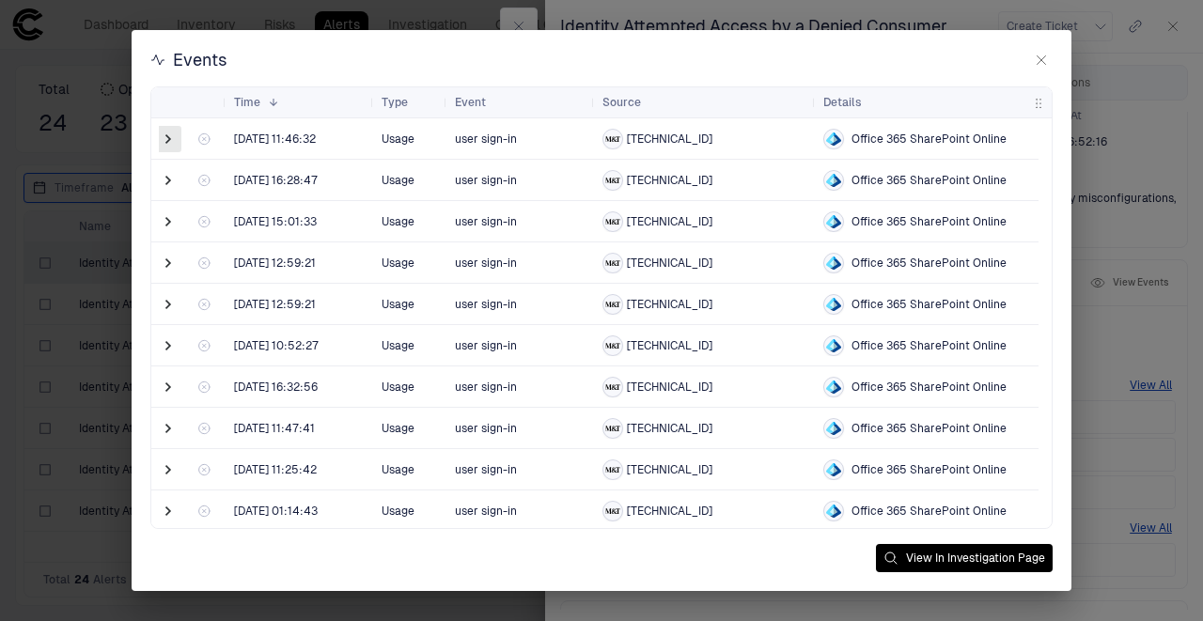
click at [165, 139] on span at bounding box center [168, 139] width 19 height 19
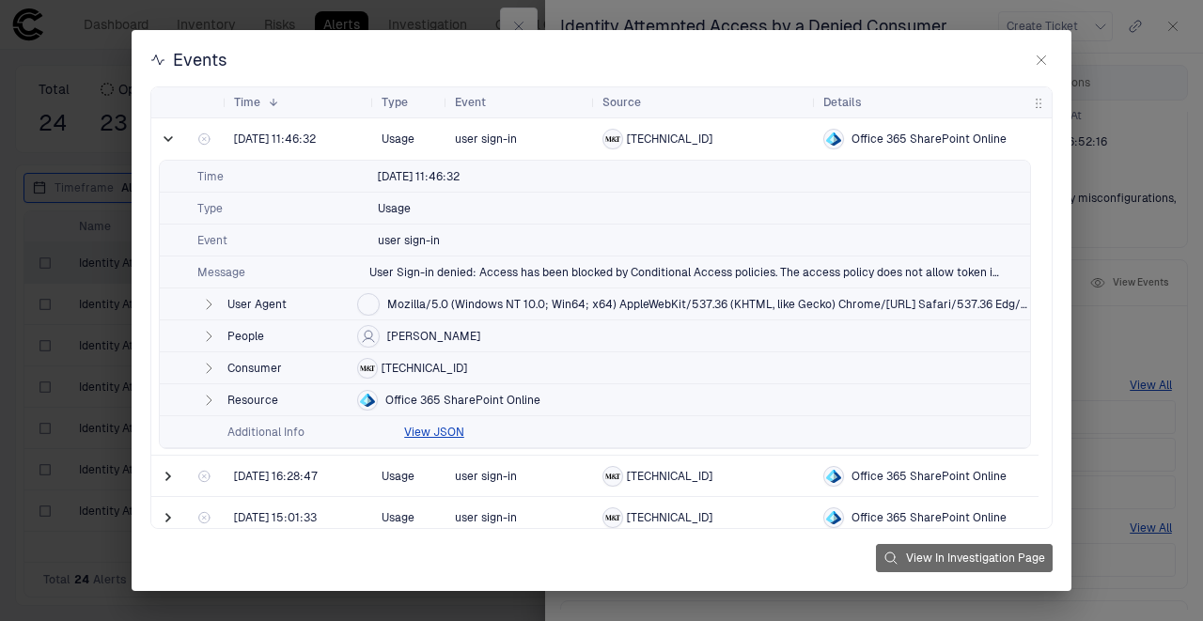
click at [976, 553] on button "View In Investigation Page" at bounding box center [964, 558] width 177 height 28
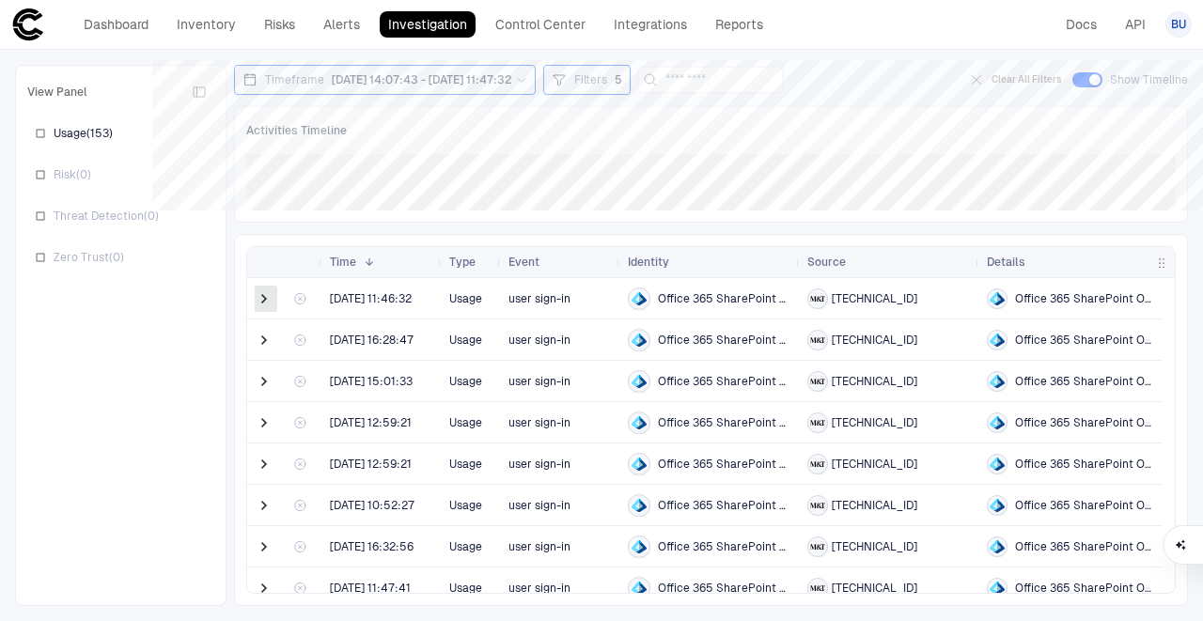
click at [260, 299] on span at bounding box center [264, 298] width 19 height 19
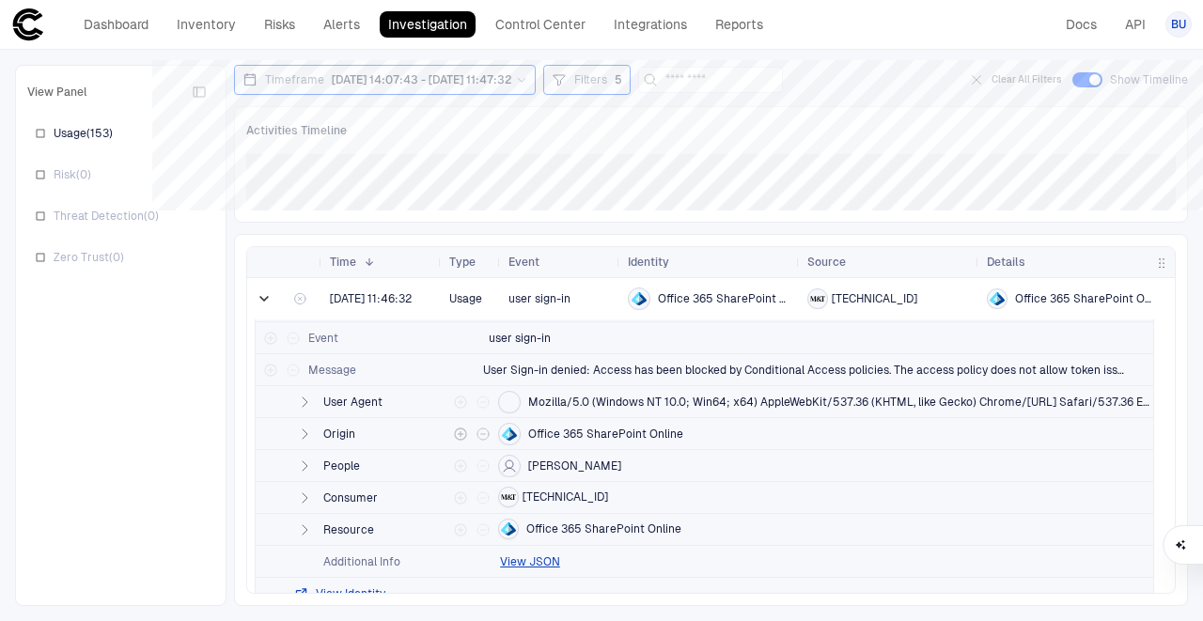
scroll to position [125, 0]
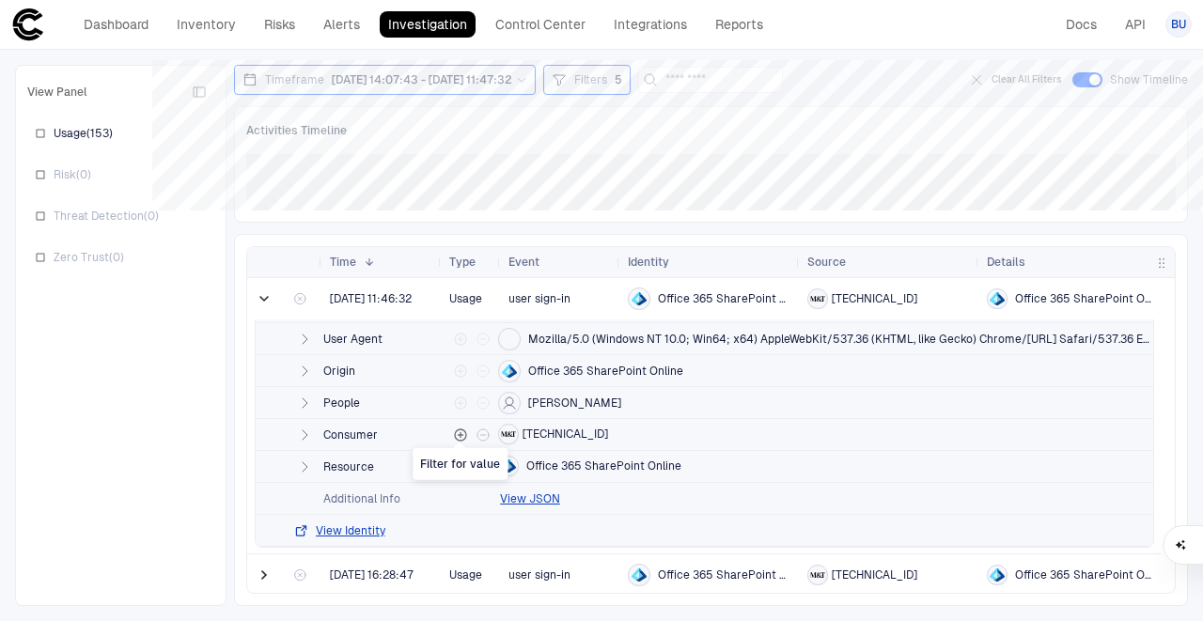
click at [464, 434] on icon "Filter for value" at bounding box center [460, 434] width 11 height 11
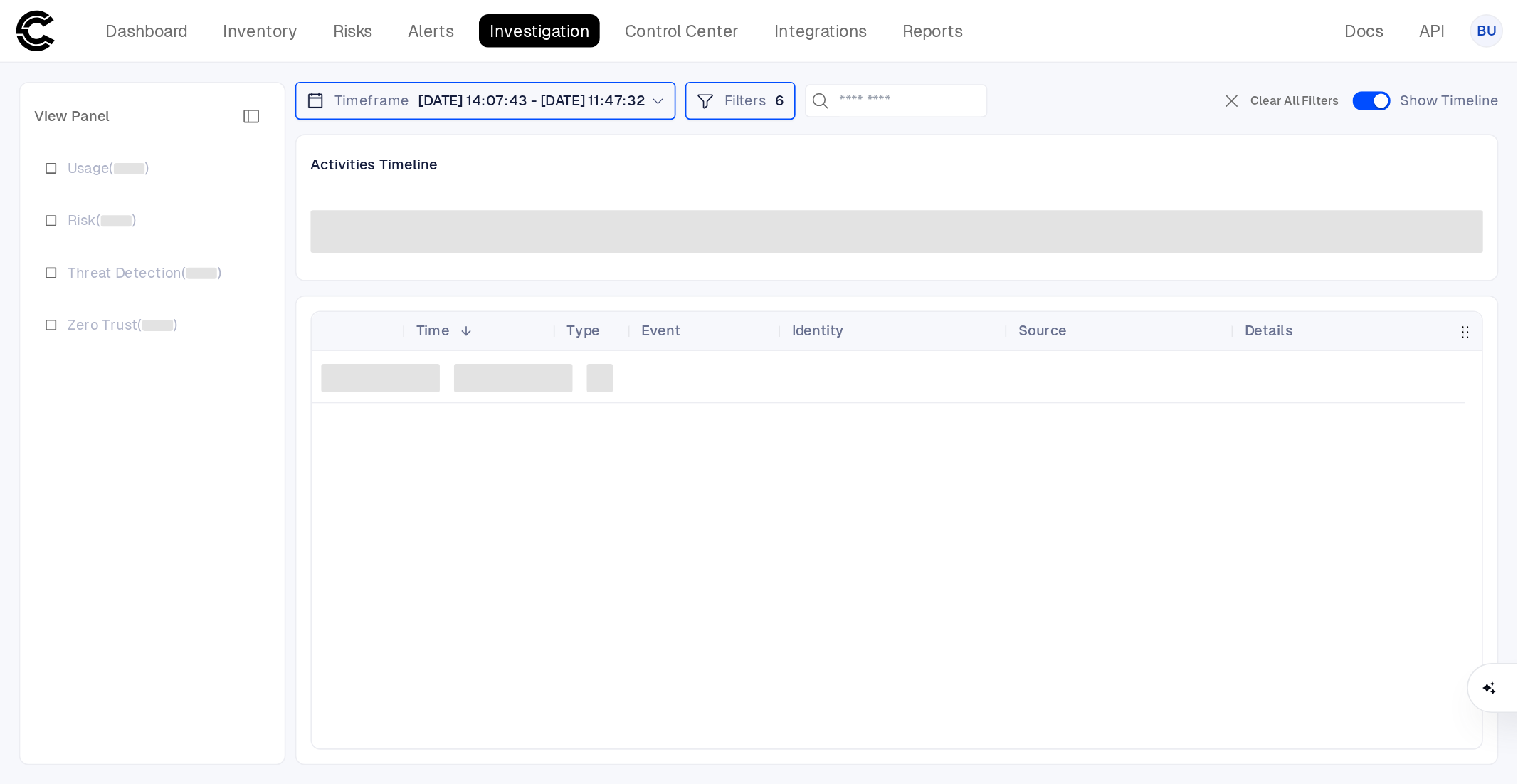
scroll to position [0, 0]
click at [471, 64] on span "6" at bounding box center [469, 60] width 6 height 11
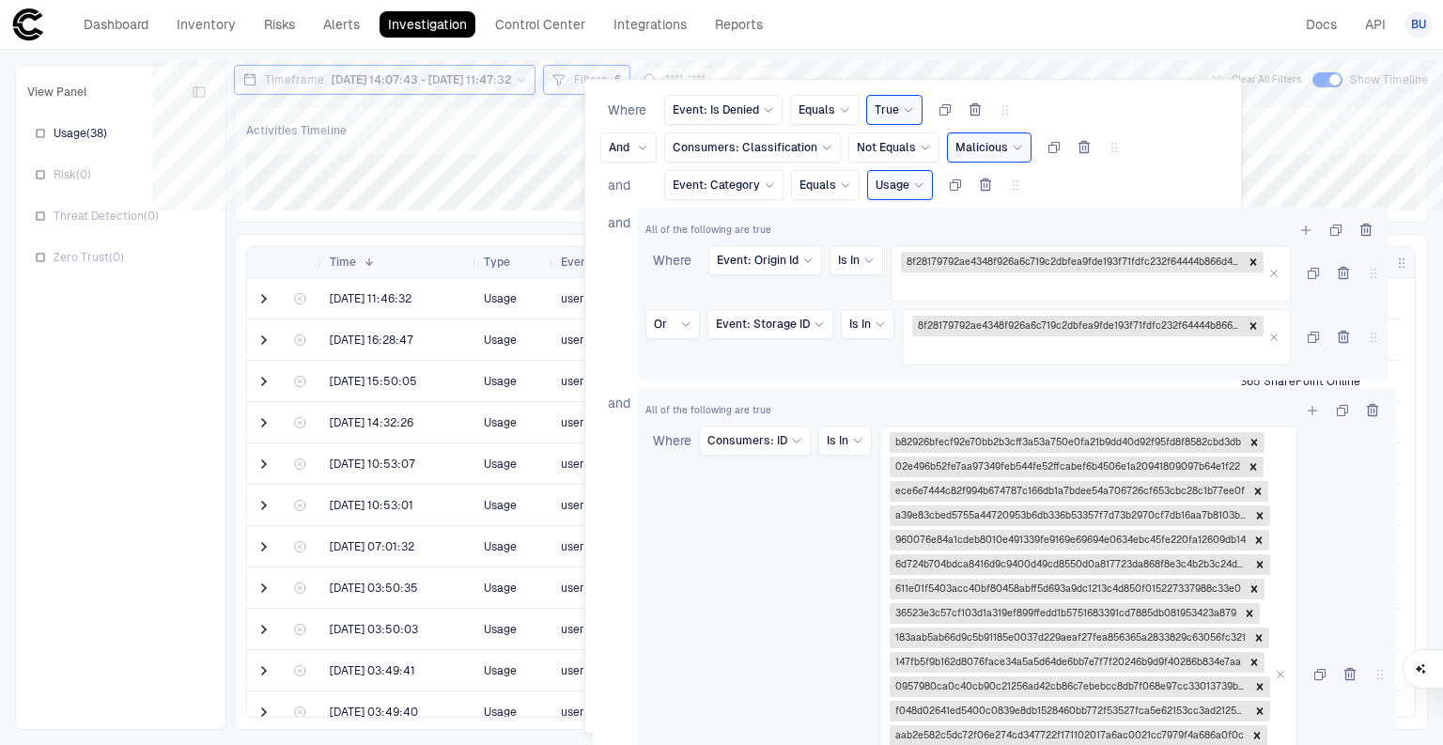
drag, startPoint x: 1412, startPoint y: 350, endPoint x: 1409, endPoint y: 425, distance: 75.2
click at [1409, 425] on div at bounding box center [721, 372] width 1443 height 745
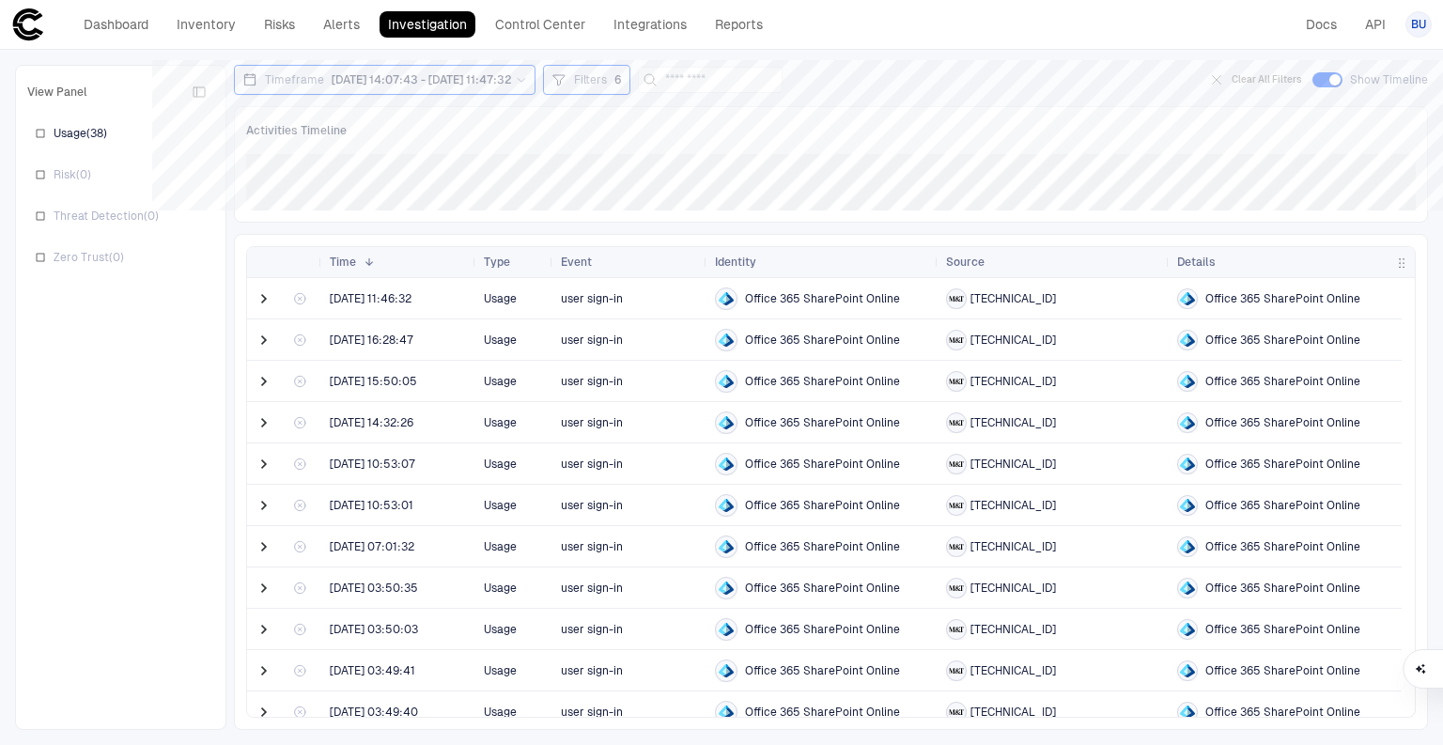
click at [607, 83] on span "Filters" at bounding box center [590, 79] width 33 height 15
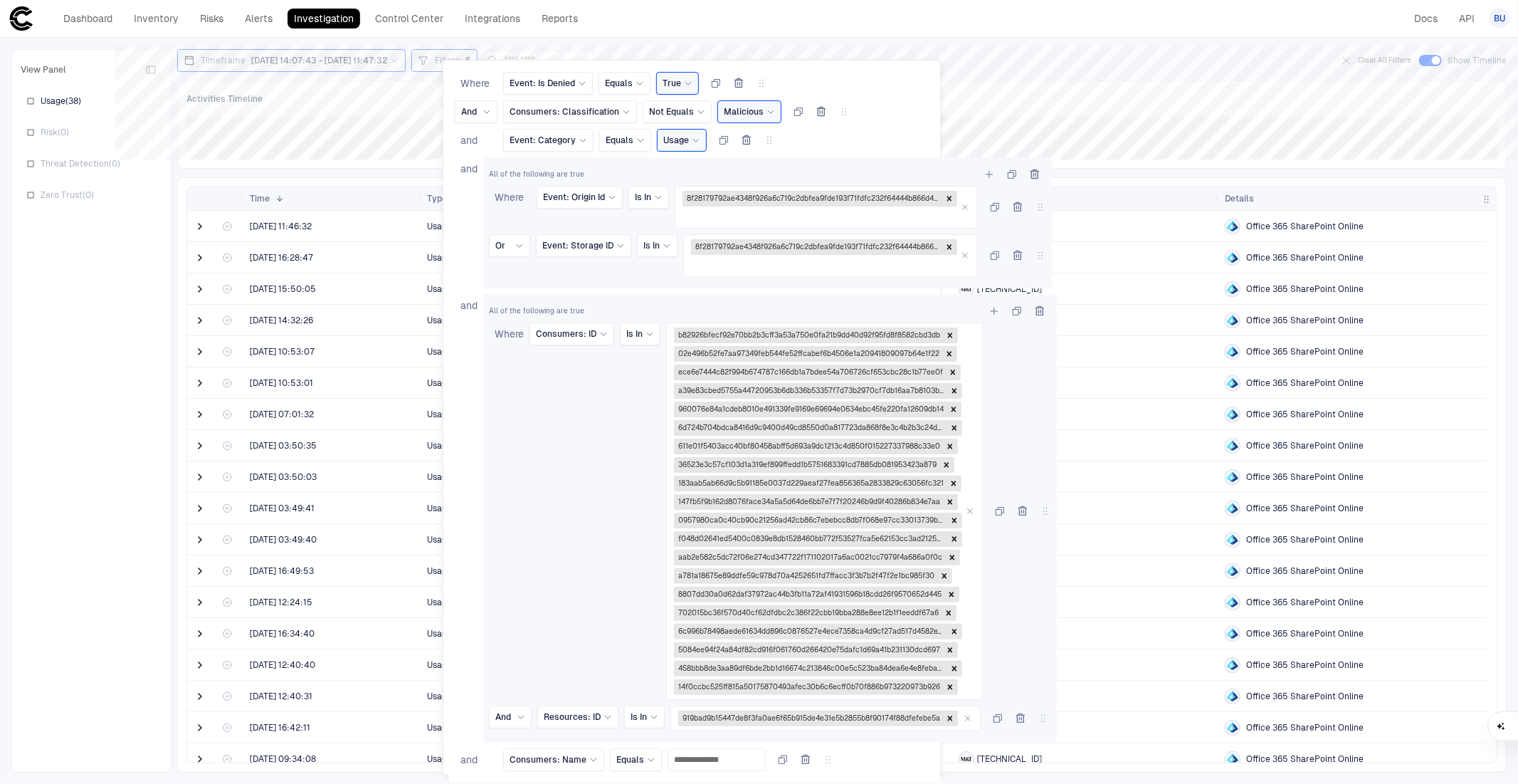
click at [1004, 67] on div at bounding box center [759, 392] width 1518 height 784
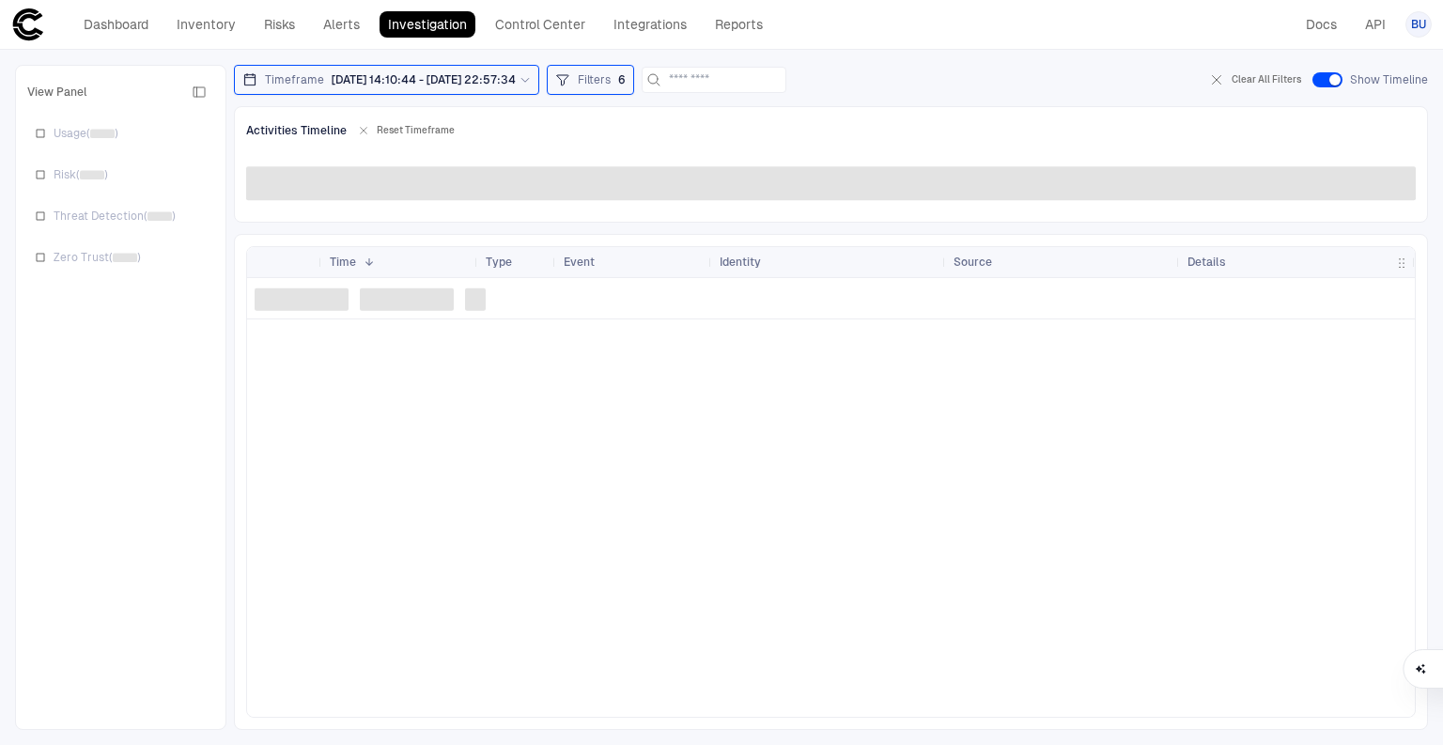
click at [358, 133] on icon "button" at bounding box center [363, 130] width 11 height 11
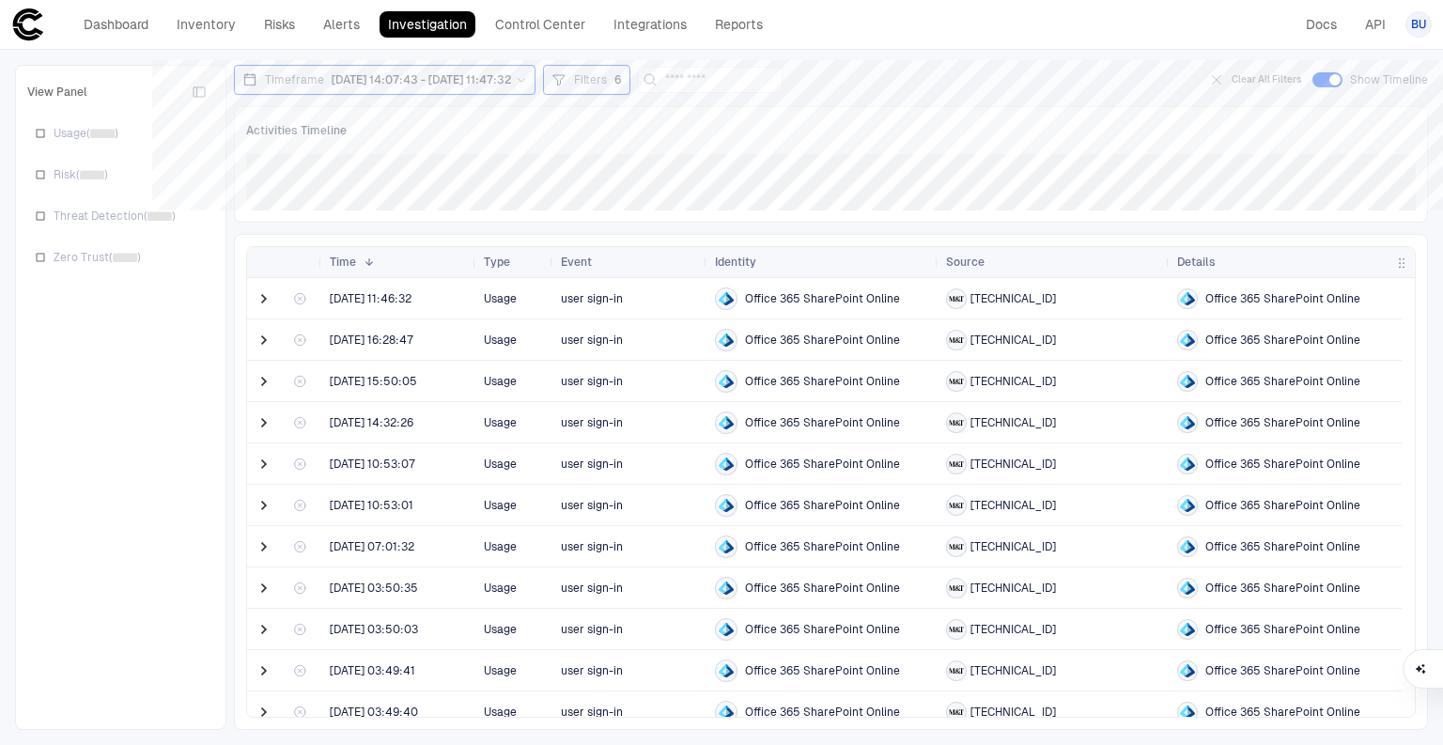
click at [593, 177] on div "Activities Timeline Jul 21 : 3 Activities" at bounding box center [831, 164] width 1194 height 117
drag, startPoint x: 430, startPoint y: 148, endPoint x: 650, endPoint y: 213, distance: 229.2
click at [266, 291] on span at bounding box center [264, 298] width 19 height 19
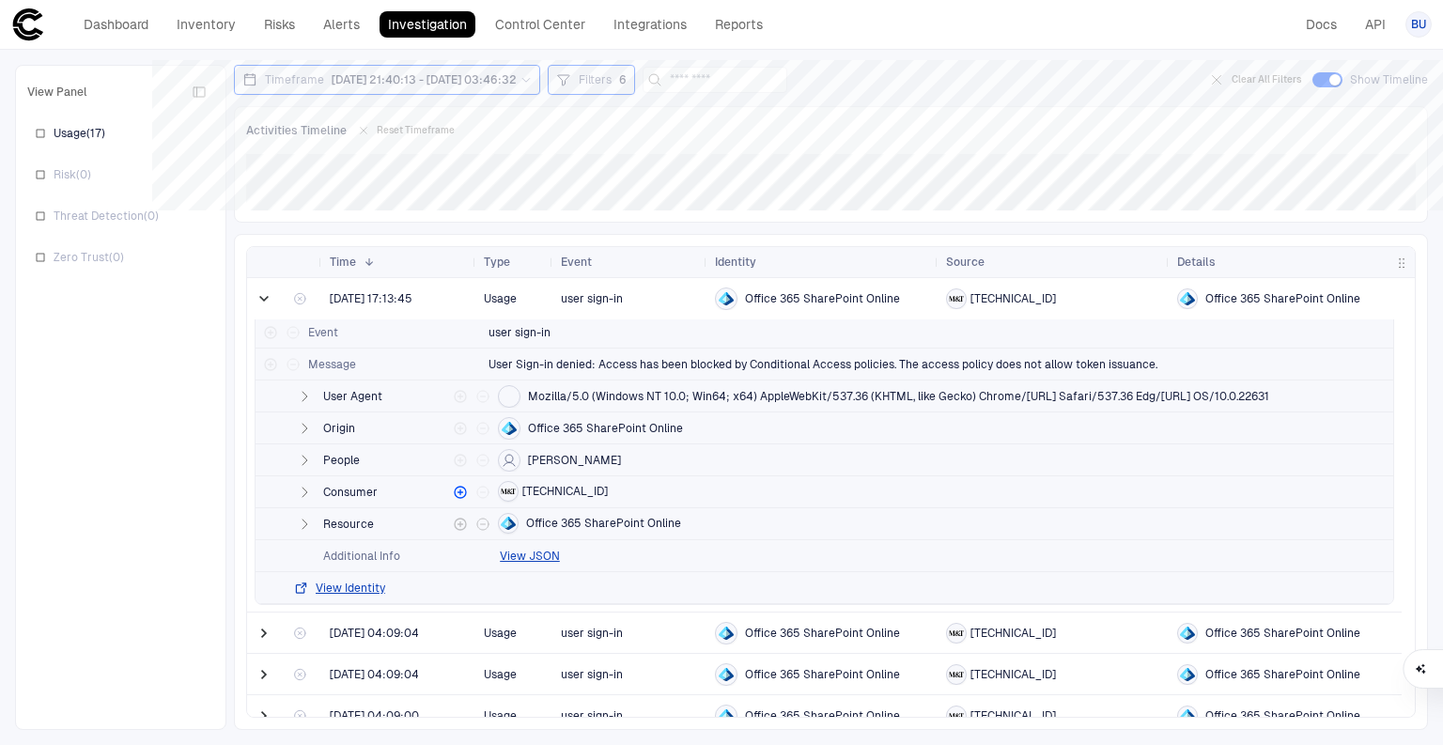
scroll to position [75, 0]
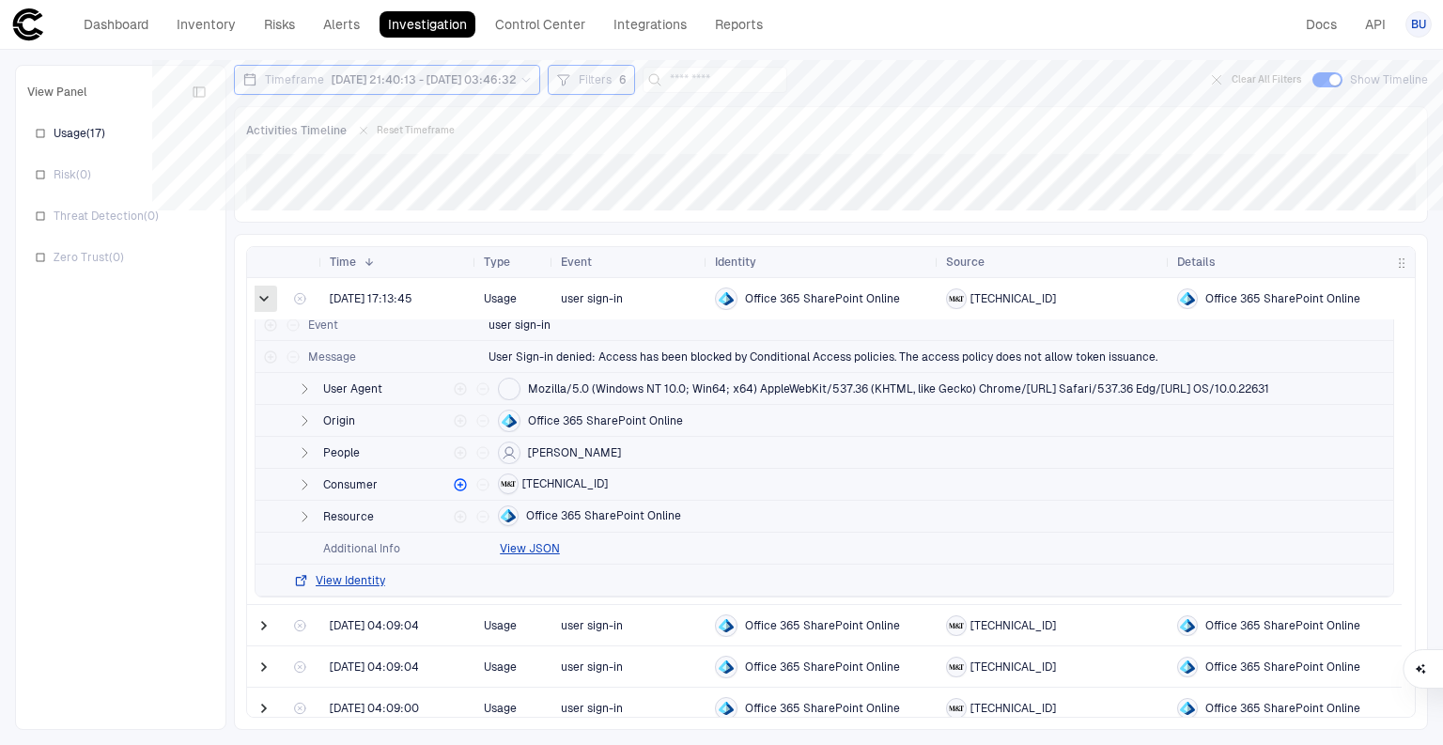
click at [263, 295] on span at bounding box center [264, 298] width 19 height 19
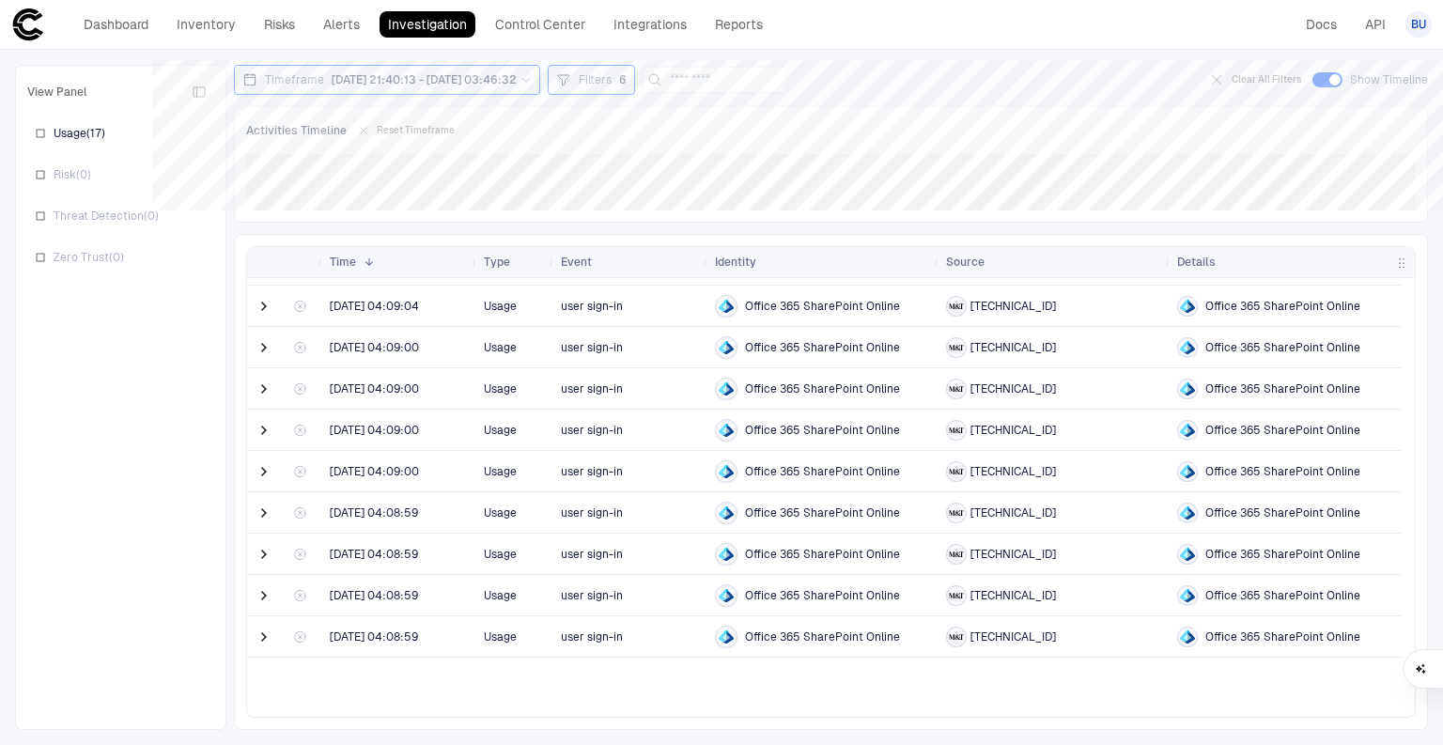
scroll to position [0, 0]
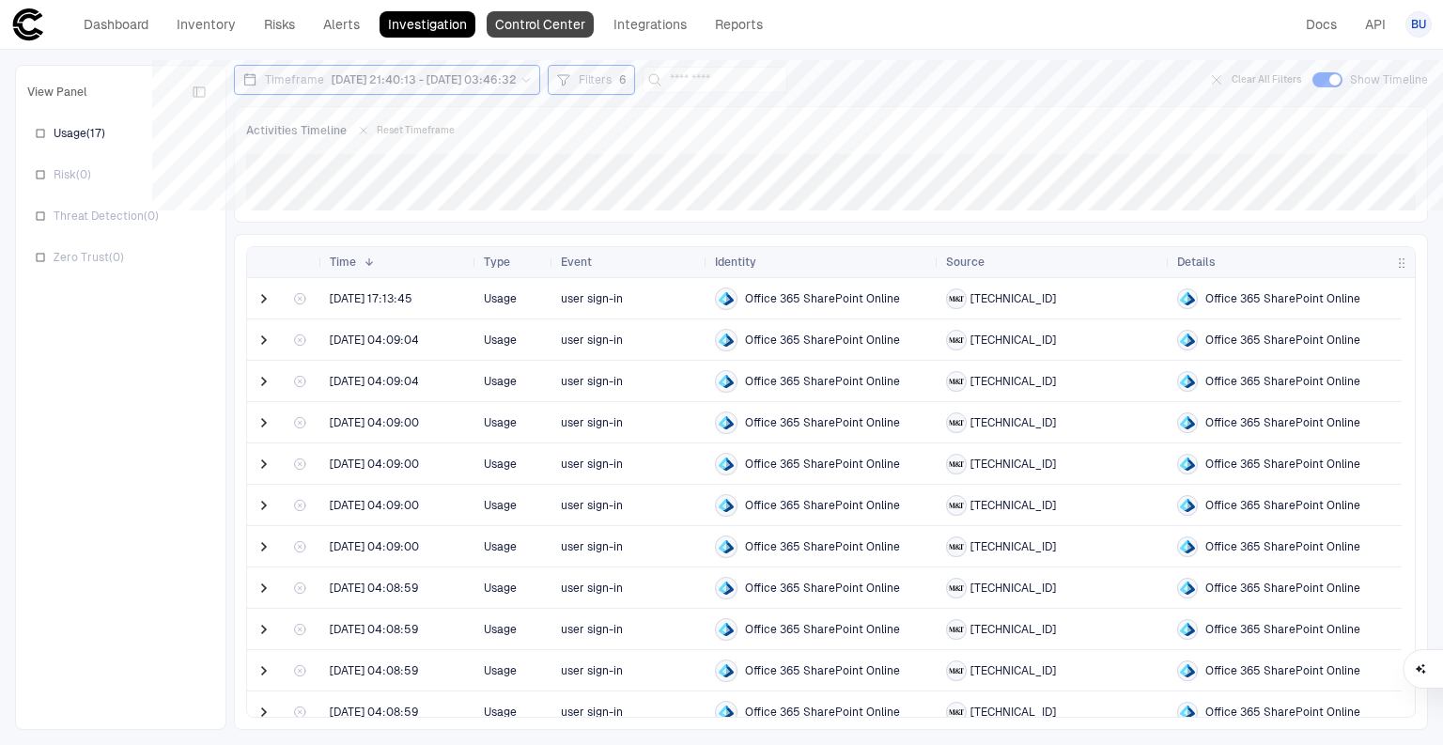
click at [571, 28] on link "Control Center" at bounding box center [540, 24] width 107 height 26
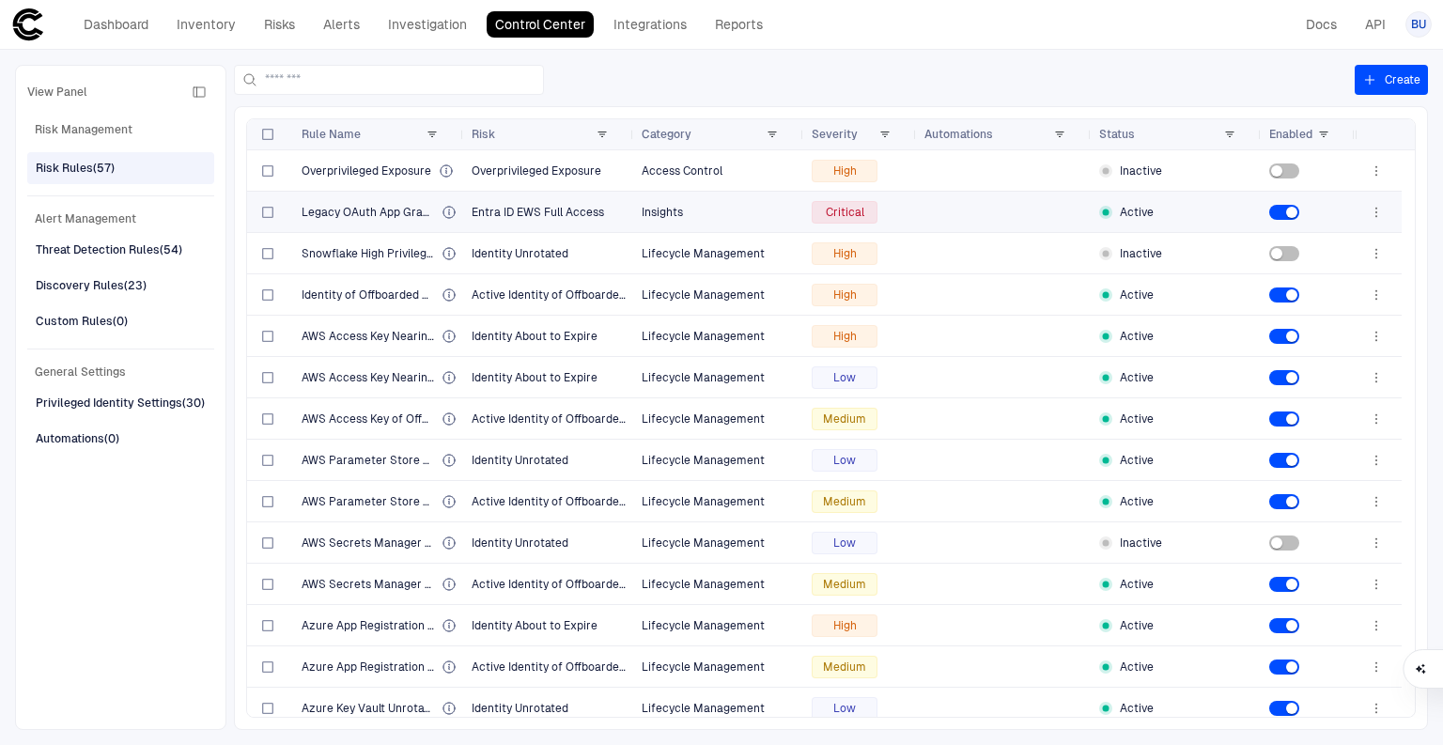
click at [1372, 80] on icon "button" at bounding box center [1369, 79] width 15 height 15
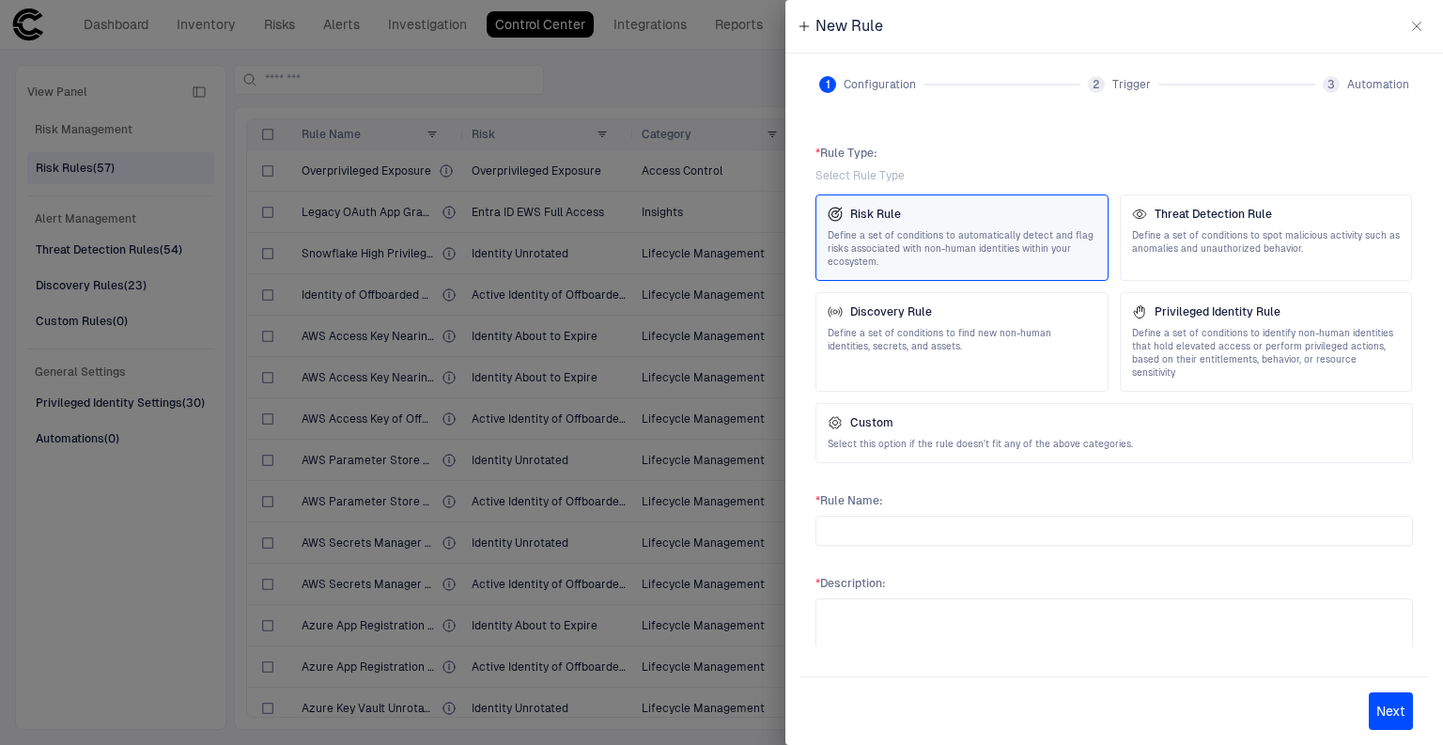
click at [681, 90] on div at bounding box center [721, 372] width 1443 height 745
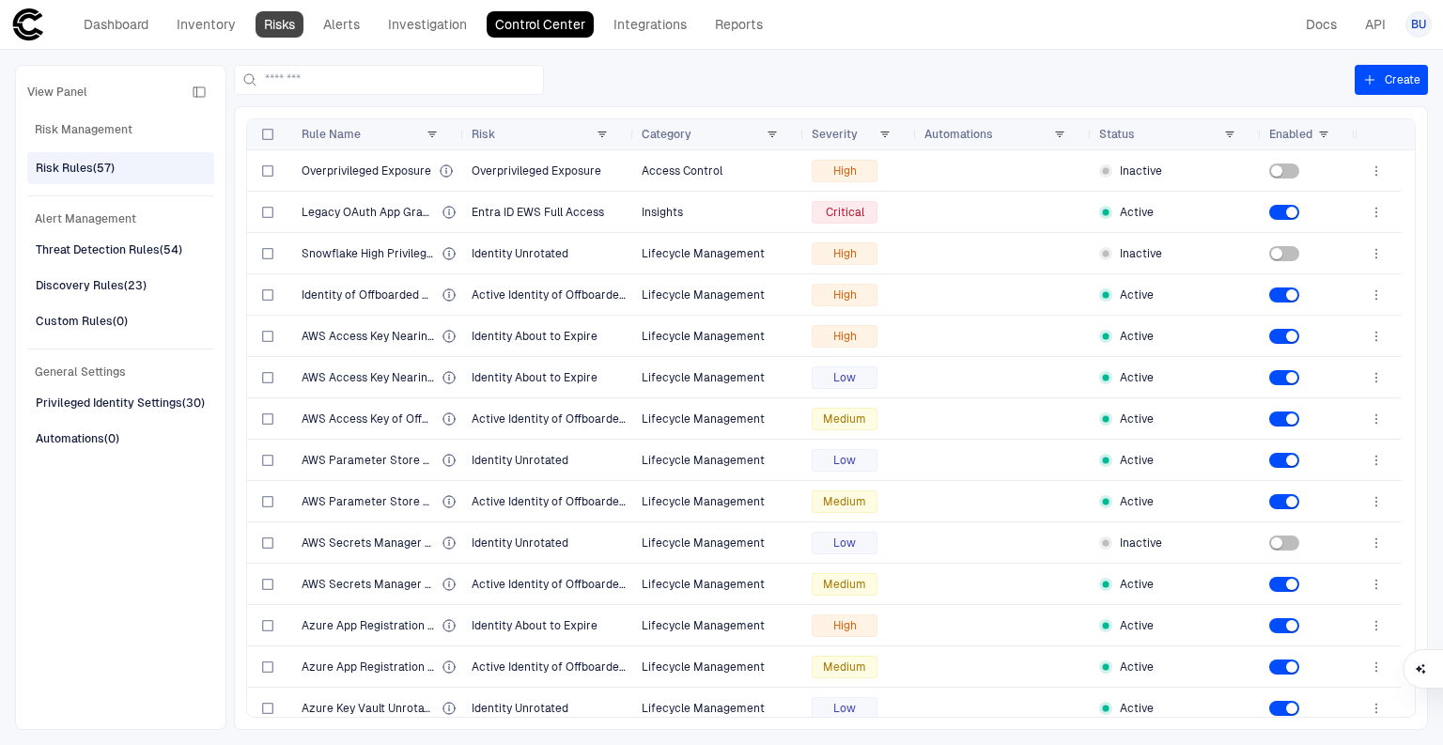
click at [286, 34] on link "Risks" at bounding box center [280, 24] width 48 height 26
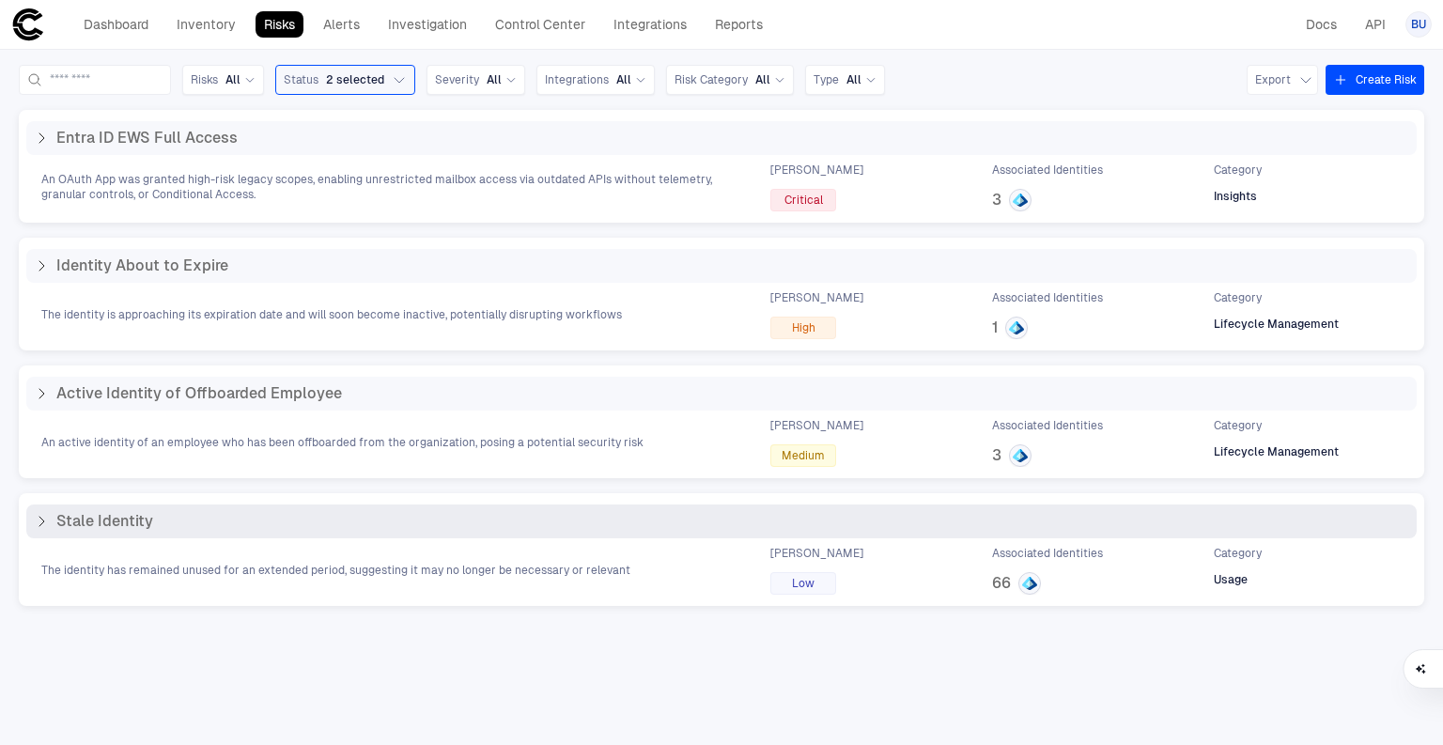
click at [38, 522] on icon at bounding box center [41, 521] width 15 height 15
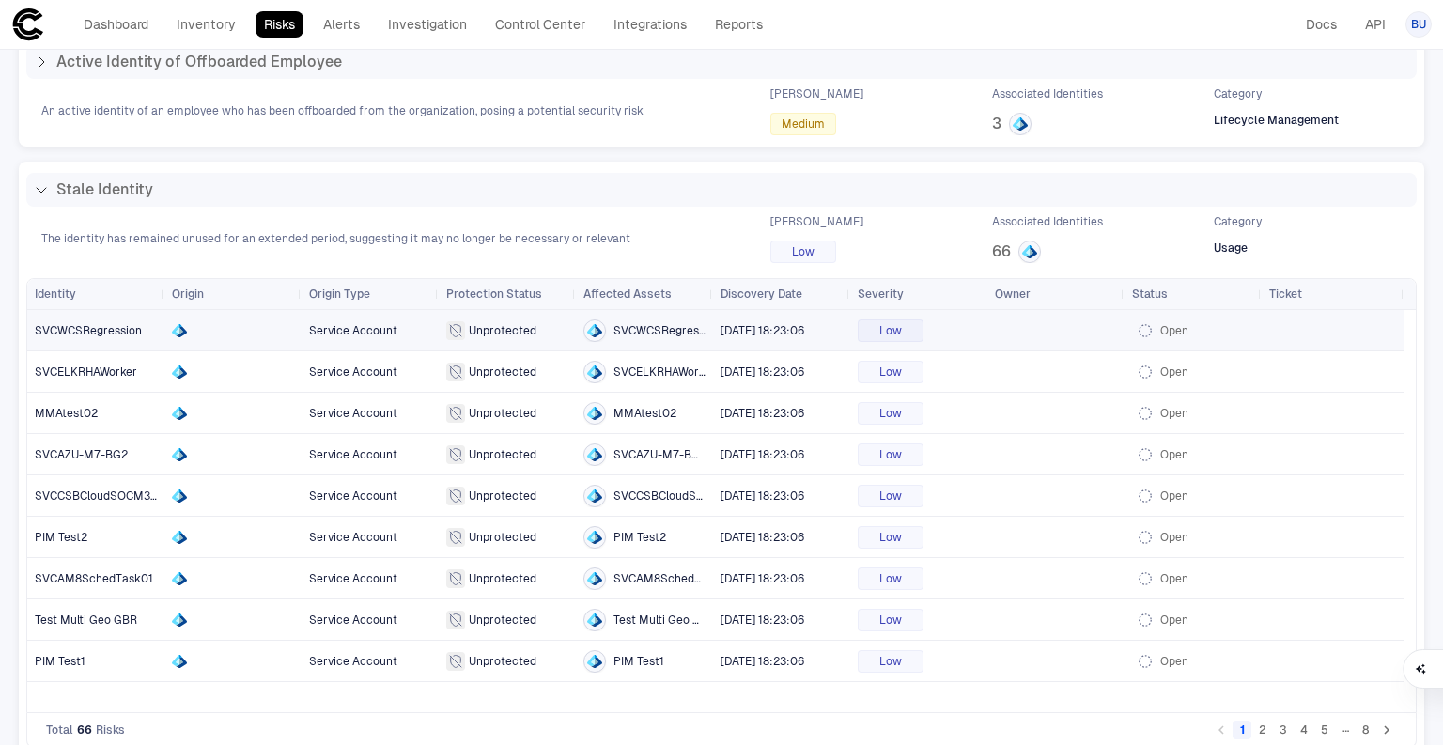
scroll to position [357, 0]
